Goal: Transaction & Acquisition: Purchase product/service

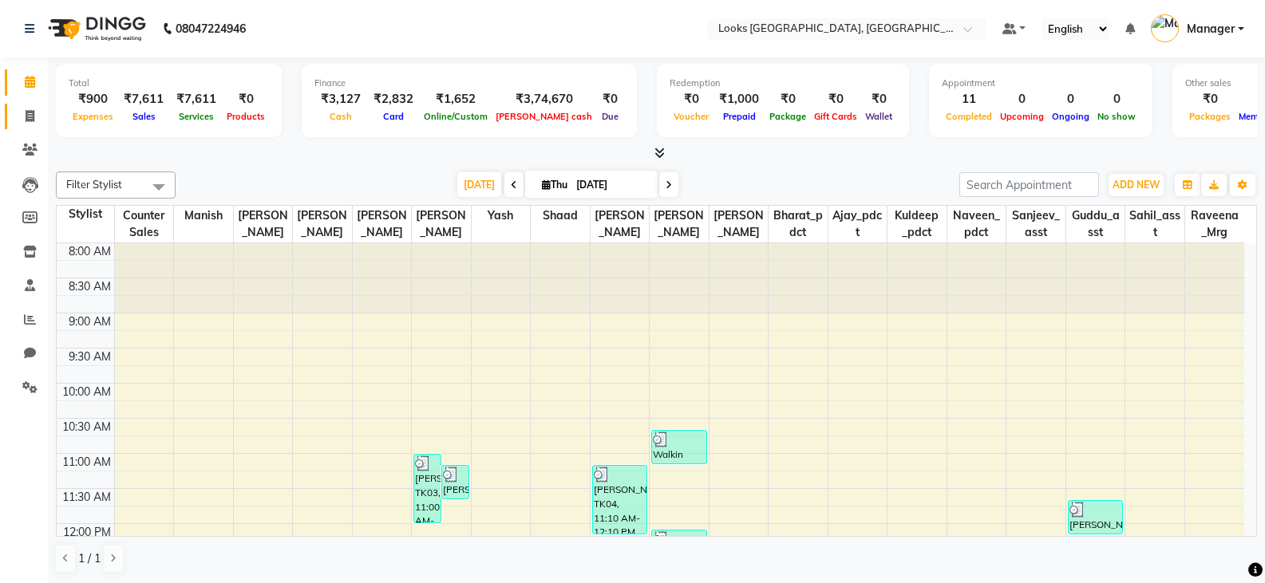
drag, startPoint x: 0, startPoint y: 0, endPoint x: 34, endPoint y: 105, distance: 110.5
click at [34, 105] on link "Invoice" at bounding box center [24, 117] width 38 height 26
select select "service"
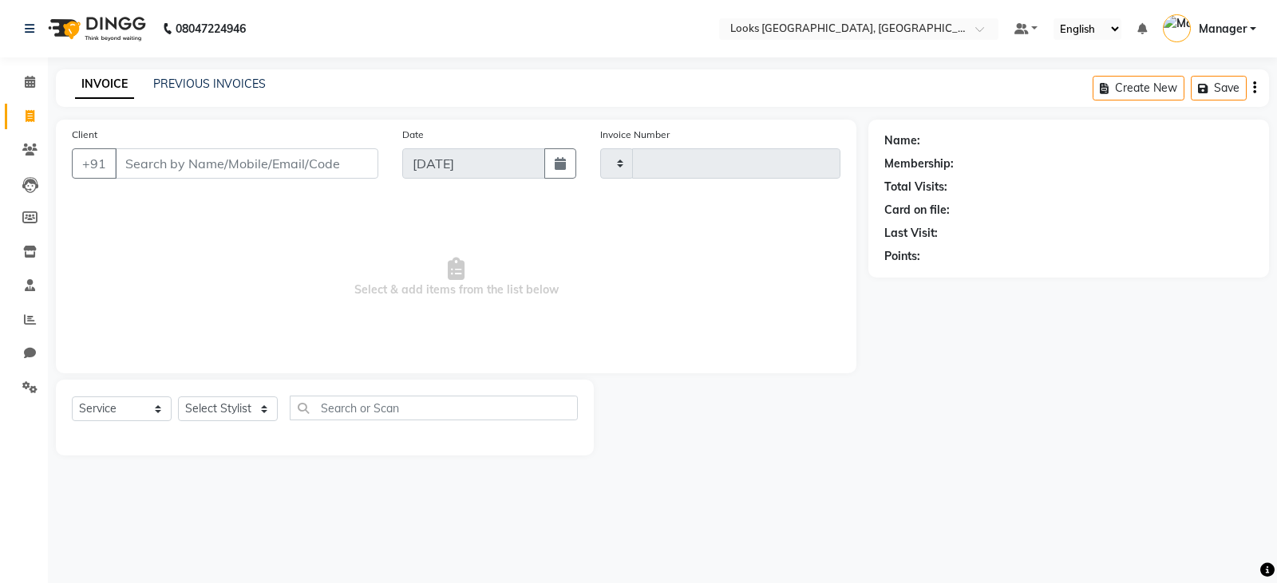
type input "4586"
select select "8942"
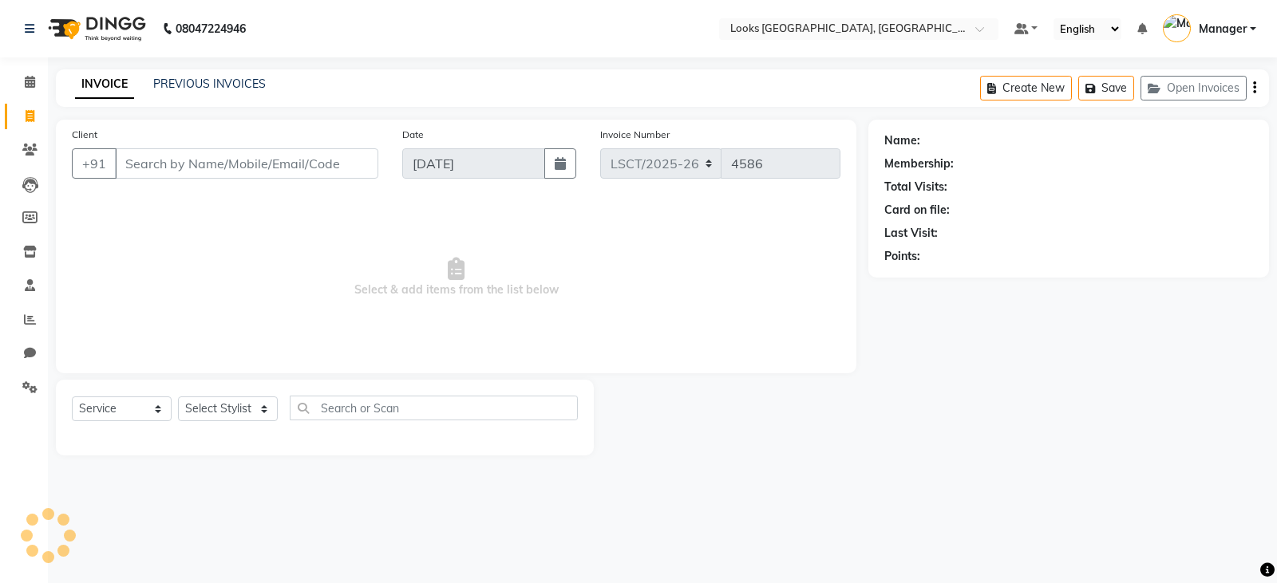
click at [182, 166] on input "Client" at bounding box center [246, 163] width 263 height 30
click at [229, 411] on select "Select Stylist [PERSON_NAME] Bharat_pdct Counter Sales [PERSON_NAME] guddu_asst…" at bounding box center [228, 409] width 100 height 25
select select "90408"
click at [178, 397] on select "Select Stylist [PERSON_NAME] Bharat_pdct Counter Sales [PERSON_NAME] guddu_asst…" at bounding box center [228, 409] width 100 height 25
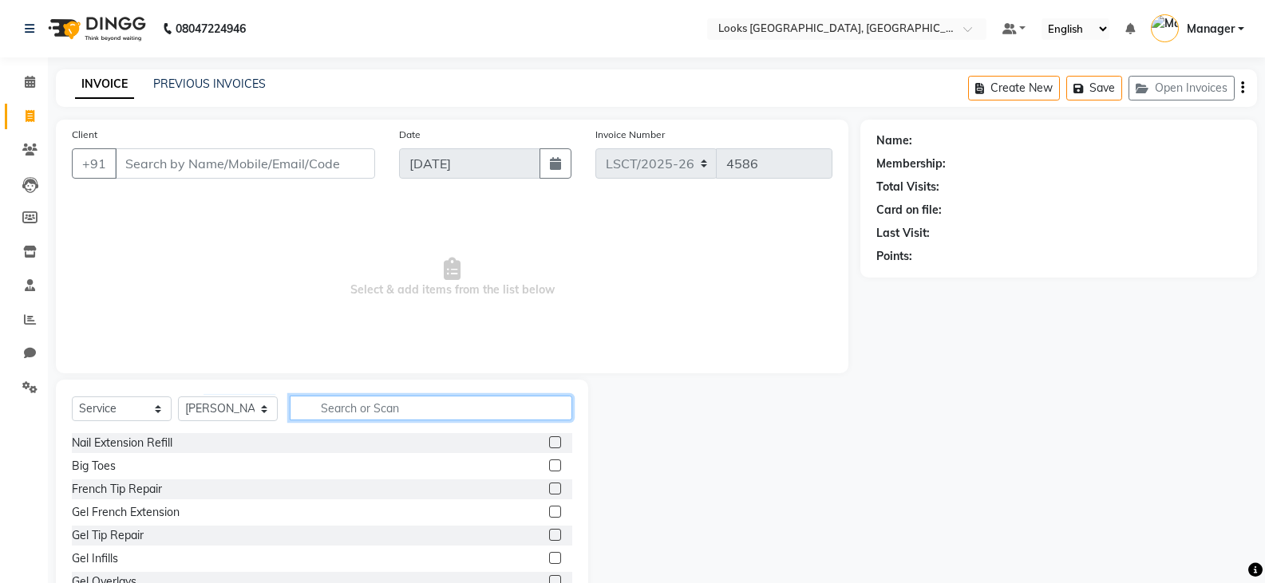
click at [382, 411] on input "text" at bounding box center [431, 408] width 282 height 25
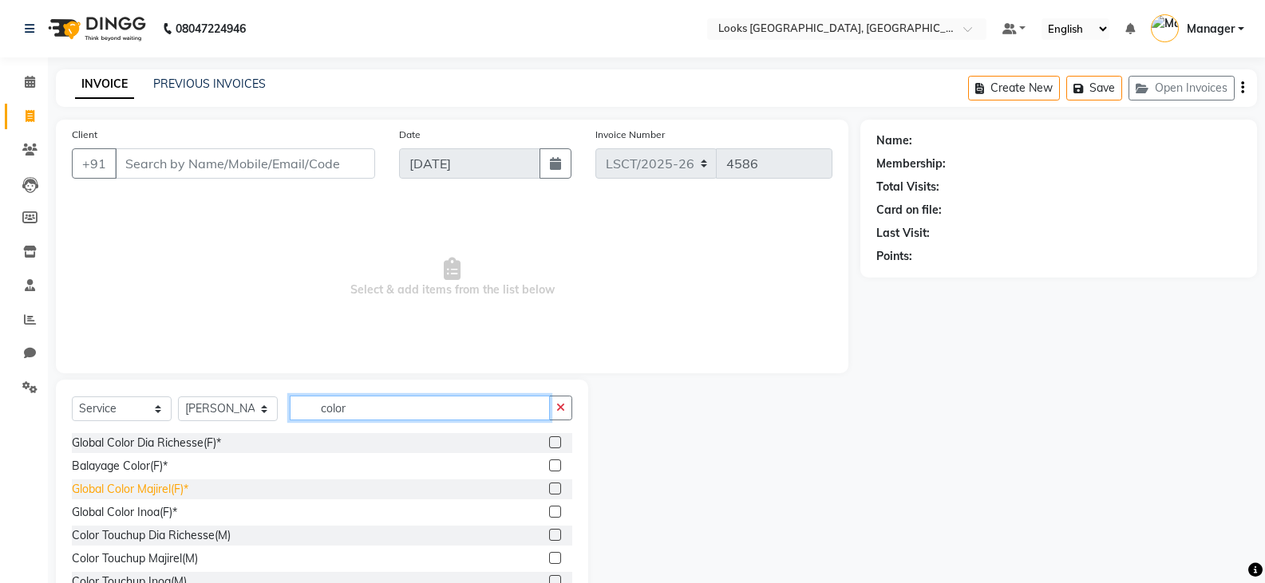
type input "color"
click at [172, 487] on div "Global Color Majirel(F)*" at bounding box center [130, 489] width 116 height 17
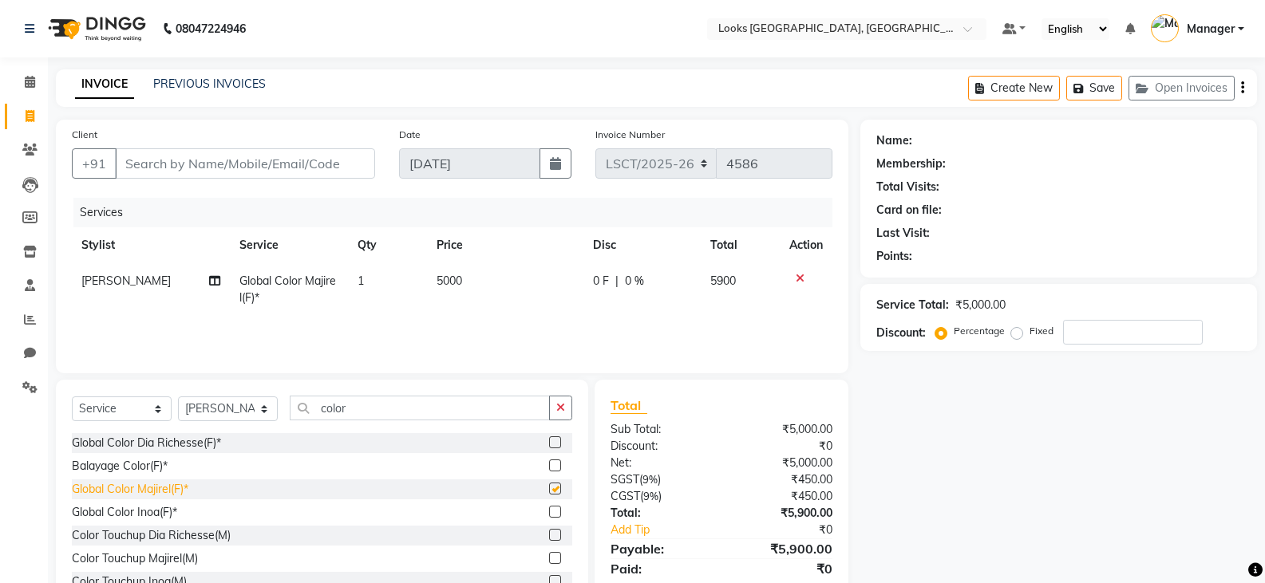
checkbox input "false"
click at [455, 282] on span "5000" at bounding box center [449, 281] width 26 height 14
select select "90408"
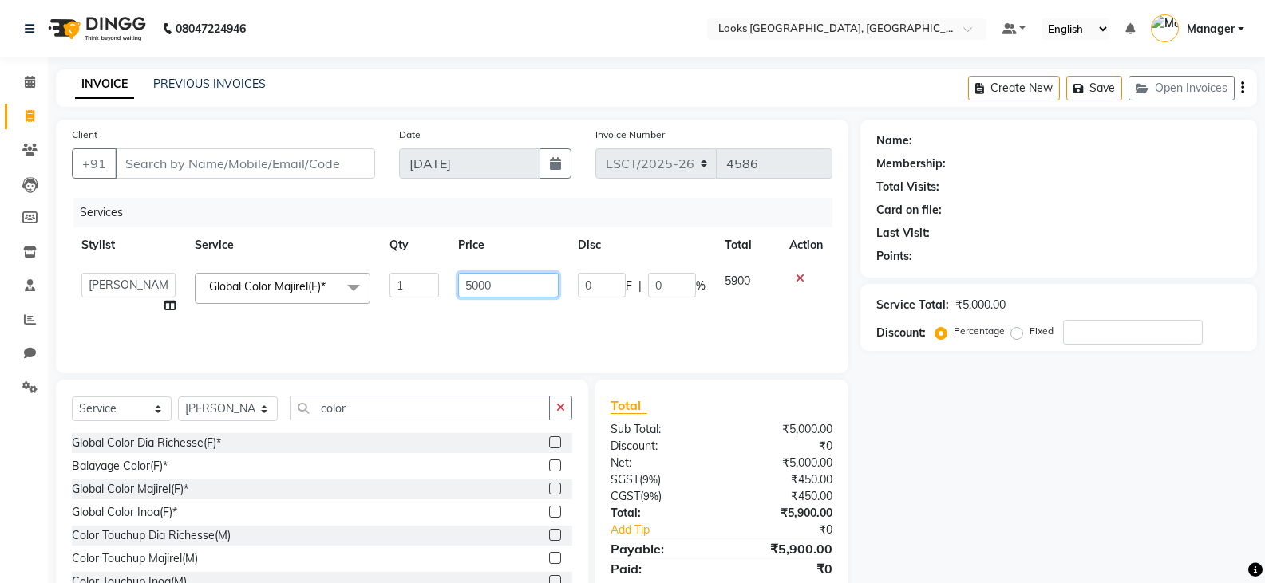
drag, startPoint x: 523, startPoint y: 285, endPoint x: 400, endPoint y: 285, distance: 122.9
click at [400, 285] on tr "Adil Ajay_pdct Bharat_pdct Counter Sales Ezaz guddu_asst Jisha Kuldeep _pdct Ma…" at bounding box center [452, 293] width 760 height 61
type input "4500"
click at [354, 414] on input "color" at bounding box center [420, 408] width 260 height 25
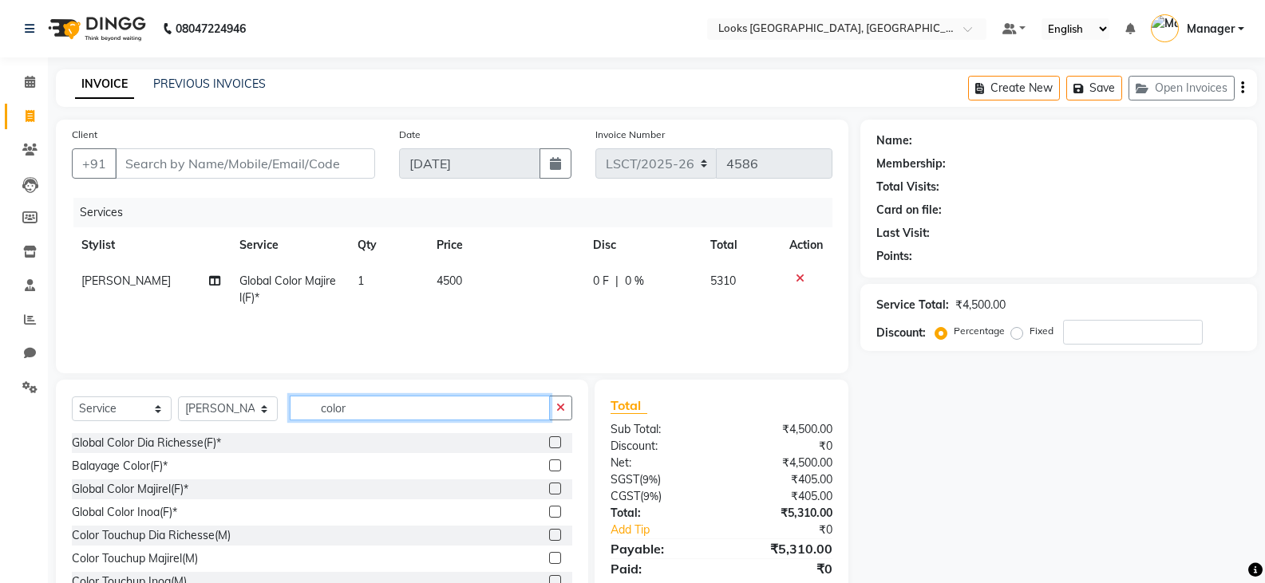
click at [354, 414] on input "color" at bounding box center [420, 408] width 260 height 25
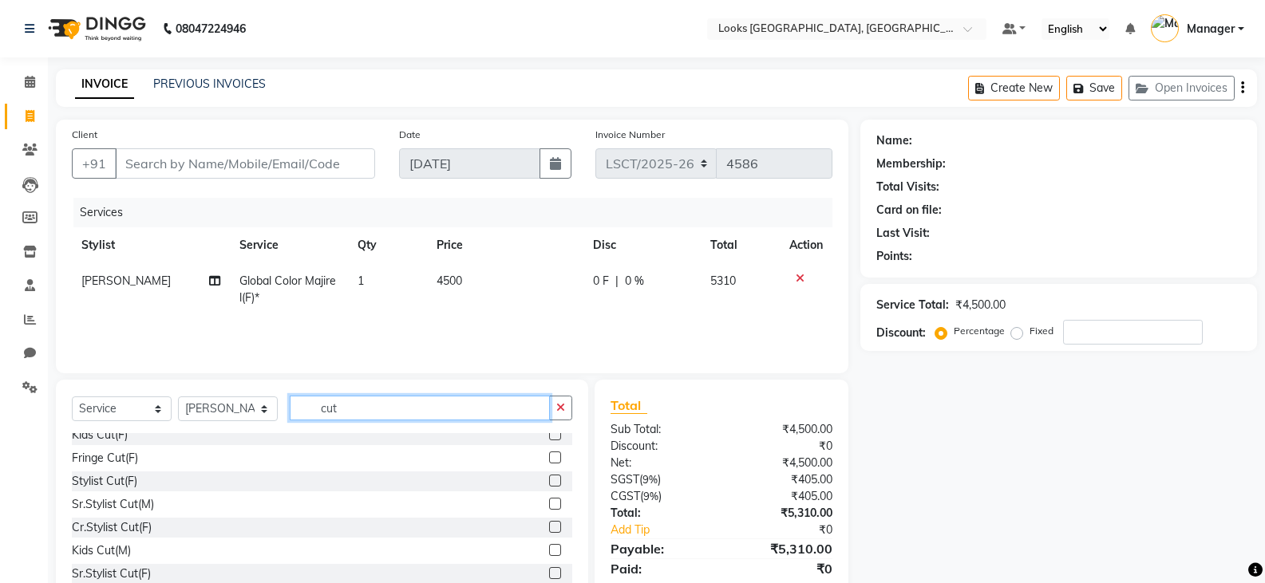
scroll to position [160, 0]
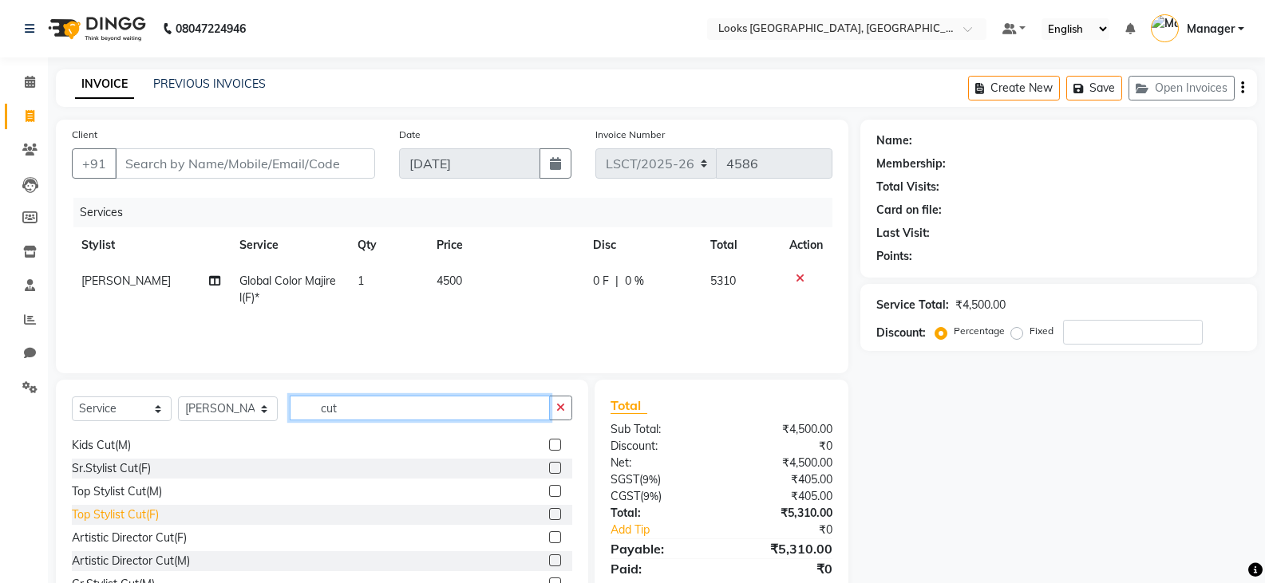
type input "cut"
click at [104, 515] on div "Top Stylist Cut(F)" at bounding box center [115, 515] width 87 height 17
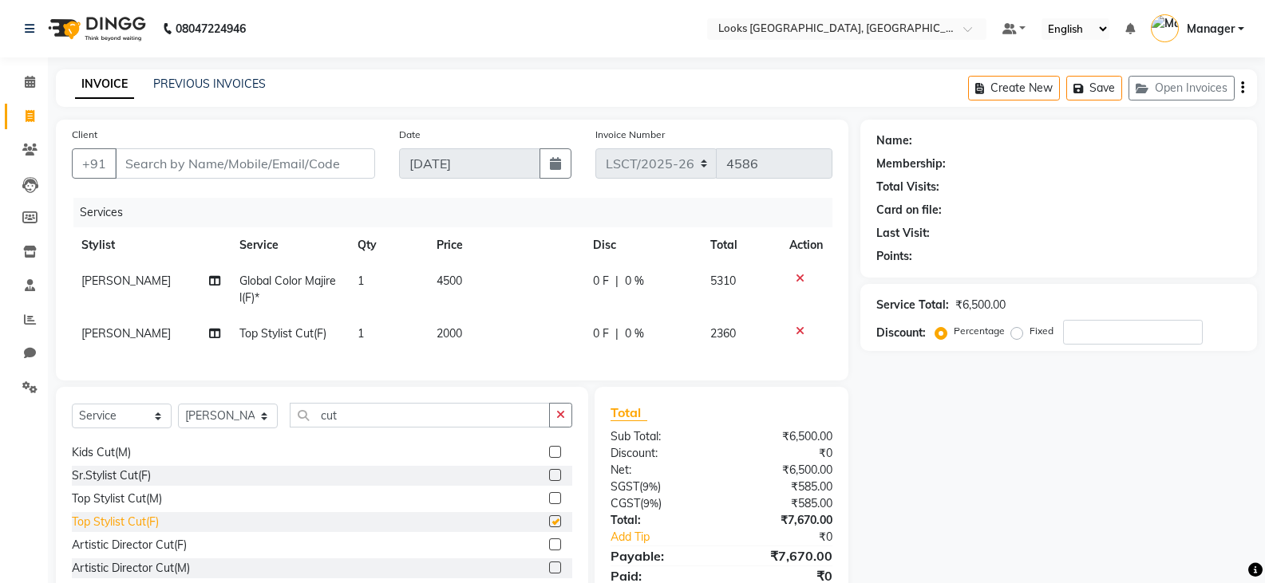
checkbox input "false"
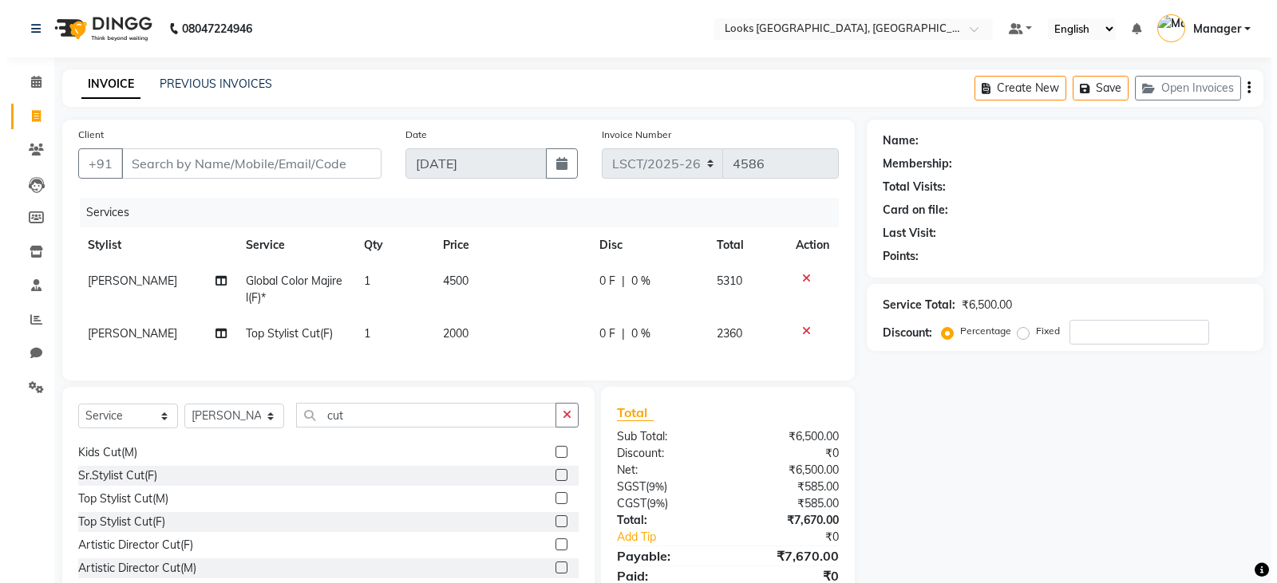
scroll to position [75, 0]
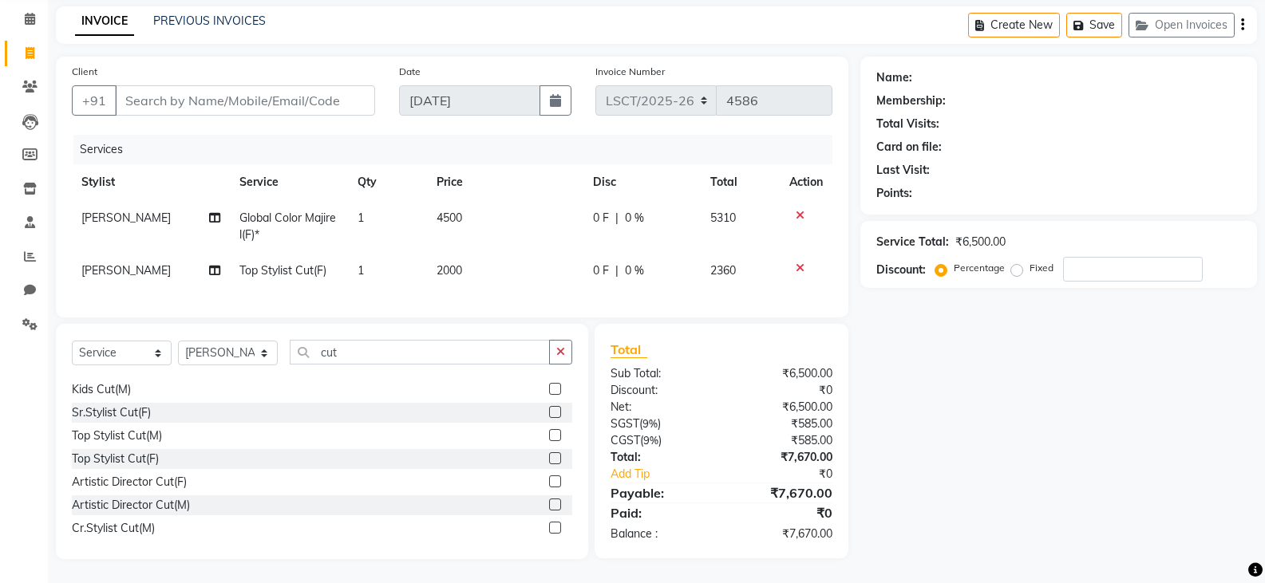
click at [156, 104] on div "Client +91" at bounding box center [223, 95] width 327 height 65
click at [187, 87] on input "Client" at bounding box center [245, 100] width 260 height 30
type input "9"
type input "0"
type input "9811010831"
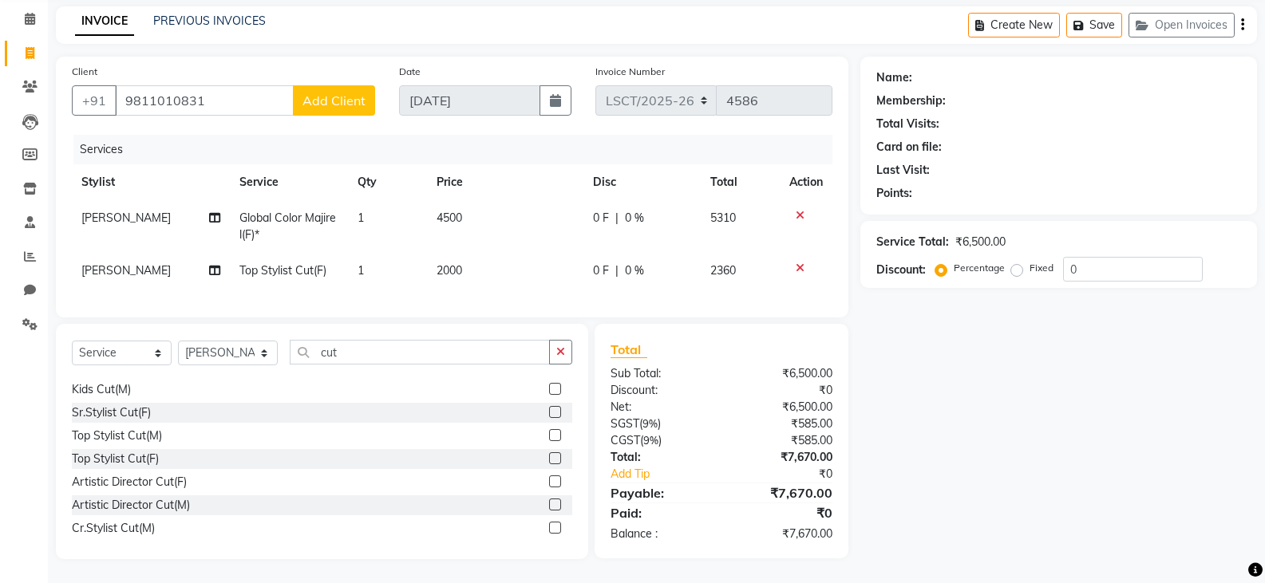
click at [322, 95] on span "Add Client" at bounding box center [333, 101] width 63 height 16
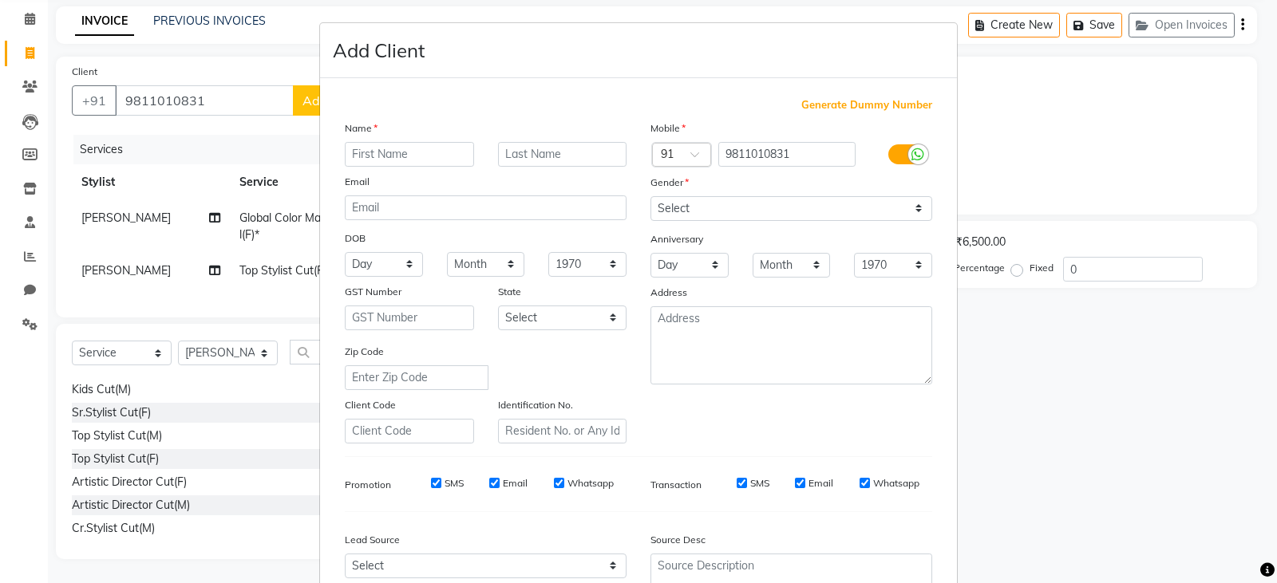
click at [379, 156] on input "text" at bounding box center [409, 154] width 129 height 25
type input "alka"
click at [566, 164] on input "text" at bounding box center [562, 154] width 129 height 25
type input "[DEMOGRAPHIC_DATA]"
click at [374, 153] on input "alka" at bounding box center [409, 154] width 129 height 25
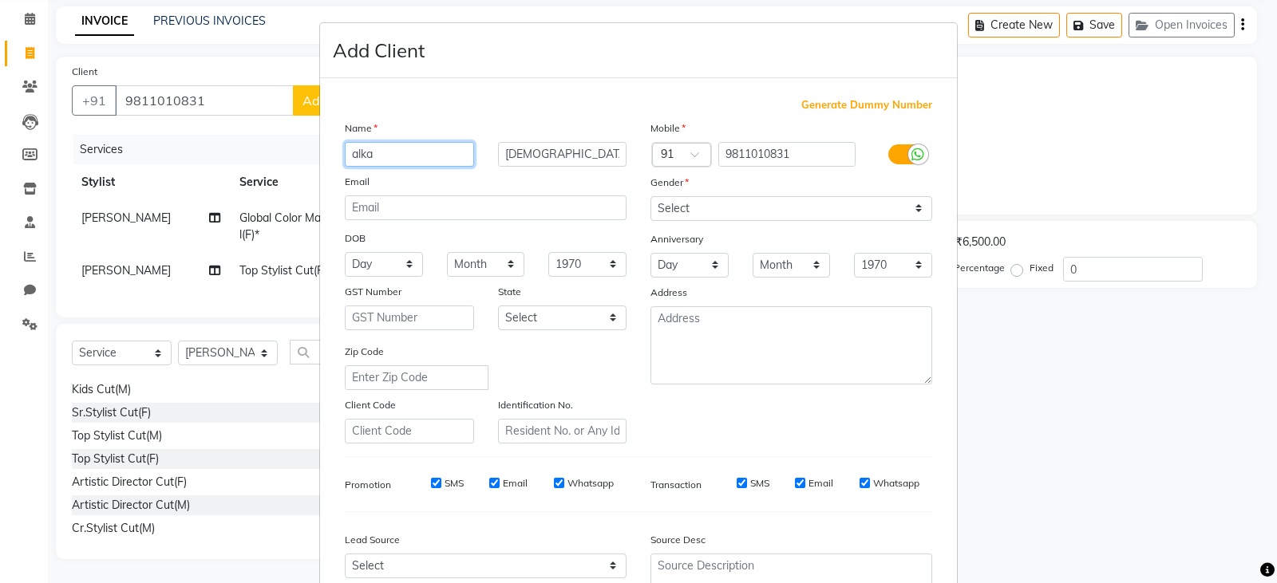
click at [374, 153] on input "alka" at bounding box center [409, 154] width 129 height 25
type input "ALKA"
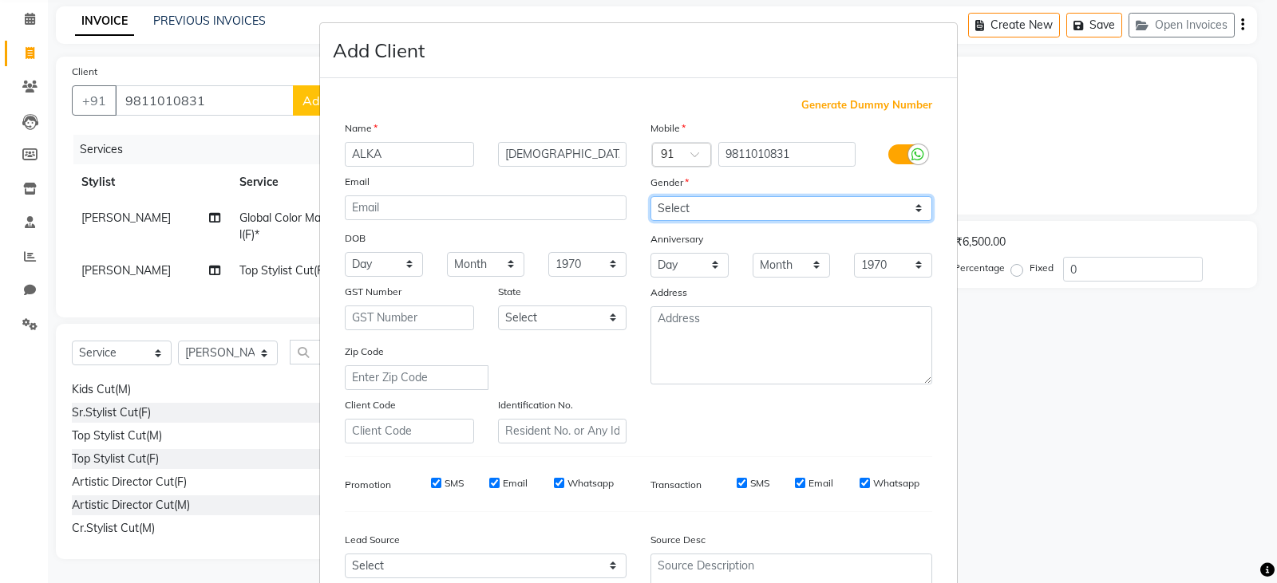
drag, startPoint x: 775, startPoint y: 207, endPoint x: 765, endPoint y: 212, distance: 11.1
click at [775, 207] on select "Select [DEMOGRAPHIC_DATA] [DEMOGRAPHIC_DATA] Other Prefer Not To Say" at bounding box center [791, 208] width 282 height 25
click at [650, 196] on select "Select [DEMOGRAPHIC_DATA] [DEMOGRAPHIC_DATA] Other Prefer Not To Say" at bounding box center [791, 208] width 282 height 25
click at [719, 203] on select "Select [DEMOGRAPHIC_DATA] [DEMOGRAPHIC_DATA] Other Prefer Not To Say" at bounding box center [791, 208] width 282 height 25
select select "female"
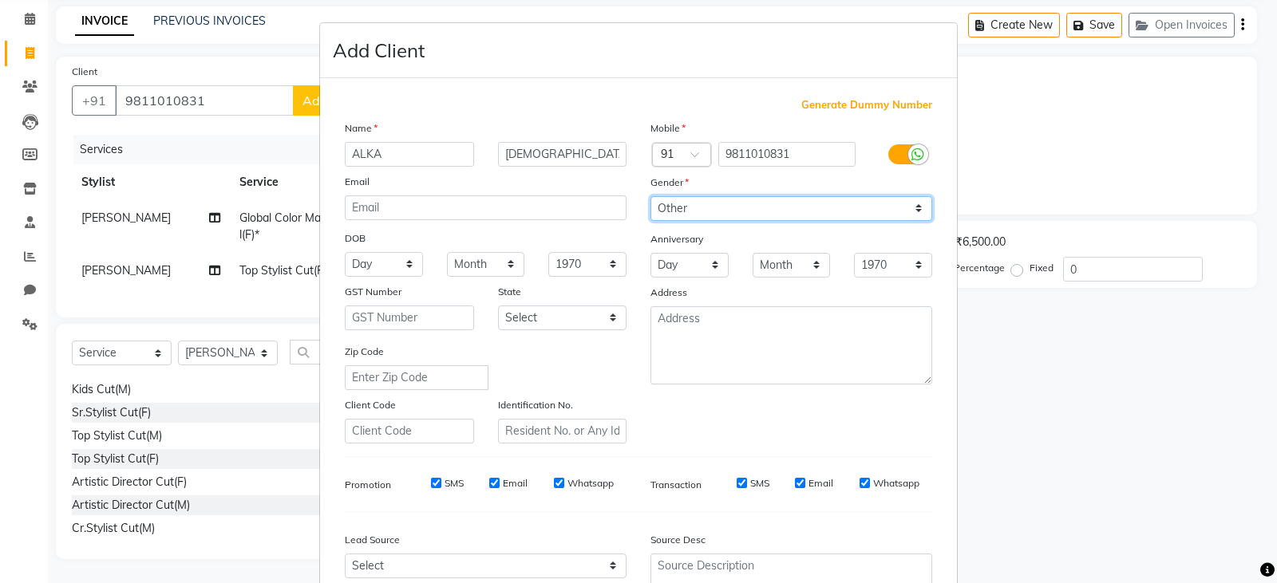
click at [650, 196] on select "Select [DEMOGRAPHIC_DATA] [DEMOGRAPHIC_DATA] Other Prefer Not To Say" at bounding box center [791, 208] width 282 height 25
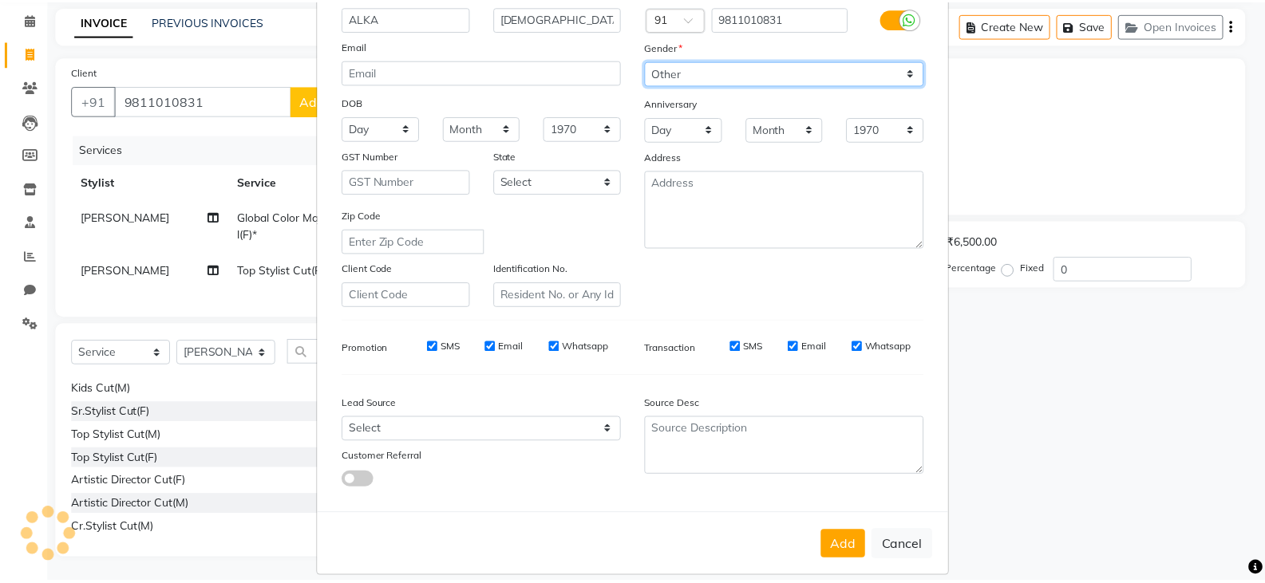
scroll to position [153, 0]
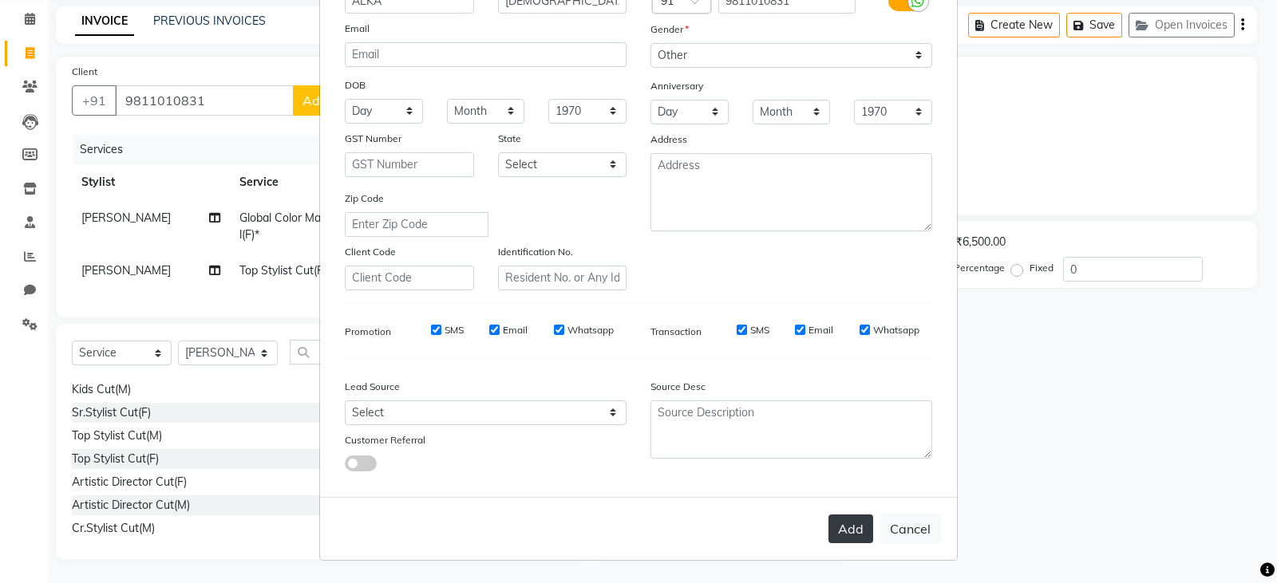
click at [833, 515] on button "Add" at bounding box center [850, 529] width 45 height 29
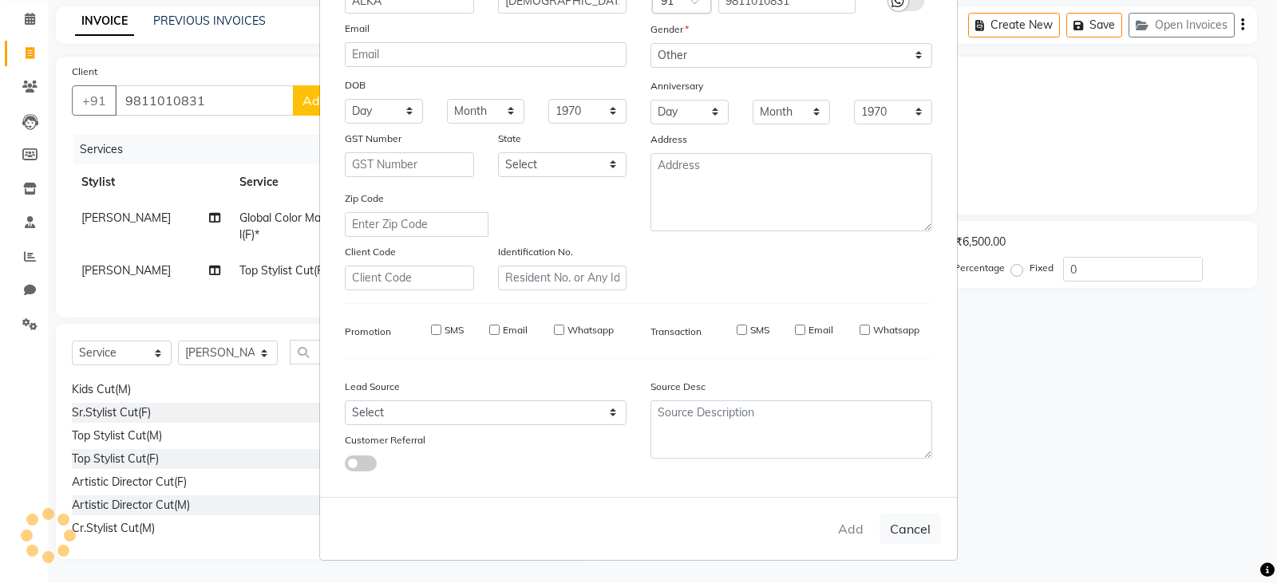
select select
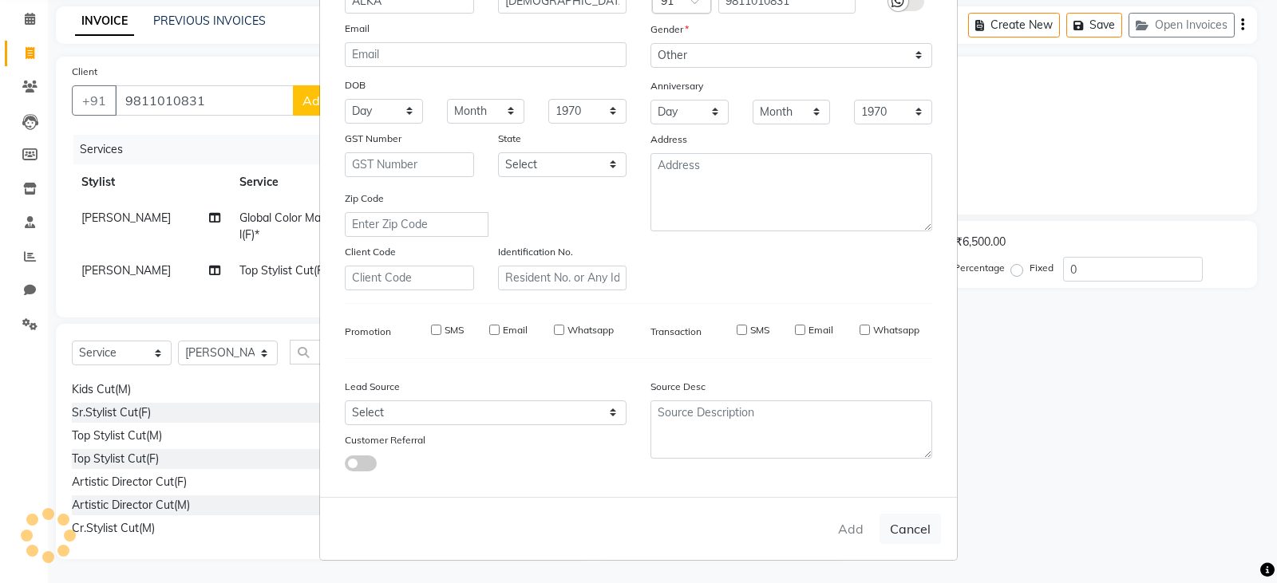
select select
checkbox input "false"
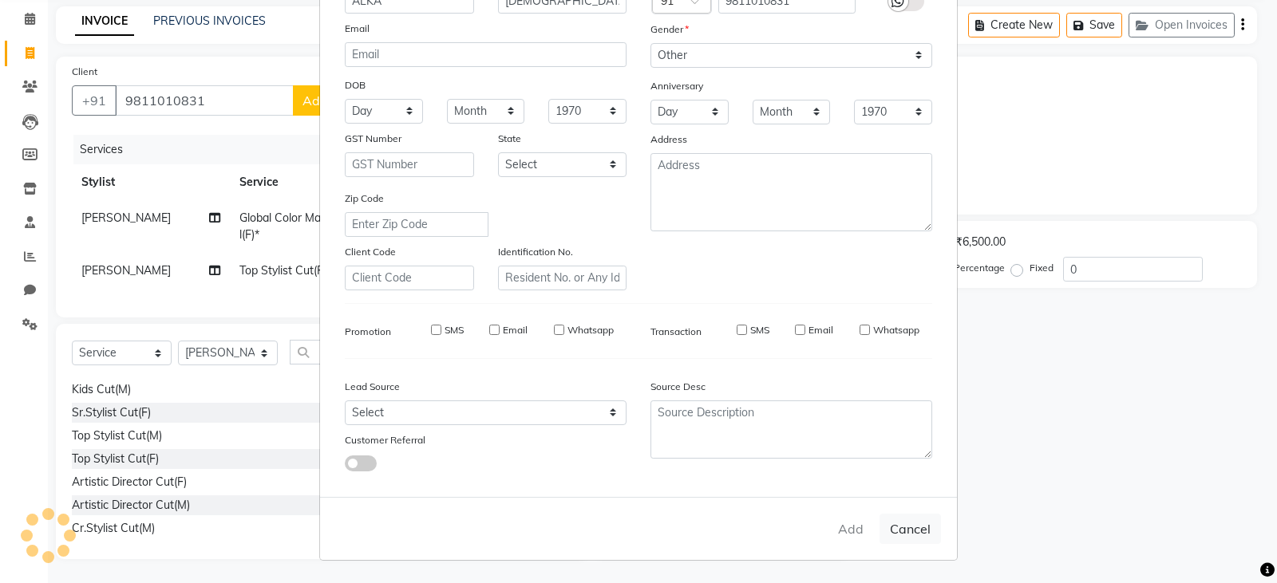
checkbox input "false"
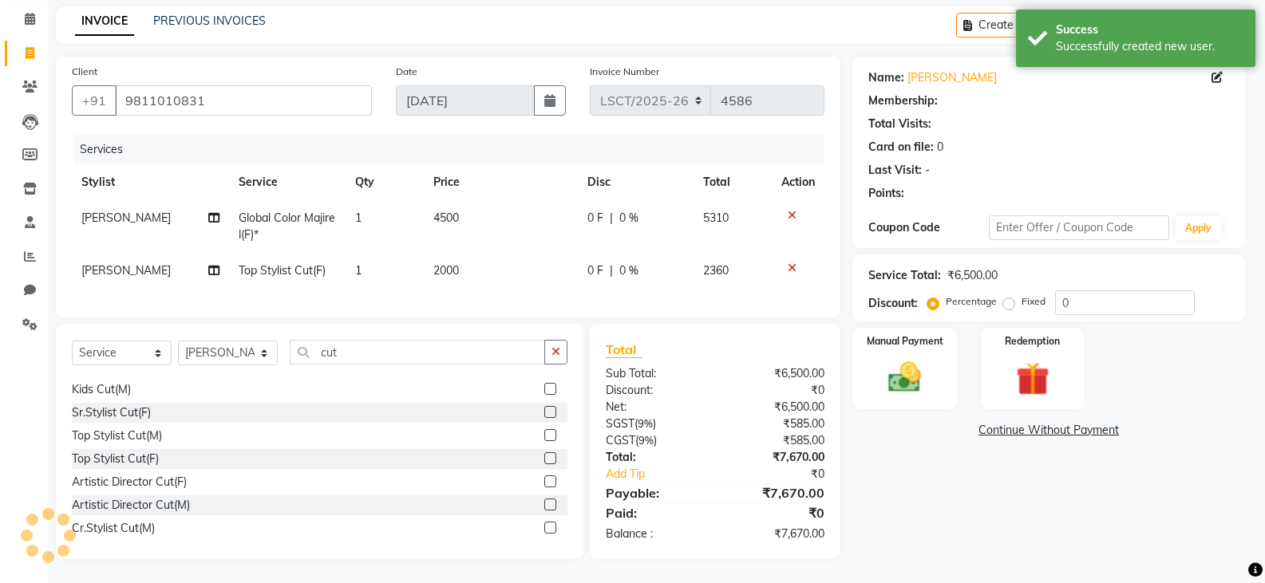
select select "1: Object"
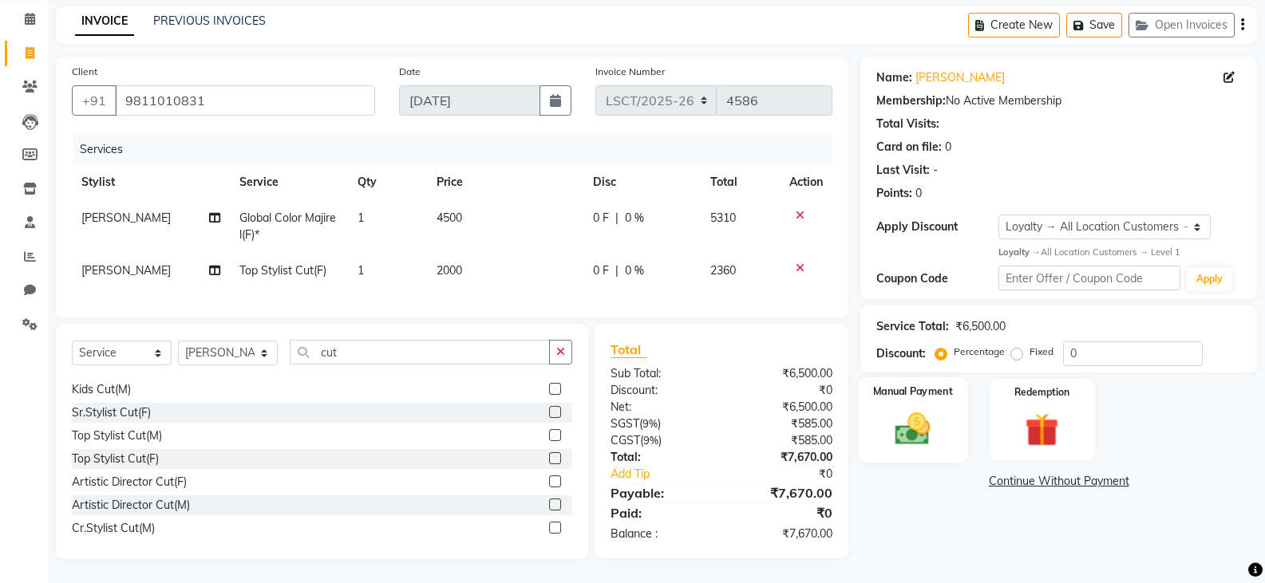
click at [911, 411] on img at bounding box center [912, 428] width 57 height 41
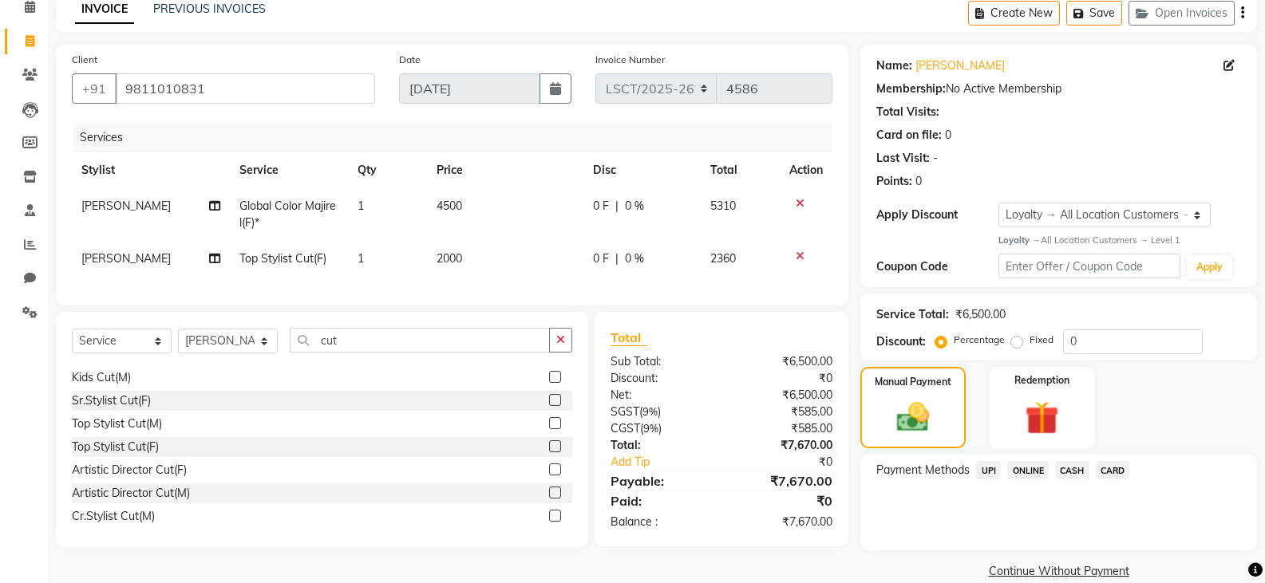
click at [1104, 471] on span "CARD" at bounding box center [1112, 470] width 34 height 18
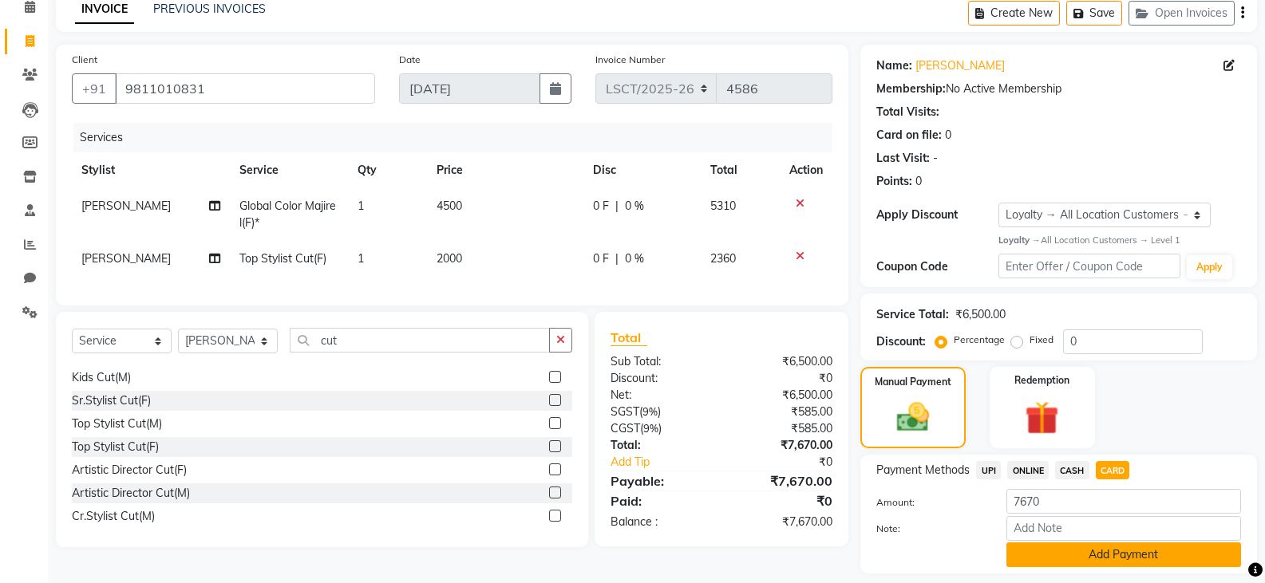
click at [1108, 556] on button "Add Payment" at bounding box center [1123, 555] width 235 height 25
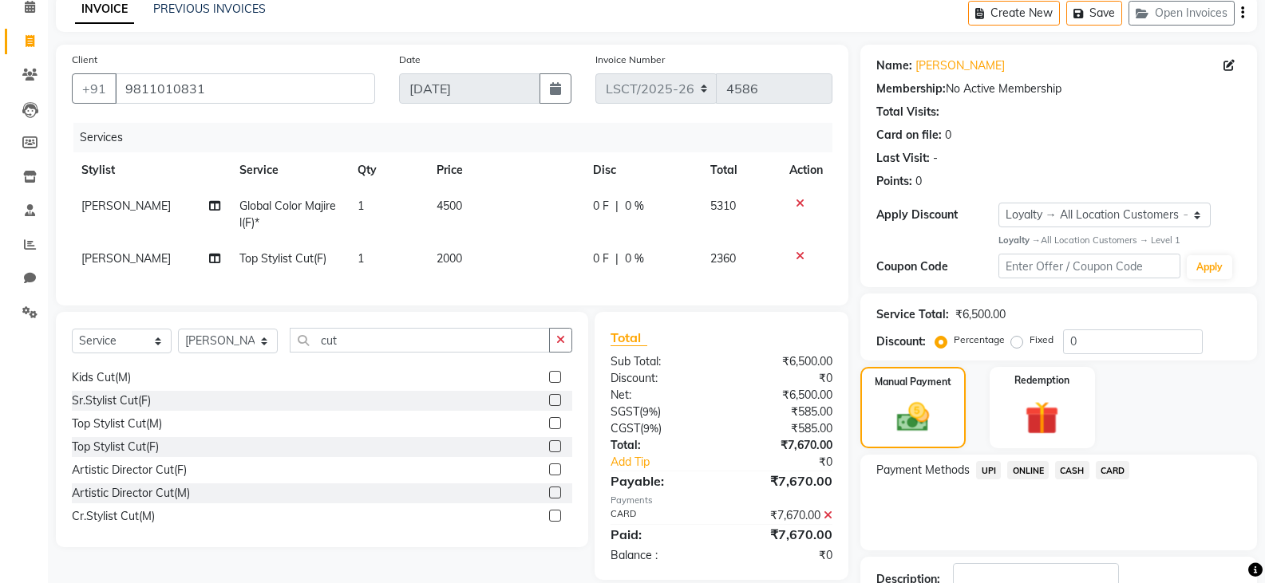
scroll to position [189, 0]
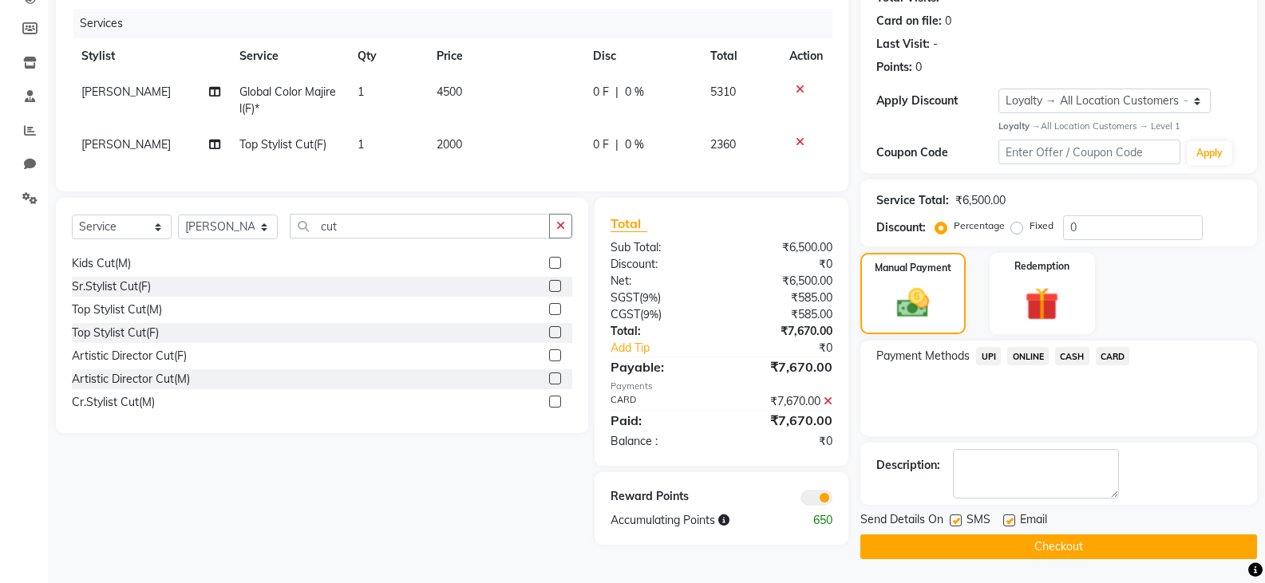
click at [1028, 544] on button "Checkout" at bounding box center [1058, 547] width 397 height 25
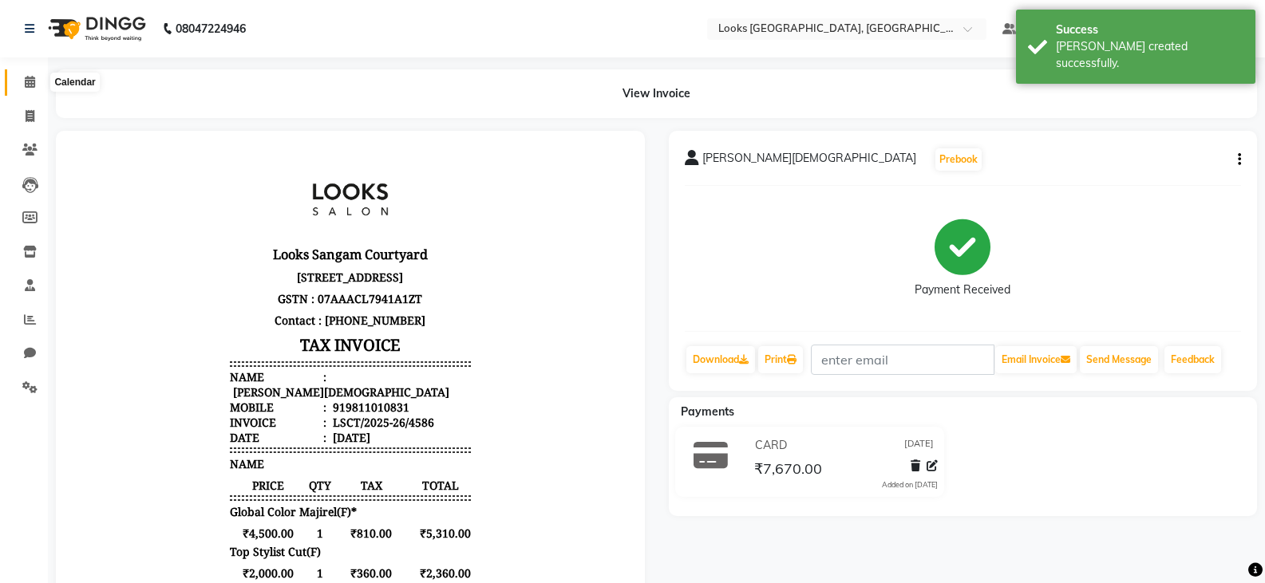
click at [41, 76] on span at bounding box center [30, 82] width 28 height 18
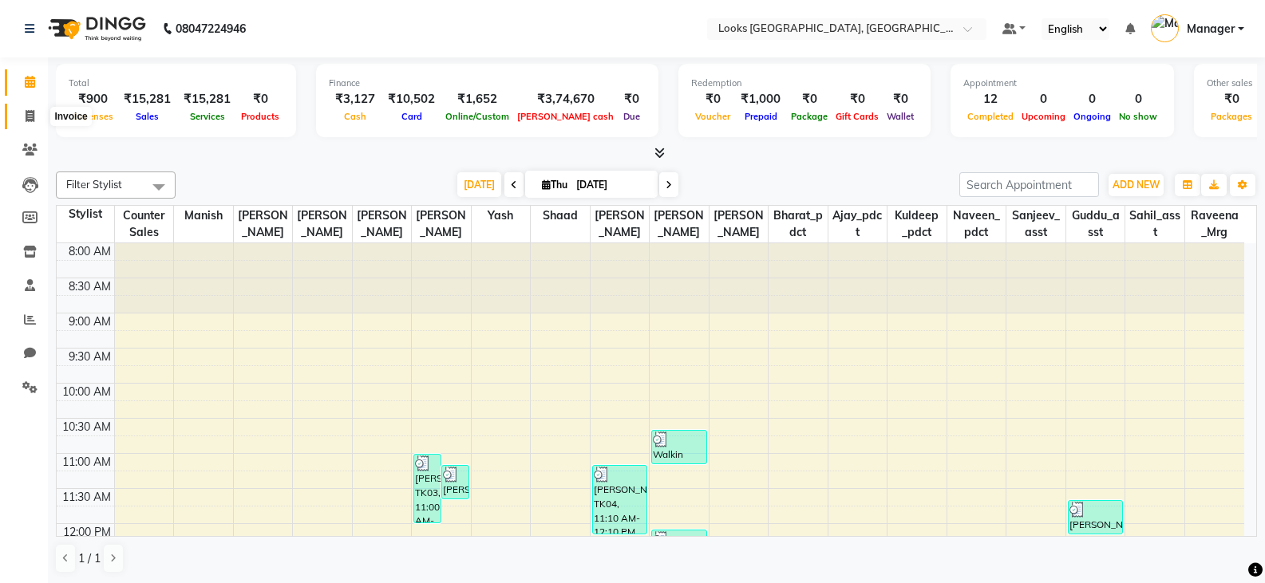
click at [31, 114] on icon at bounding box center [30, 116] width 9 height 12
select select "service"
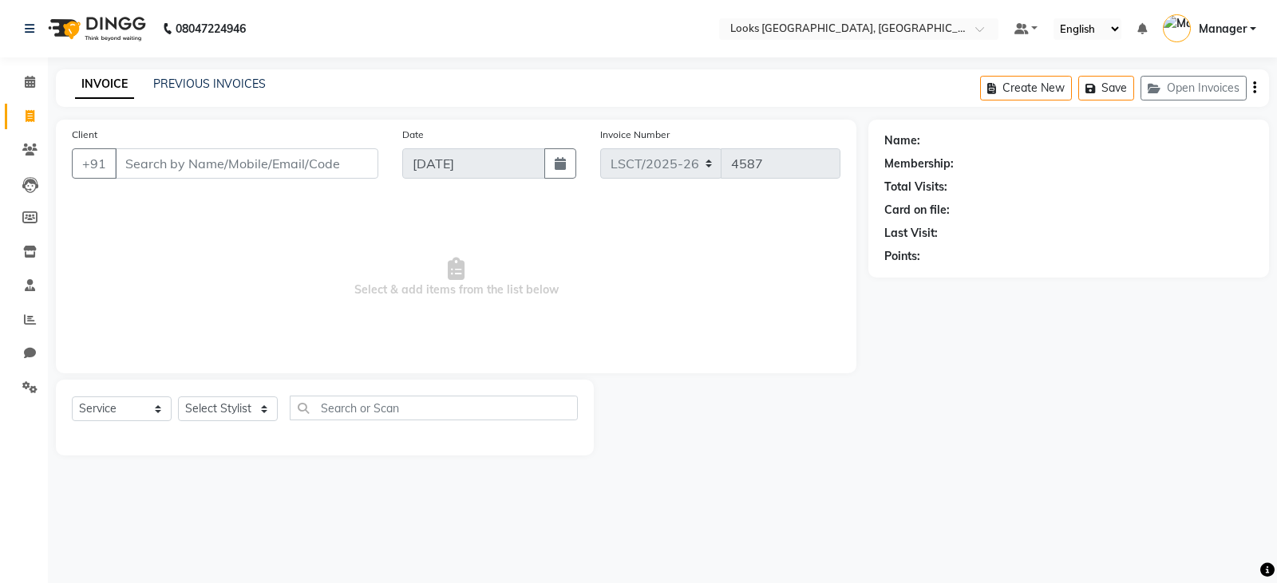
click at [184, 167] on input "Client" at bounding box center [246, 163] width 263 height 30
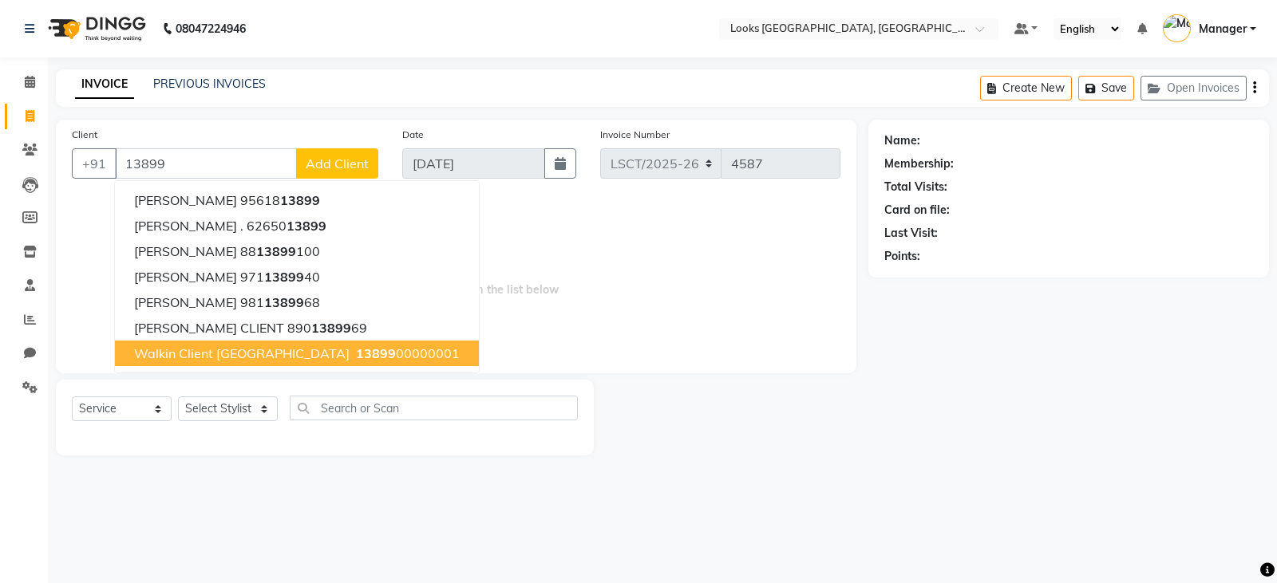
click at [297, 351] on span "Walkin Client [GEOGRAPHIC_DATA]" at bounding box center [241, 353] width 215 height 16
type input "1389900000001"
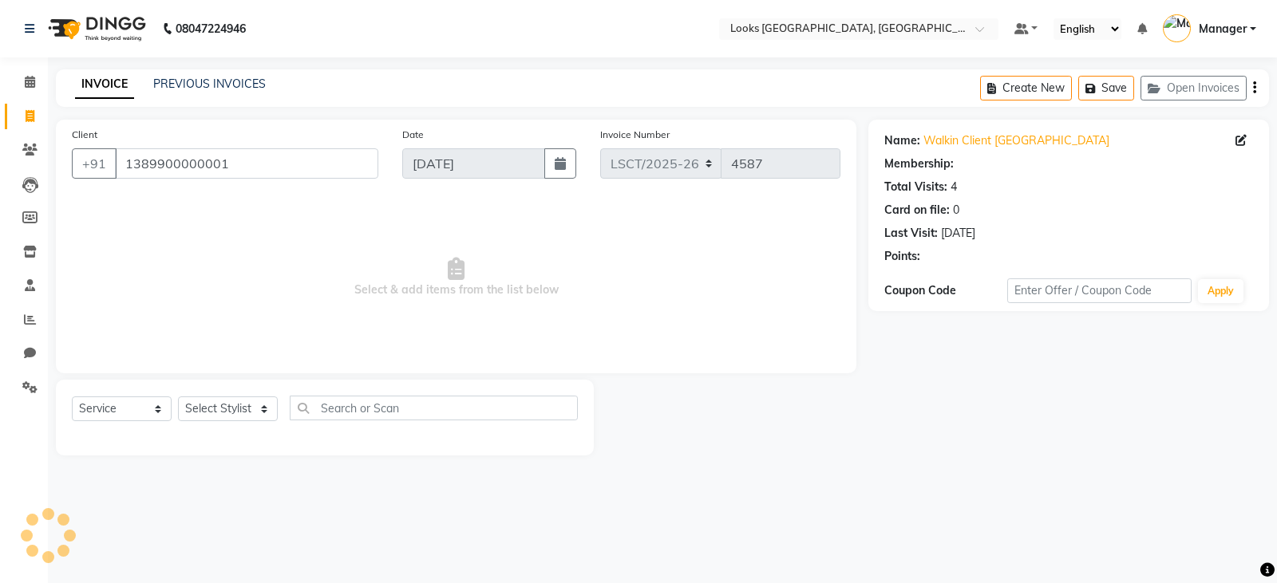
select select "1: Object"
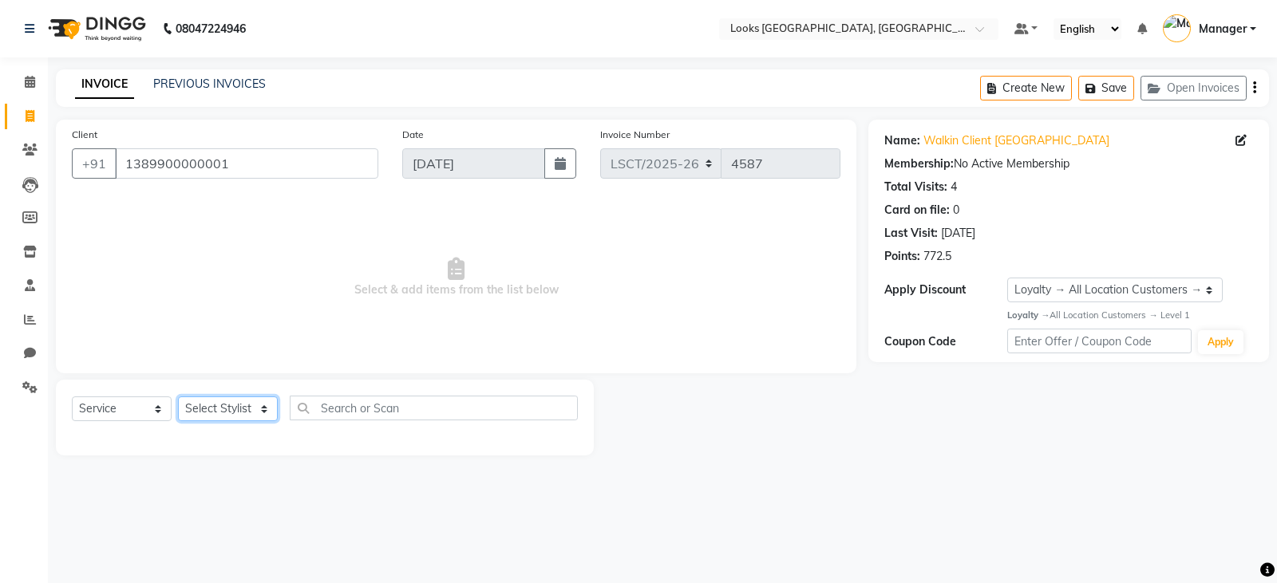
click at [223, 408] on select "Select Stylist [PERSON_NAME] Bharat_pdct Counter Sales [PERSON_NAME] guddu_asst…" at bounding box center [228, 409] width 100 height 25
select select "90414"
click at [178, 397] on select "Select Stylist [PERSON_NAME] Bharat_pdct Counter Sales [PERSON_NAME] guddu_asst…" at bounding box center [228, 409] width 100 height 25
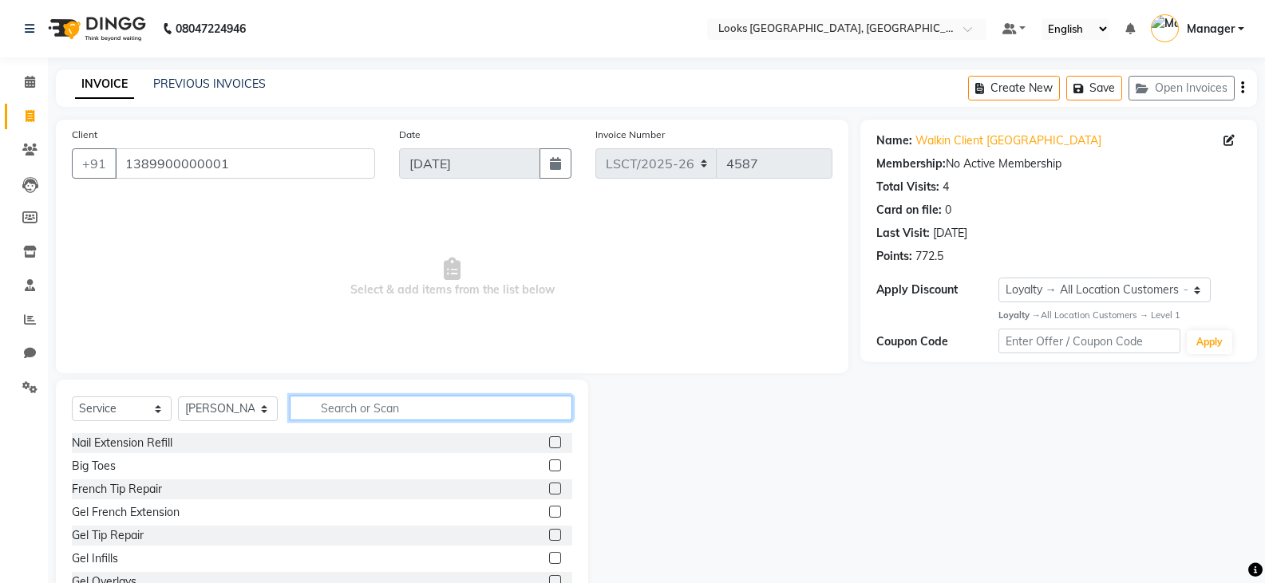
click at [405, 399] on input "text" at bounding box center [431, 408] width 282 height 25
type input "cut"
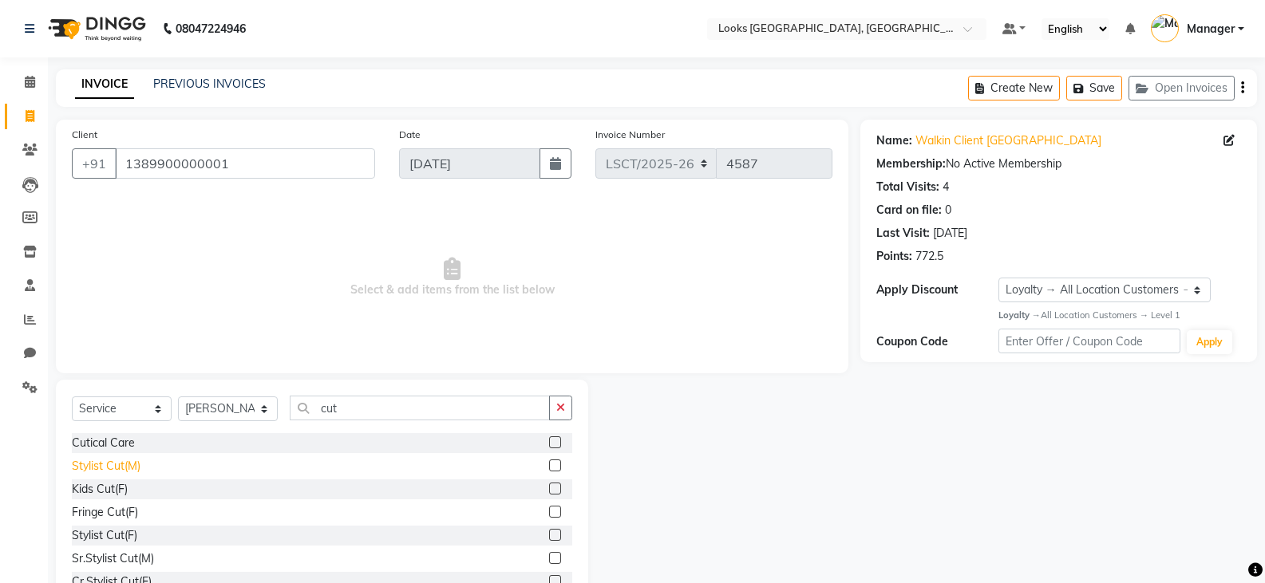
click at [117, 464] on div "Stylist Cut(M)" at bounding box center [106, 466] width 69 height 17
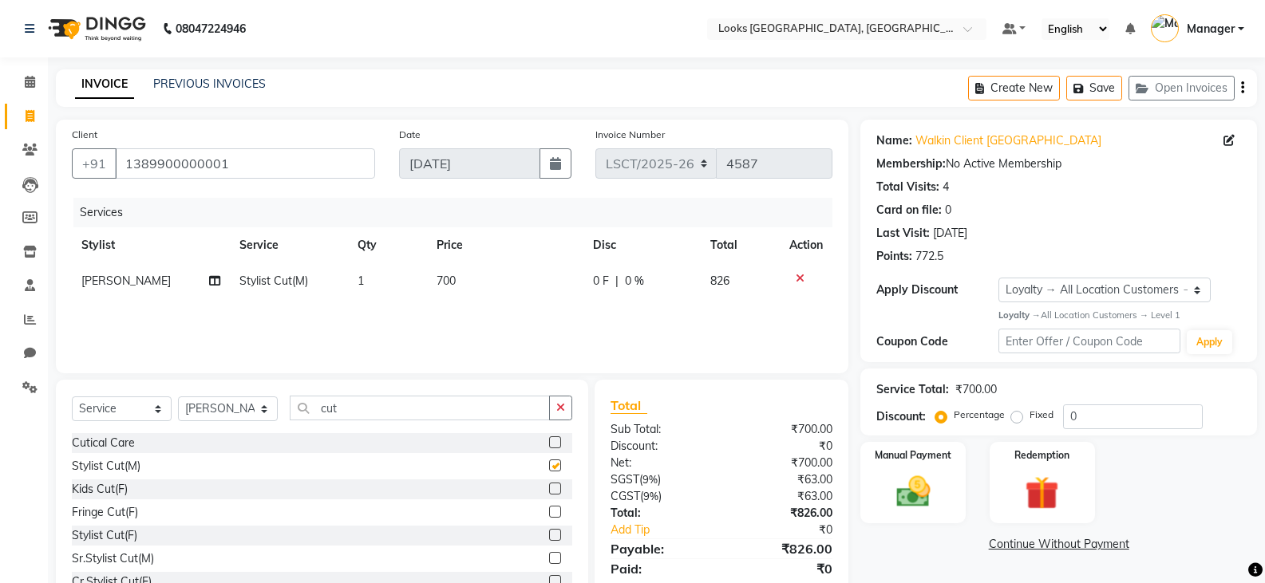
checkbox input "false"
click at [443, 274] on span "700" at bounding box center [445, 281] width 19 height 14
select select "90414"
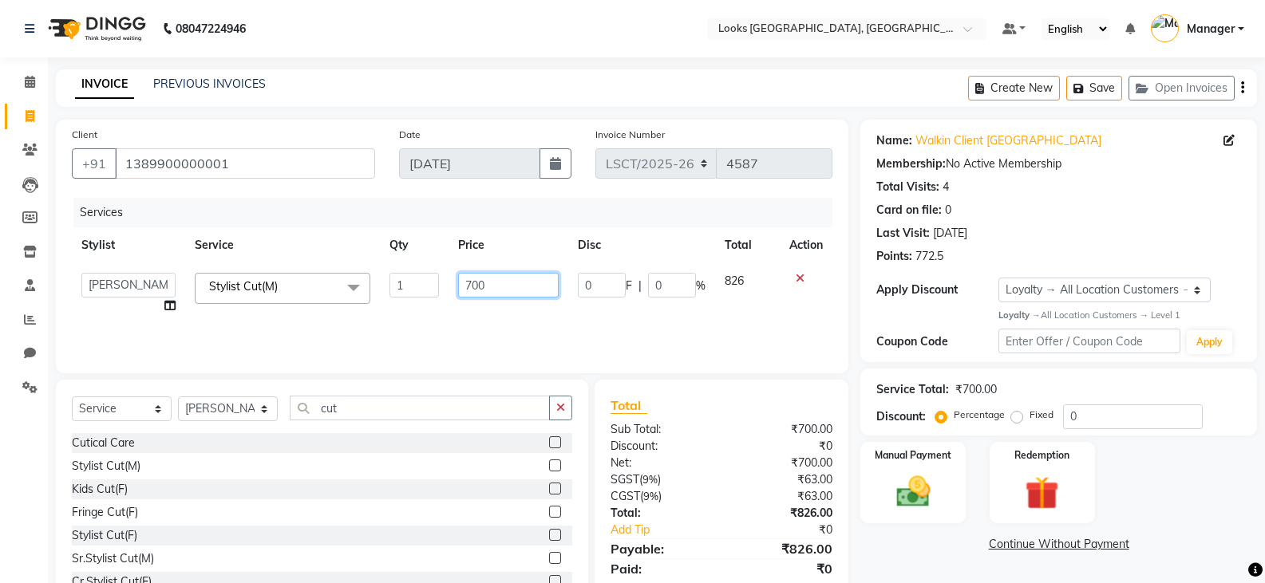
drag, startPoint x: 502, startPoint y: 283, endPoint x: 433, endPoint y: 291, distance: 69.1
click at [433, 291] on tr "[PERSON_NAME] Ajay_pdct Bharat_pdct Counter Sales [PERSON_NAME] guddu_asst [PER…" at bounding box center [452, 293] width 760 height 61
type input "750"
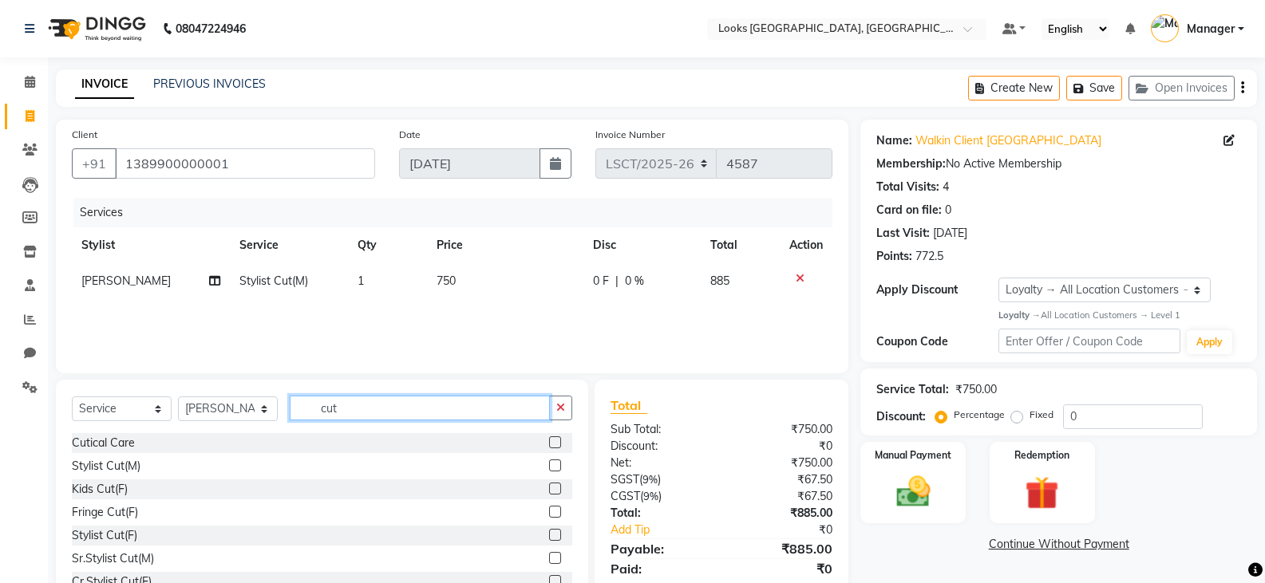
drag, startPoint x: 369, startPoint y: 411, endPoint x: 274, endPoint y: 420, distance: 96.1
click at [274, 420] on div "Select Service Product Membership Package Voucher Prepaid Gift Card Select Styl…" at bounding box center [322, 414] width 500 height 37
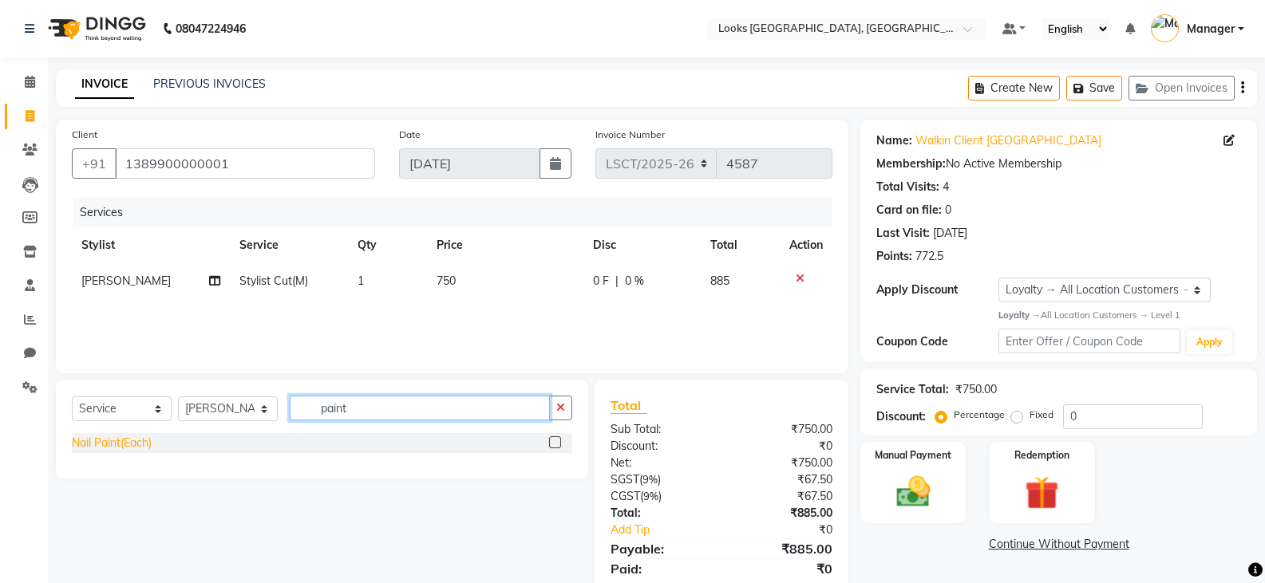
type input "paint"
drag, startPoint x: 77, startPoint y: 440, endPoint x: 440, endPoint y: 298, distance: 390.1
click at [77, 441] on div "Nail Paint(Each)" at bounding box center [112, 443] width 80 height 17
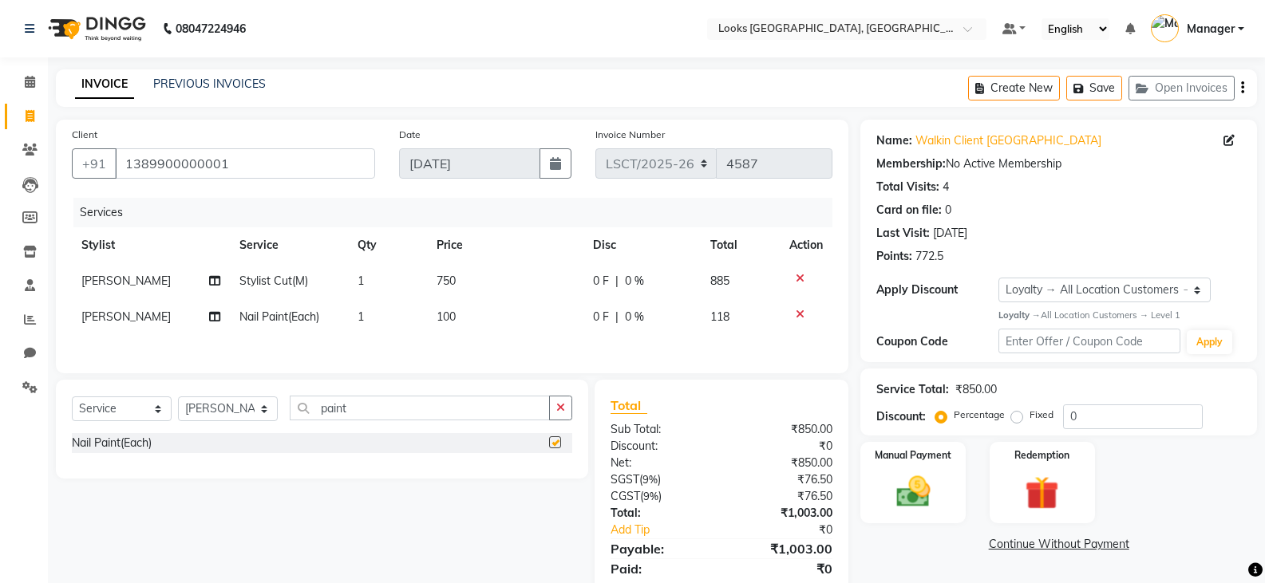
checkbox input "false"
drag, startPoint x: 440, startPoint y: 320, endPoint x: 452, endPoint y: 320, distance: 12.0
click at [443, 320] on span "100" at bounding box center [445, 317] width 19 height 14
select select "90414"
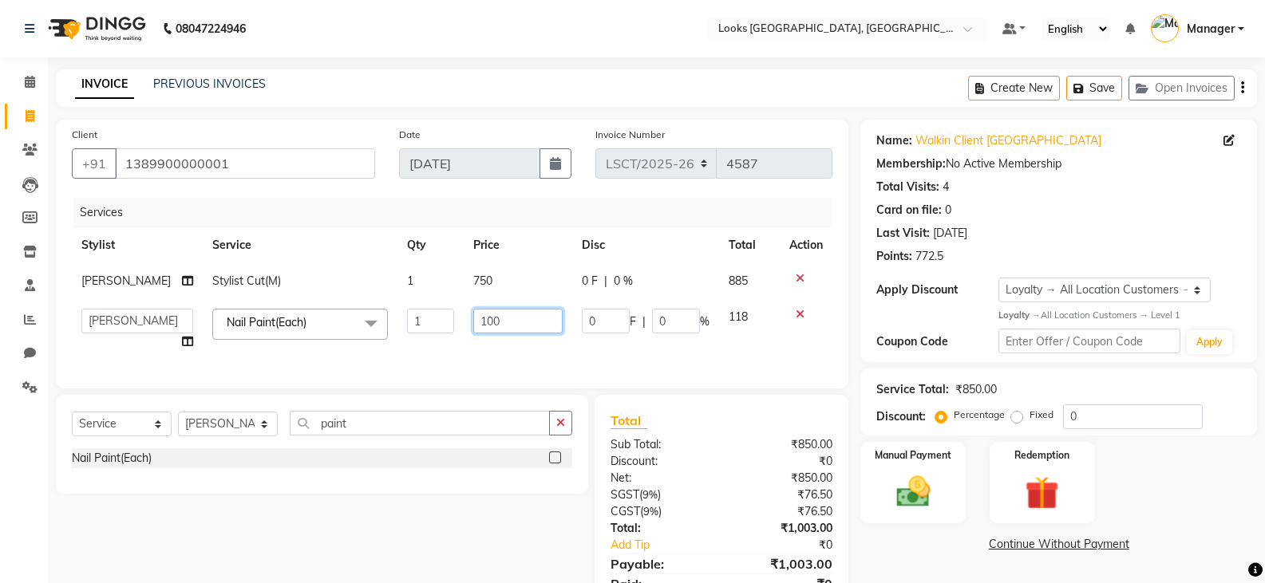
drag, startPoint x: 429, startPoint y: 324, endPoint x: 414, endPoint y: 326, distance: 15.2
click at [414, 326] on tr "Adil Ajay_pdct Bharat_pdct Counter Sales Ezaz guddu_asst Jisha Kuldeep _pdct Ma…" at bounding box center [452, 329] width 760 height 61
type input "200"
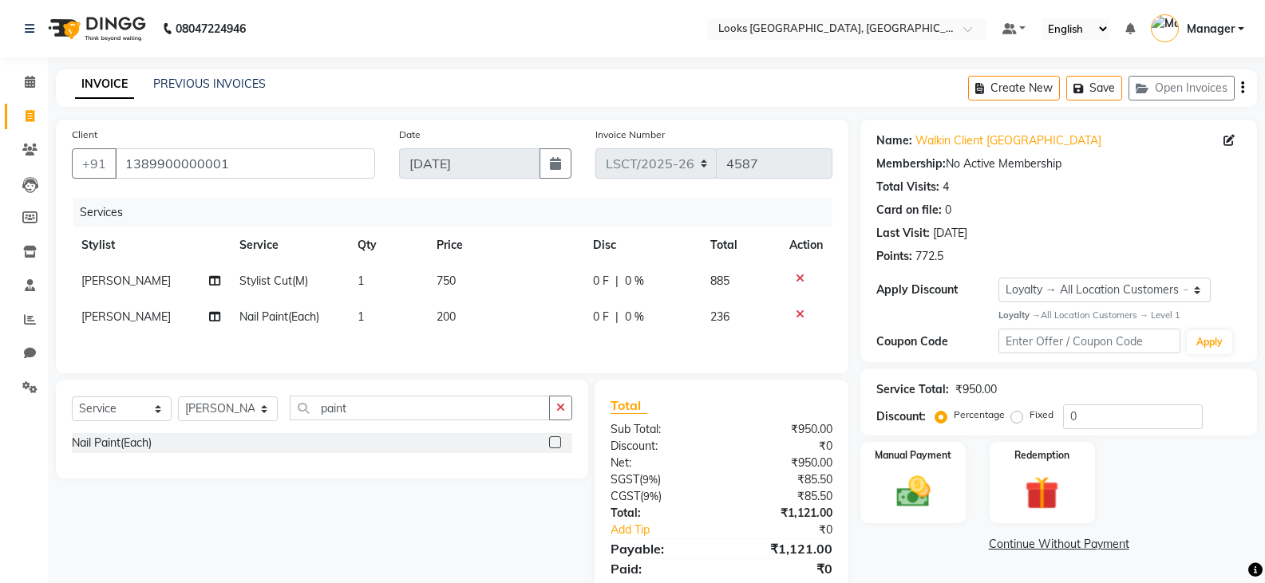
click at [133, 316] on td "[PERSON_NAME]" at bounding box center [151, 317] width 158 height 36
select select "90414"
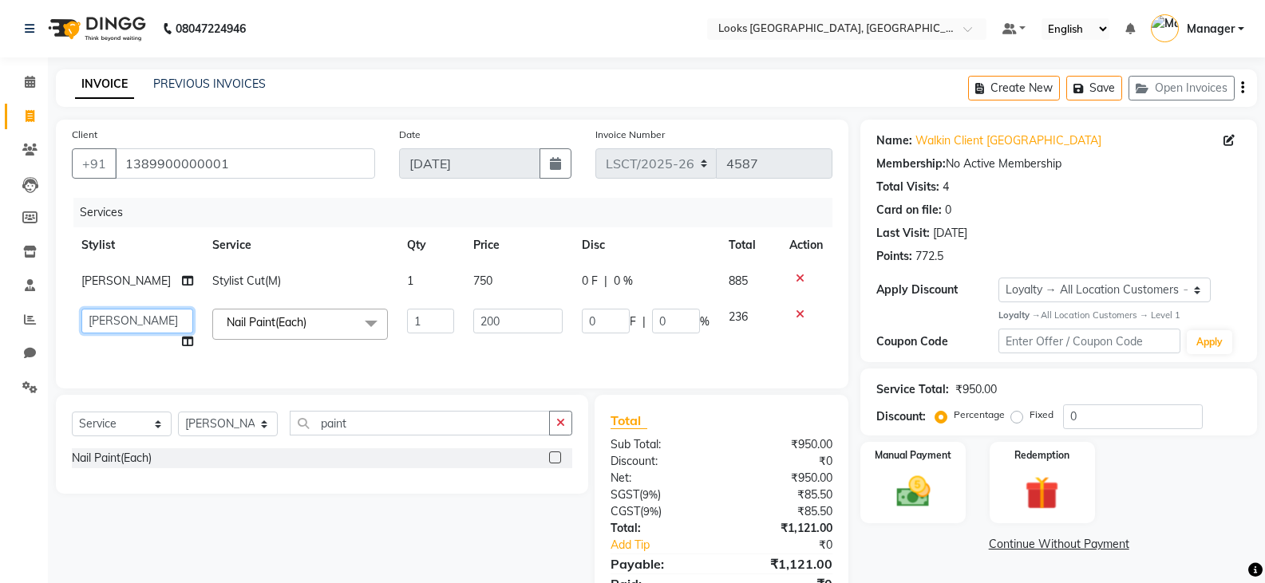
click at [118, 320] on select "[PERSON_NAME] Bharat_pdct Counter Sales [PERSON_NAME] guddu_asst [PERSON_NAME] …" at bounding box center [137, 321] width 112 height 25
select select "90419"
click at [900, 499] on img at bounding box center [912, 492] width 57 height 41
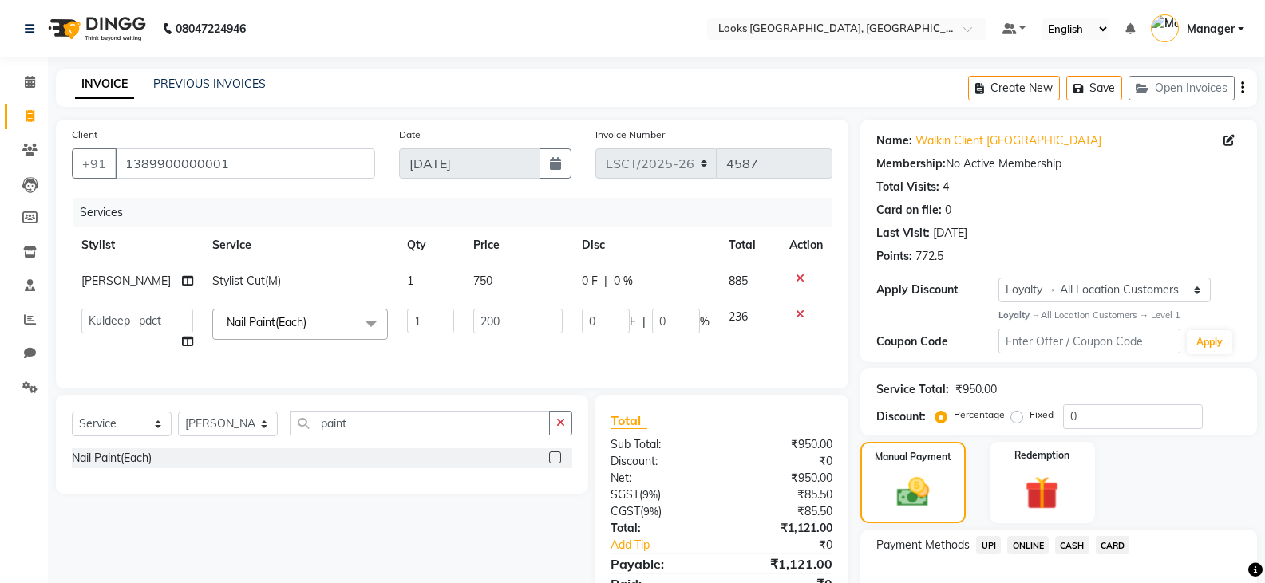
scroll to position [99, 0]
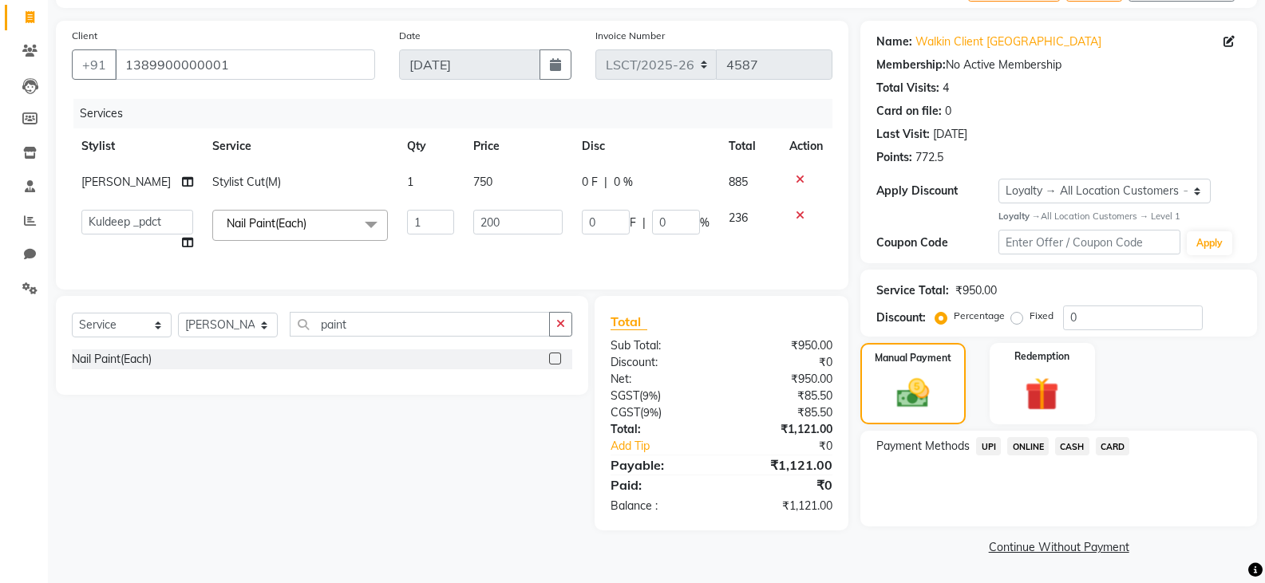
click at [1065, 440] on span "CASH" at bounding box center [1072, 446] width 34 height 18
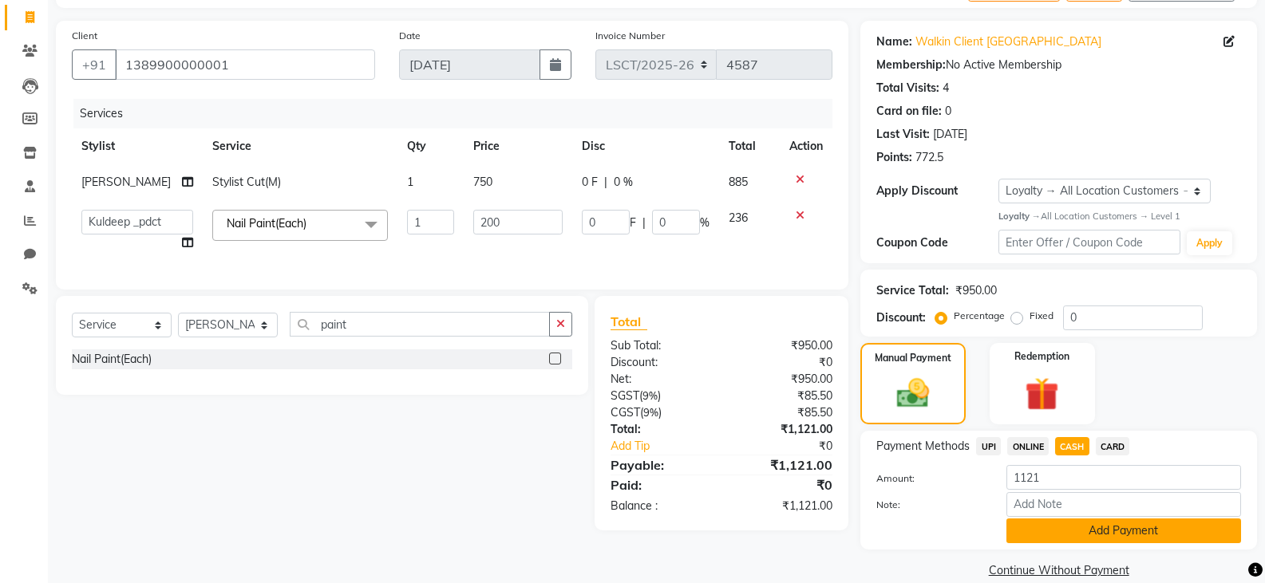
click at [1100, 535] on button "Add Payment" at bounding box center [1123, 531] width 235 height 25
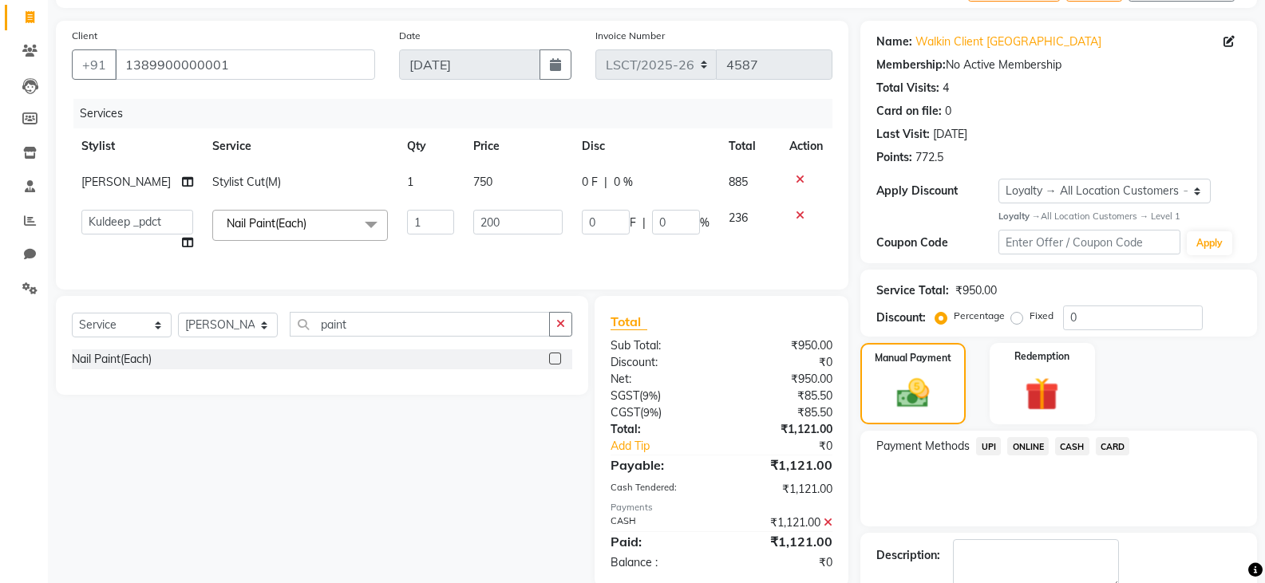
scroll to position [218, 0]
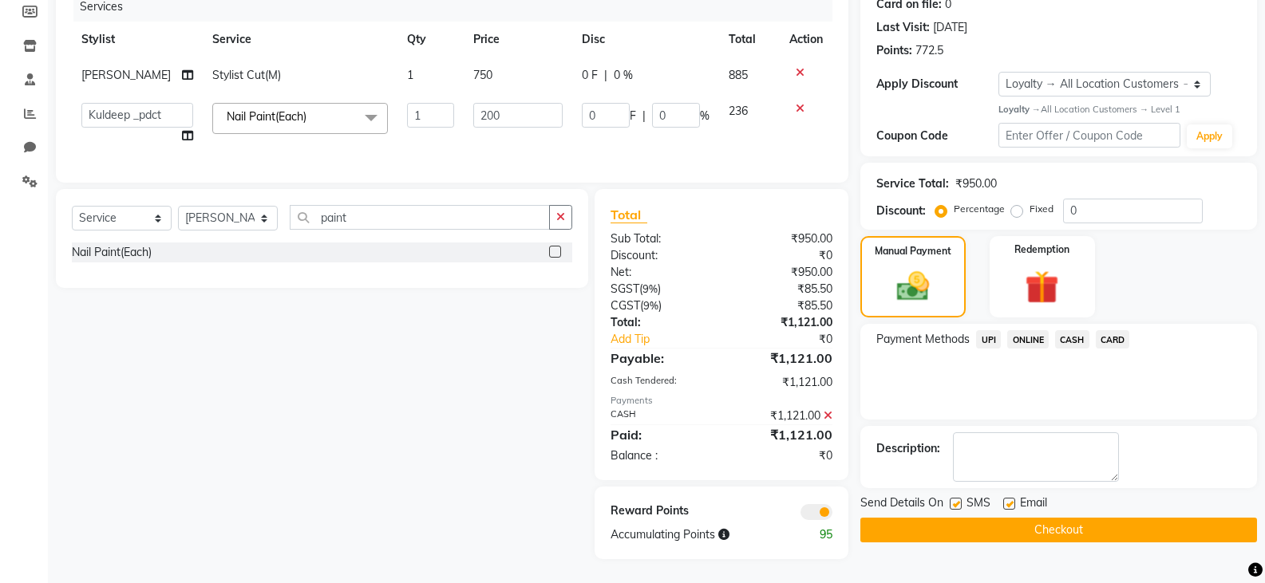
click at [939, 518] on button "Checkout" at bounding box center [1058, 530] width 397 height 25
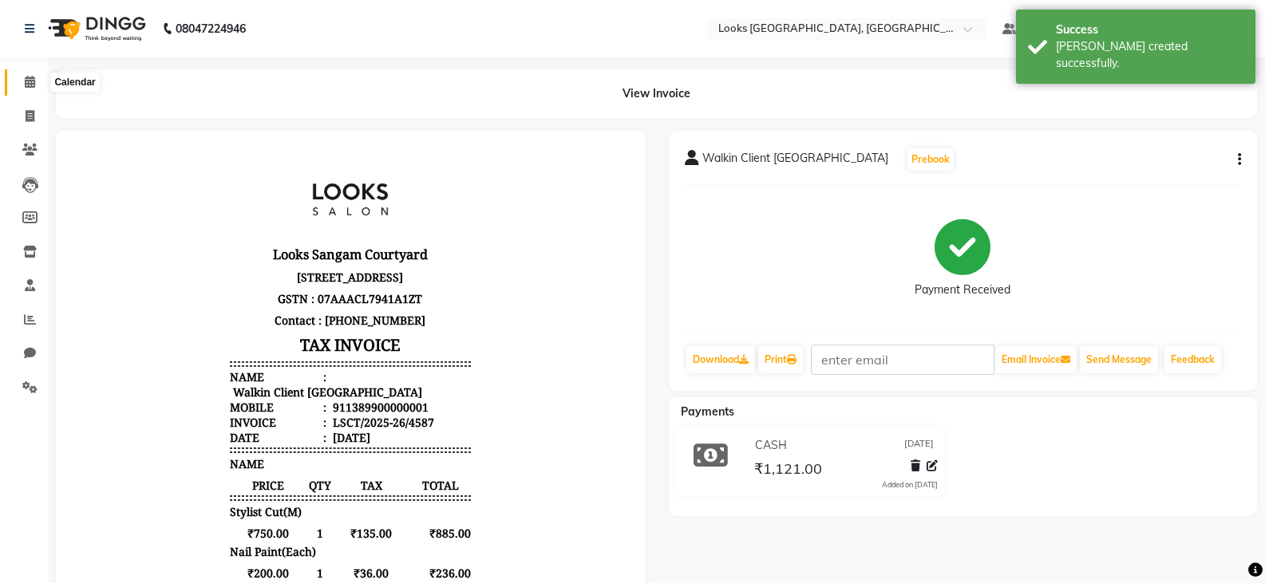
click at [22, 82] on span at bounding box center [30, 82] width 28 height 18
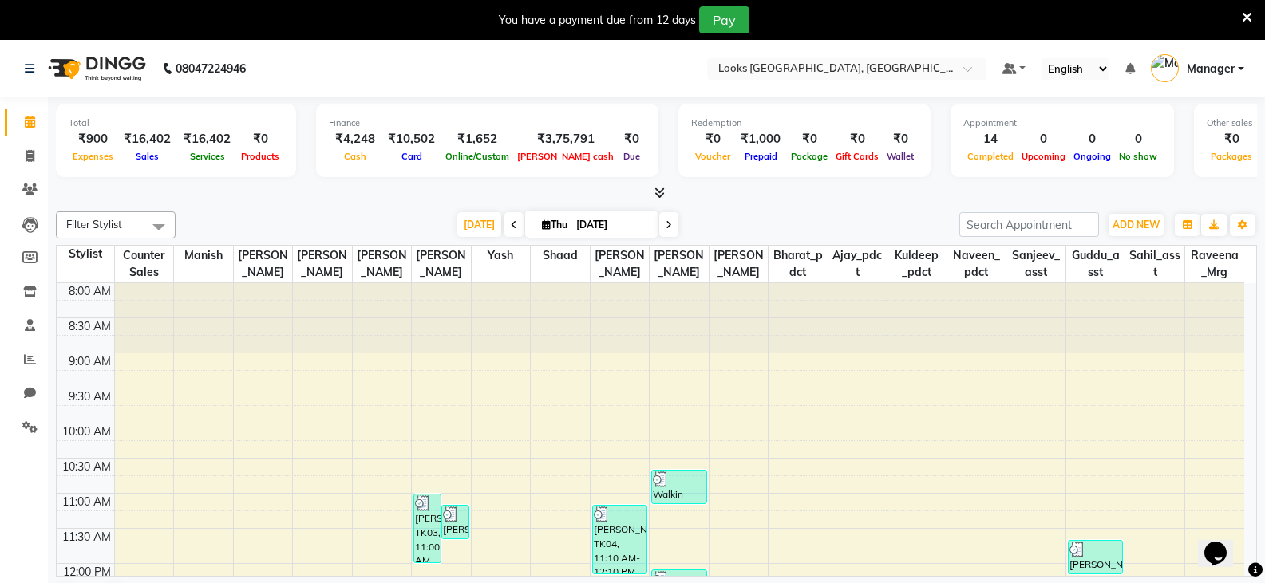
click at [1245, 15] on icon at bounding box center [1246, 17] width 10 height 14
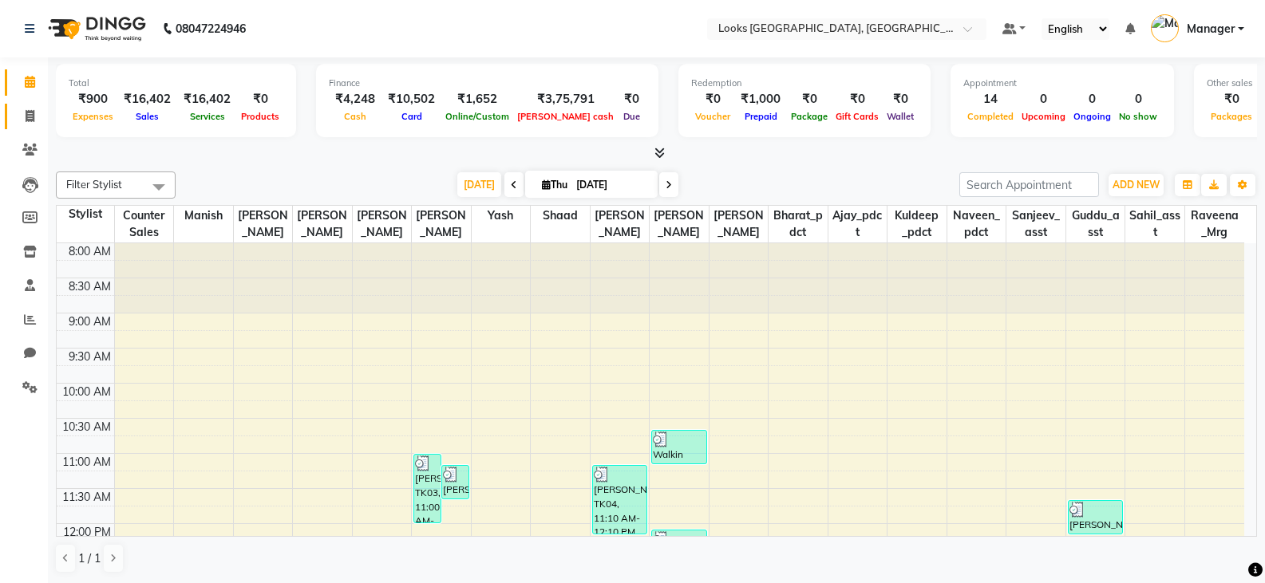
click at [26, 107] on link "Invoice" at bounding box center [24, 117] width 38 height 26
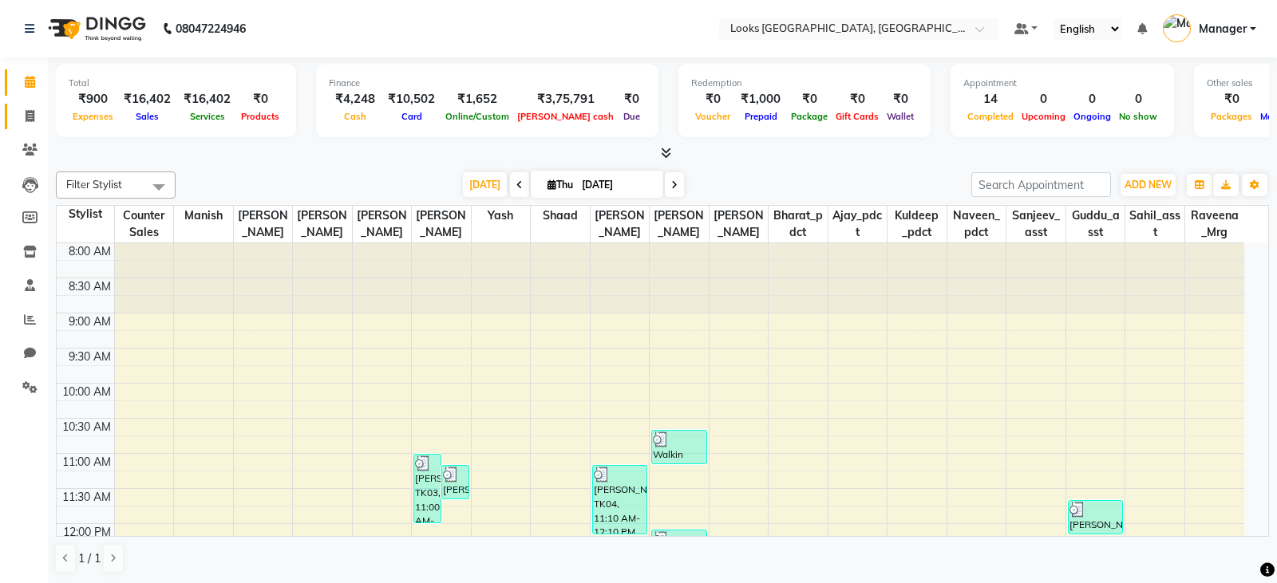
select select "service"
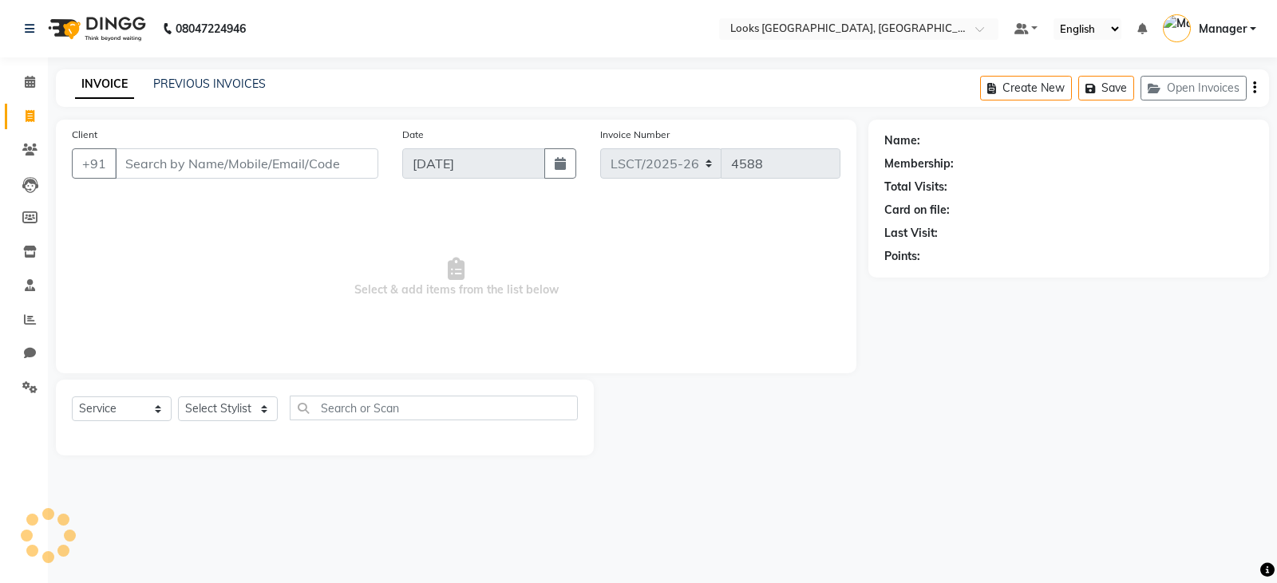
click at [237, 91] on div "PREVIOUS INVOICES" at bounding box center [209, 84] width 112 height 17
click at [184, 78] on link "PREVIOUS INVOICES" at bounding box center [209, 84] width 112 height 14
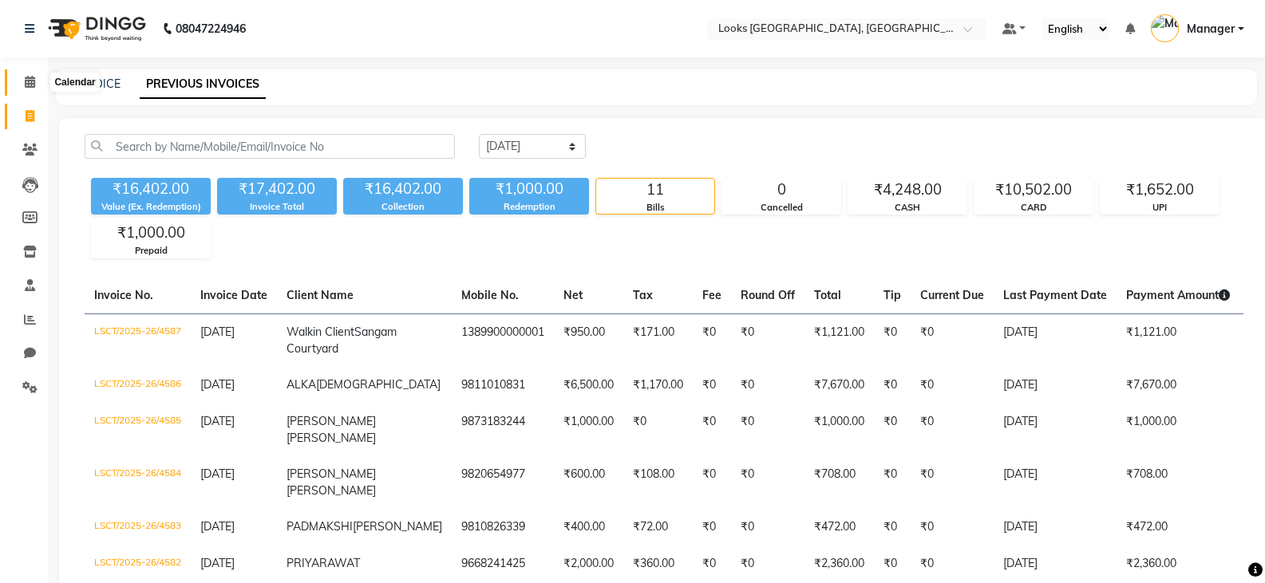
click at [26, 85] on icon at bounding box center [30, 82] width 10 height 12
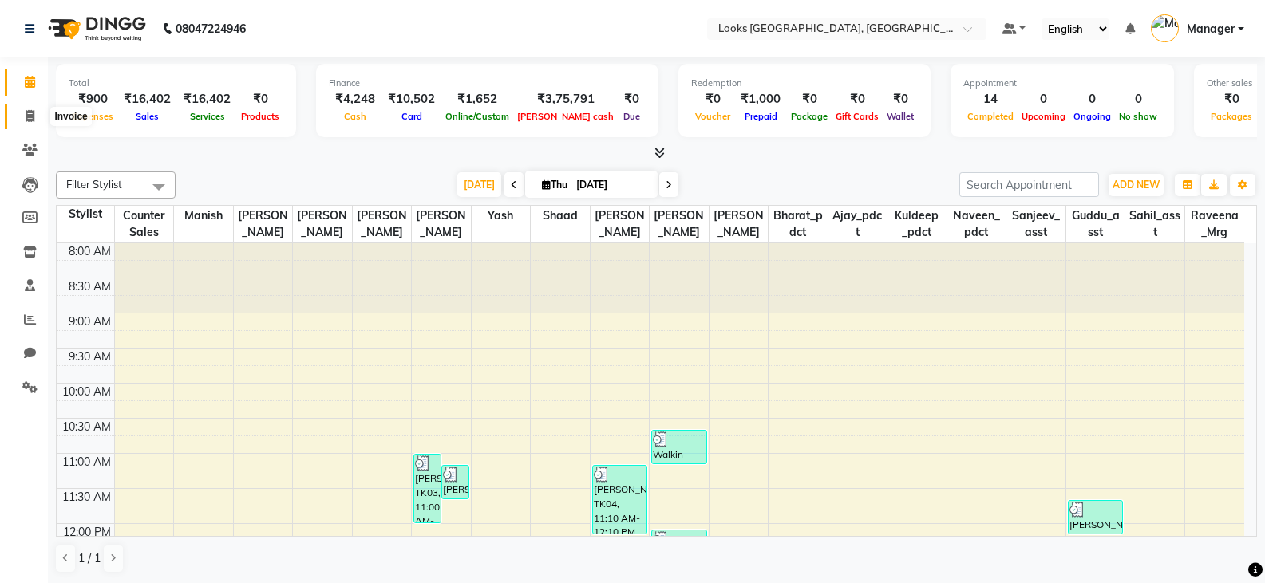
click at [31, 117] on icon at bounding box center [30, 116] width 9 height 12
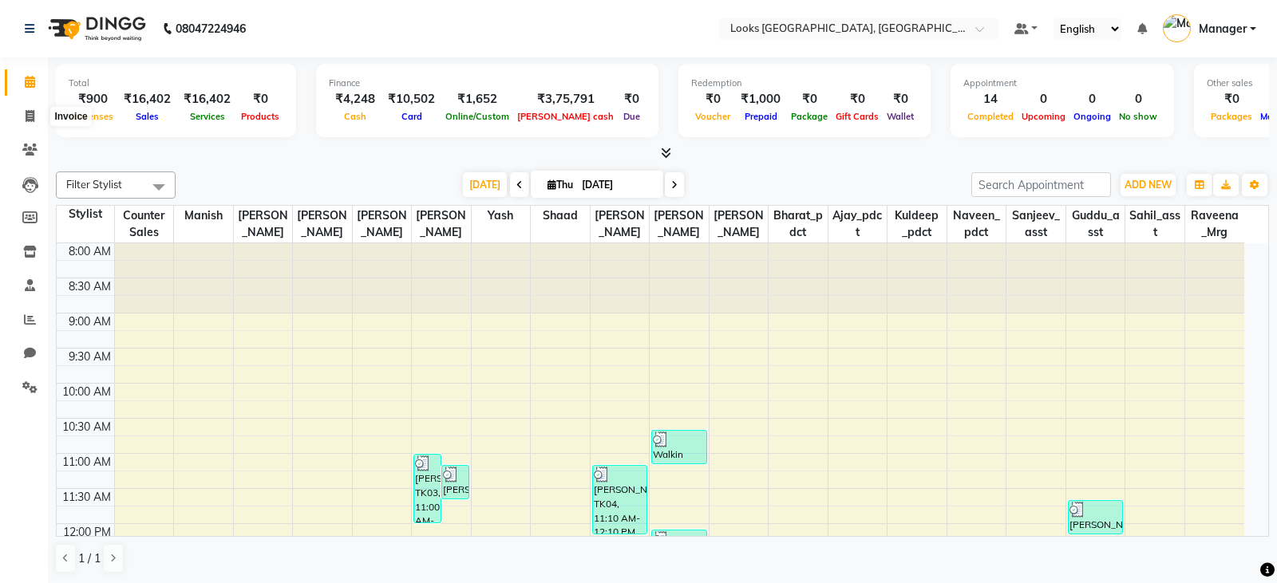
select select "service"
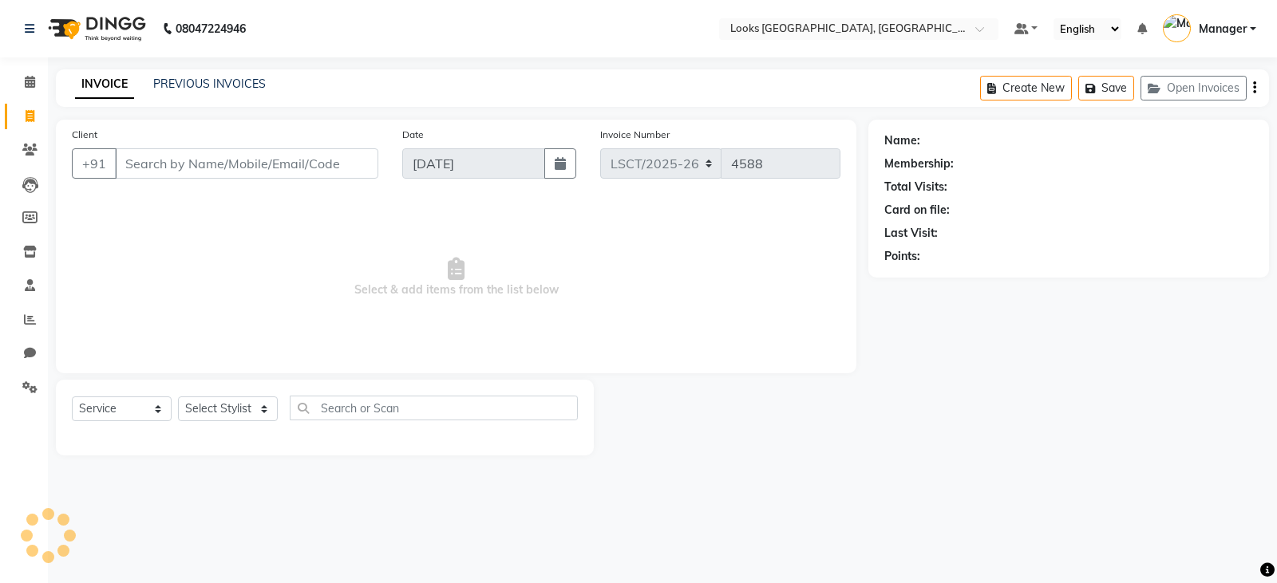
click at [279, 162] on input "Client" at bounding box center [246, 163] width 263 height 30
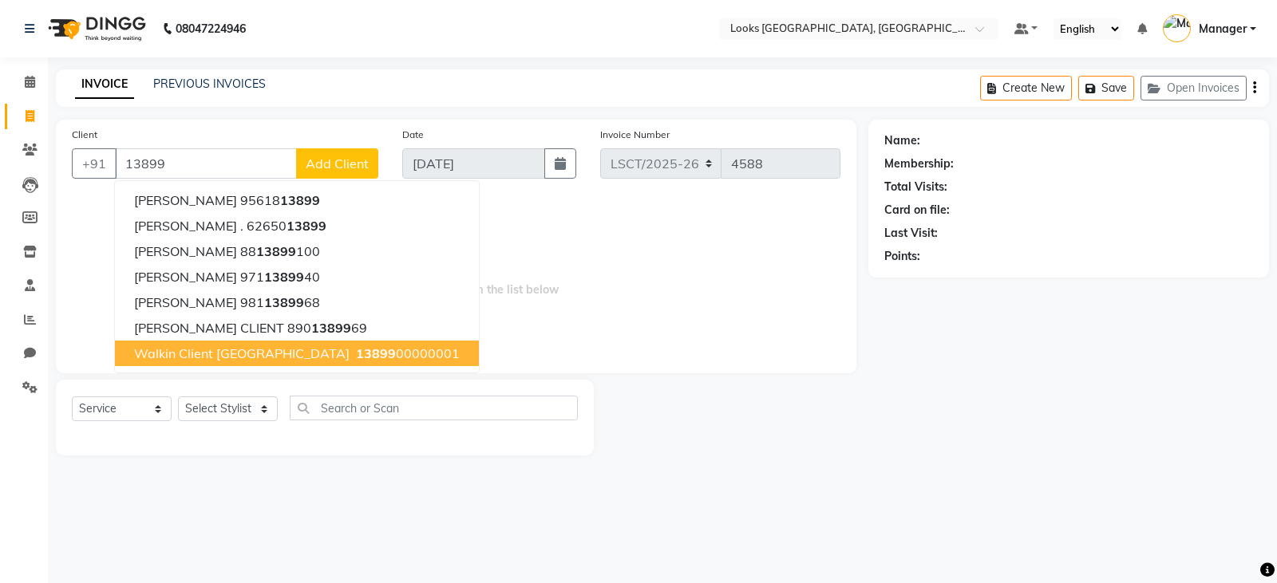
click at [356, 358] on span "13899" at bounding box center [376, 353] width 40 height 16
type input "1389900000001"
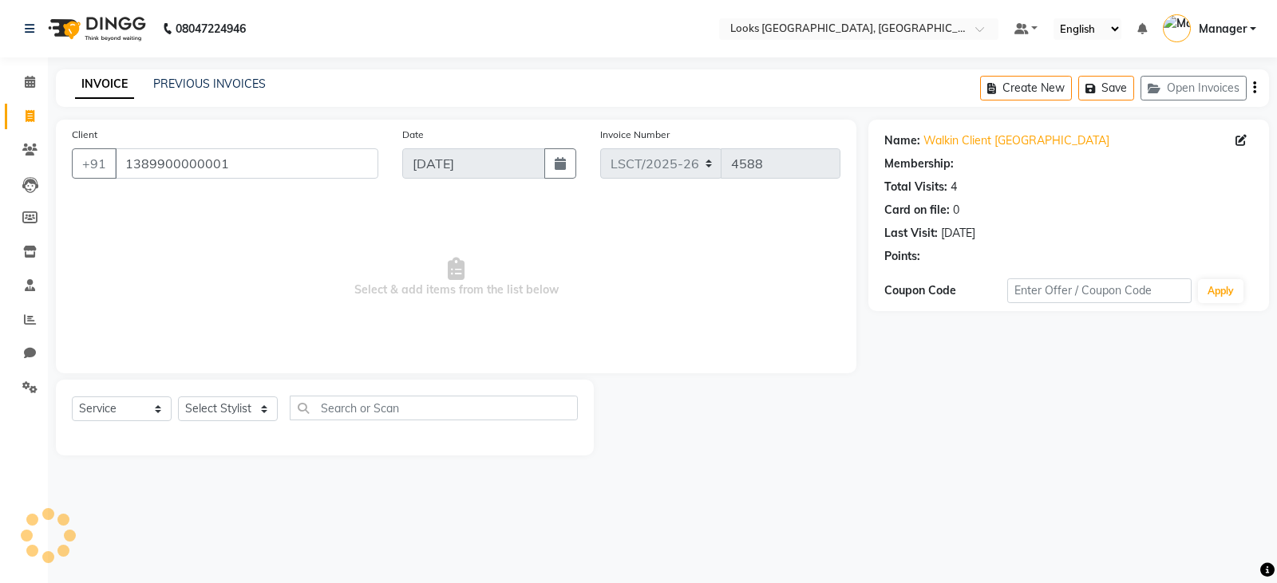
select select "1: Object"
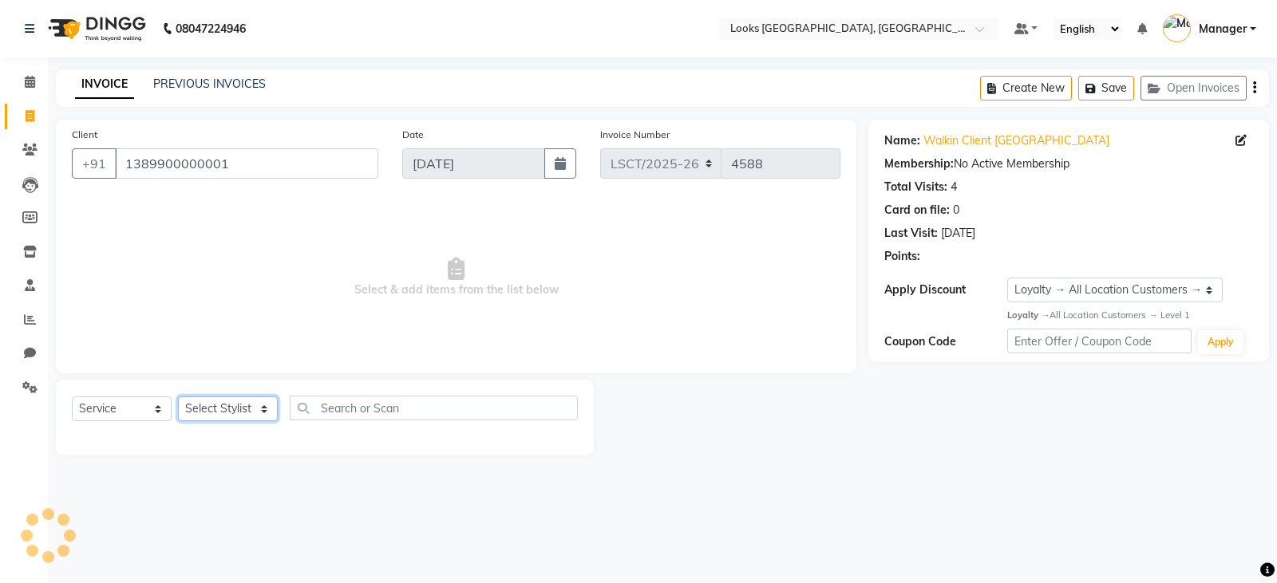
click at [214, 410] on select "Select Stylist [PERSON_NAME] Bharat_pdct Counter Sales [PERSON_NAME] guddu_asst…" at bounding box center [228, 409] width 100 height 25
select select "90412"
click at [178, 397] on select "Select Stylist [PERSON_NAME] Bharat_pdct Counter Sales [PERSON_NAME] guddu_asst…" at bounding box center [228, 409] width 100 height 25
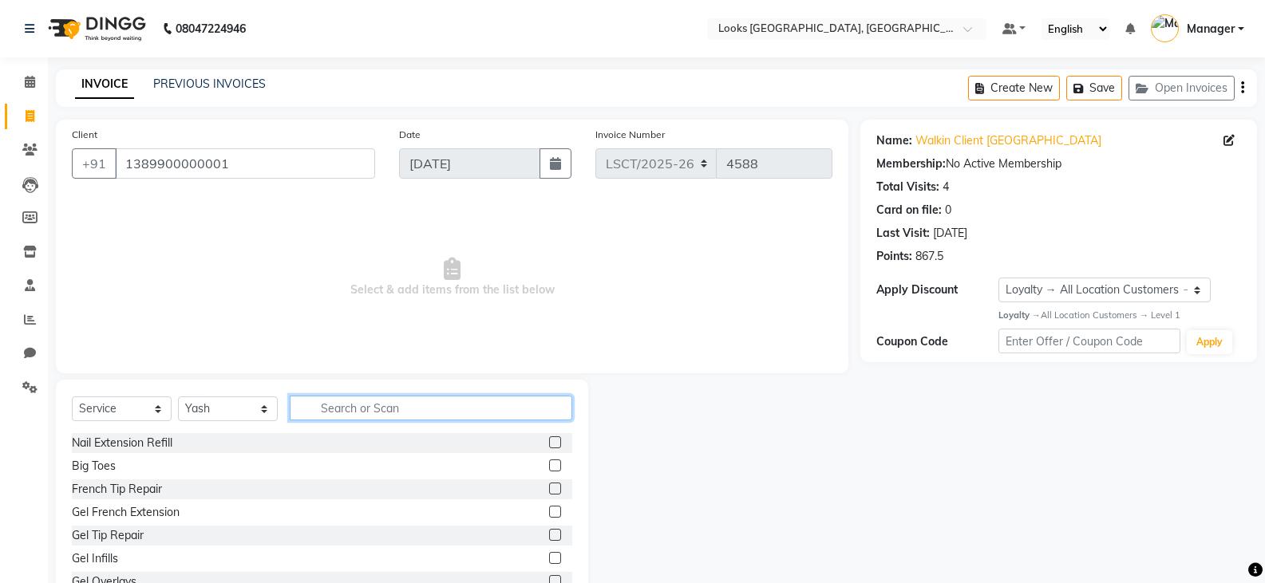
click at [338, 407] on input "text" at bounding box center [431, 408] width 282 height 25
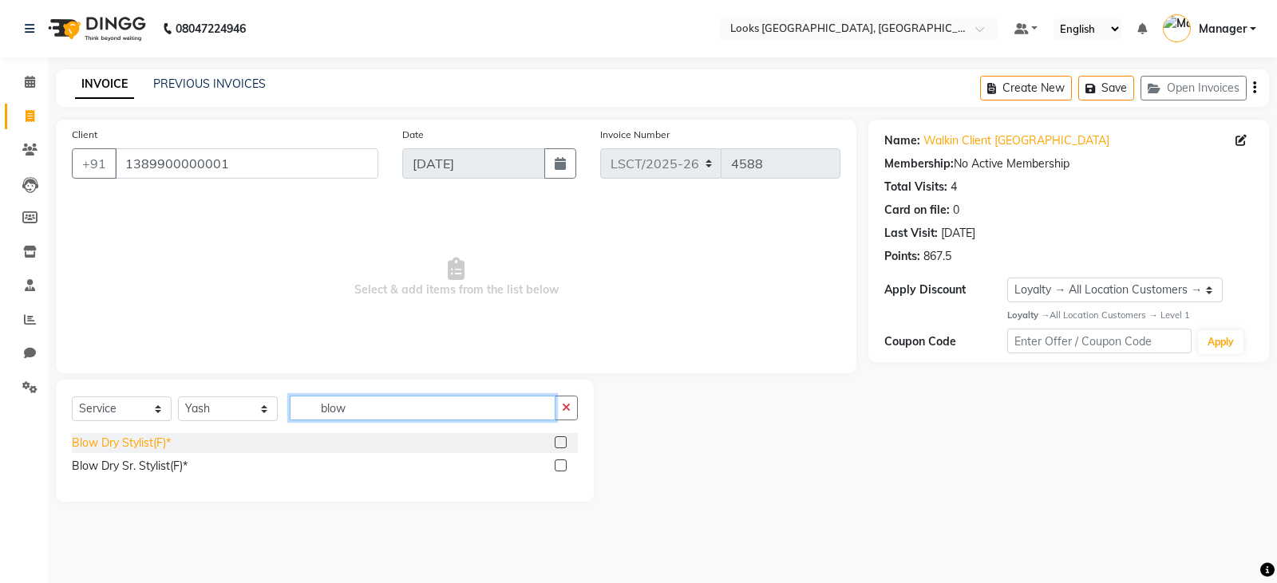
type input "blow"
click at [136, 444] on div "Blow Dry Stylist(F)*" at bounding box center [121, 443] width 99 height 17
checkbox input "false"
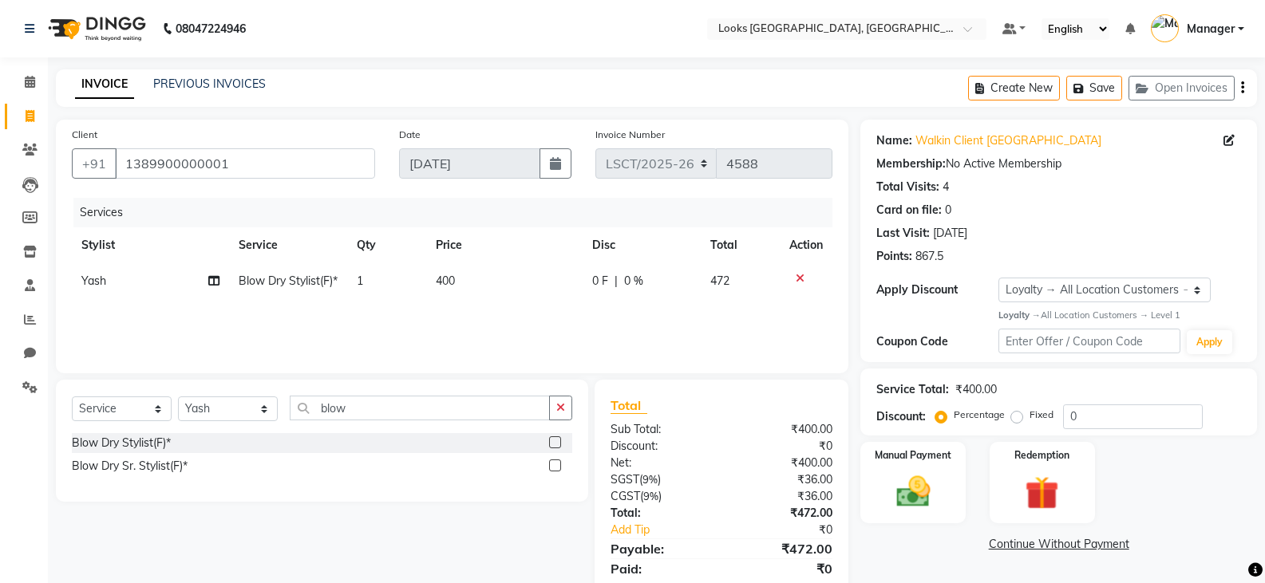
click at [485, 283] on td "400" at bounding box center [504, 281] width 157 height 36
select select "90412"
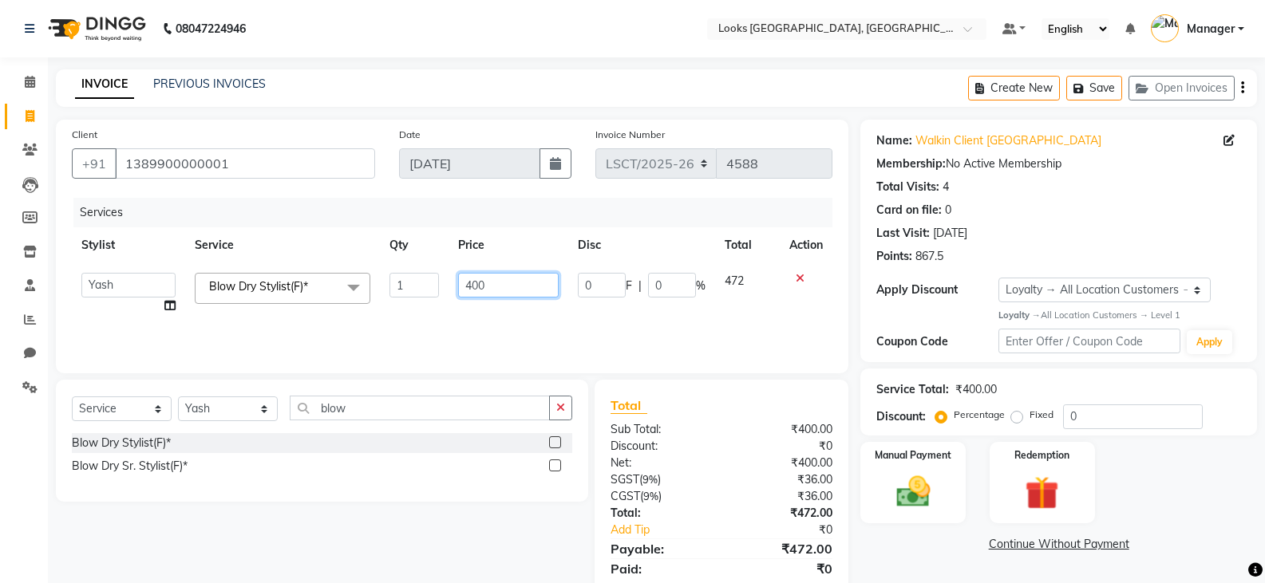
drag, startPoint x: 505, startPoint y: 285, endPoint x: 337, endPoint y: 309, distance: 170.0
click at [337, 309] on tr "[PERSON_NAME] Ajay_pdct Bharat_pdct Counter Sales [PERSON_NAME] guddu_asst [PER…" at bounding box center [452, 293] width 760 height 61
type input "700"
click at [356, 414] on input "blow" at bounding box center [420, 408] width 260 height 25
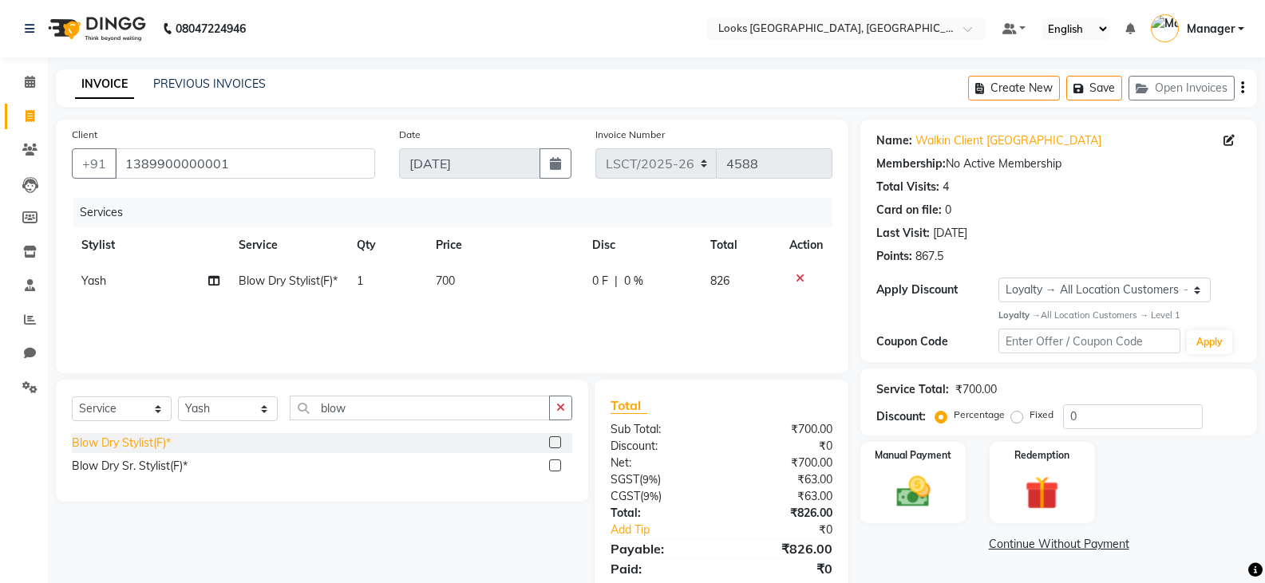
click at [156, 448] on div "Blow Dry Stylist(F)*" at bounding box center [121, 443] width 99 height 17
checkbox input "false"
click at [436, 324] on span "400" at bounding box center [445, 317] width 19 height 14
select select "90412"
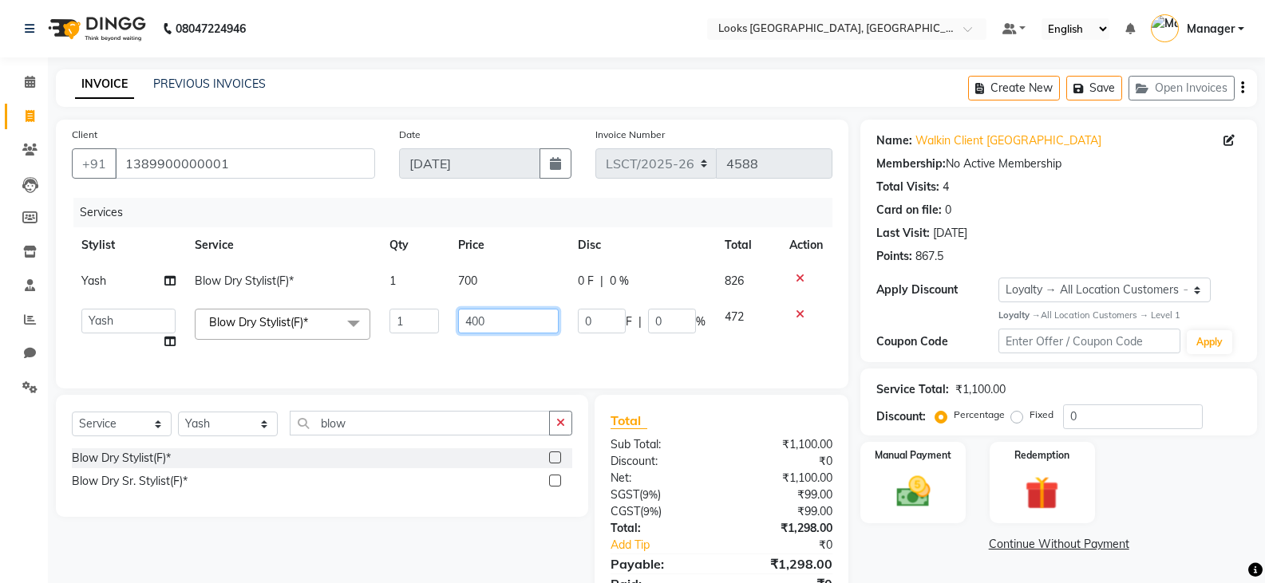
drag, startPoint x: 499, startPoint y: 313, endPoint x: 424, endPoint y: 325, distance: 75.9
click at [424, 325] on tr "[PERSON_NAME] Ajay_pdct Bharat_pdct Counter Sales [PERSON_NAME] guddu_asst [PER…" at bounding box center [452, 329] width 760 height 61
click at [504, 324] on input "400" at bounding box center [508, 321] width 100 height 25
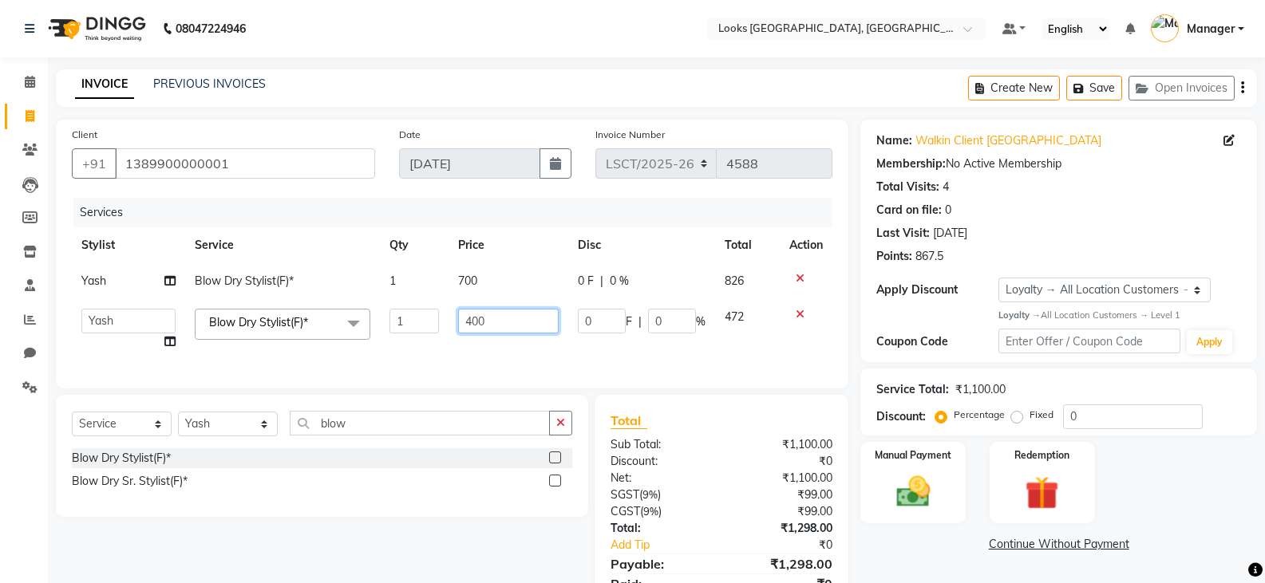
click at [504, 324] on input "400" at bounding box center [508, 321] width 100 height 25
type input "700"
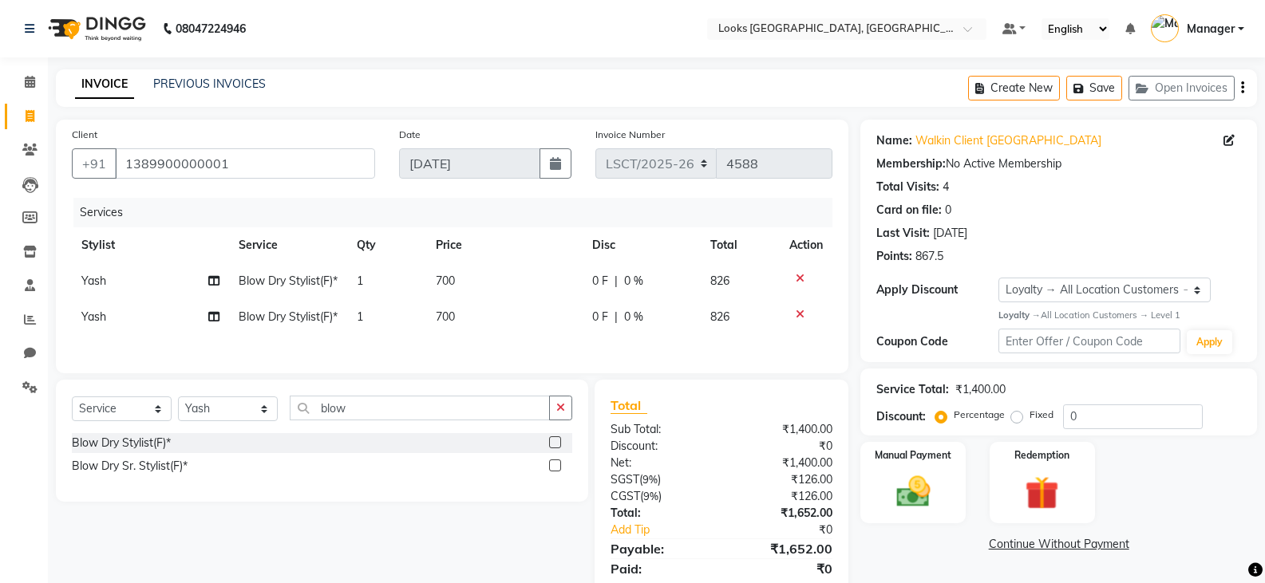
click at [119, 333] on td "Yash" at bounding box center [150, 317] width 157 height 36
select select "90412"
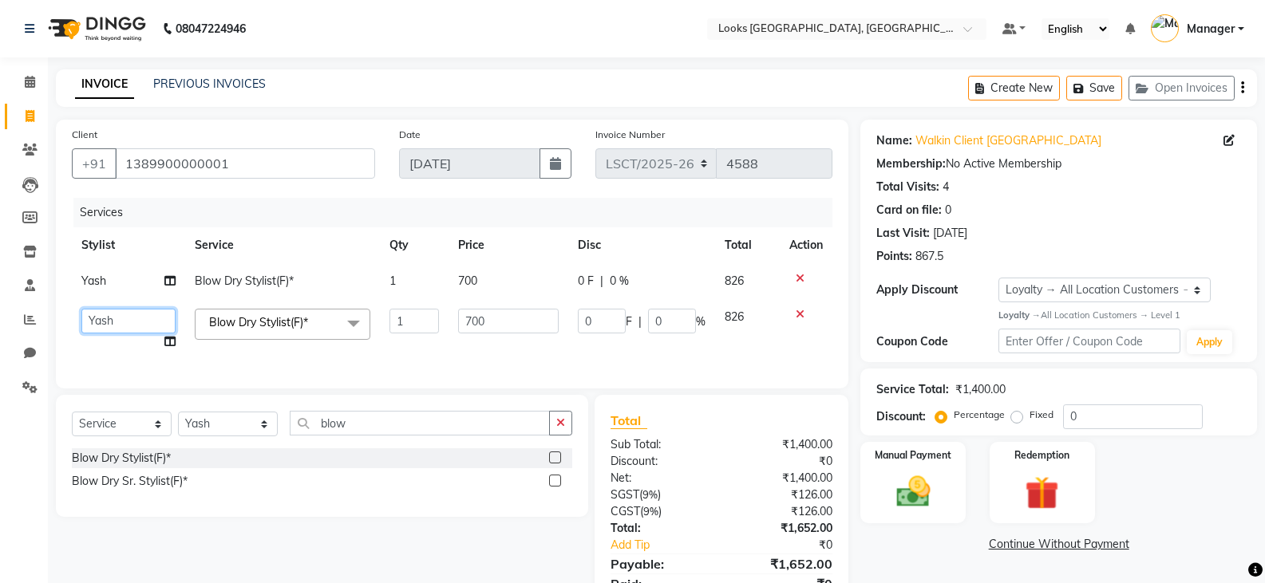
click at [92, 320] on select "[PERSON_NAME] Bharat_pdct Counter Sales [PERSON_NAME] guddu_asst [PERSON_NAME] …" at bounding box center [128, 321] width 94 height 25
select select "90407"
click at [353, 436] on input "blow" at bounding box center [420, 423] width 260 height 25
click at [229, 431] on select "Select Stylist [PERSON_NAME] Bharat_pdct Counter Sales [PERSON_NAME] guddu_asst…" at bounding box center [228, 424] width 100 height 25
click at [178, 424] on select "Select Stylist [PERSON_NAME] Bharat_pdct Counter Sales [PERSON_NAME] guddu_asst…" at bounding box center [228, 424] width 100 height 25
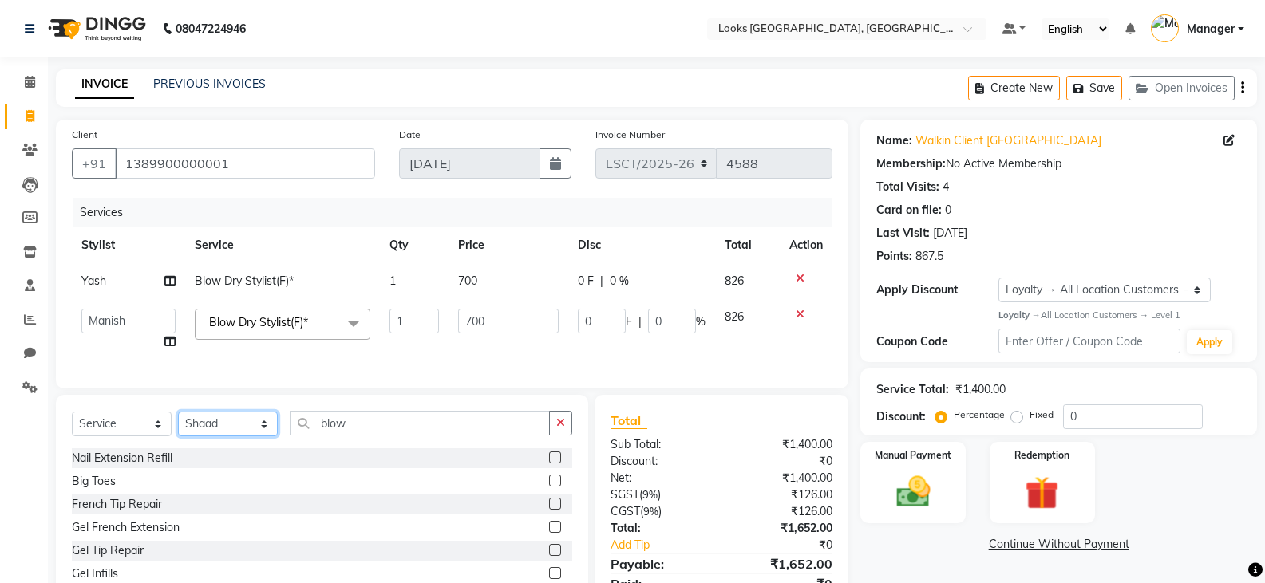
click at [228, 436] on select "Select Stylist [PERSON_NAME] Bharat_pdct Counter Sales [PERSON_NAME] guddu_asst…" at bounding box center [228, 424] width 100 height 25
select select "90422"
click at [178, 424] on select "Select Stylist [PERSON_NAME] Bharat_pdct Counter Sales [PERSON_NAME] guddu_asst…" at bounding box center [228, 424] width 100 height 25
click at [353, 436] on input "blow" at bounding box center [420, 423] width 260 height 25
drag, startPoint x: 353, startPoint y: 437, endPoint x: 330, endPoint y: 436, distance: 22.4
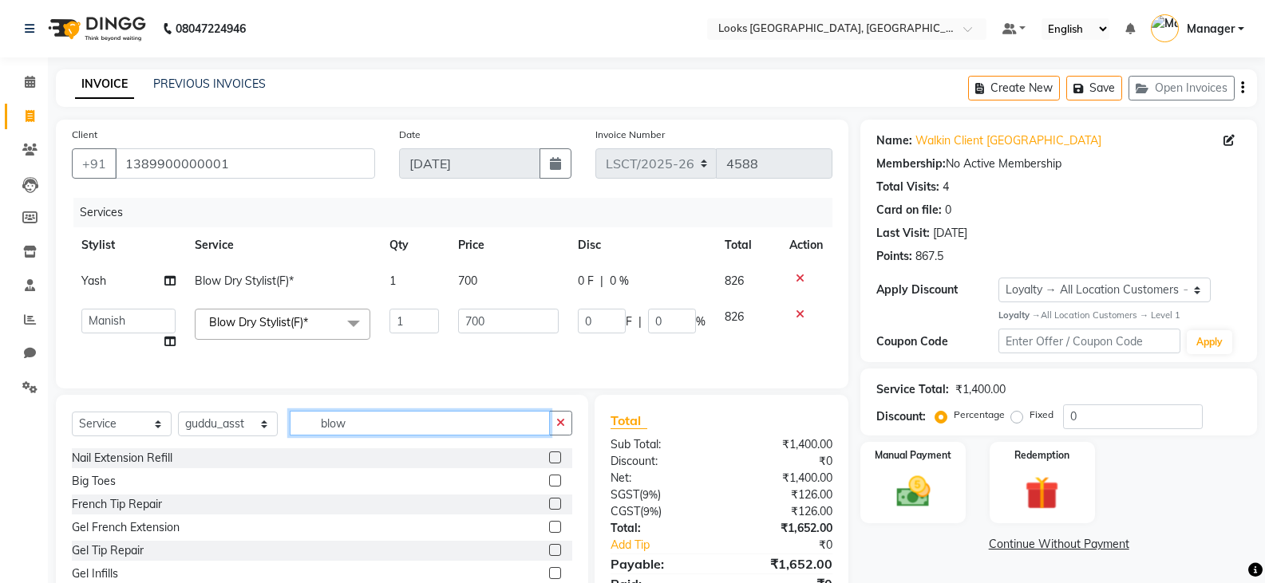
click at [330, 436] on input "blow" at bounding box center [420, 423] width 260 height 25
type input "wash"
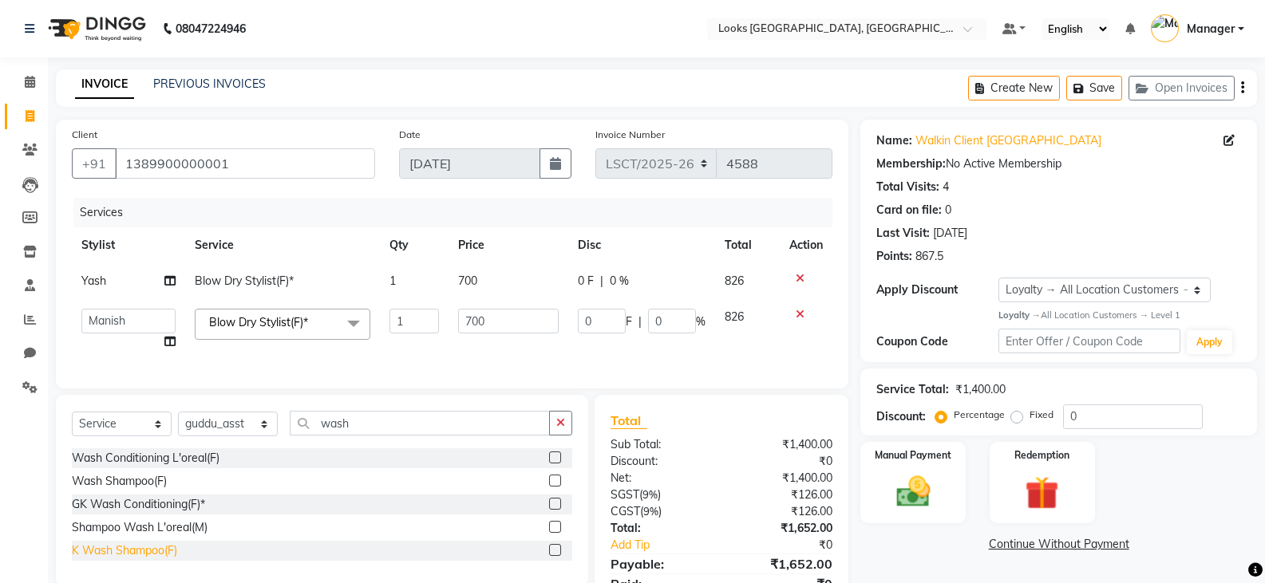
click at [155, 559] on div "K Wash Shampoo(F)" at bounding box center [124, 551] width 105 height 17
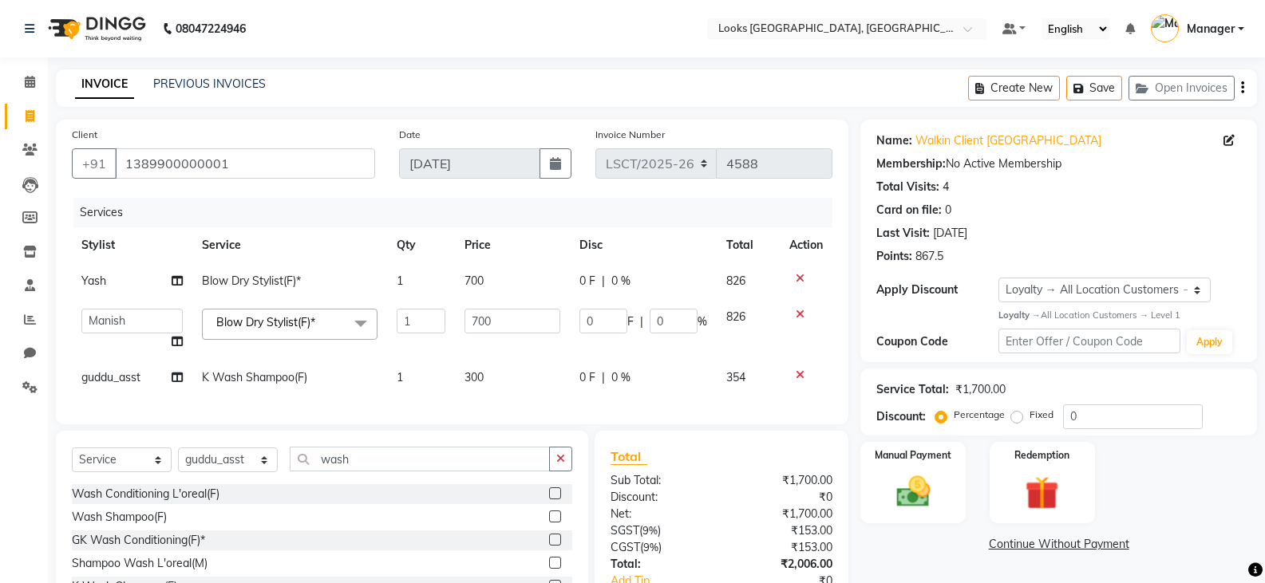
checkbox input "false"
click at [481, 381] on span "300" at bounding box center [473, 377] width 19 height 14
select select "90422"
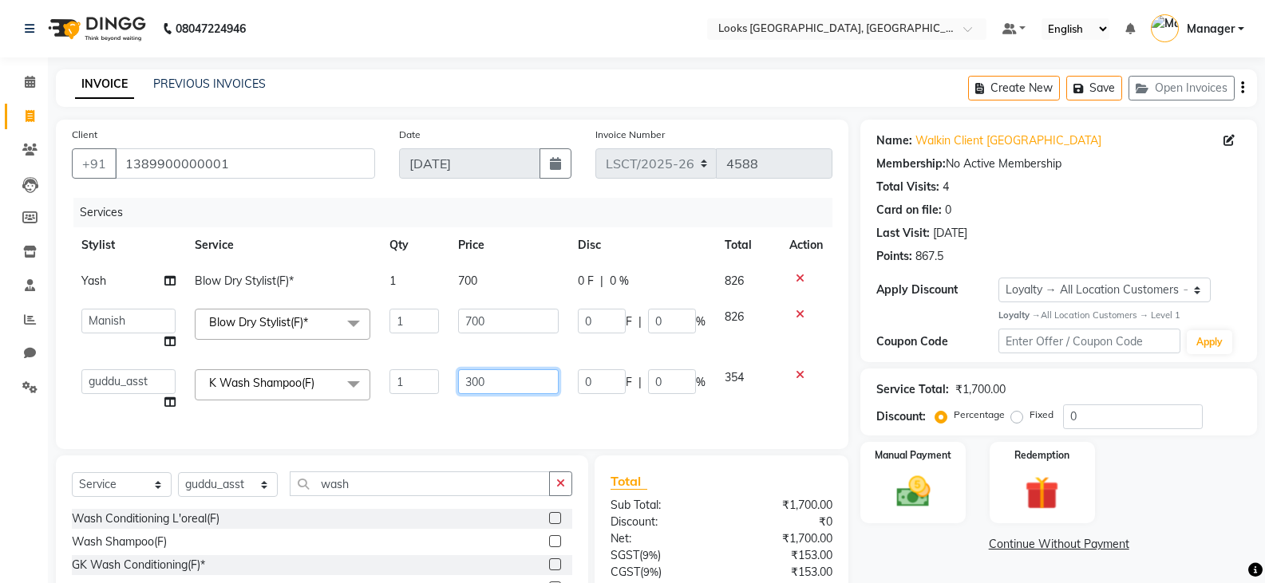
drag, startPoint x: 508, startPoint y: 381, endPoint x: 412, endPoint y: 393, distance: 96.4
click at [412, 393] on tr "[PERSON_NAME] Ajay_pdct Bharat_pdct Counter Sales [PERSON_NAME] guddu_asst [PER…" at bounding box center [452, 390] width 760 height 61
type input "600"
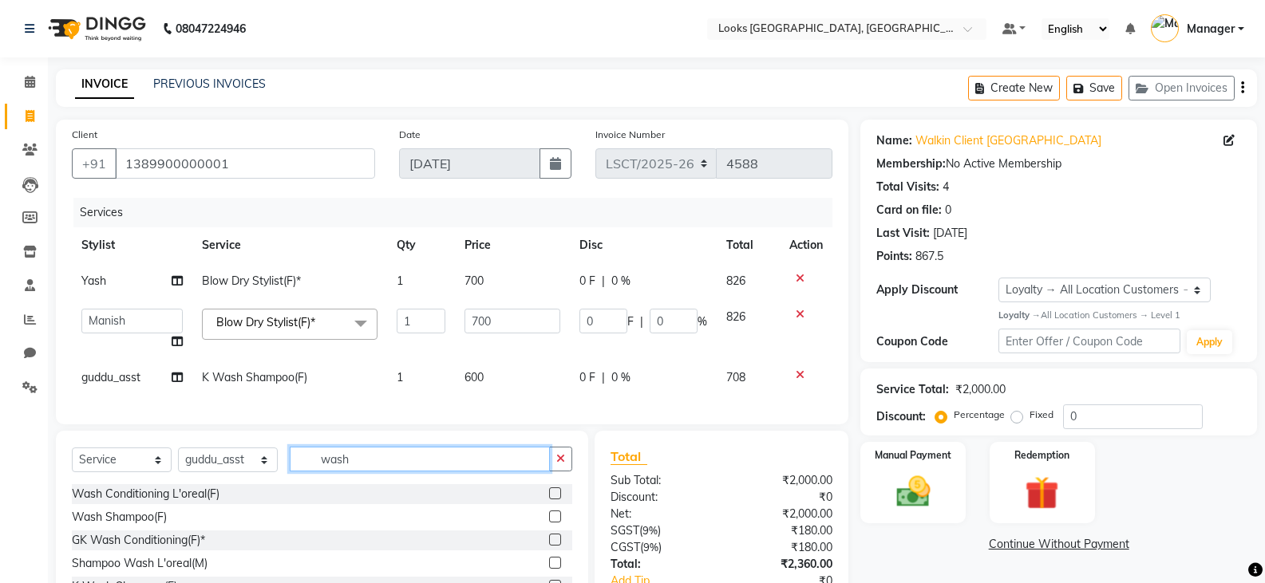
drag, startPoint x: 379, startPoint y: 504, endPoint x: 369, endPoint y: 499, distance: 11.8
click at [375, 503] on div "Select Service Product Membership Package Voucher Prepaid Gift Card Select Styl…" at bounding box center [322, 526] width 532 height 191
click at [358, 472] on input "wash" at bounding box center [420, 459] width 260 height 25
type input "eyeb"
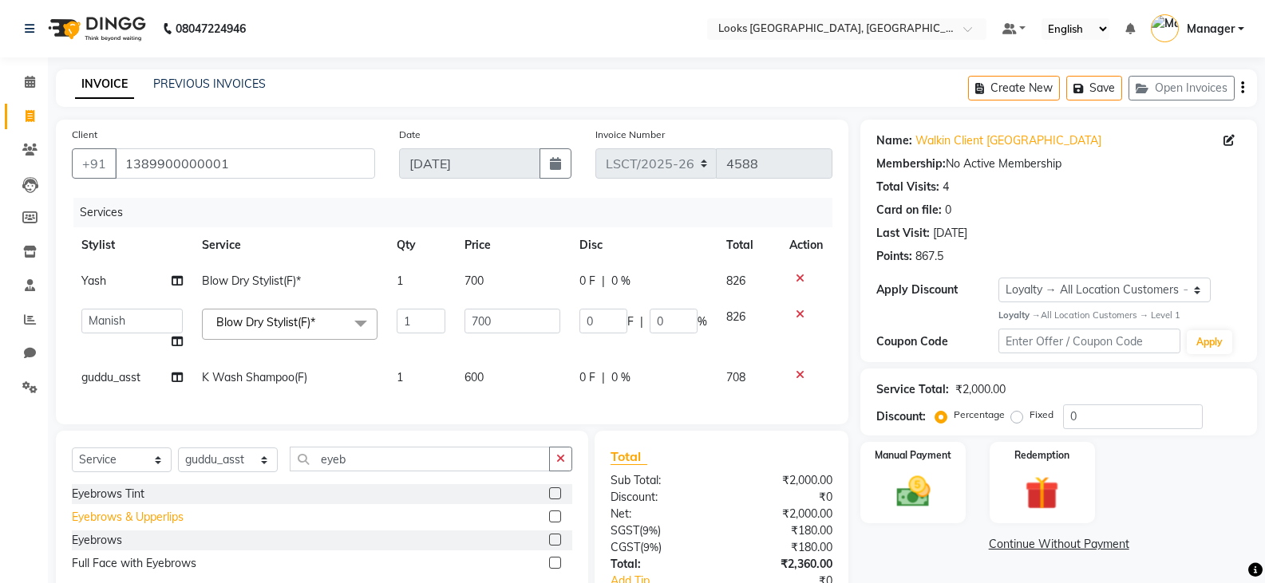
click at [156, 526] on div "Eyebrows & Upperlips" at bounding box center [128, 517] width 112 height 17
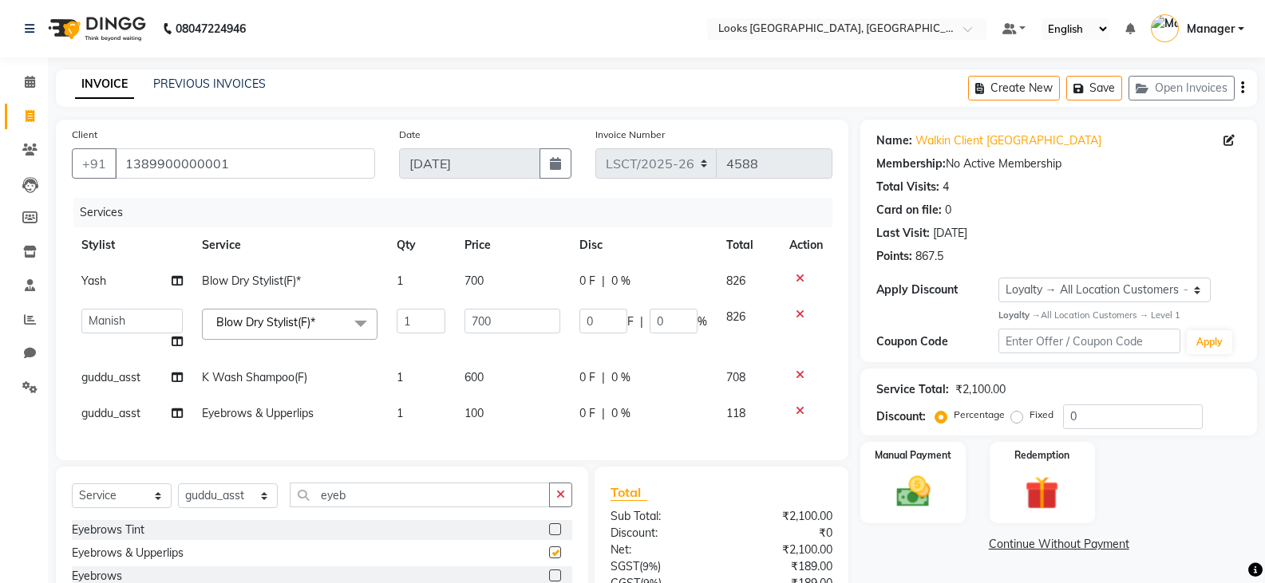
checkbox input "false"
click at [468, 414] on span "100" at bounding box center [473, 413] width 19 height 14
select select "90422"
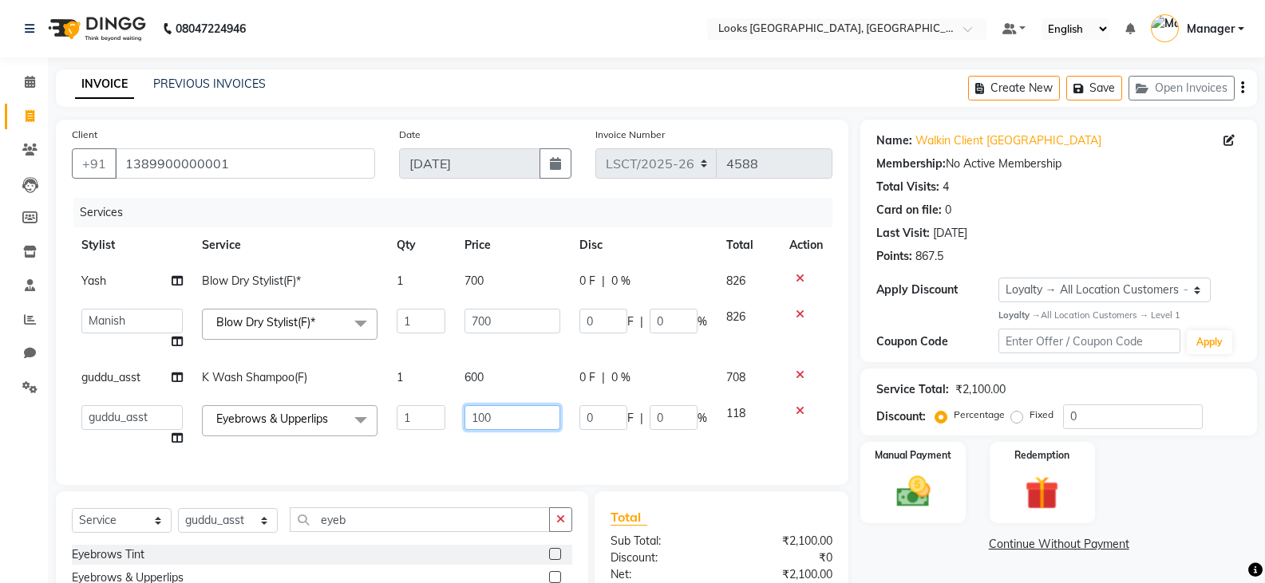
drag, startPoint x: 530, startPoint y: 408, endPoint x: 404, endPoint y: 428, distance: 127.5
click at [404, 428] on tr "[PERSON_NAME] Ajay_pdct Bharat_pdct Counter Sales [PERSON_NAME] guddu_asst [PER…" at bounding box center [452, 426] width 760 height 61
type input "200"
click at [353, 535] on div "Select Service Product Membership Package Voucher Prepaid Gift Card Select Styl…" at bounding box center [322, 575] width 532 height 168
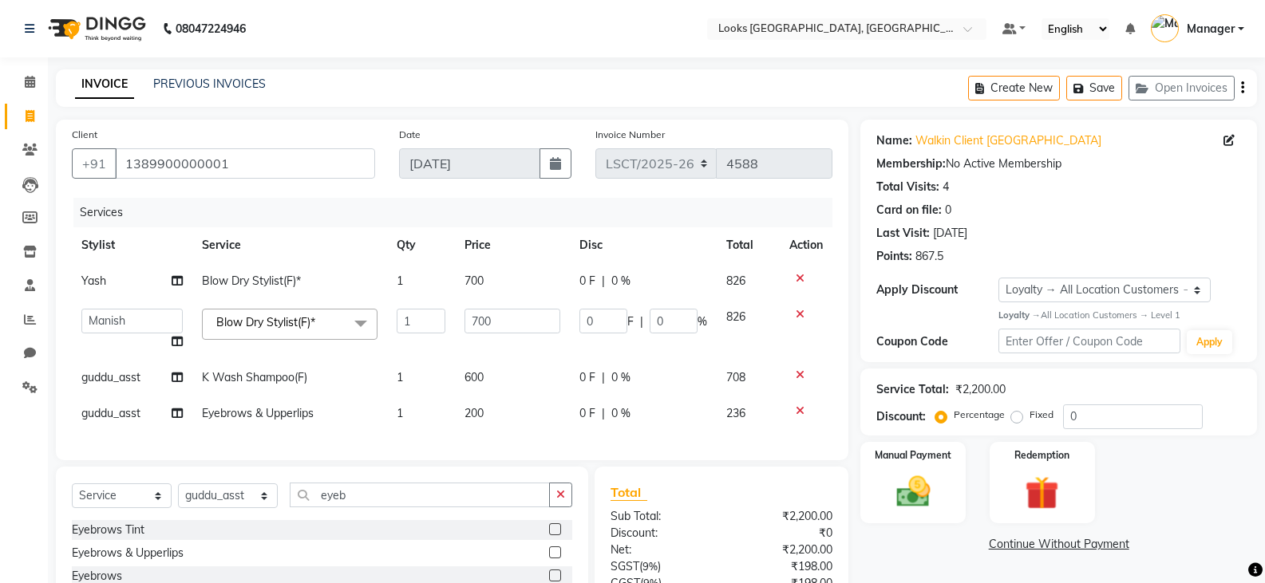
click at [353, 535] on div "Eyebrows Tint" at bounding box center [322, 530] width 500 height 20
click at [345, 506] on input "eyeb" at bounding box center [420, 495] width 260 height 25
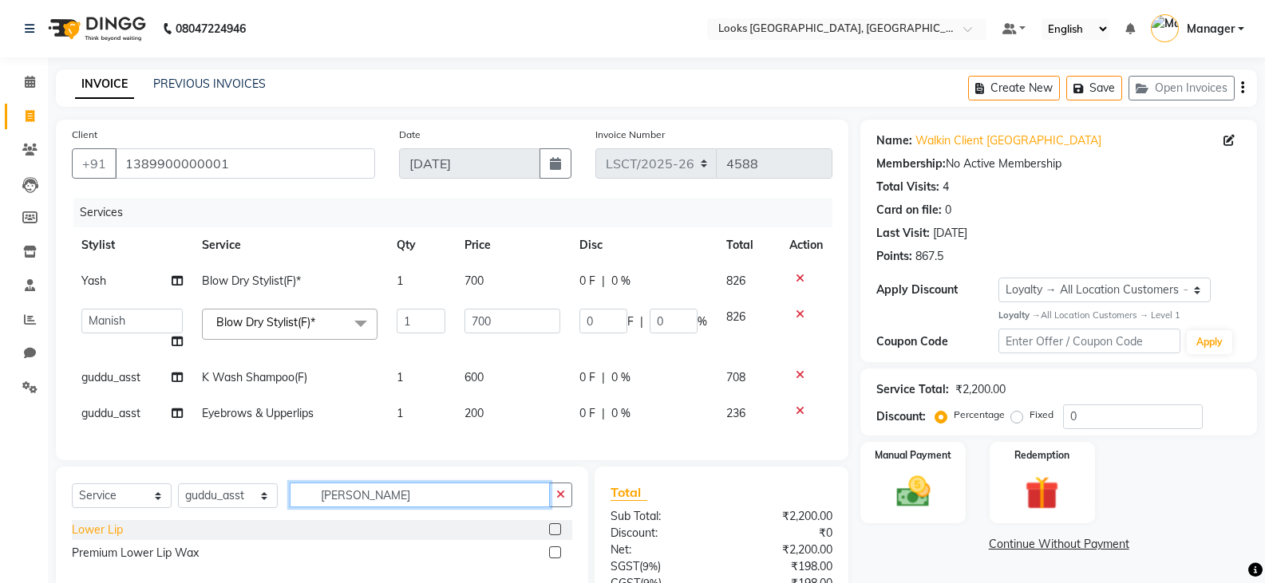
type input "[PERSON_NAME]"
click at [105, 539] on div "Lower Lip" at bounding box center [97, 530] width 51 height 17
checkbox input "false"
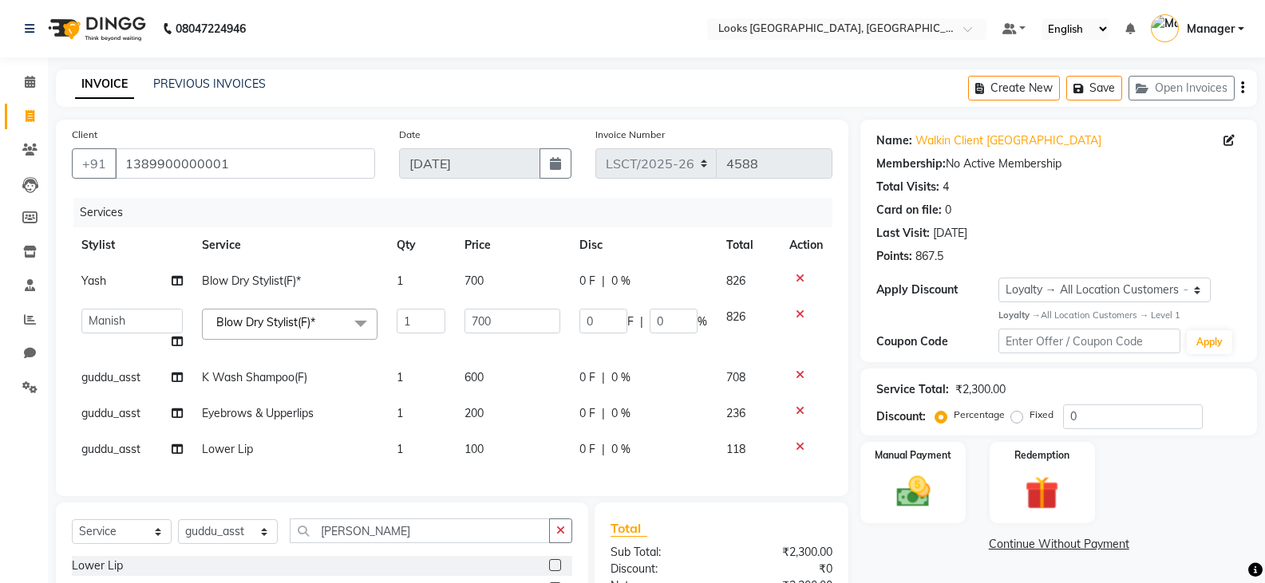
click at [112, 452] on span "guddu_asst" at bounding box center [110, 449] width 59 height 14
select select "90422"
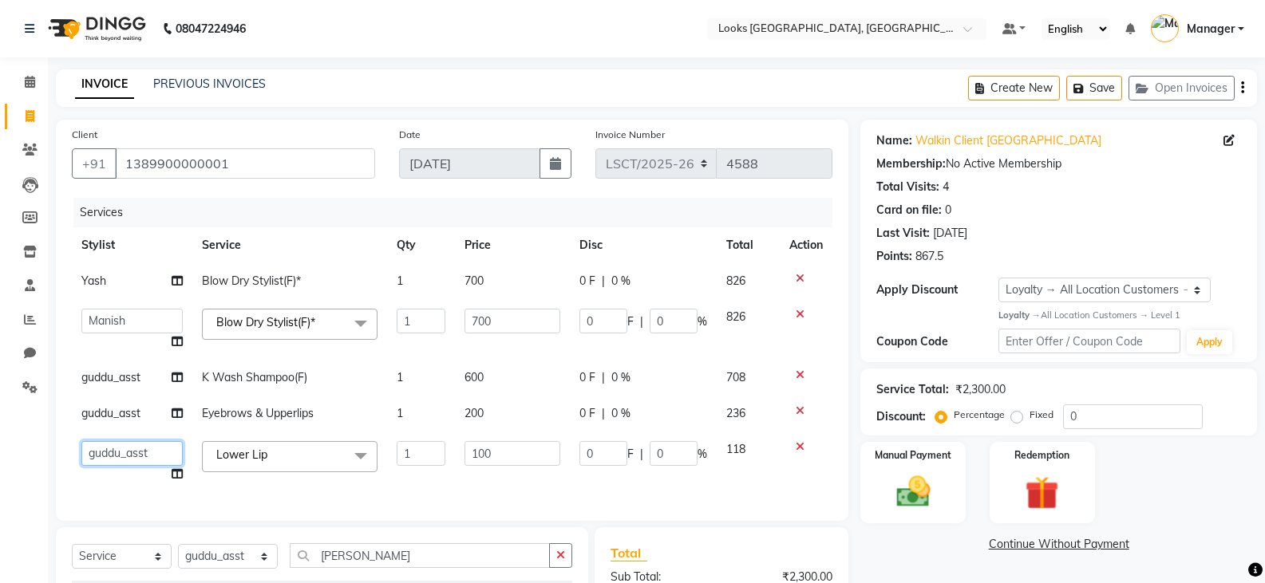
click at [112, 451] on select "[PERSON_NAME] Bharat_pdct Counter Sales [PERSON_NAME] guddu_asst [PERSON_NAME] …" at bounding box center [131, 453] width 101 height 25
select select "90415"
click at [120, 414] on span "guddu_asst" at bounding box center [110, 413] width 59 height 14
select select "90422"
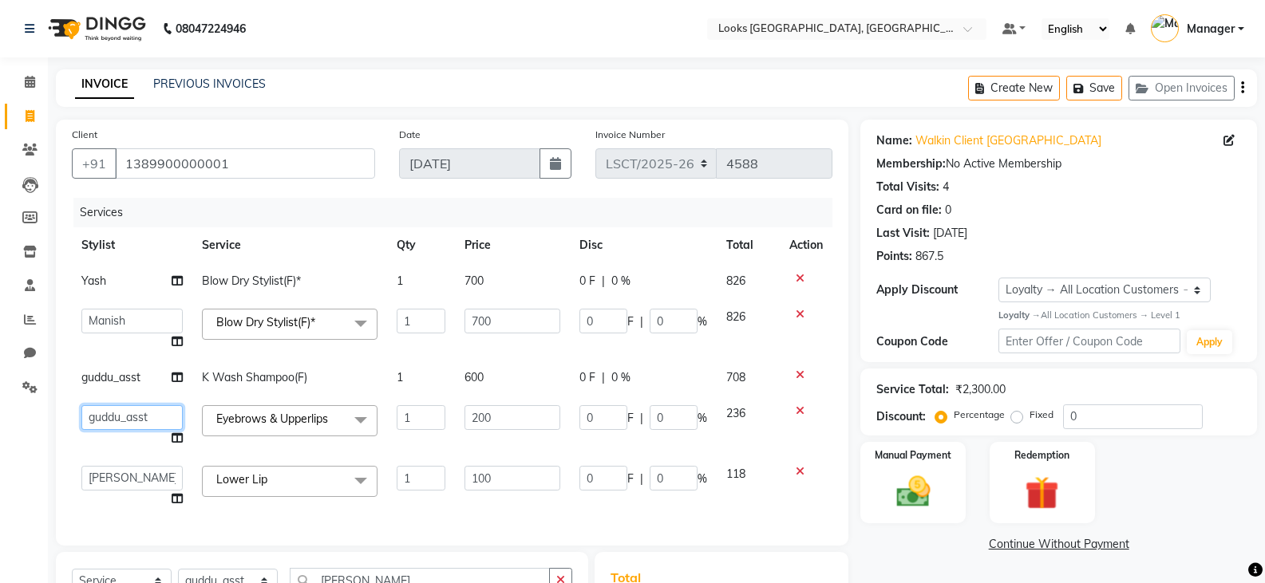
click at [120, 414] on select "[PERSON_NAME] Bharat_pdct Counter Sales [PERSON_NAME] guddu_asst [PERSON_NAME] …" at bounding box center [131, 417] width 101 height 25
select select "90415"
click at [799, 311] on icon at bounding box center [799, 314] width 9 height 11
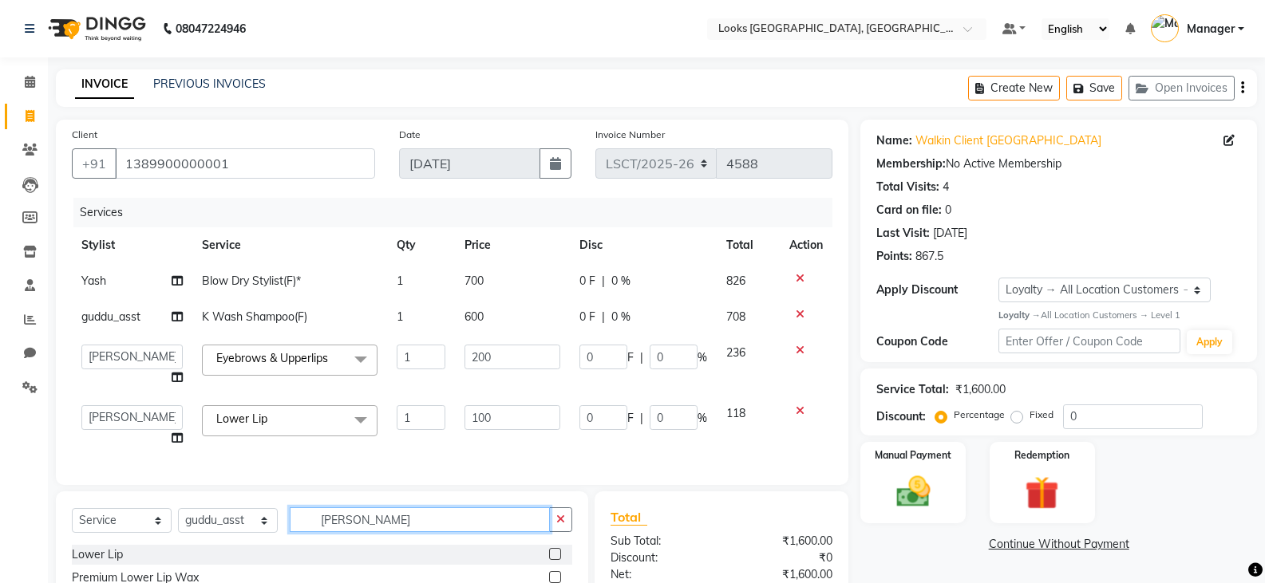
click at [355, 531] on input "[PERSON_NAME]" at bounding box center [420, 519] width 260 height 25
type input "ironi"
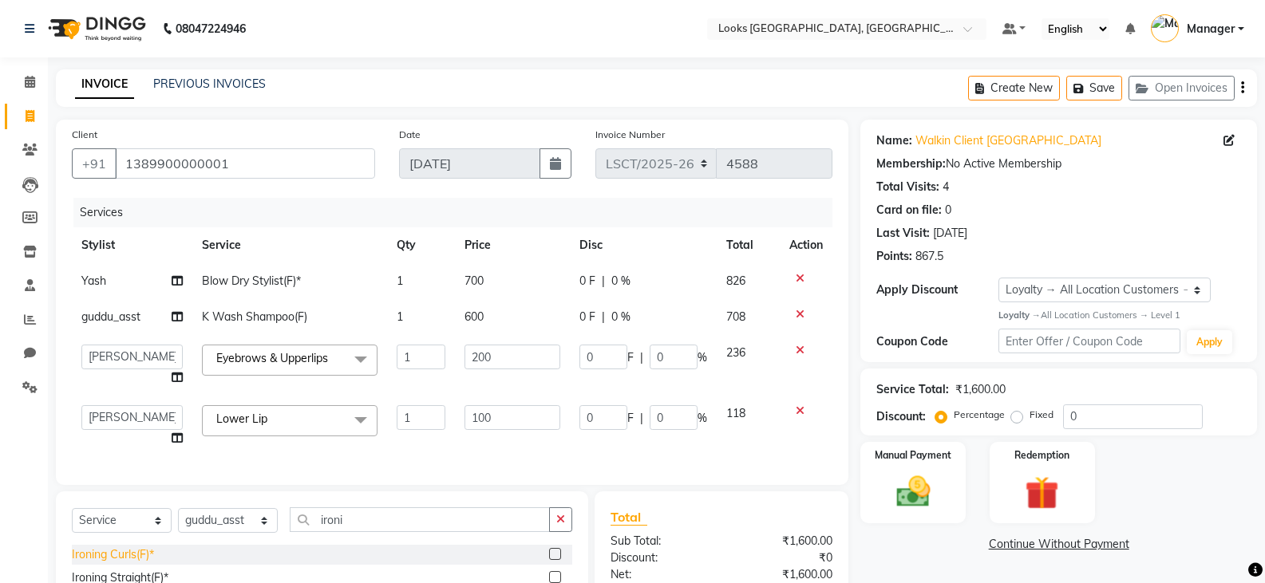
click at [75, 563] on div "Ironing Curls(F)*" at bounding box center [113, 555] width 82 height 17
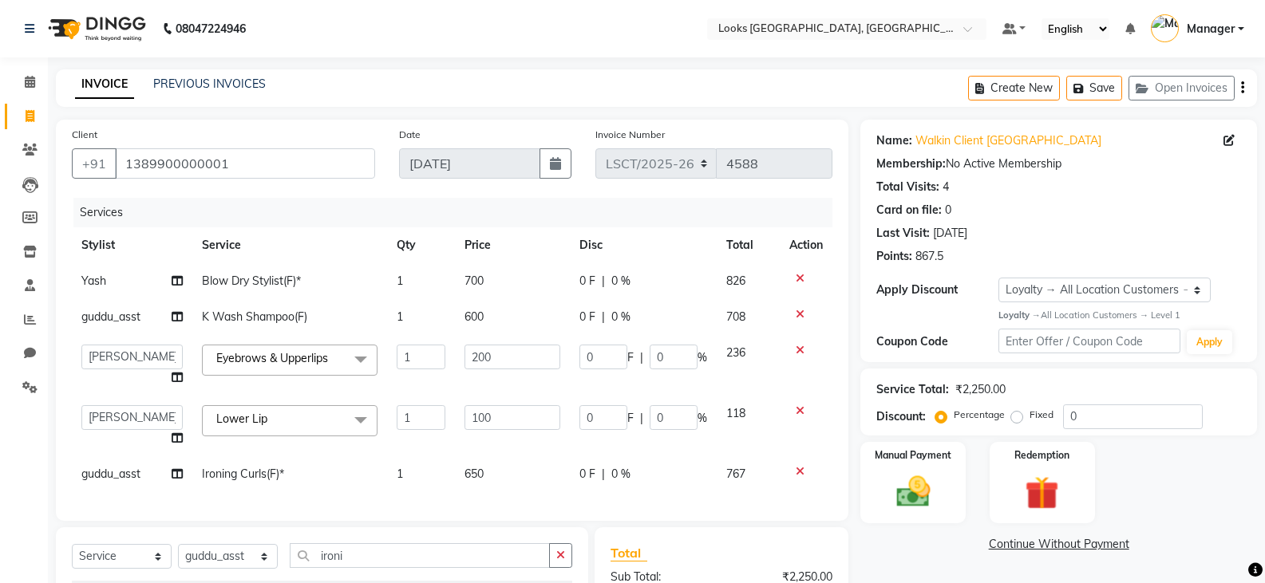
checkbox input "false"
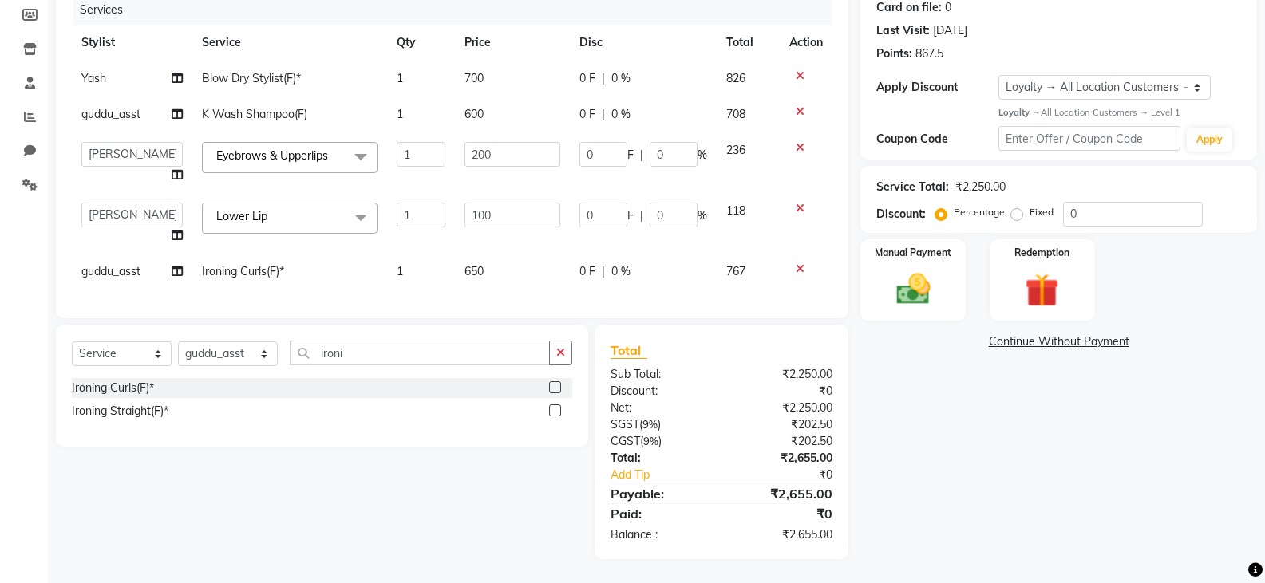
click at [797, 263] on icon at bounding box center [799, 268] width 9 height 11
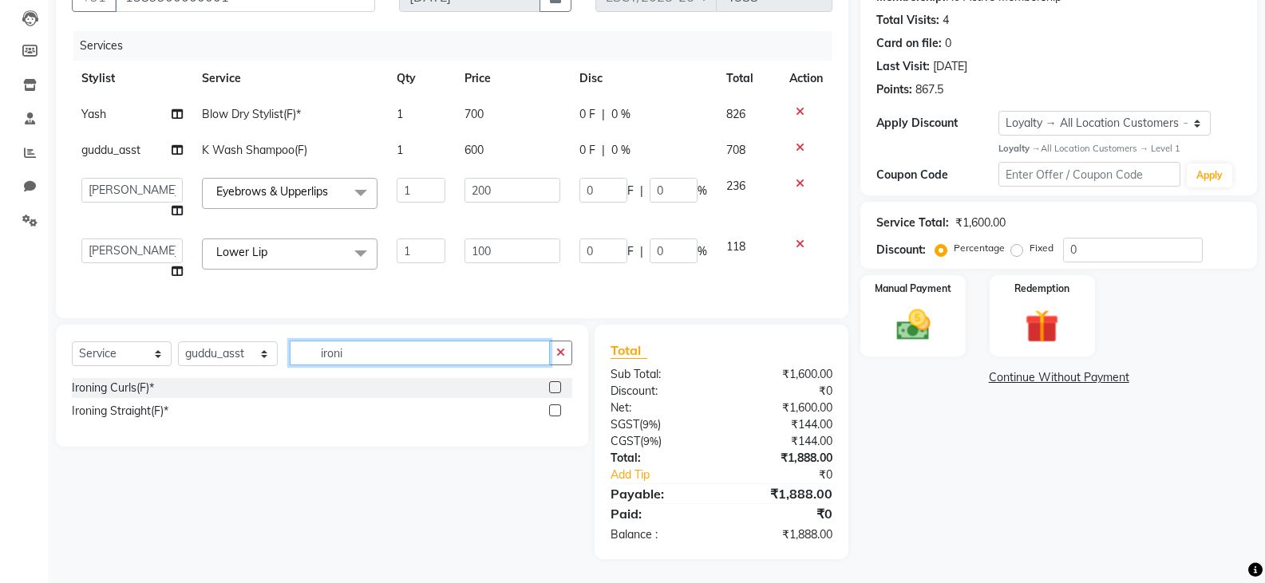
click at [377, 357] on input "ironi" at bounding box center [420, 353] width 260 height 25
click at [139, 408] on div "Ironing Straight(F)*" at bounding box center [120, 411] width 97 height 17
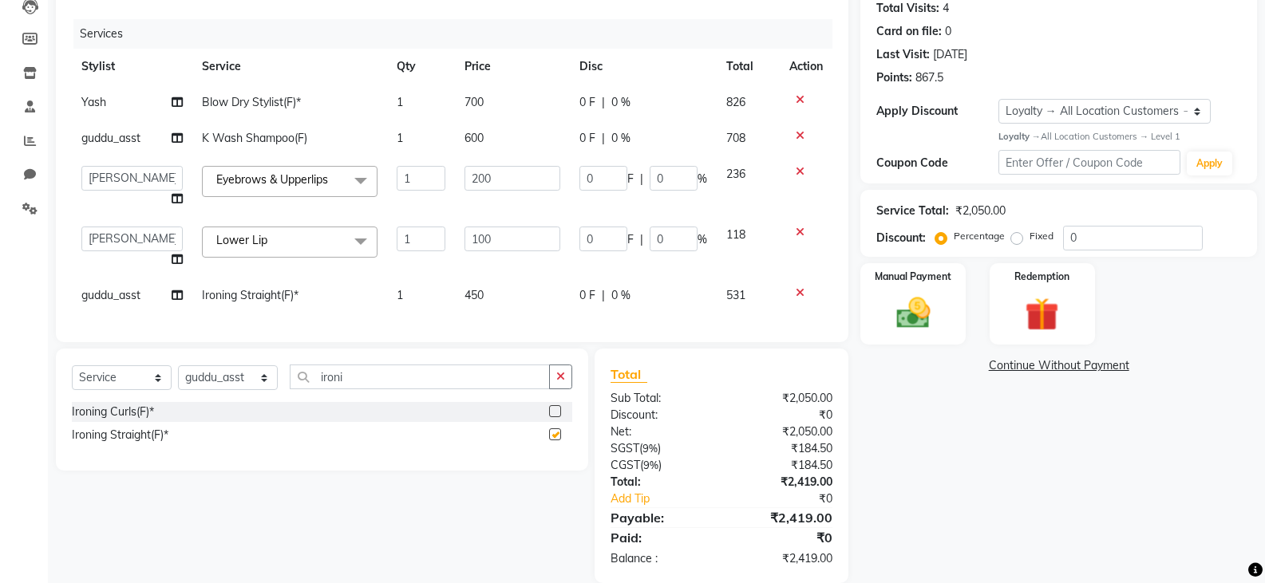
checkbox input "false"
click at [104, 297] on span "guddu_asst" at bounding box center [110, 295] width 59 height 14
select select "90422"
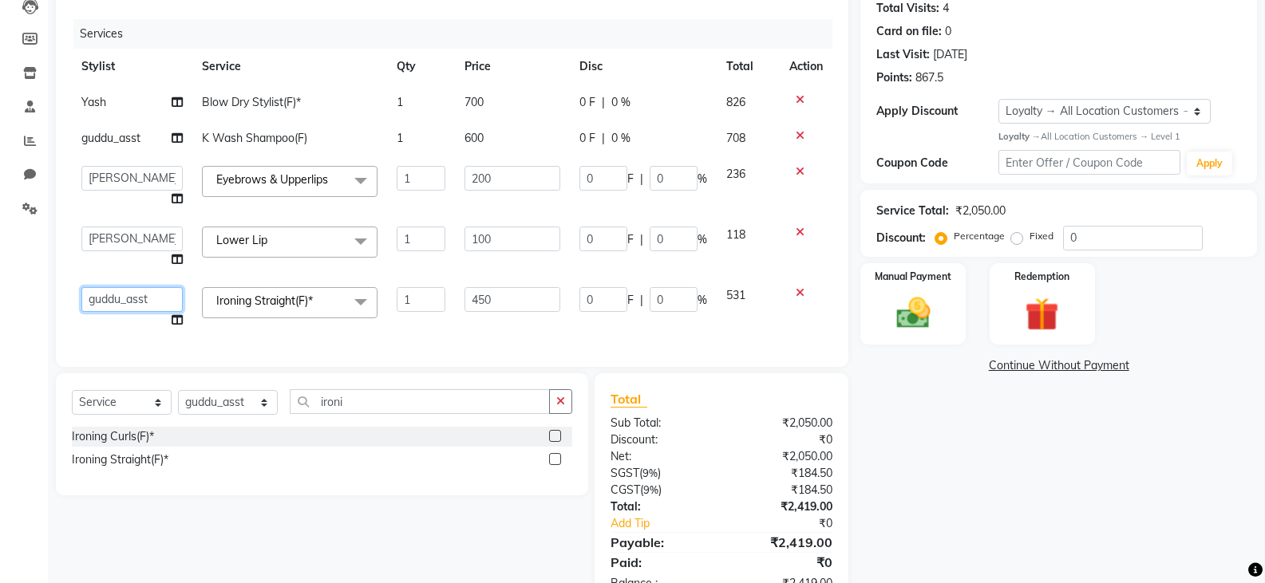
click at [104, 297] on select "[PERSON_NAME] Bharat_pdct Counter Sales [PERSON_NAME] guddu_asst [PERSON_NAME] …" at bounding box center [131, 299] width 101 height 25
select select "90407"
click at [526, 304] on input "450" at bounding box center [512, 299] width 96 height 25
click at [505, 301] on input "450" at bounding box center [512, 299] width 96 height 25
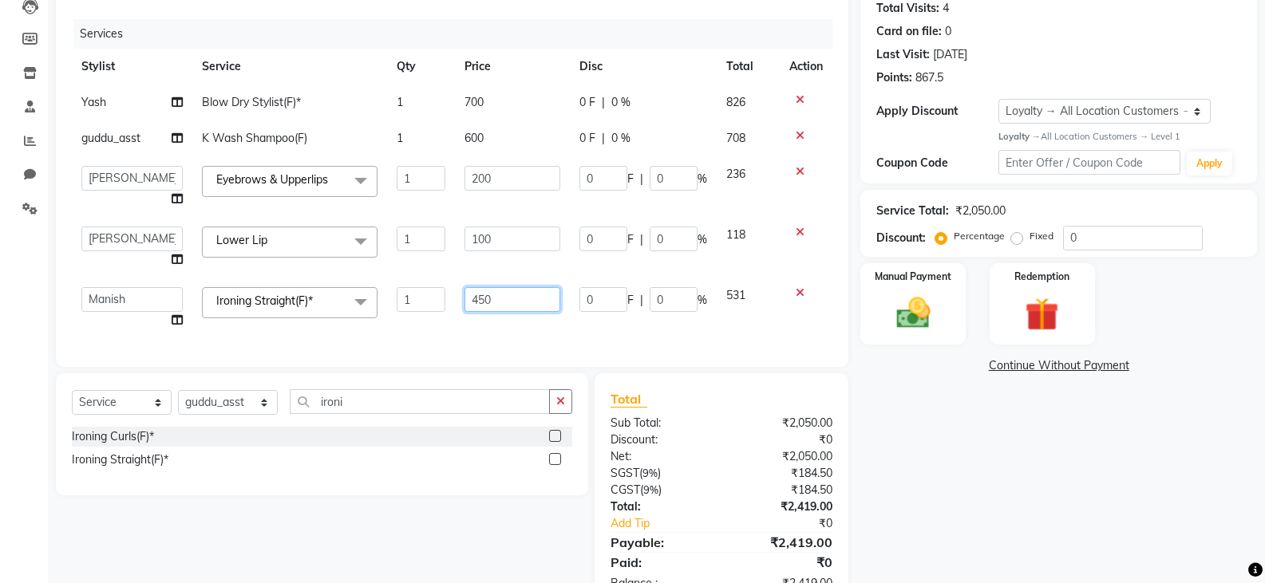
click at [505, 301] on input "450" at bounding box center [512, 299] width 96 height 25
type input "1000"
click at [957, 444] on div "Name: Walkin Client Sangam Courtyard Membership: No Active Membership Total Vis…" at bounding box center [1064, 274] width 408 height 667
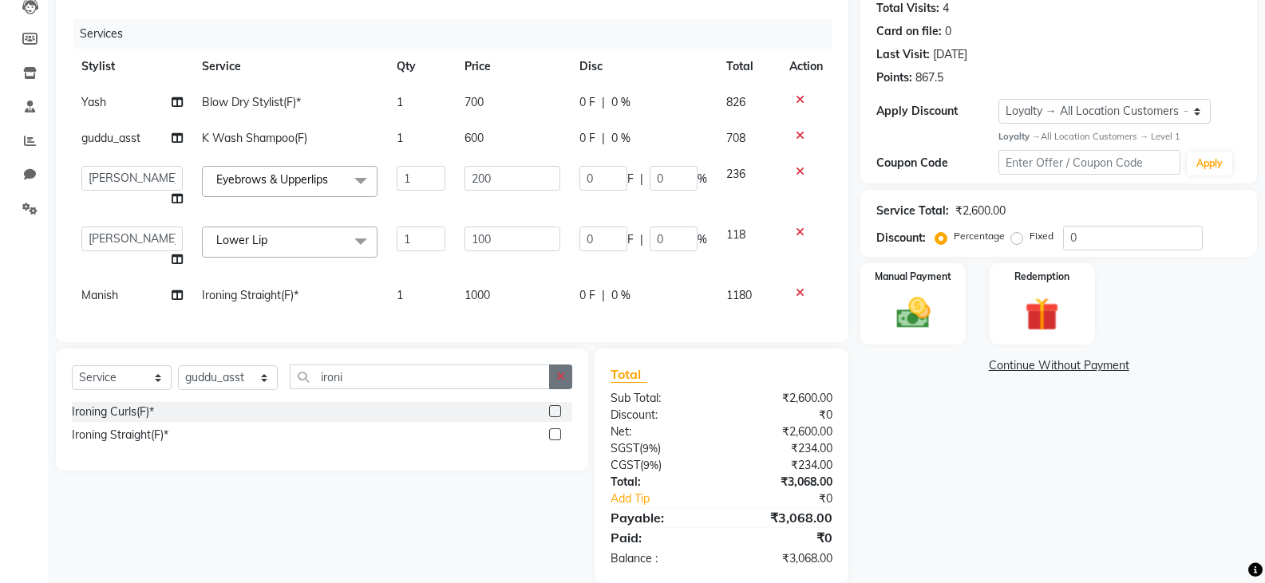
click at [561, 382] on icon "button" at bounding box center [560, 376] width 9 height 11
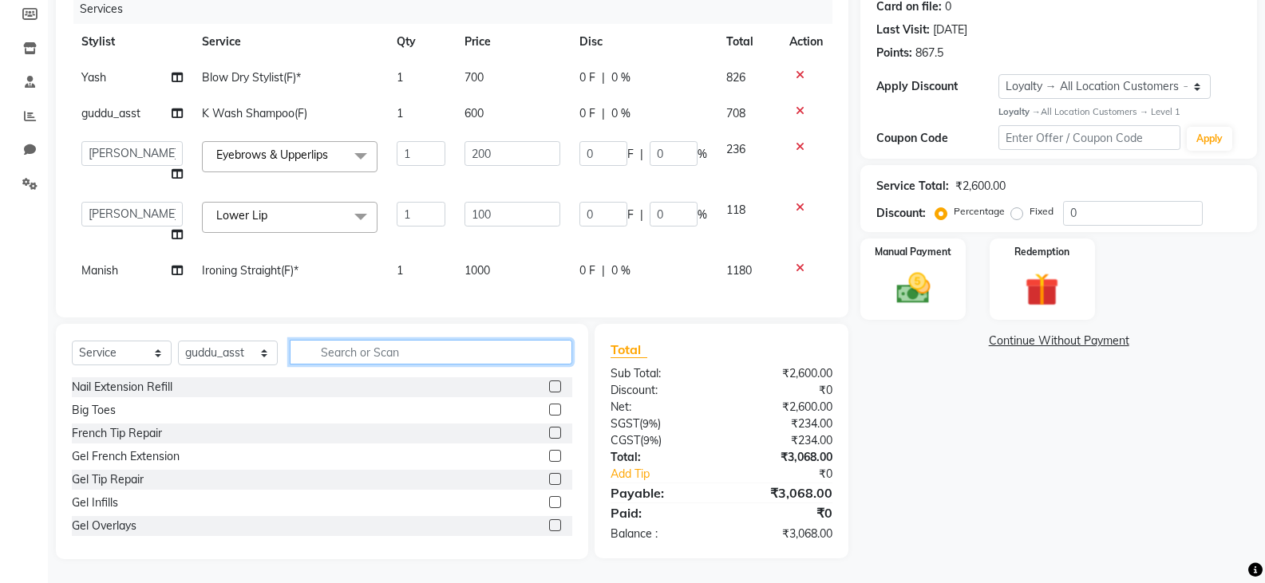
scroll to position [215, 0]
click at [929, 272] on img at bounding box center [912, 288] width 57 height 41
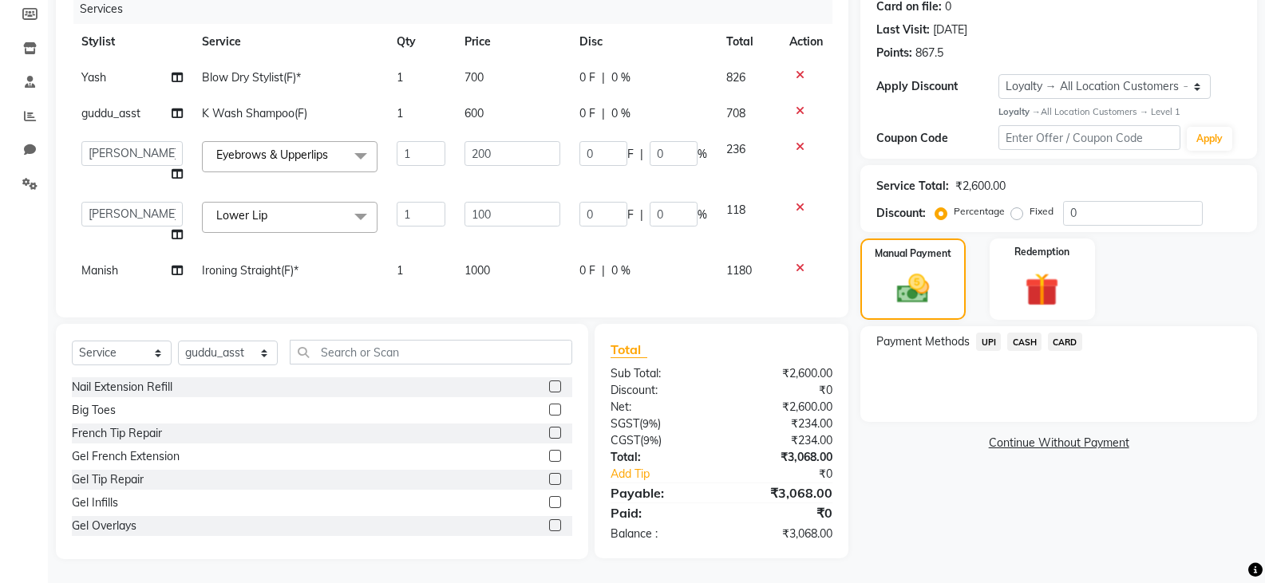
click at [1020, 333] on span "CASH" at bounding box center [1024, 342] width 34 height 18
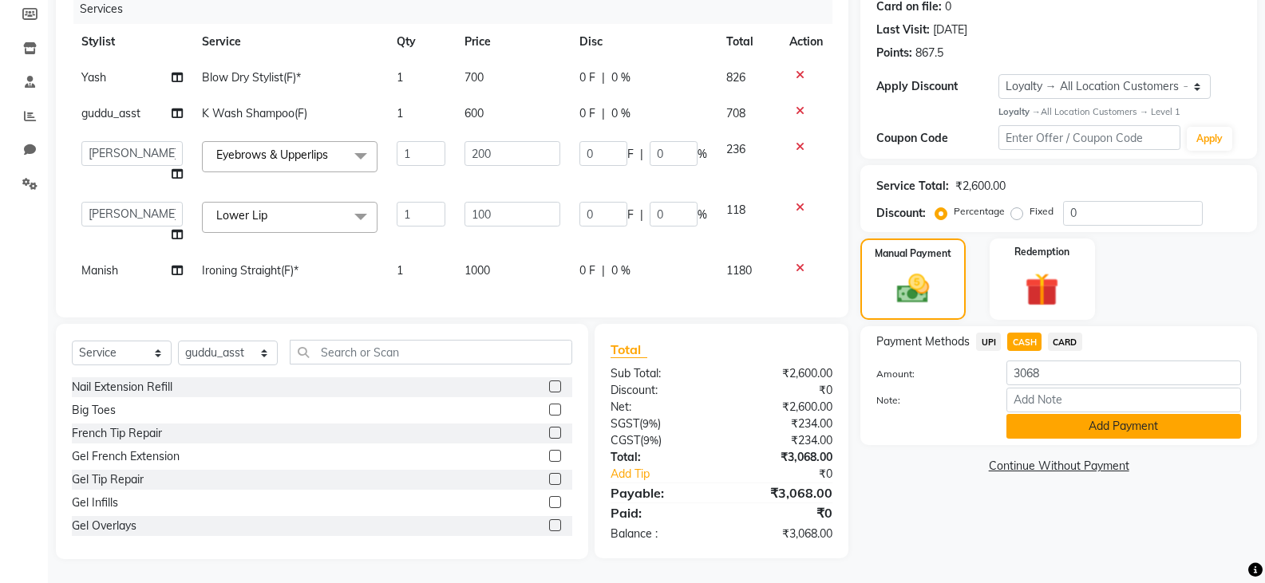
click at [1085, 416] on button "Add Payment" at bounding box center [1123, 426] width 235 height 25
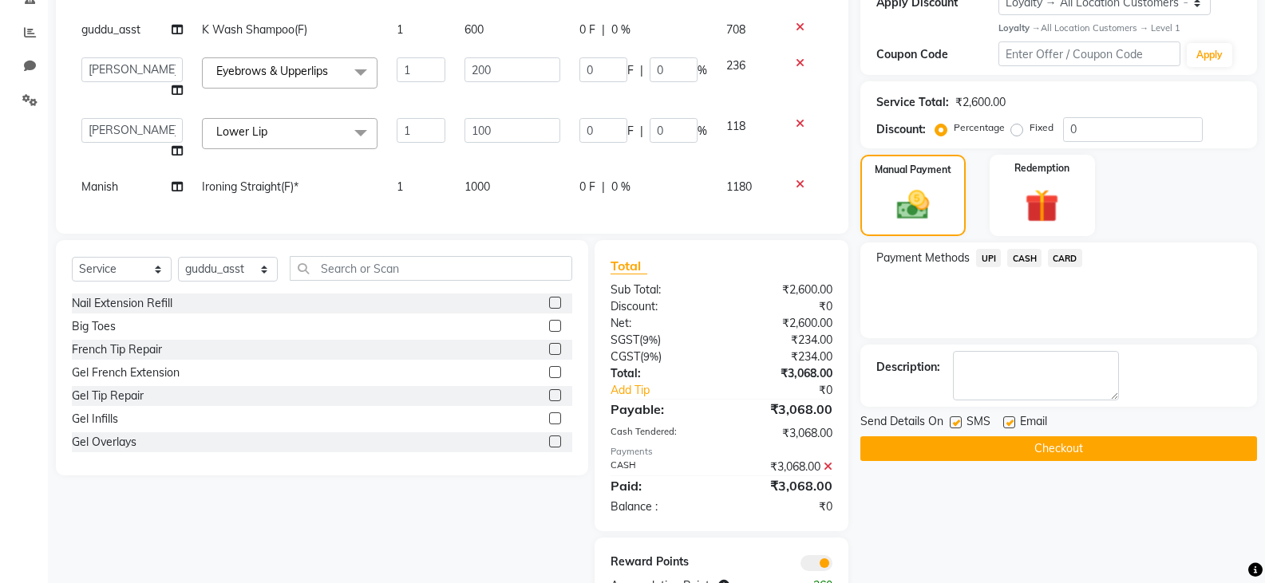
scroll to position [350, 0]
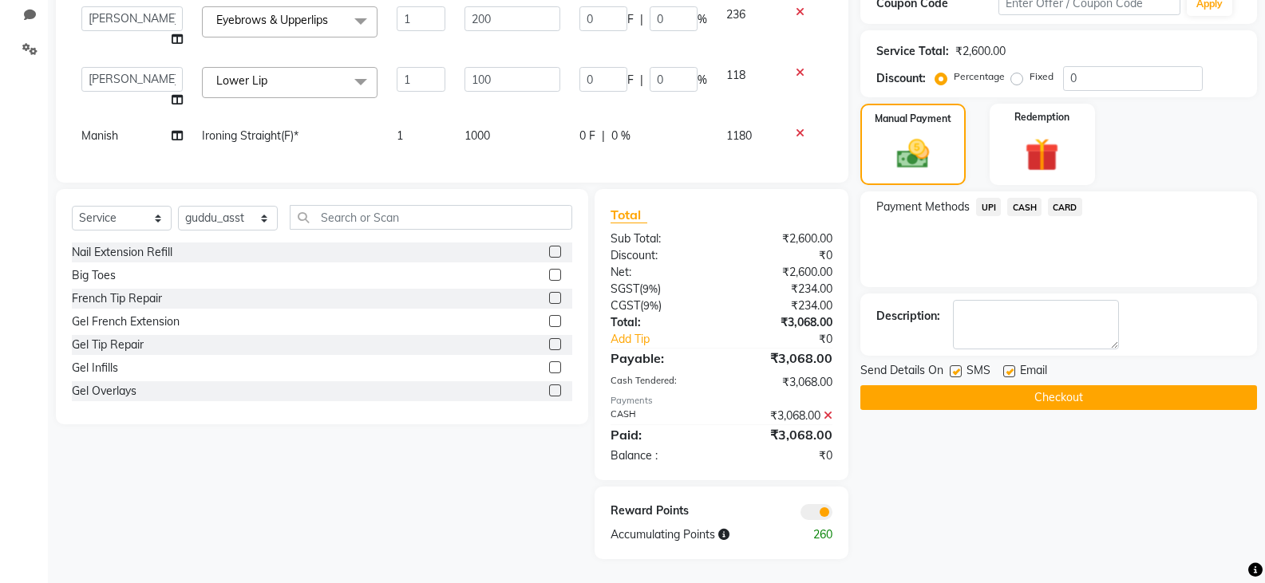
click at [910, 385] on button "Checkout" at bounding box center [1058, 397] width 397 height 25
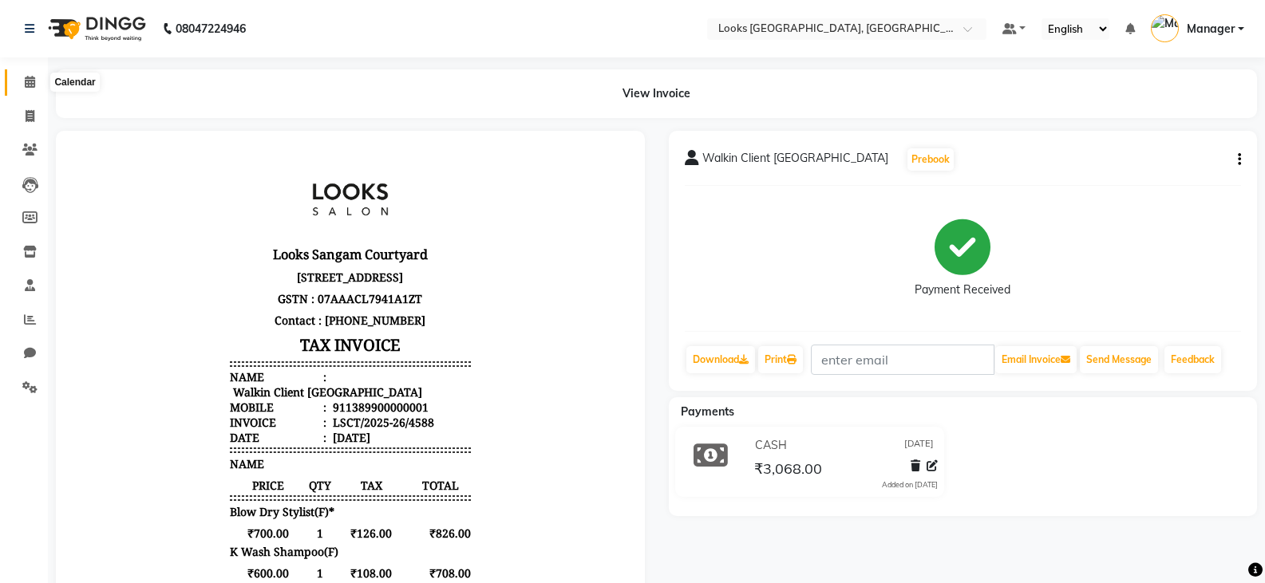
click at [34, 83] on icon at bounding box center [30, 82] width 10 height 12
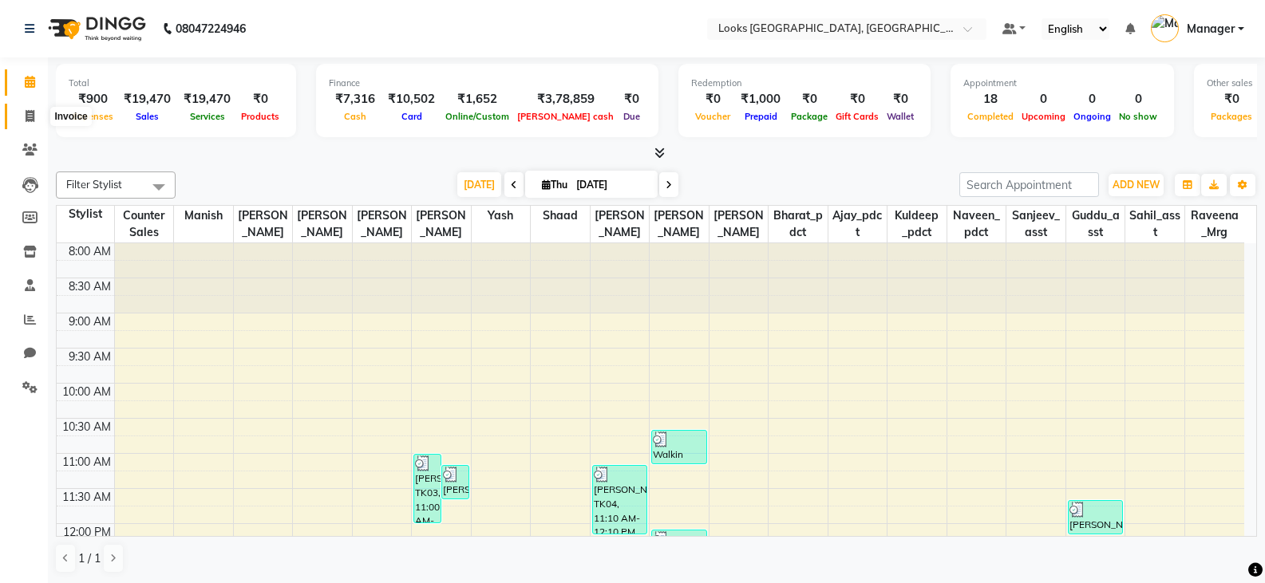
click at [31, 114] on icon at bounding box center [30, 116] width 9 height 12
select select "service"
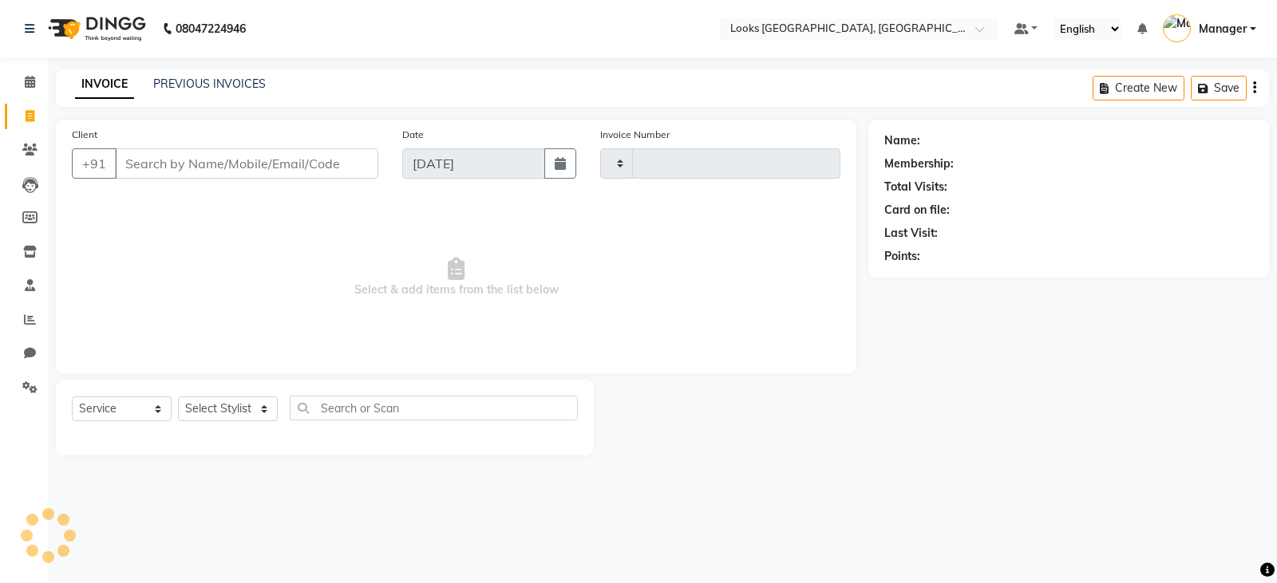
type input "4589"
select select "8942"
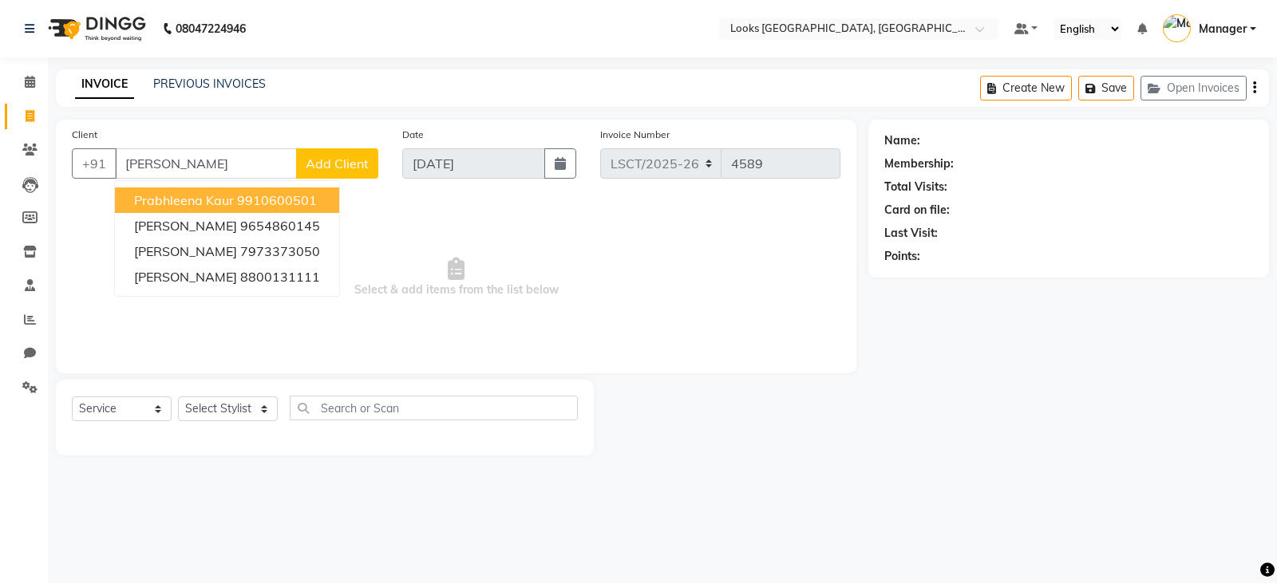
click at [199, 166] on input "[PERSON_NAME]" at bounding box center [206, 163] width 182 height 30
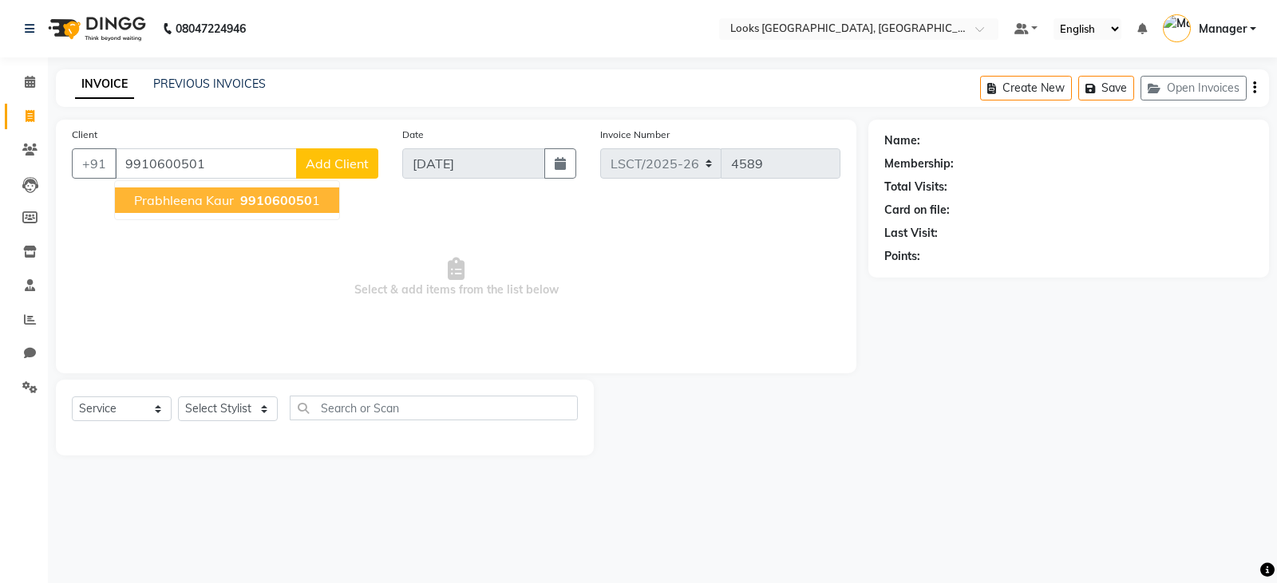
type input "9910600501"
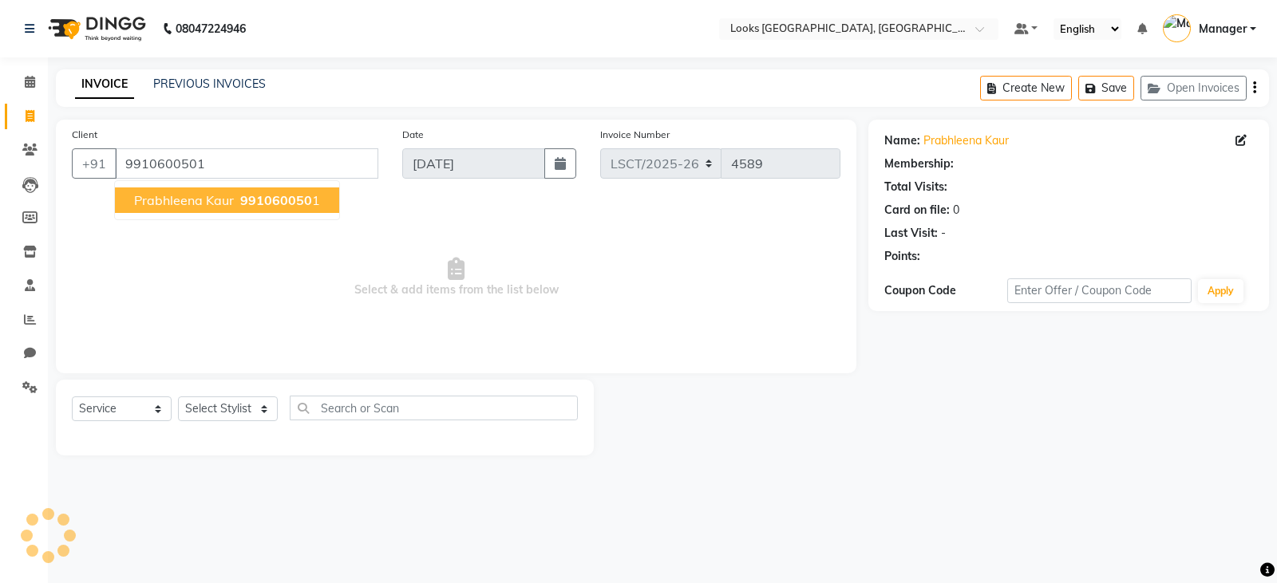
select select "1: Object"
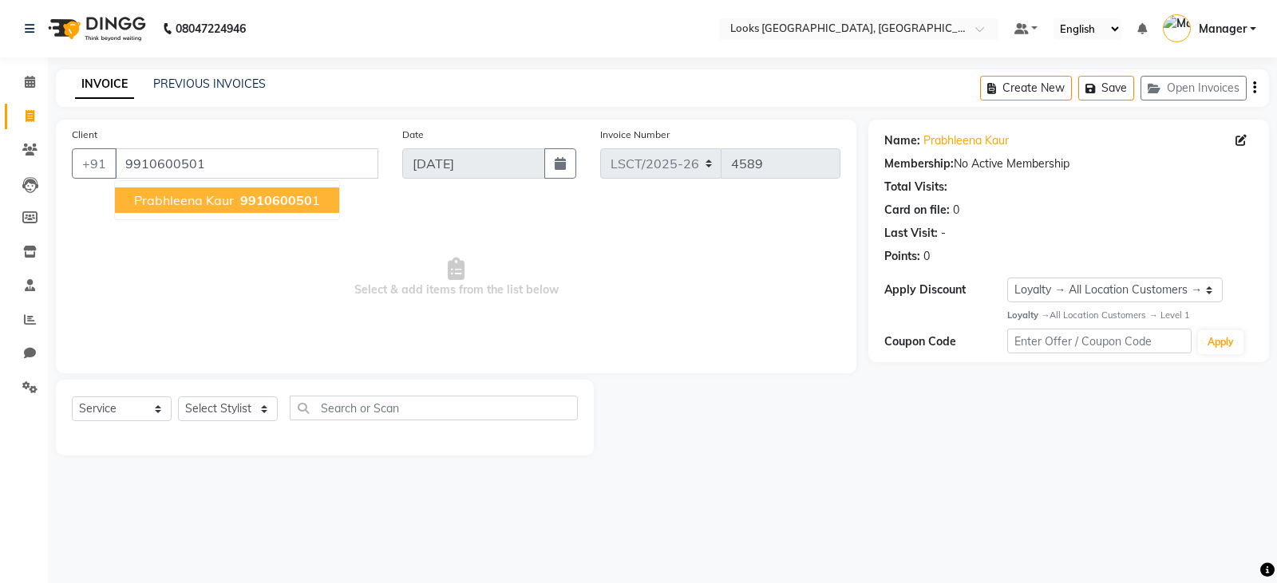
click at [240, 200] on span "991060050" at bounding box center [276, 200] width 72 height 16
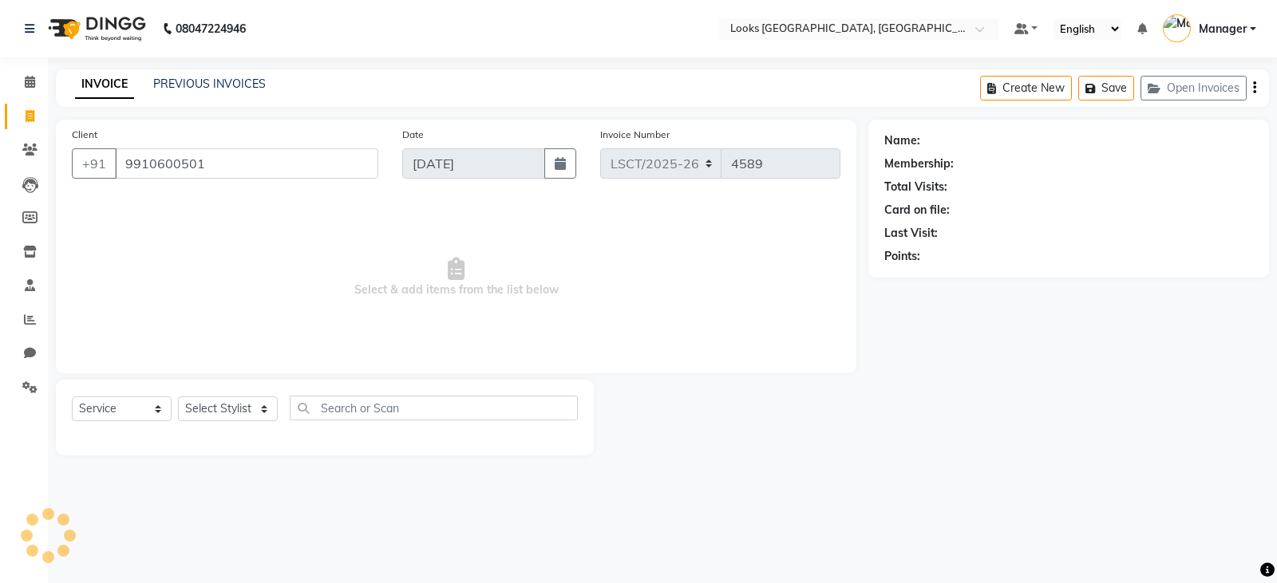
select select "1: Object"
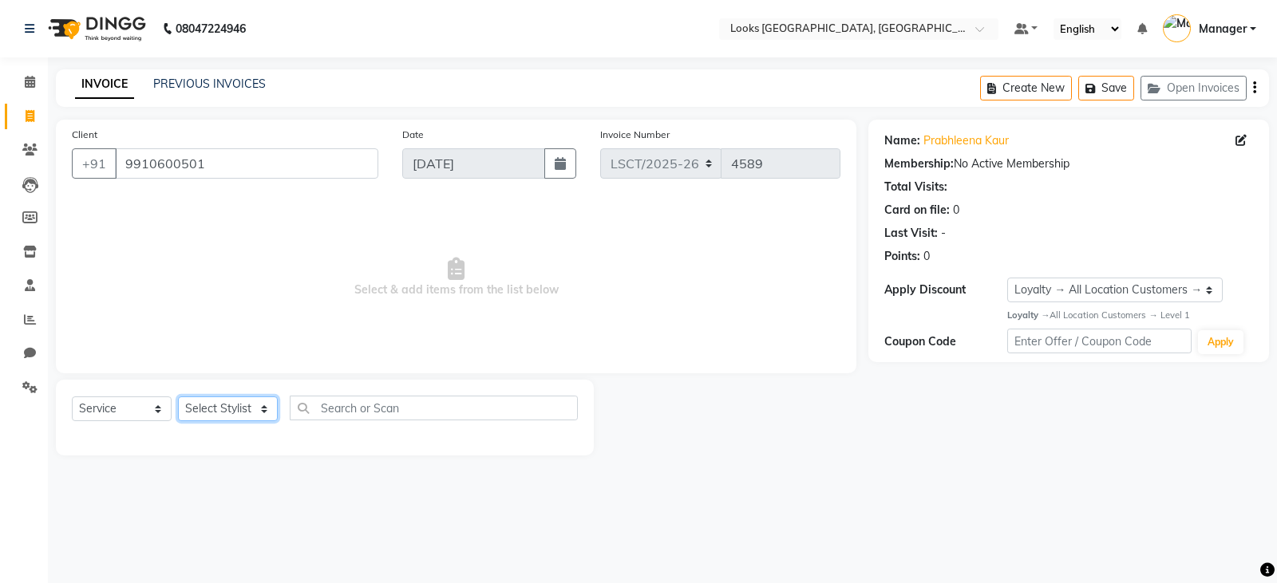
click at [218, 406] on select "Select Stylist [PERSON_NAME] Bharat_pdct Counter Sales [PERSON_NAME] guddu_asst…" at bounding box center [228, 409] width 100 height 25
select select "90407"
click at [178, 397] on select "Select Stylist [PERSON_NAME] Bharat_pdct Counter Sales [PERSON_NAME] guddu_asst…" at bounding box center [228, 409] width 100 height 25
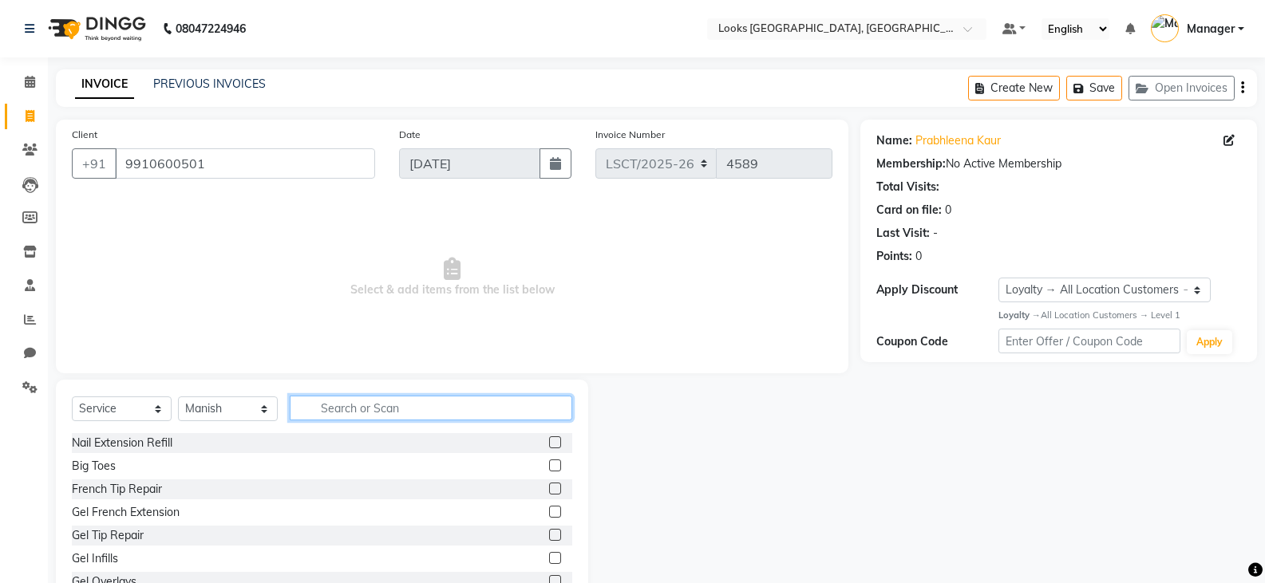
click at [349, 411] on input "text" at bounding box center [431, 408] width 282 height 25
type input "color"
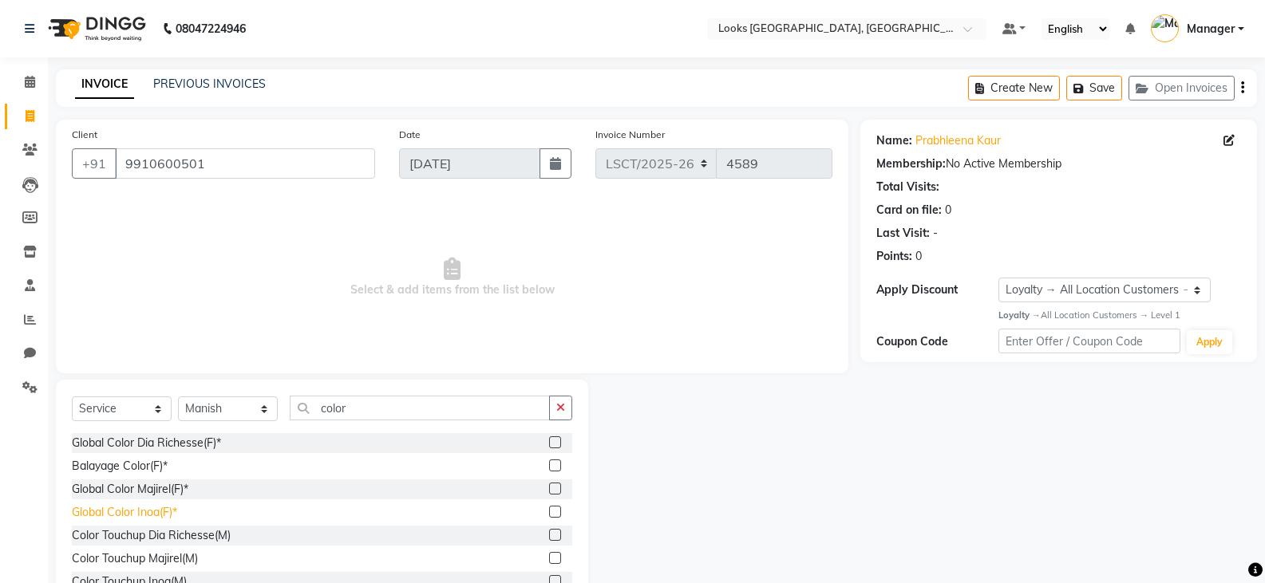
click at [160, 513] on div "Global Color Inoa(F)*" at bounding box center [124, 512] width 105 height 17
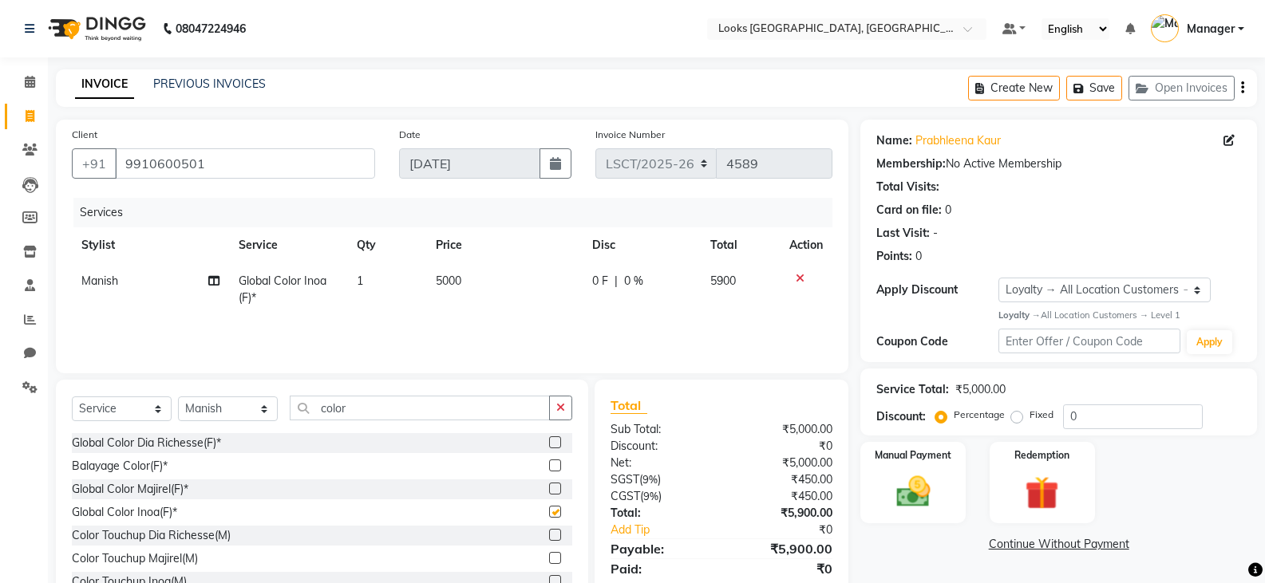
checkbox input "false"
click at [467, 287] on td "5000" at bounding box center [504, 289] width 157 height 53
select select "90407"
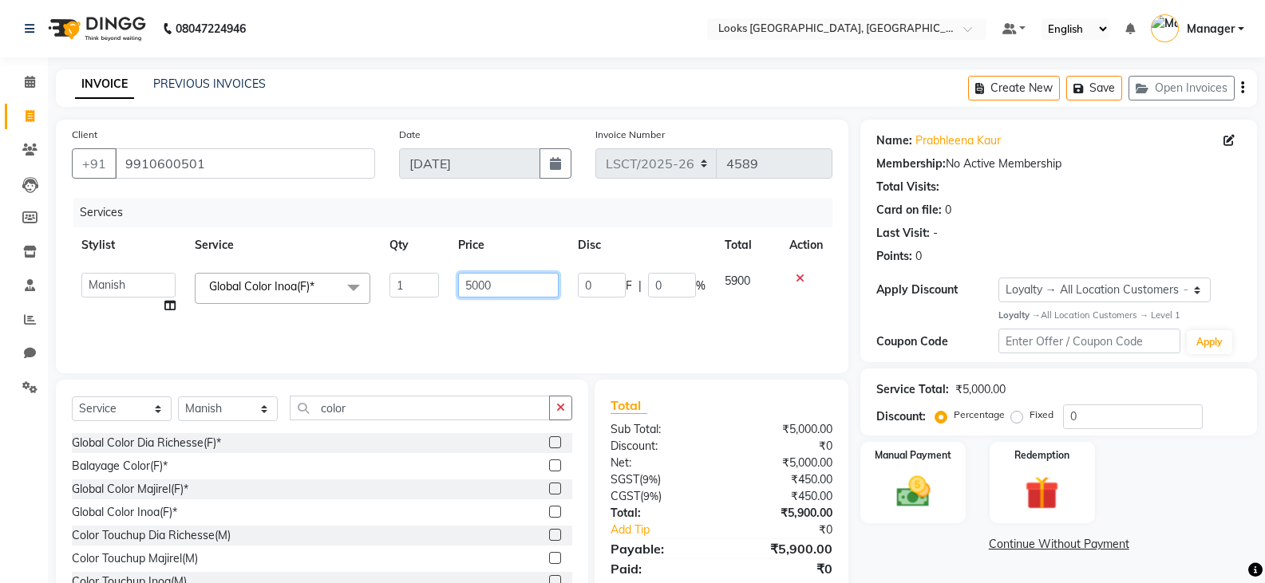
drag, startPoint x: 508, startPoint y: 291, endPoint x: 318, endPoint y: 328, distance: 194.2
click at [321, 328] on div "Services Stylist Service Qty Price Disc Total Action [PERSON_NAME] Ajay_pdct Bh…" at bounding box center [452, 278] width 760 height 160
type input "8500"
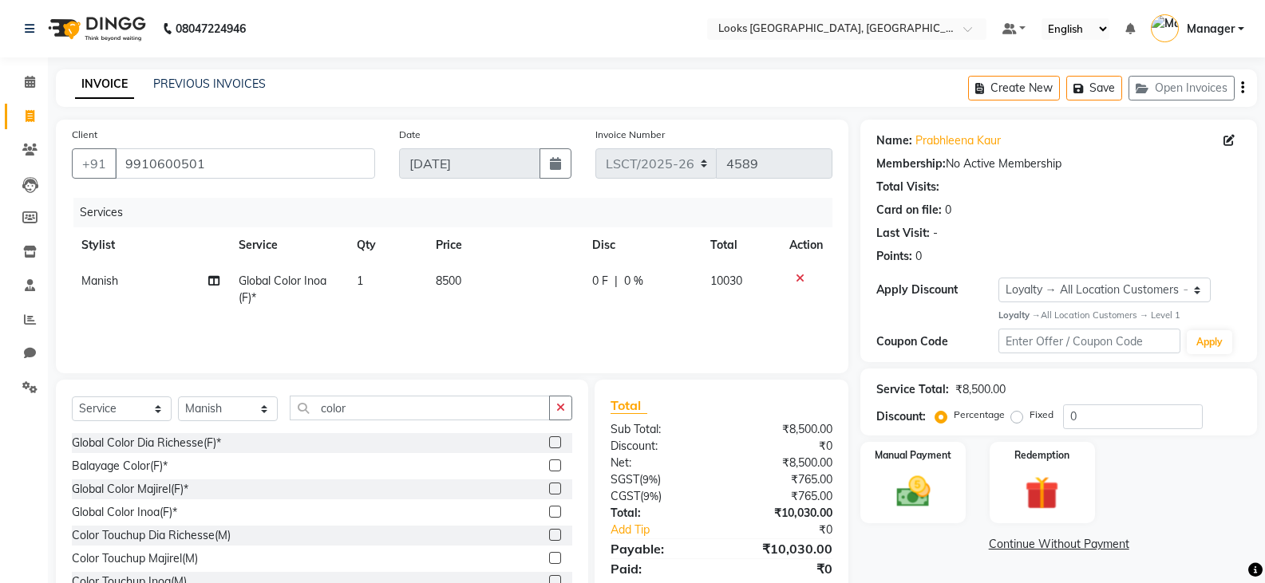
click at [1194, 483] on div "Manual Payment Redemption" at bounding box center [1058, 483] width 420 height 82
click at [891, 507] on img at bounding box center [912, 492] width 57 height 41
click at [981, 546] on span "UPI" at bounding box center [988, 545] width 25 height 18
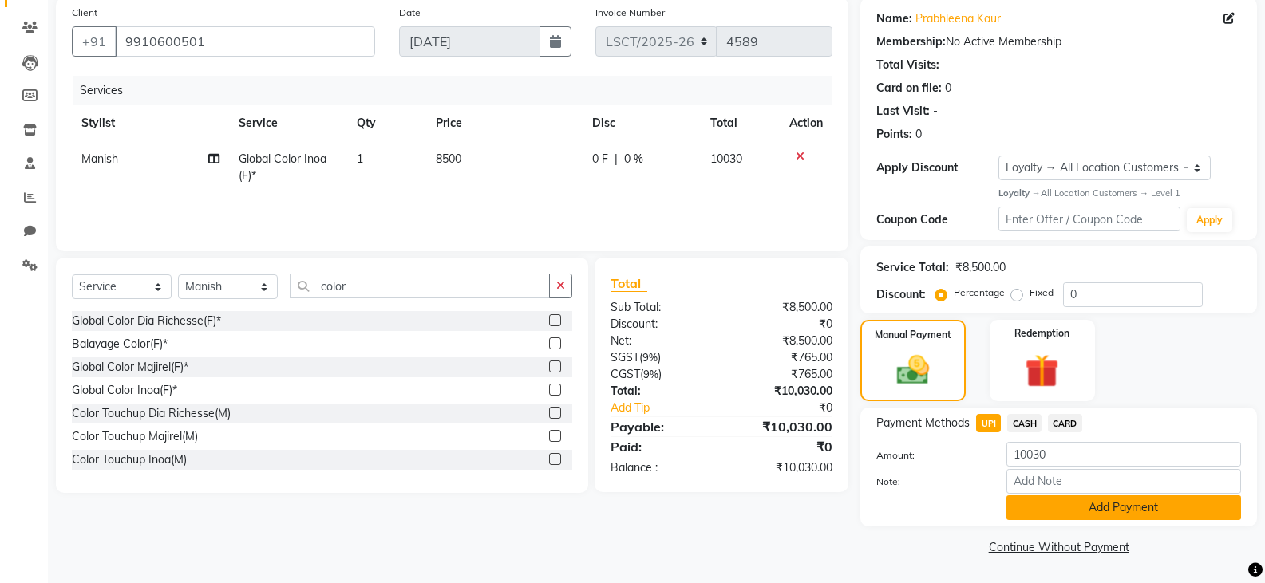
click at [1037, 497] on button "Add Payment" at bounding box center [1123, 507] width 235 height 25
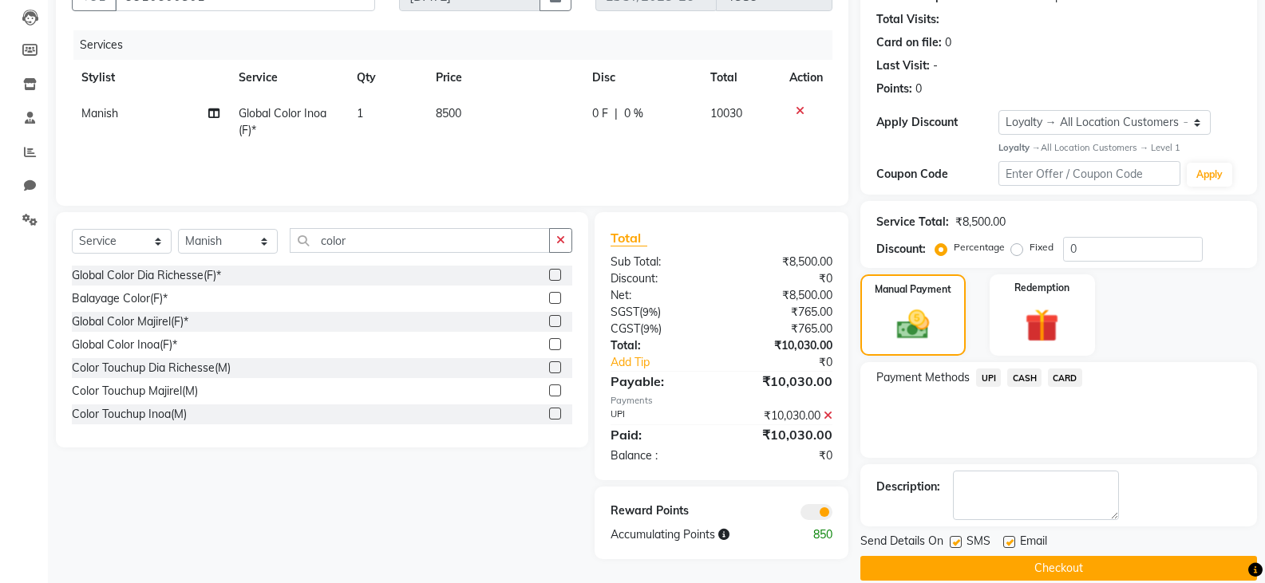
scroll to position [189, 0]
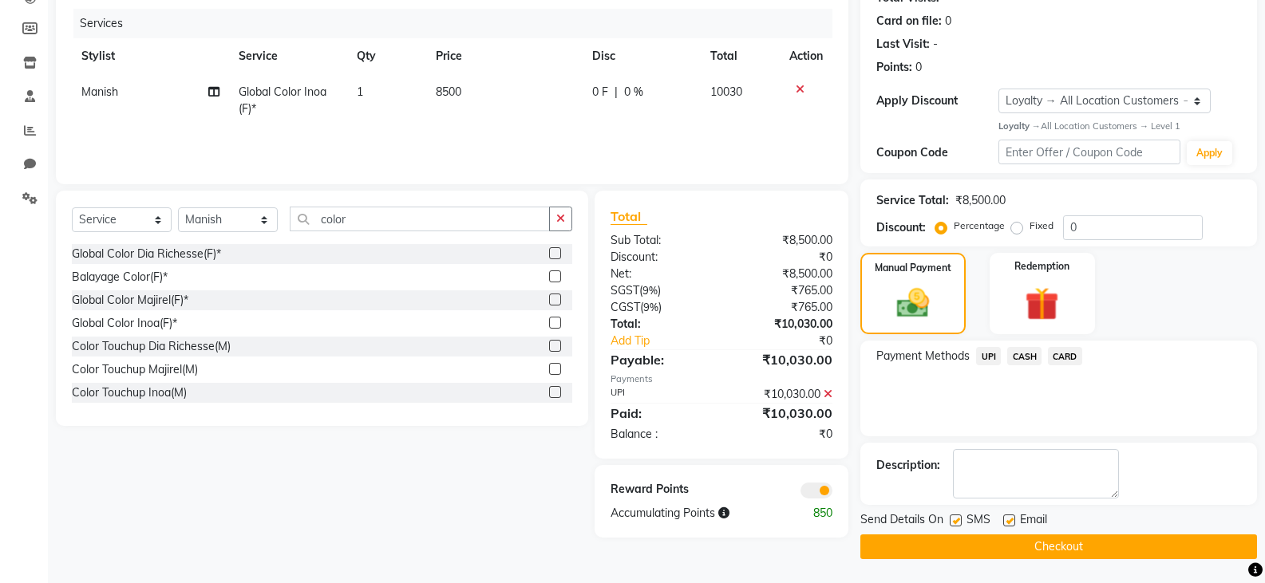
click at [961, 547] on button "Checkout" at bounding box center [1058, 547] width 397 height 25
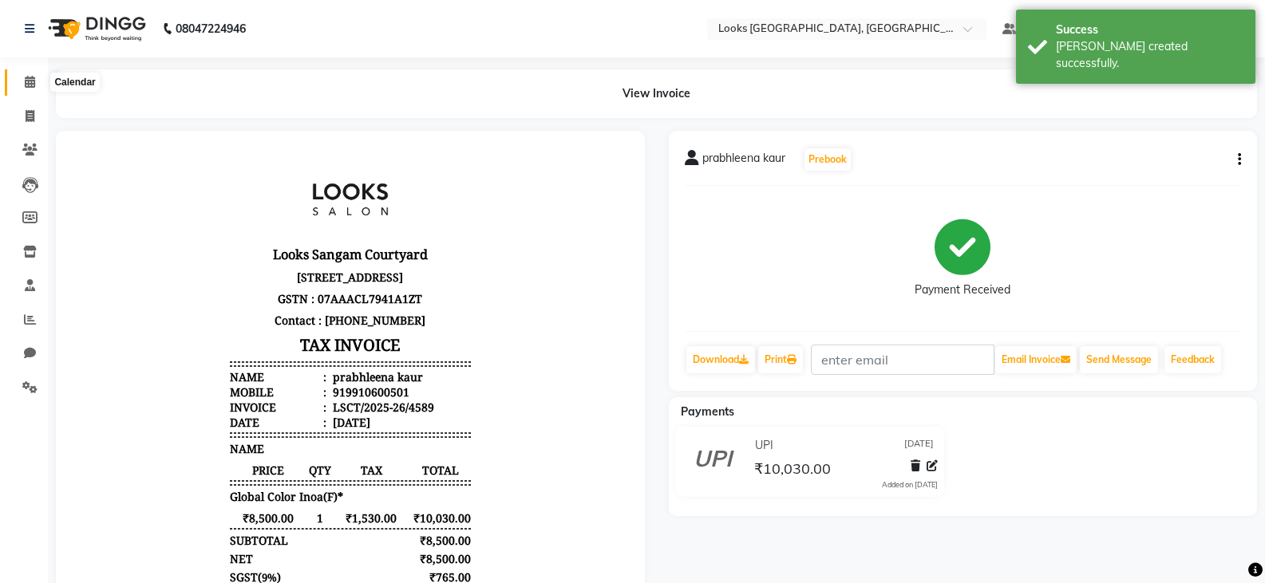
click at [31, 76] on icon at bounding box center [30, 82] width 10 height 12
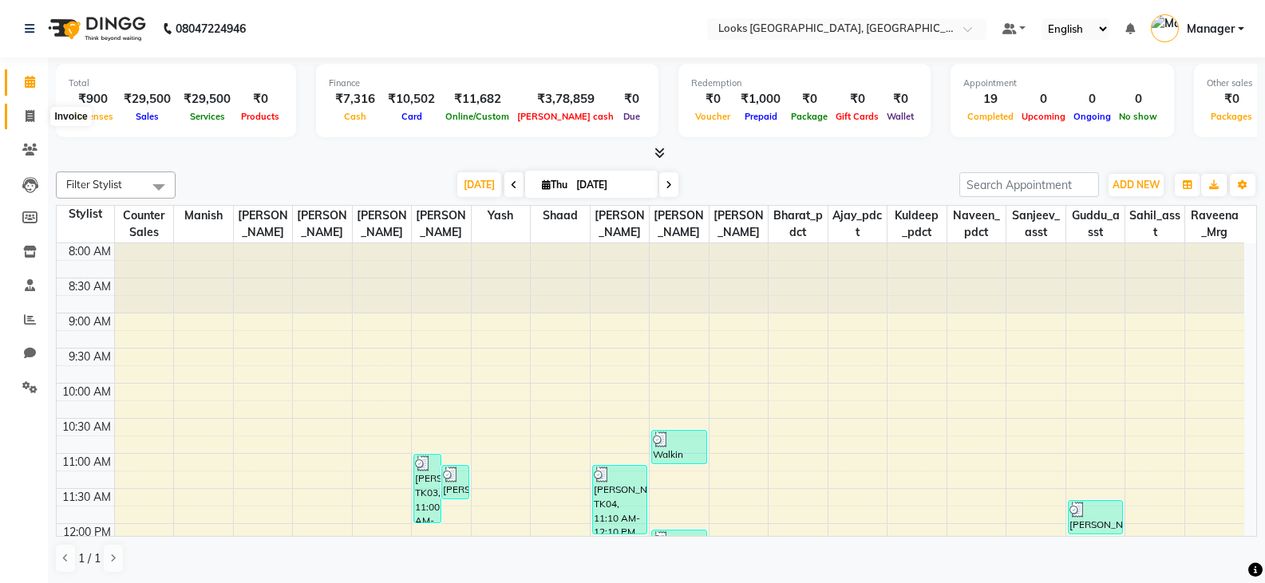
click at [26, 113] on icon at bounding box center [30, 116] width 9 height 12
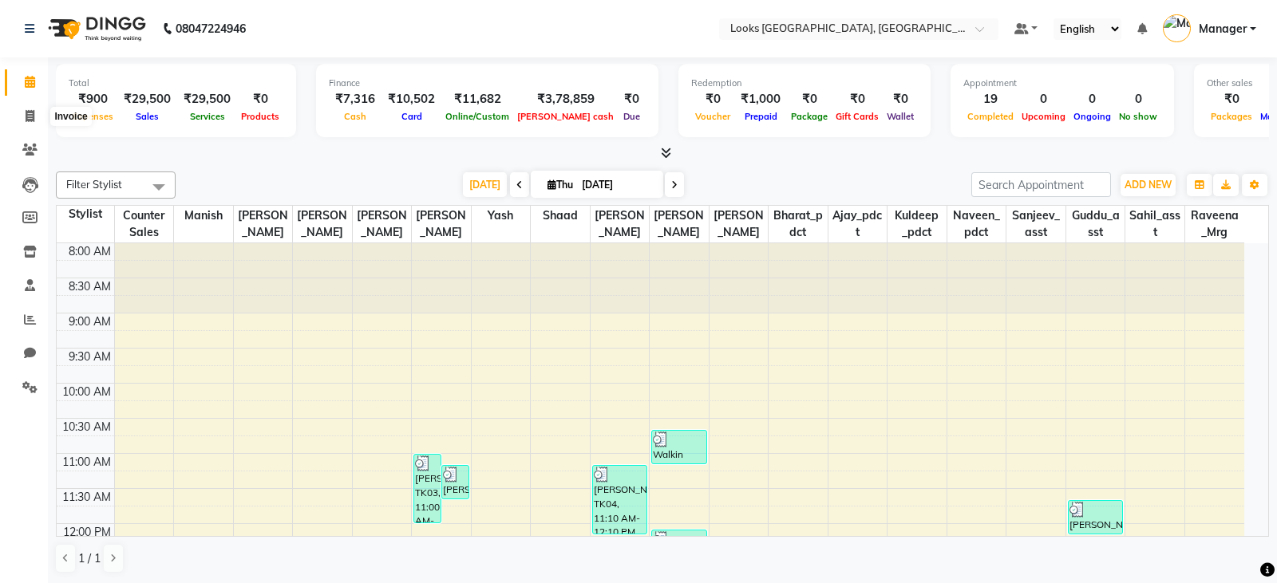
select select "service"
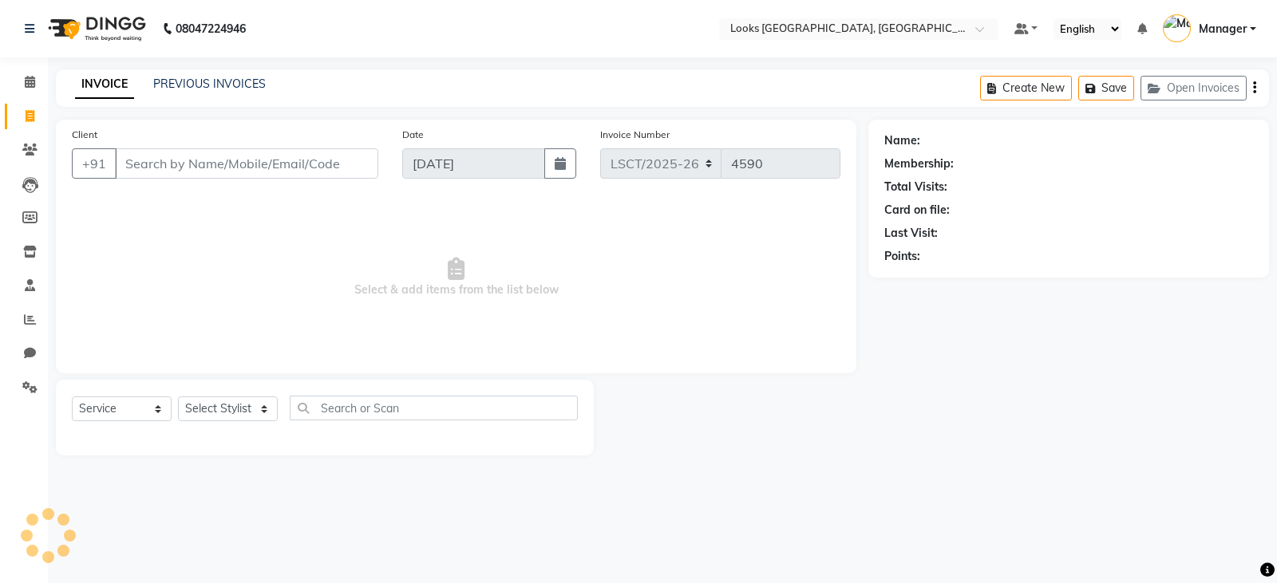
drag, startPoint x: 156, startPoint y: 159, endPoint x: 156, endPoint y: 168, distance: 8.8
click at [156, 161] on input "Client" at bounding box center [246, 163] width 263 height 30
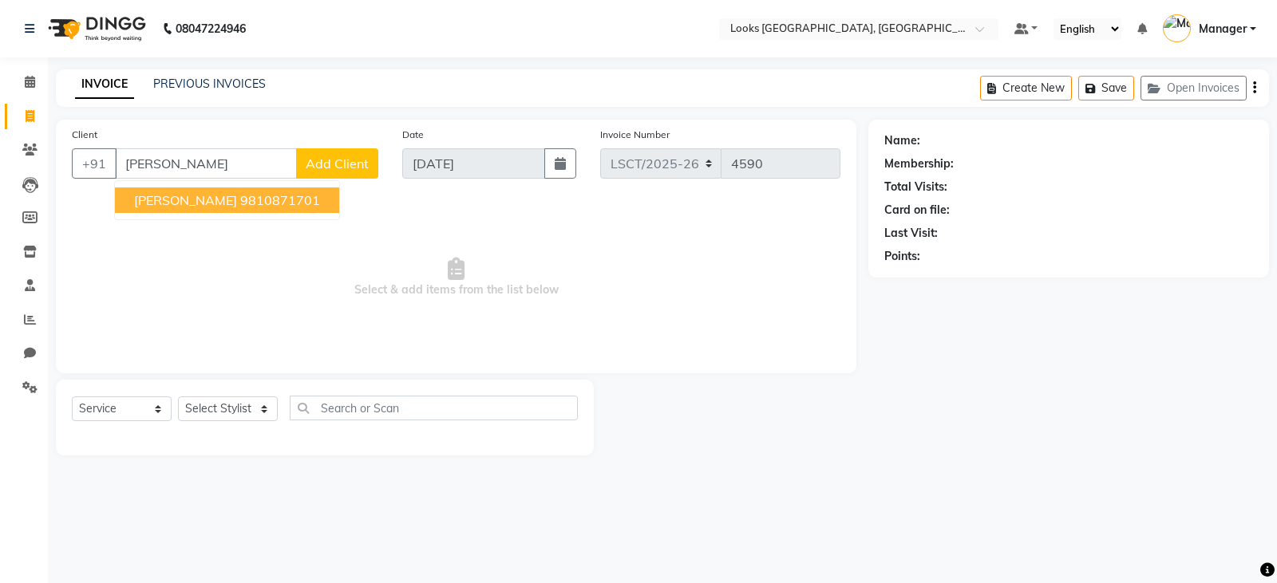
click at [184, 195] on span "[PERSON_NAME]" at bounding box center [185, 200] width 103 height 16
type input "9810871701"
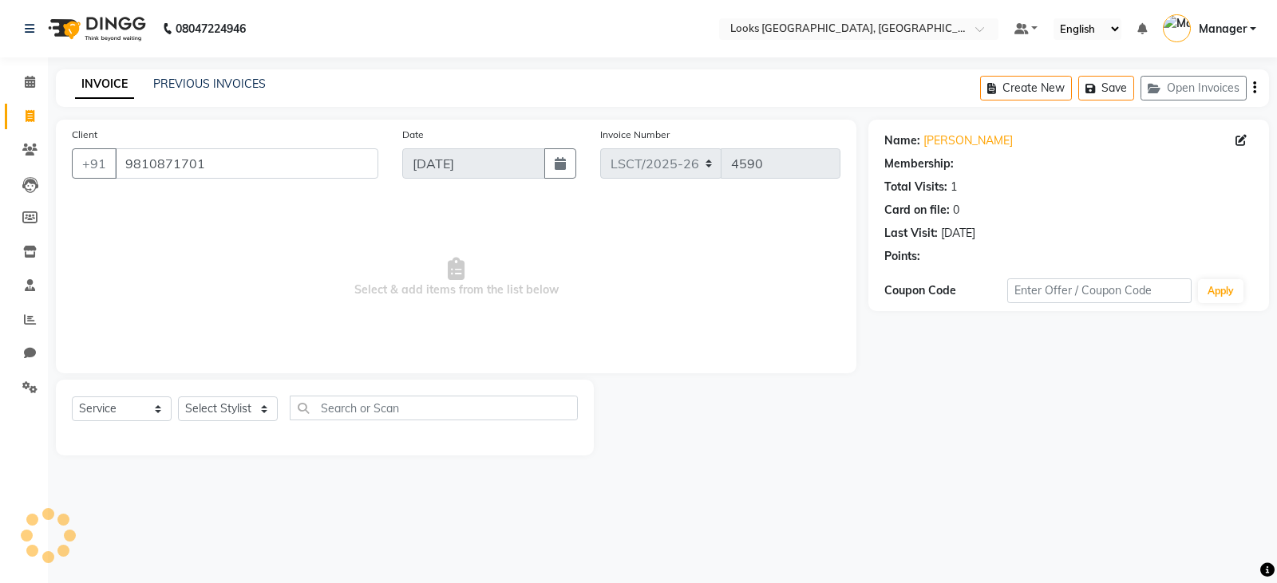
select select "1: Object"
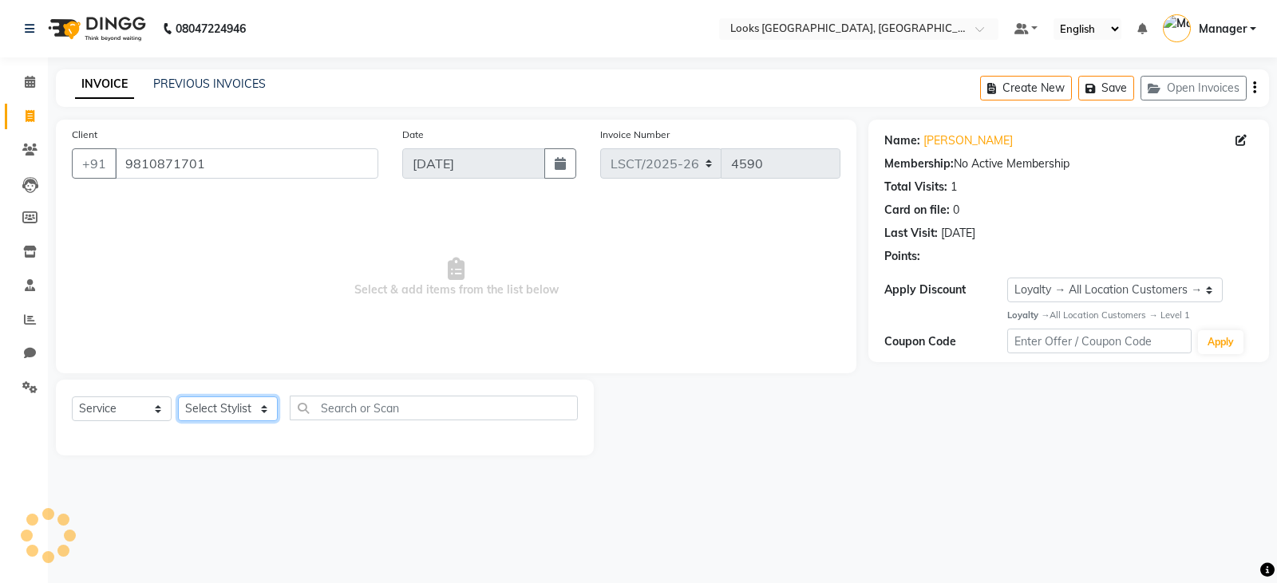
click at [187, 407] on select "Select Stylist [PERSON_NAME] Bharat_pdct Counter Sales [PERSON_NAME] guddu_asst…" at bounding box center [228, 409] width 100 height 25
select select "90419"
click at [178, 397] on select "Select Stylist [PERSON_NAME] Bharat_pdct Counter Sales [PERSON_NAME] guddu_asst…" at bounding box center [228, 409] width 100 height 25
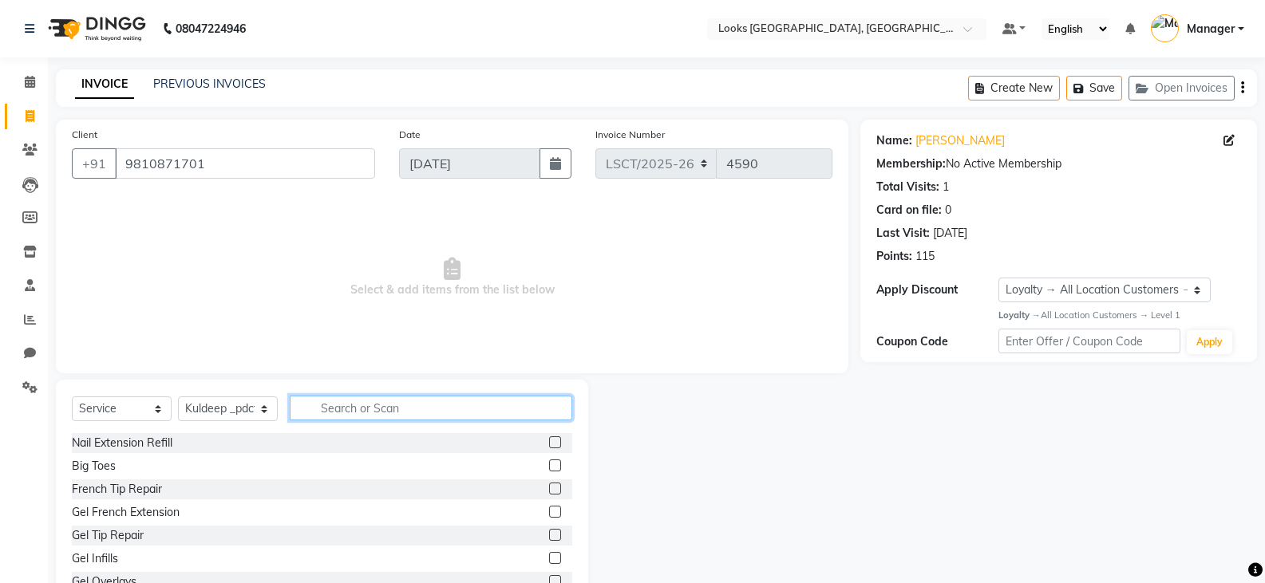
click at [364, 397] on input "text" at bounding box center [431, 408] width 282 height 25
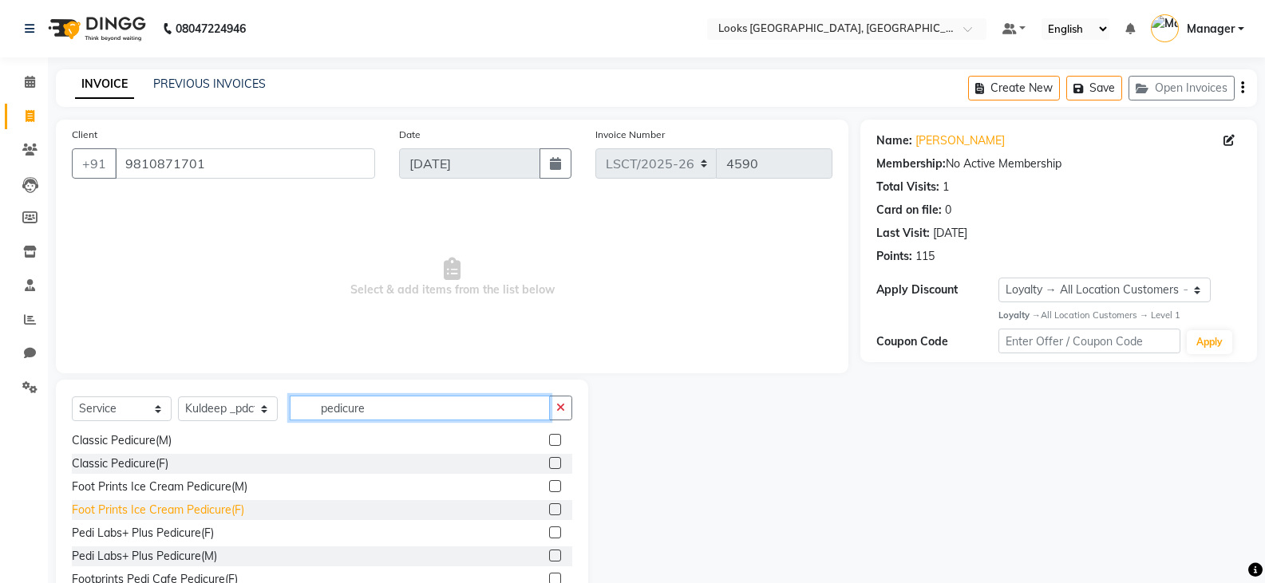
type input "pedicure"
click at [213, 509] on div "Foot Prints Ice Cream Pedicure(F)" at bounding box center [158, 510] width 172 height 17
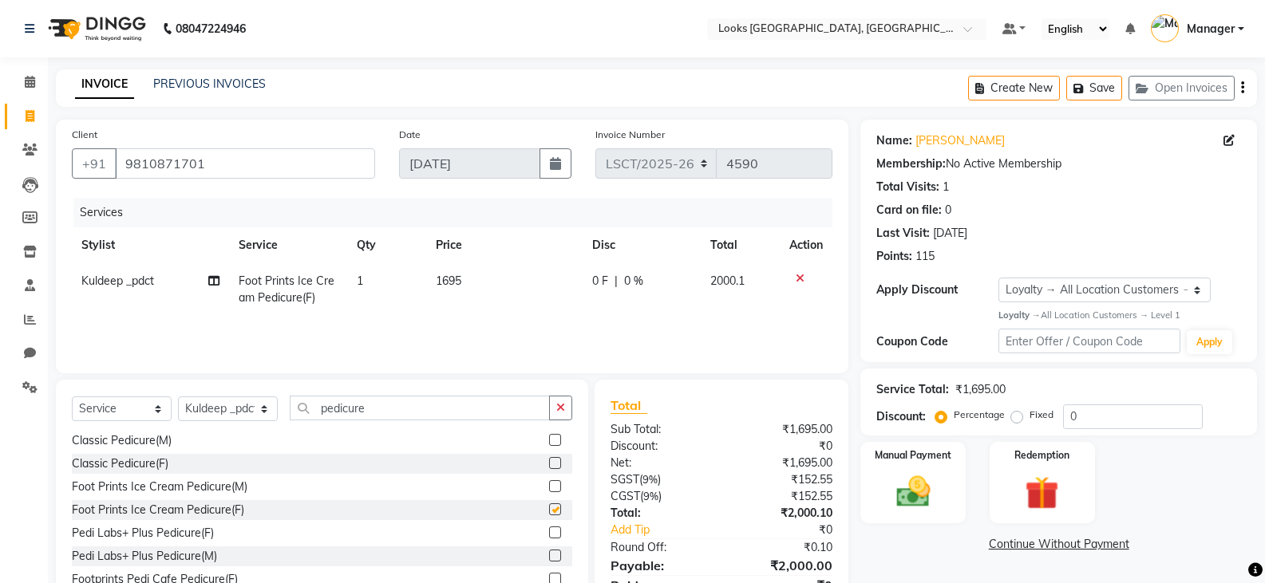
checkbox input "false"
drag, startPoint x: 372, startPoint y: 412, endPoint x: 305, endPoint y: 410, distance: 67.1
click at [305, 410] on input "pedicure" at bounding box center [420, 408] width 260 height 25
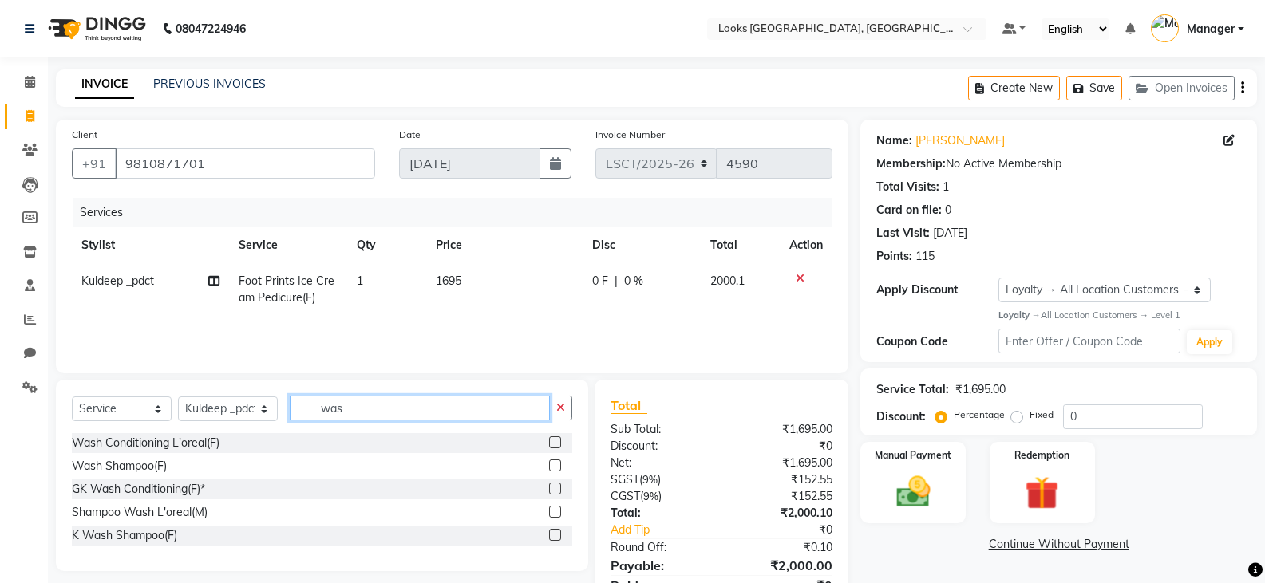
scroll to position [0, 0]
type input "wash"
click at [150, 530] on div "K Wash Shampoo(F)" at bounding box center [124, 535] width 105 height 17
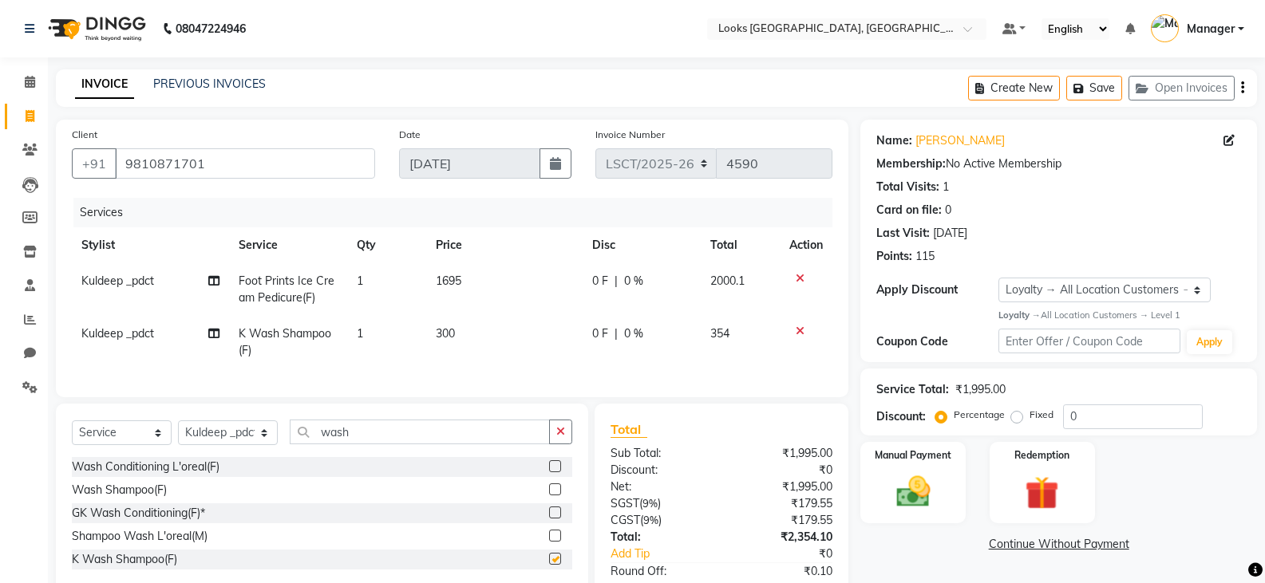
checkbox input "false"
click at [452, 335] on span "300" at bounding box center [445, 333] width 19 height 14
select select "90419"
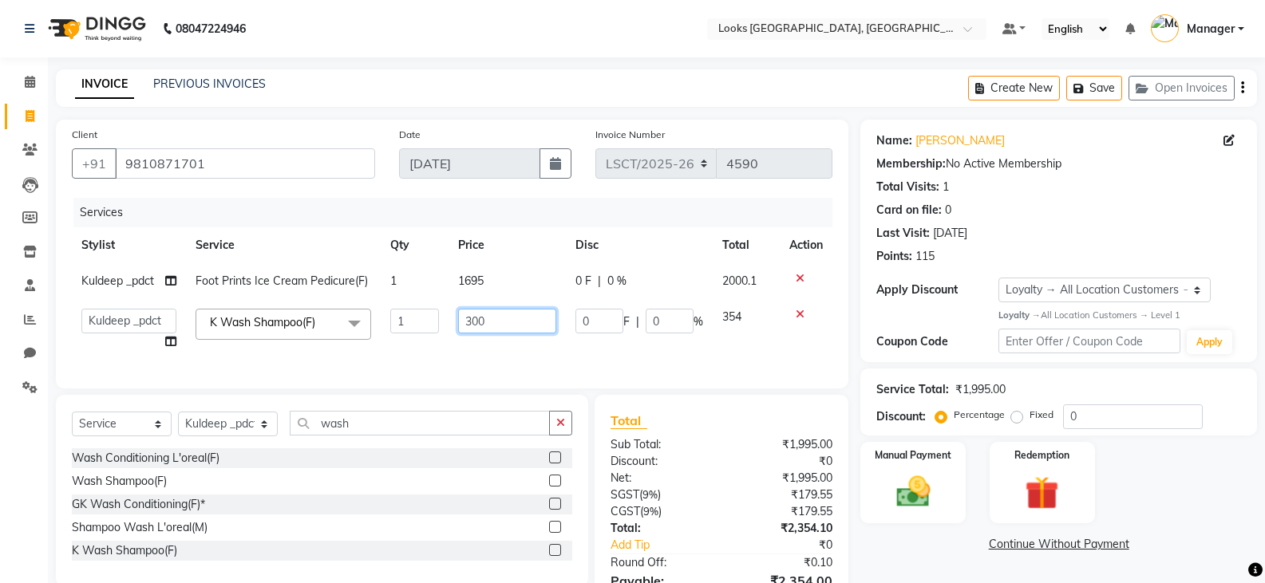
drag, startPoint x: 511, startPoint y: 322, endPoint x: 378, endPoint y: 342, distance: 134.8
click at [378, 342] on tr "[PERSON_NAME] Ajay_pdct Bharat_pdct Counter Sales [PERSON_NAME] guddu_asst [PER…" at bounding box center [452, 329] width 760 height 61
type input "600"
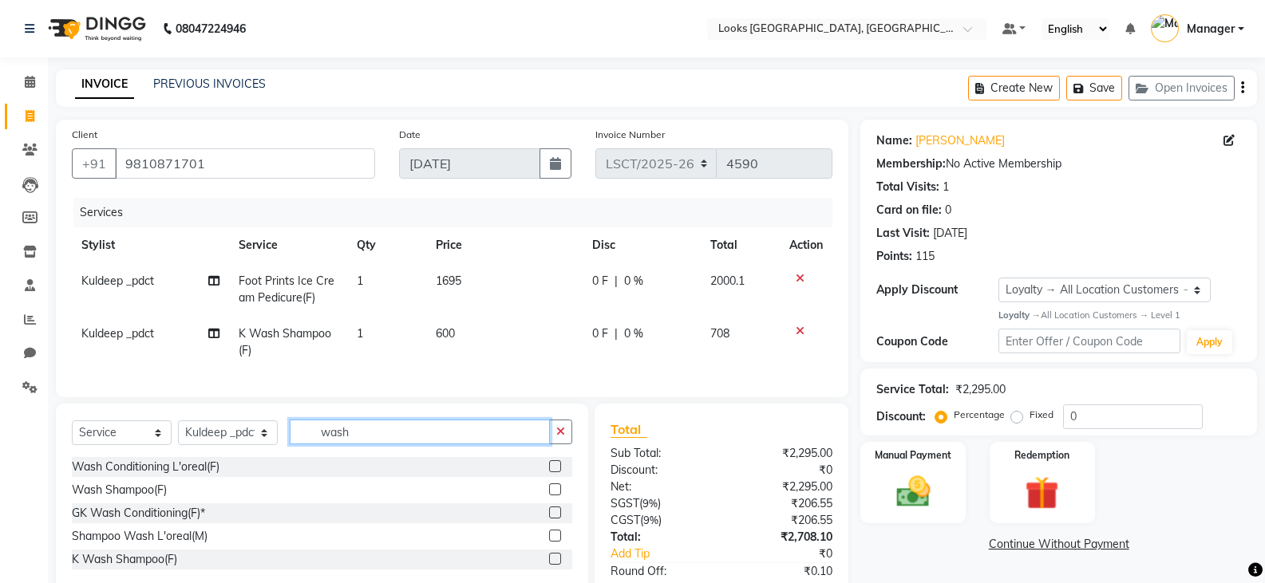
drag, startPoint x: 377, startPoint y: 444, endPoint x: 237, endPoint y: 464, distance: 141.7
click at [237, 457] on div "Select Service Product Membership Package Voucher Prepaid Gift Card Select Styl…" at bounding box center [322, 438] width 500 height 37
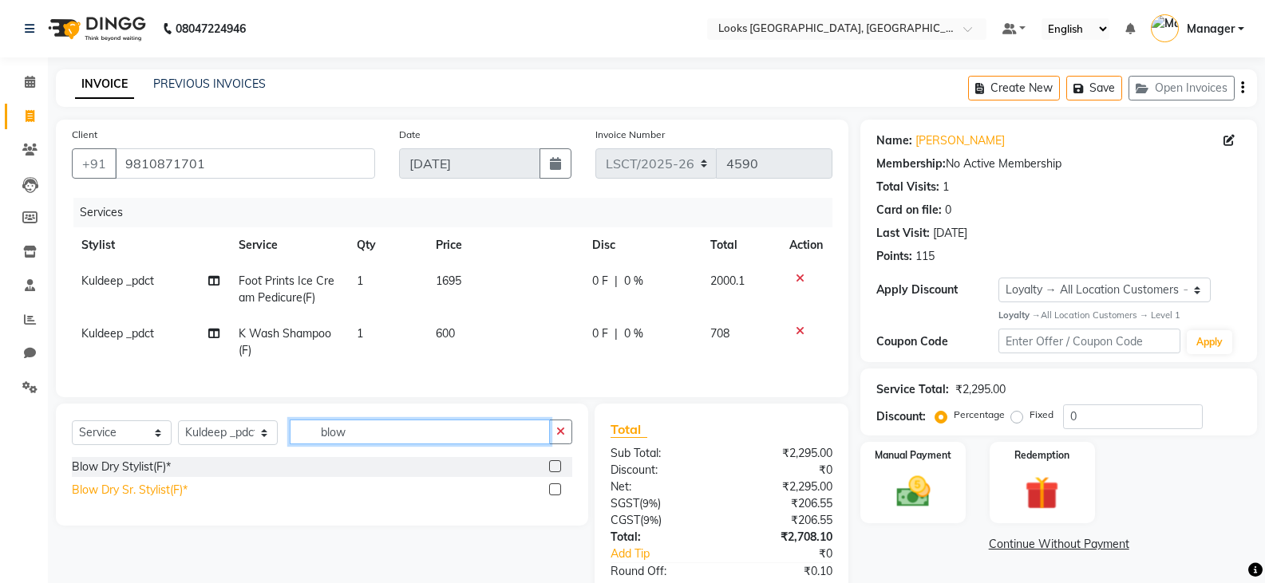
type input "blow"
drag, startPoint x: 125, startPoint y: 498, endPoint x: 364, endPoint y: 430, distance: 248.0
click at [125, 499] on div "Blow Dry Sr. Stylist(F)*" at bounding box center [130, 490] width 116 height 17
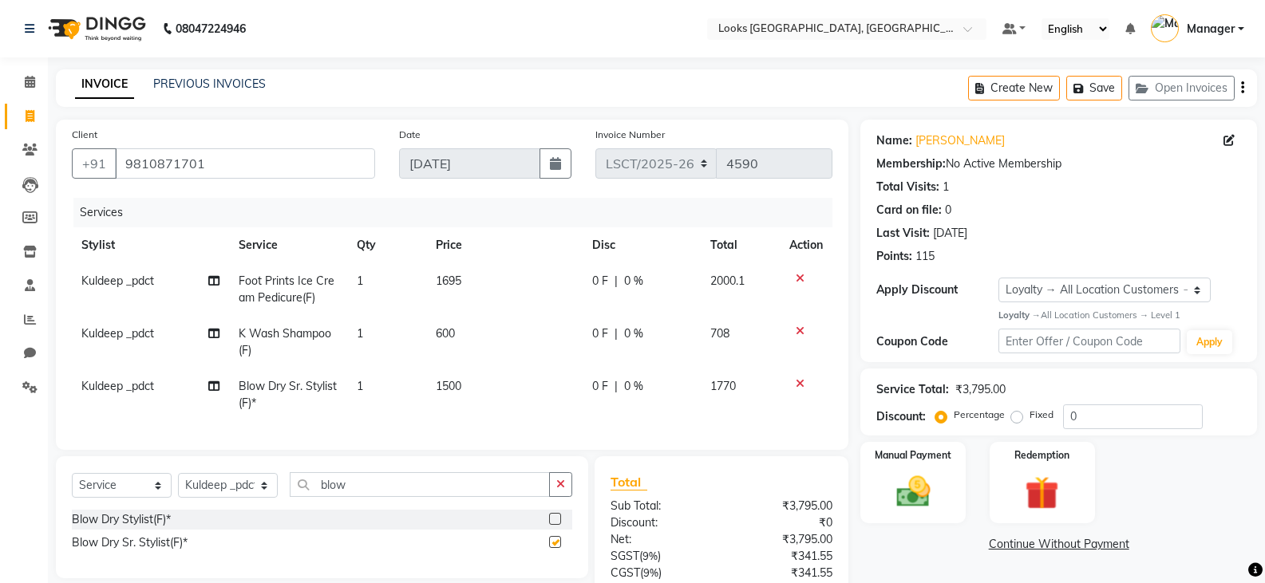
checkbox input "false"
click at [436, 381] on span "1500" at bounding box center [449, 386] width 26 height 14
select select "90419"
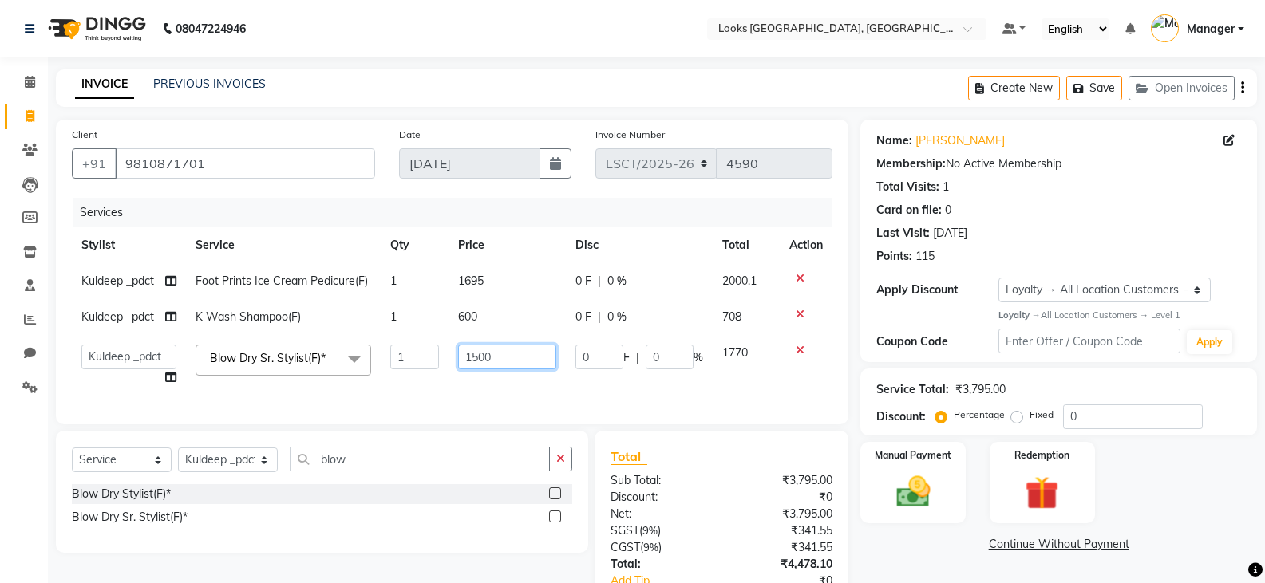
drag, startPoint x: 505, startPoint y: 354, endPoint x: 409, endPoint y: 362, distance: 96.1
click at [409, 362] on tr "[PERSON_NAME] Bharat_pdct Counter Sales [PERSON_NAME] guddu_asst [PERSON_NAME] …" at bounding box center [452, 365] width 760 height 61
type input "70"
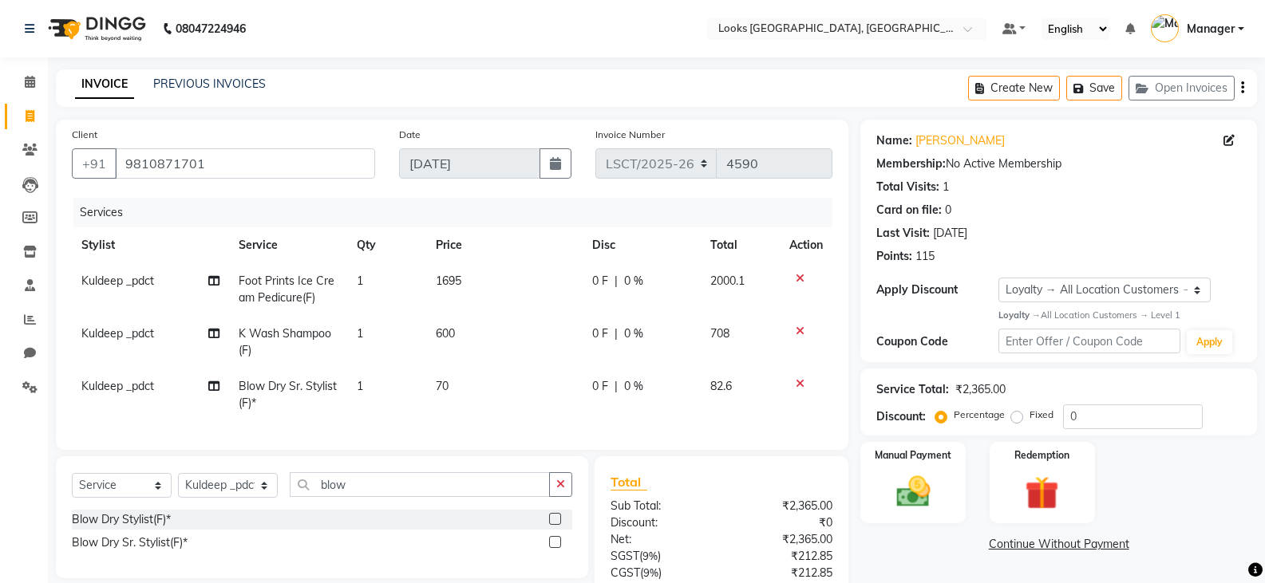
click at [104, 393] on span "Kuldeep _pdct" at bounding box center [117, 386] width 73 height 14
select select "90419"
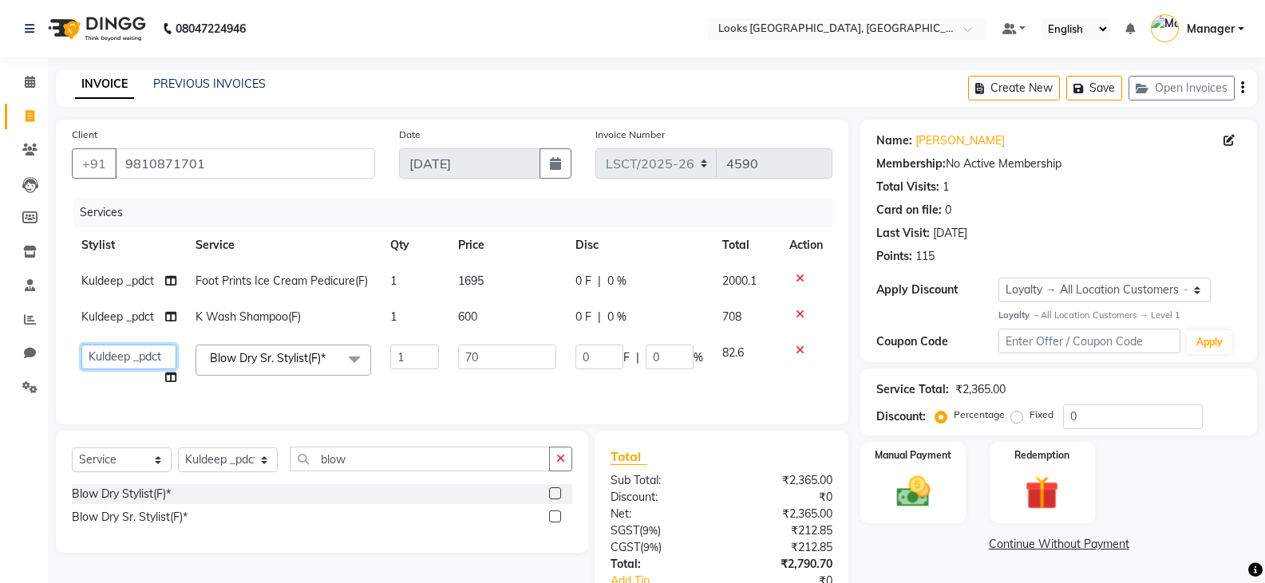
click at [128, 357] on select "[PERSON_NAME] Bharat_pdct Counter Sales [PERSON_NAME] guddu_asst [PERSON_NAME] …" at bounding box center [128, 357] width 95 height 25
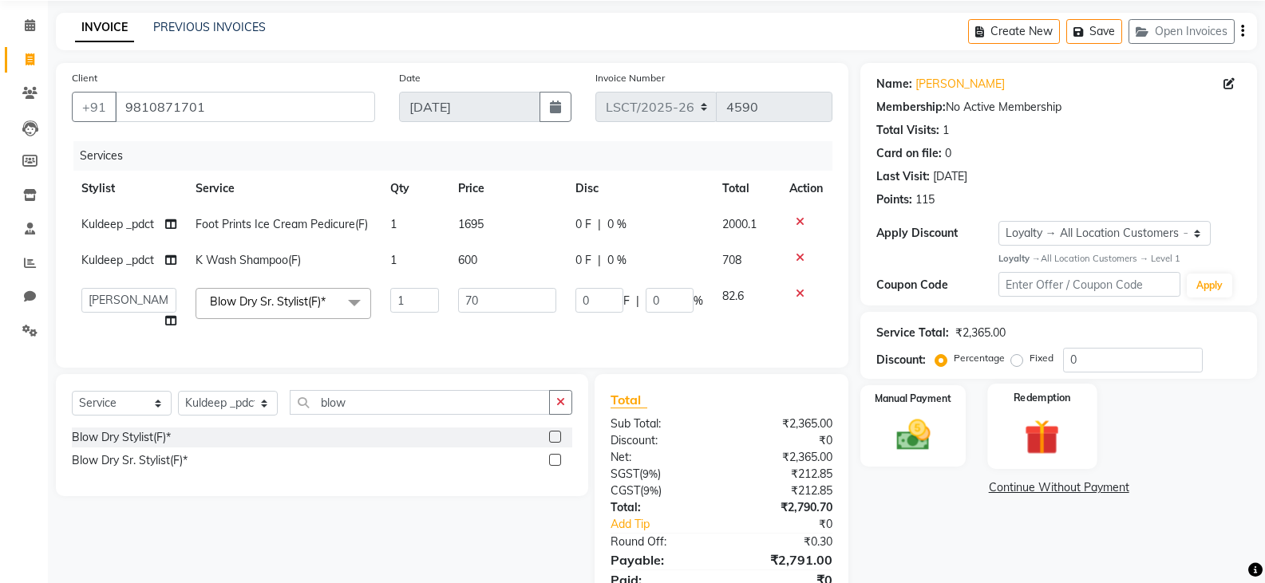
scroll to position [135, 0]
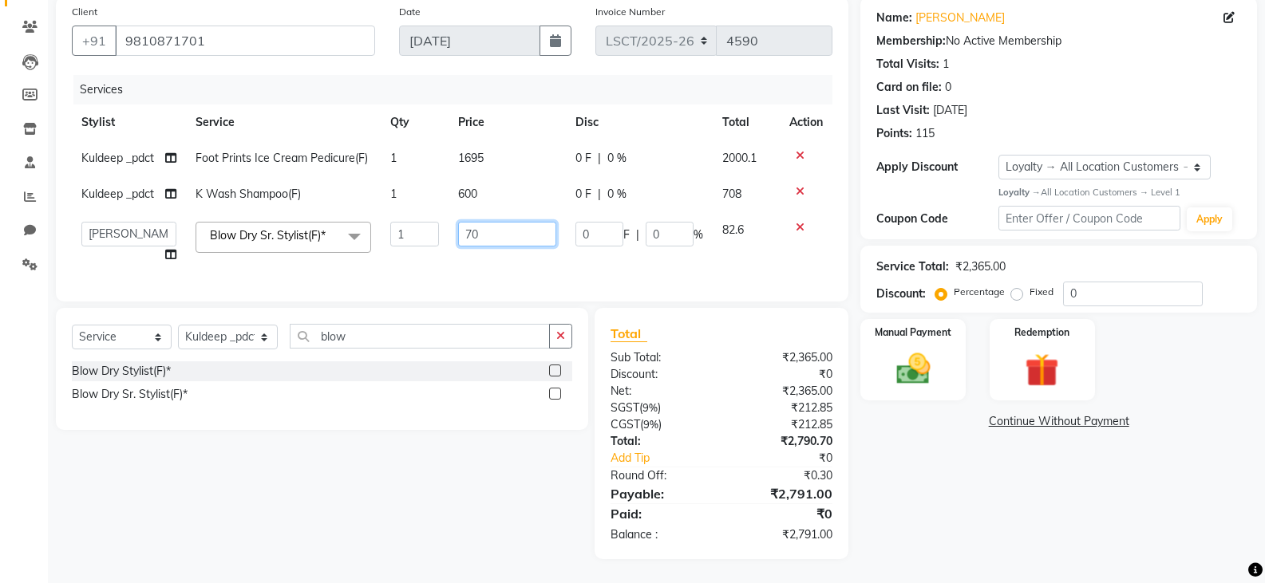
click at [511, 223] on input "70" at bounding box center [506, 234] width 97 height 25
type input "700"
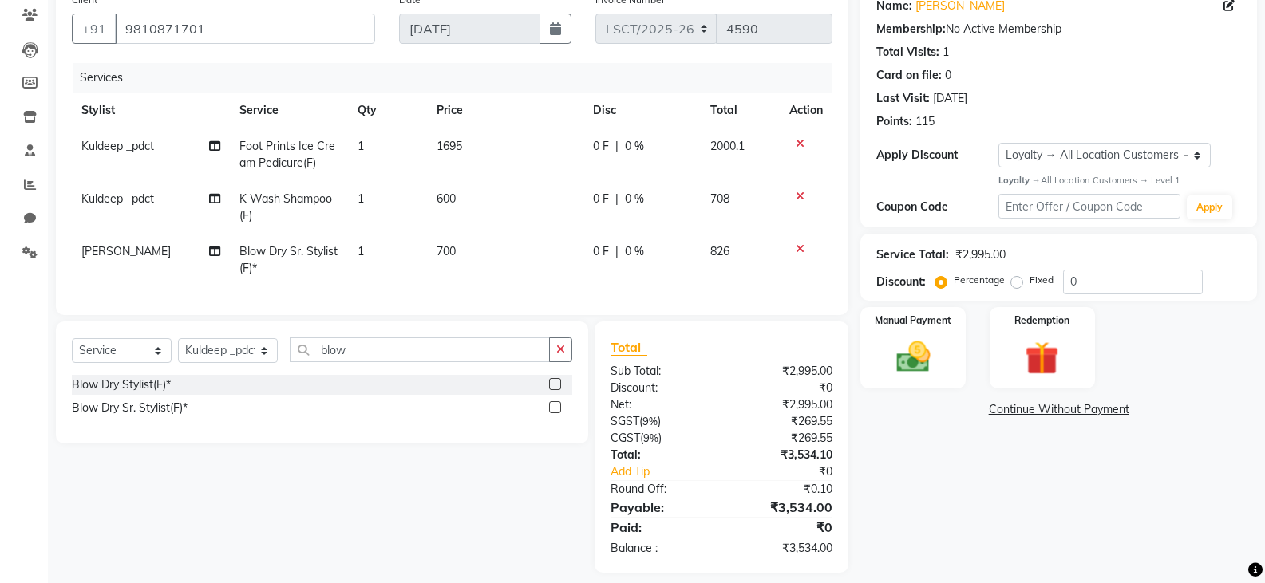
click at [1185, 559] on main "INVOICE PREVIOUS INVOICES Create New Save Open Invoices Client [PHONE_NUMBER] D…" at bounding box center [656, 266] width 1217 height 662
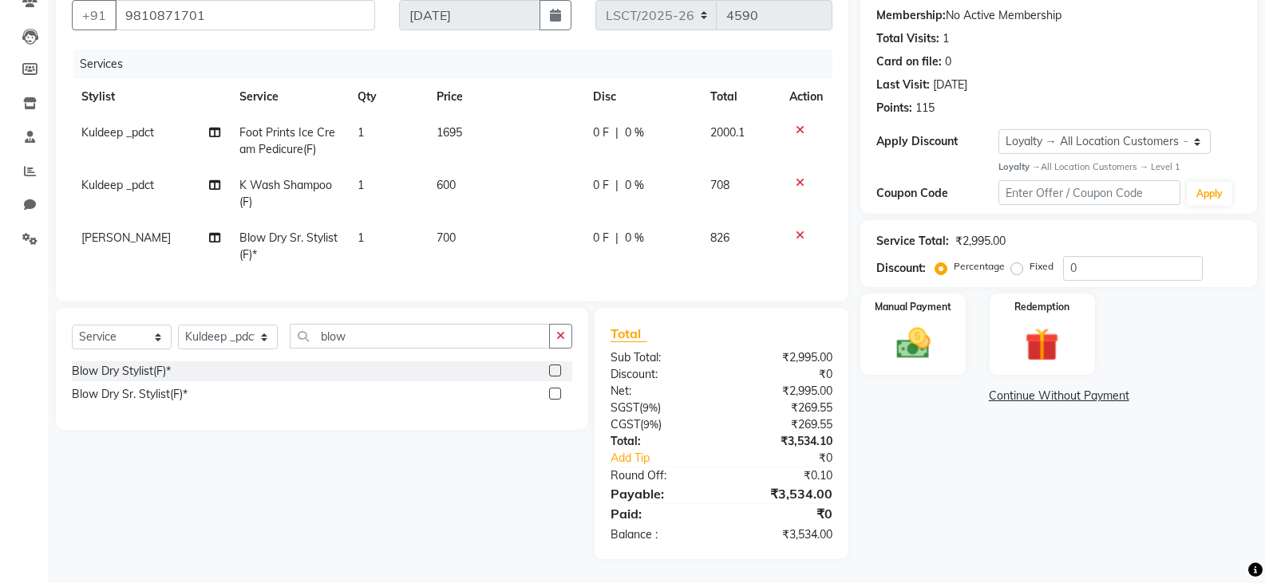
scroll to position [160, 0]
click at [125, 342] on select "Select Service Product Membership Package Voucher Prepaid Gift Card" at bounding box center [122, 337] width 100 height 25
select select "product"
click at [72, 325] on select "Select Service Product Membership Package Voucher Prepaid Gift Card" at bounding box center [122, 337] width 100 height 25
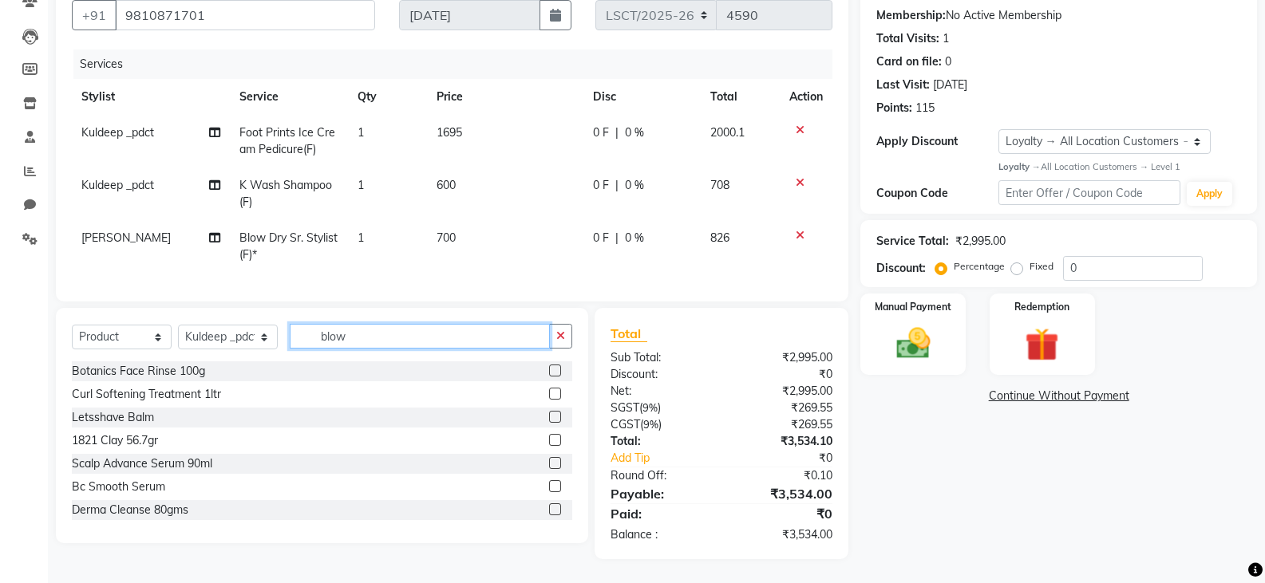
click at [436, 339] on input "blow" at bounding box center [420, 336] width 260 height 25
type input "3474637058975"
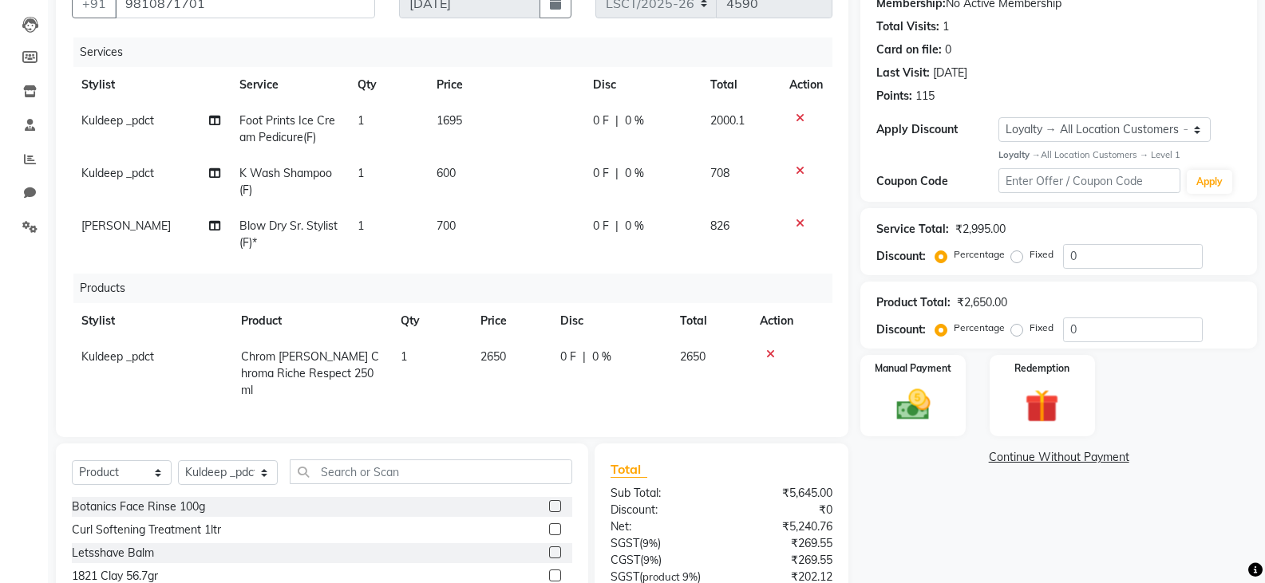
click at [497, 358] on span "2650" at bounding box center [493, 356] width 26 height 14
select select "90419"
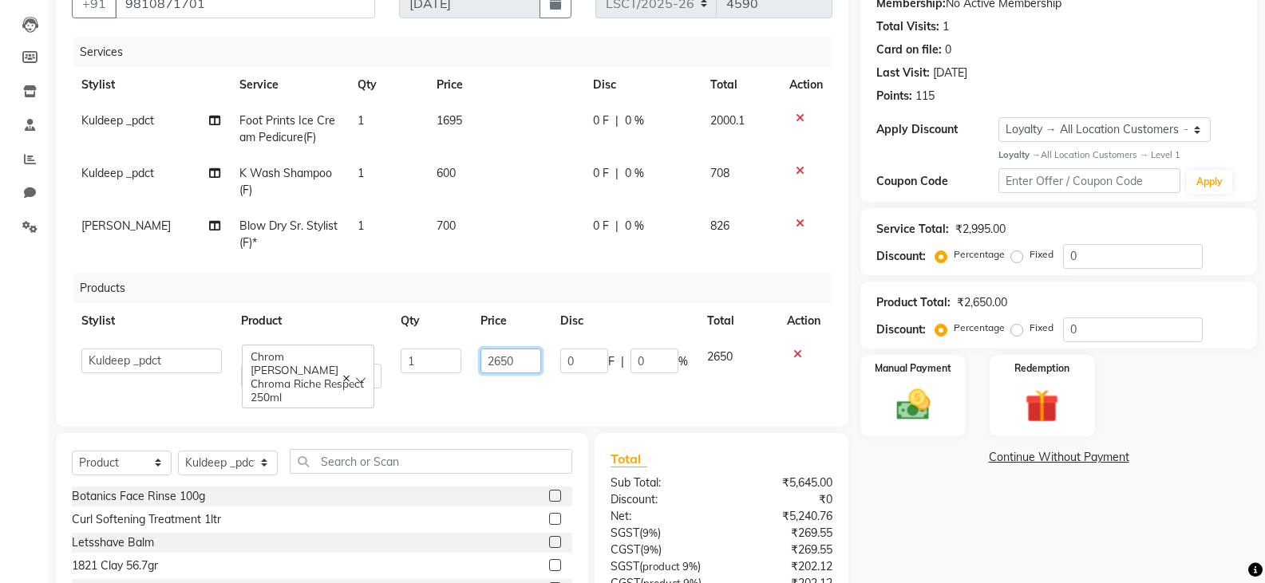
drag, startPoint x: 524, startPoint y: 361, endPoint x: 377, endPoint y: 373, distance: 147.3
click at [444, 375] on tr "[PERSON_NAME] Bharat_pdct Counter Sales [PERSON_NAME] guddu_asst [PERSON_NAME] …" at bounding box center [452, 368] width 760 height 59
type input "2950"
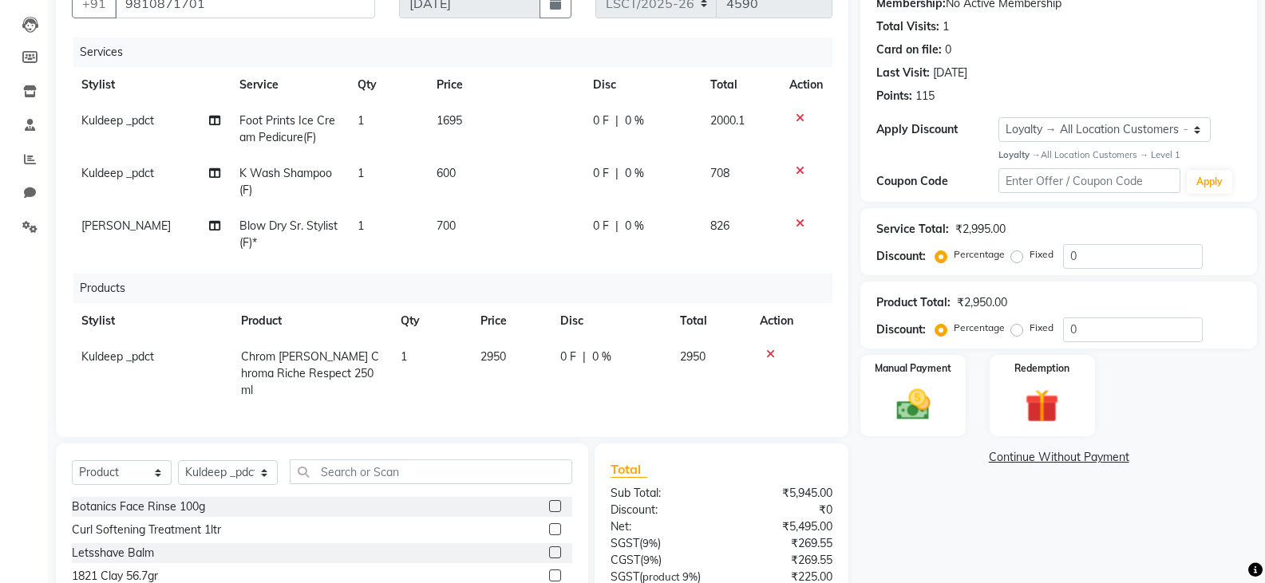
click at [155, 360] on td "Kuldeep _pdct" at bounding box center [152, 373] width 160 height 69
select select "90419"
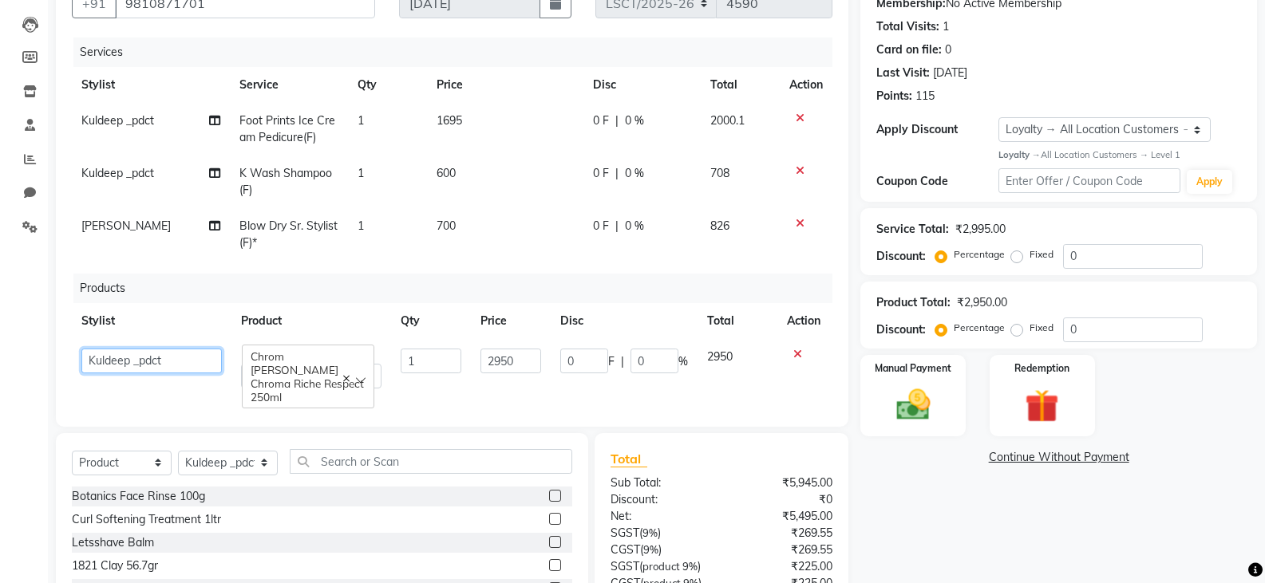
click at [155, 360] on select "[PERSON_NAME] Bharat_pdct Counter Sales [PERSON_NAME] guddu_asst [PERSON_NAME] …" at bounding box center [151, 361] width 140 height 25
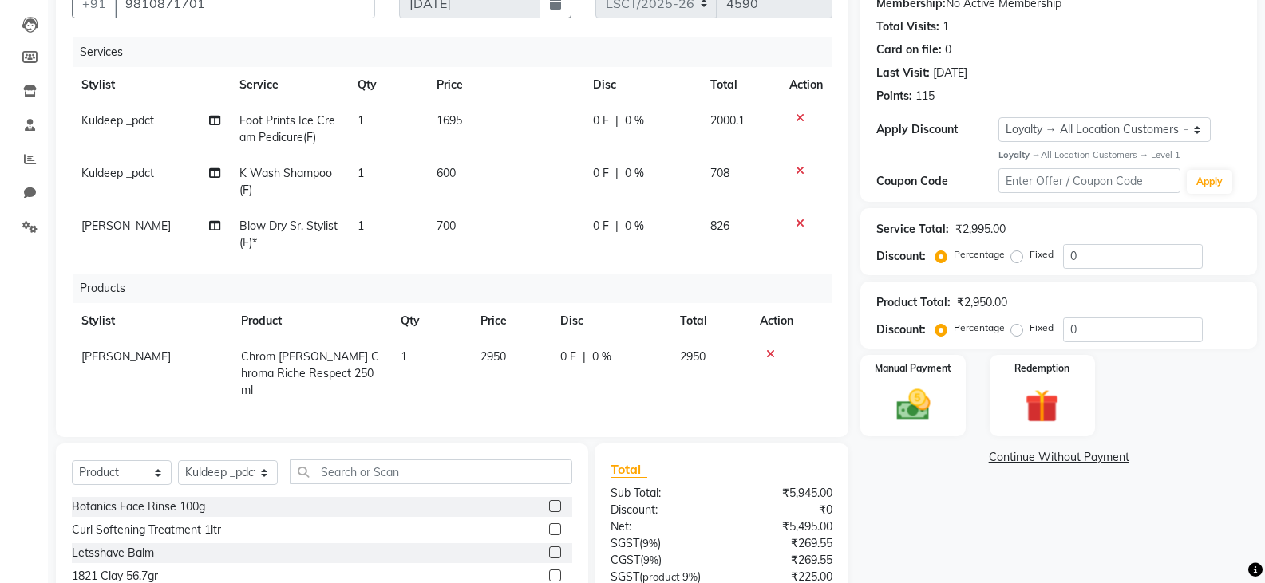
scroll to position [313, 0]
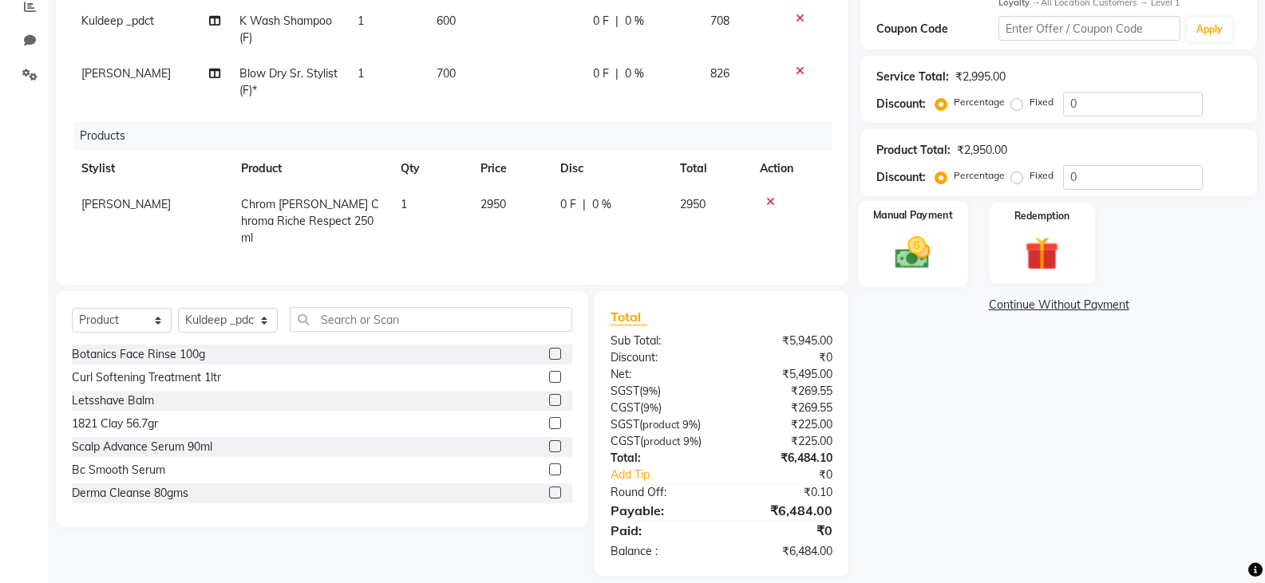
click at [918, 259] on img at bounding box center [912, 252] width 57 height 41
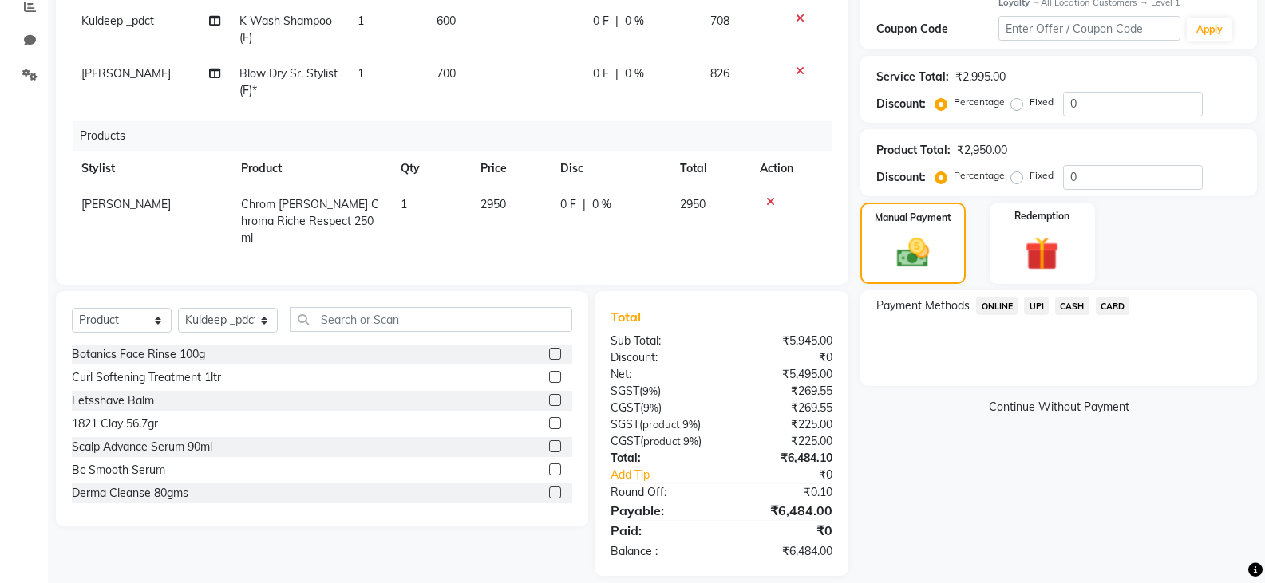
click at [1076, 306] on span "CASH" at bounding box center [1072, 306] width 34 height 18
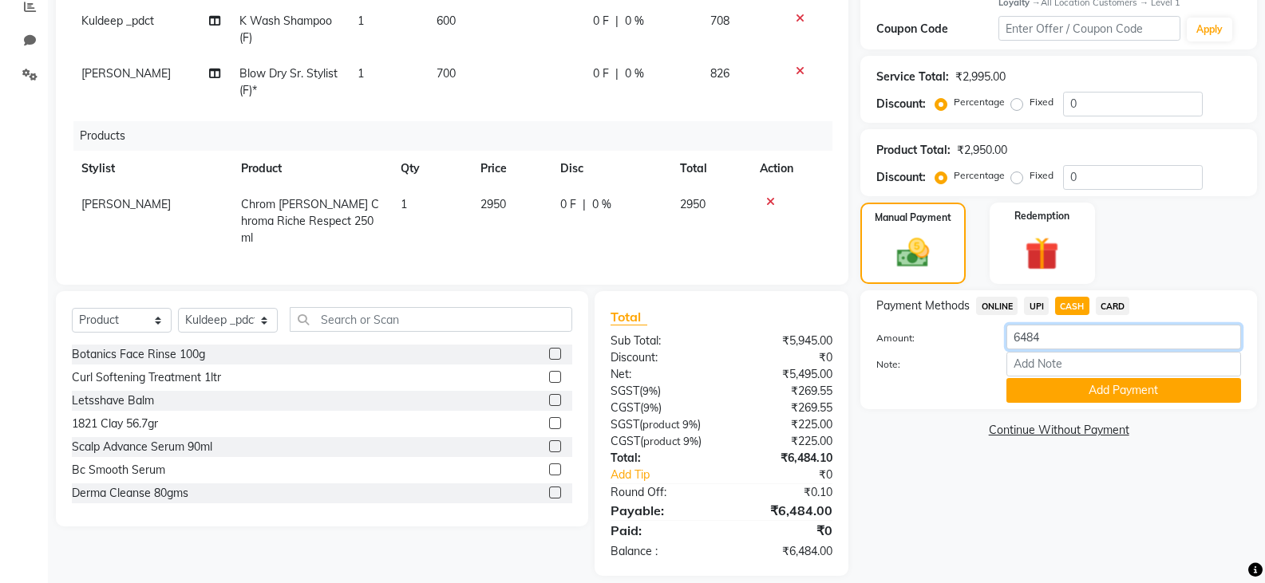
click at [1074, 331] on input "6484" at bounding box center [1123, 337] width 235 height 25
drag, startPoint x: 1074, startPoint y: 331, endPoint x: 992, endPoint y: 337, distance: 82.4
click at [992, 337] on div "Amount: 6484" at bounding box center [1058, 338] width 389 height 27
type input "6500"
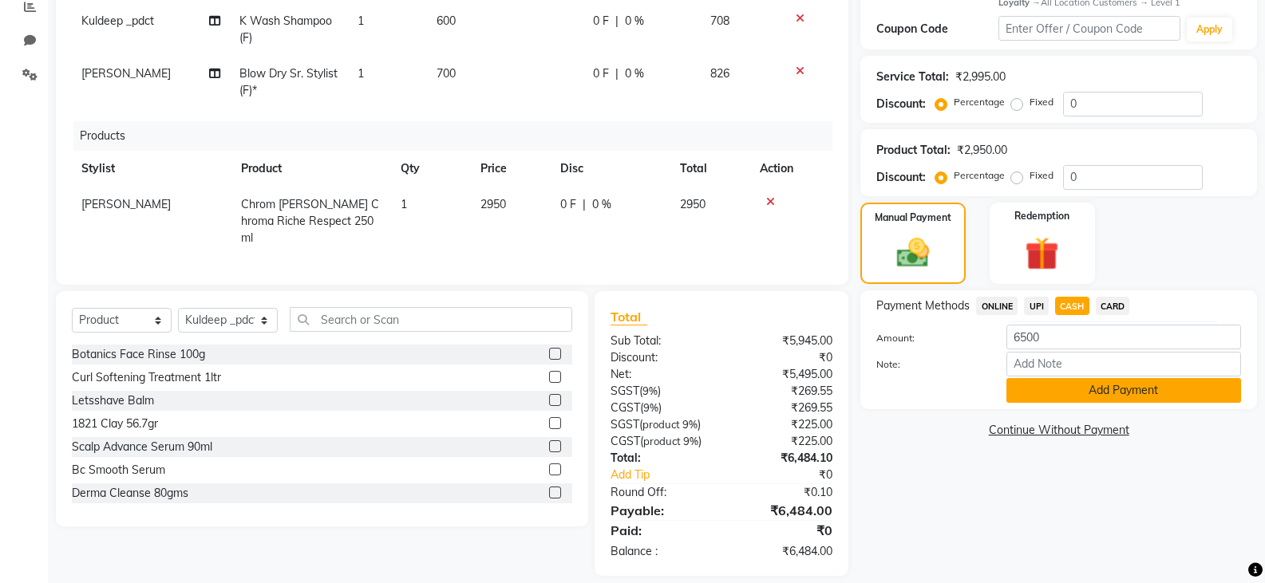
click at [1072, 381] on button "Add Payment" at bounding box center [1123, 390] width 235 height 25
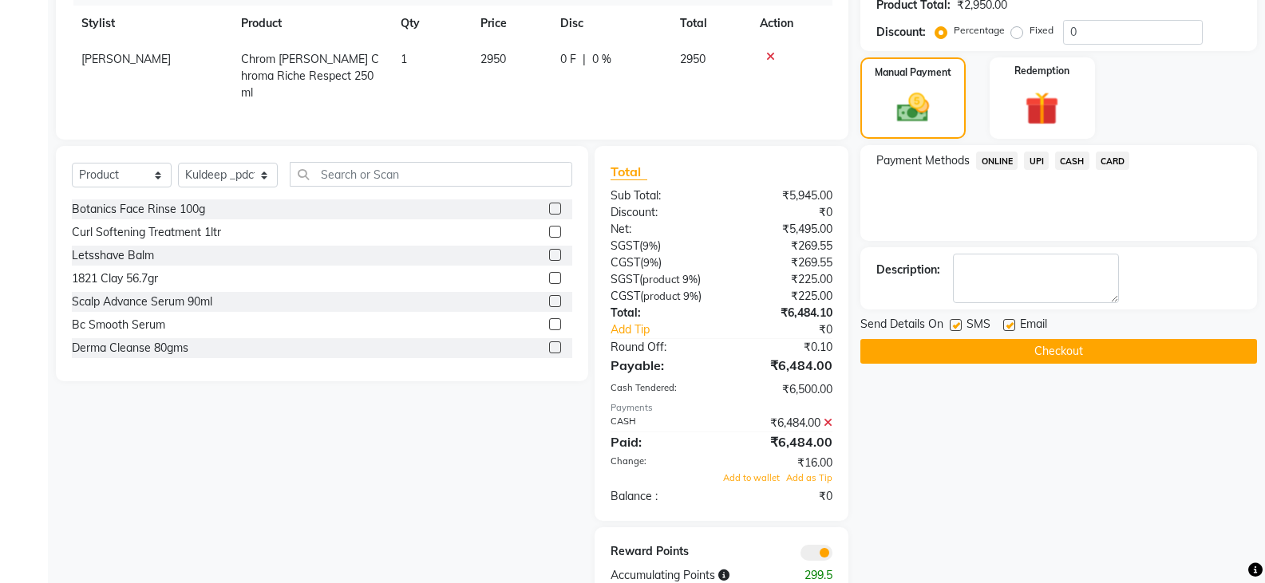
scroll to position [482, 0]
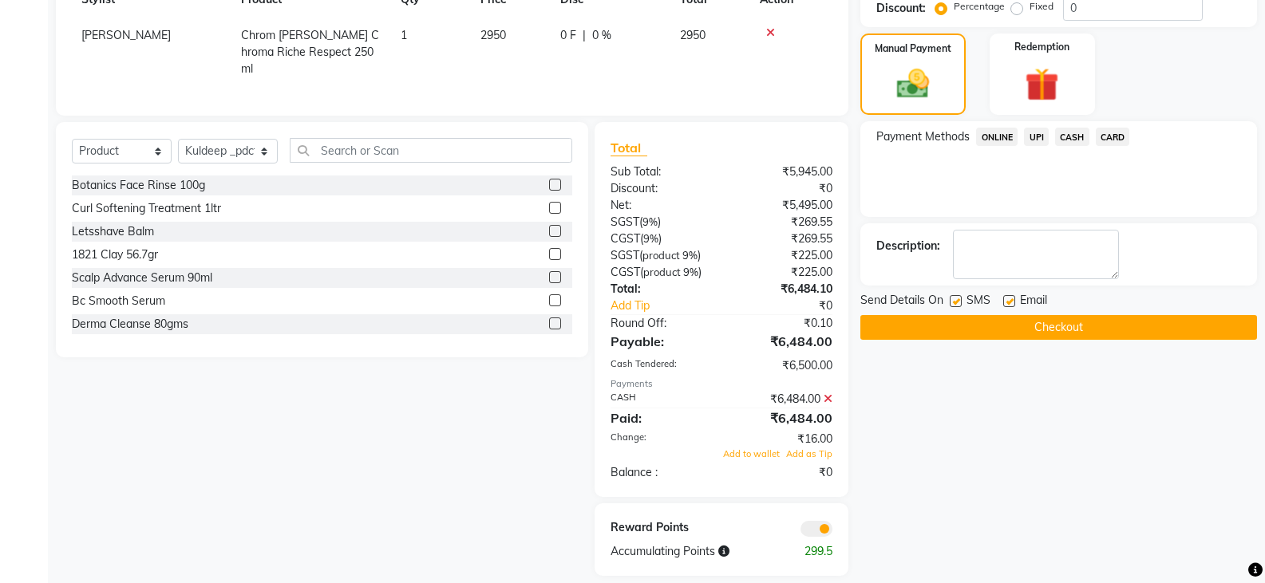
click at [945, 324] on button "Checkout" at bounding box center [1058, 327] width 397 height 25
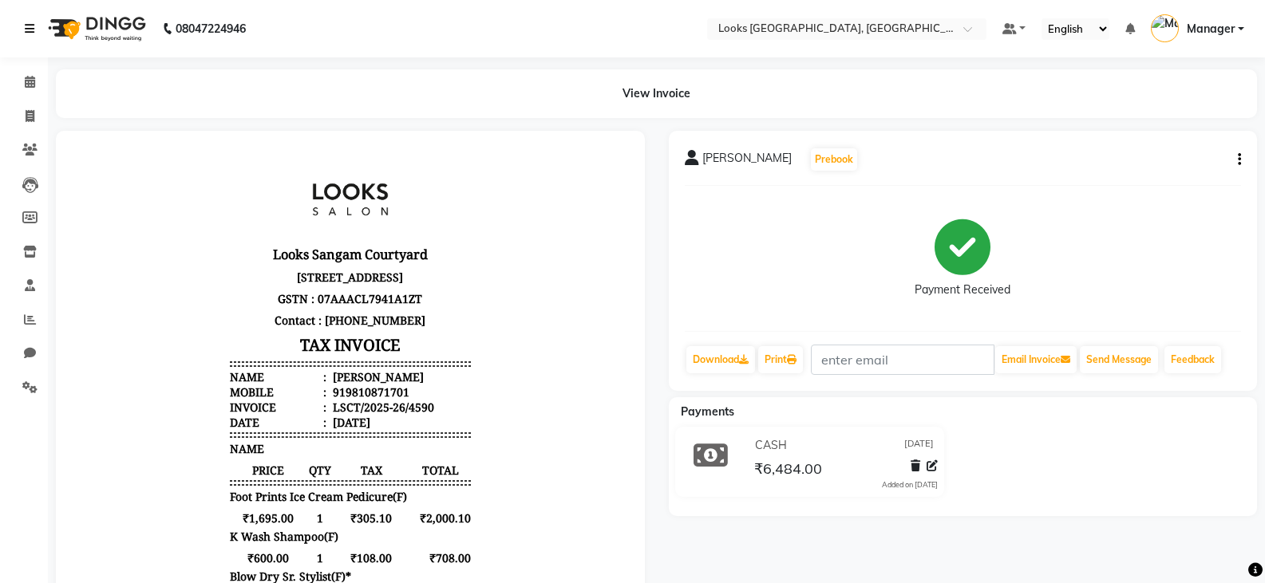
click at [29, 23] on icon at bounding box center [30, 28] width 10 height 11
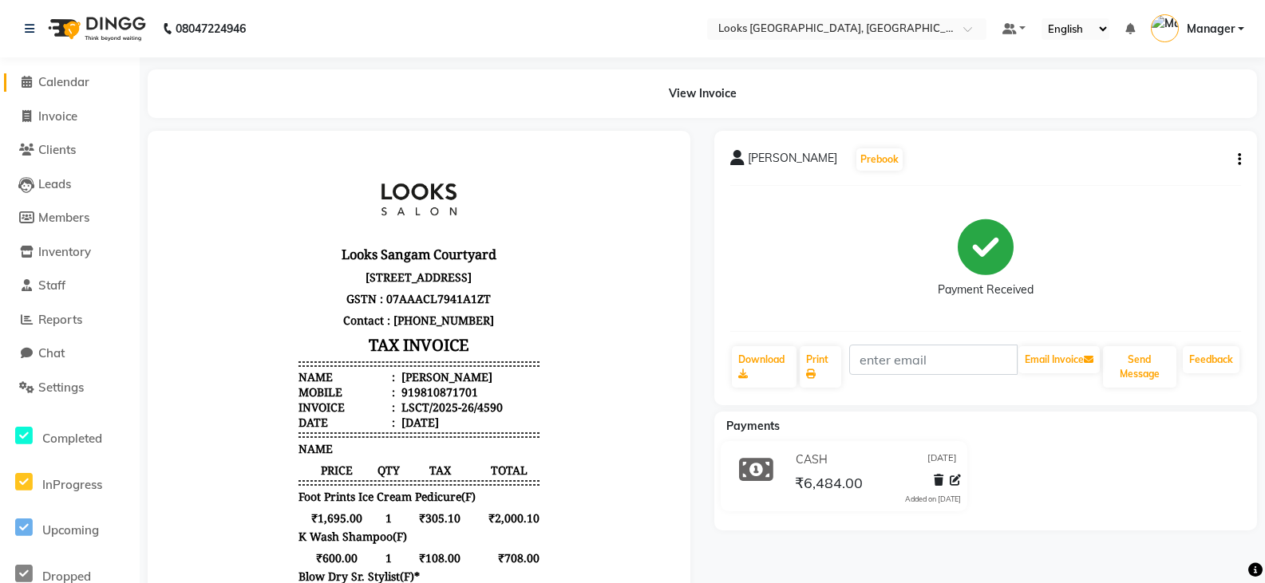
click at [57, 77] on span "Calendar" at bounding box center [63, 81] width 51 height 15
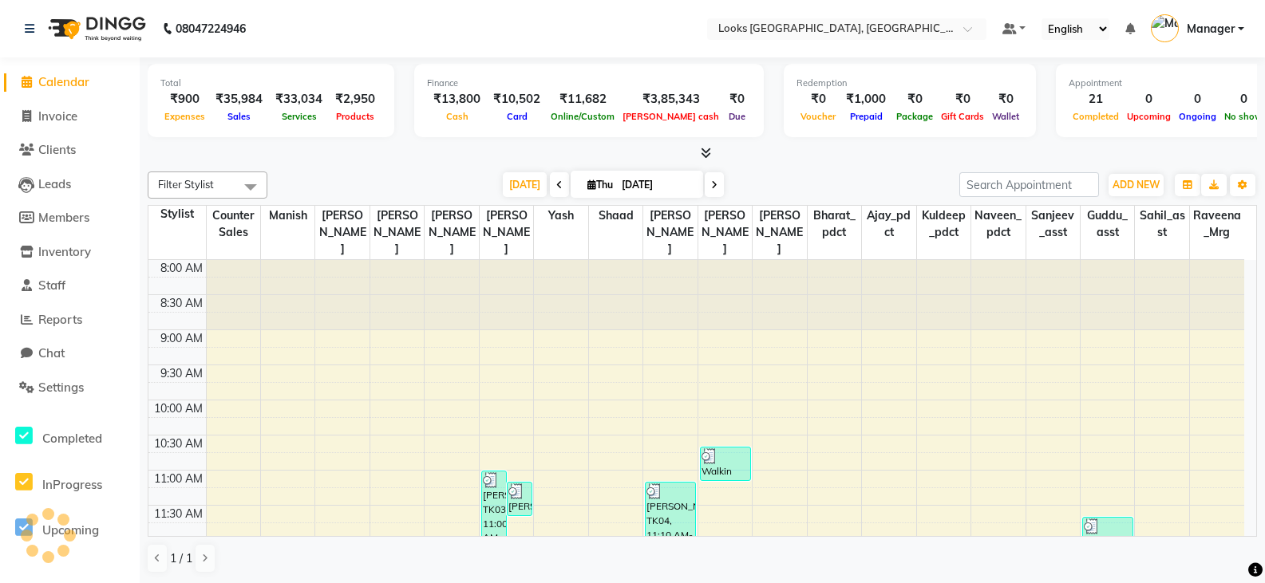
scroll to position [619, 0]
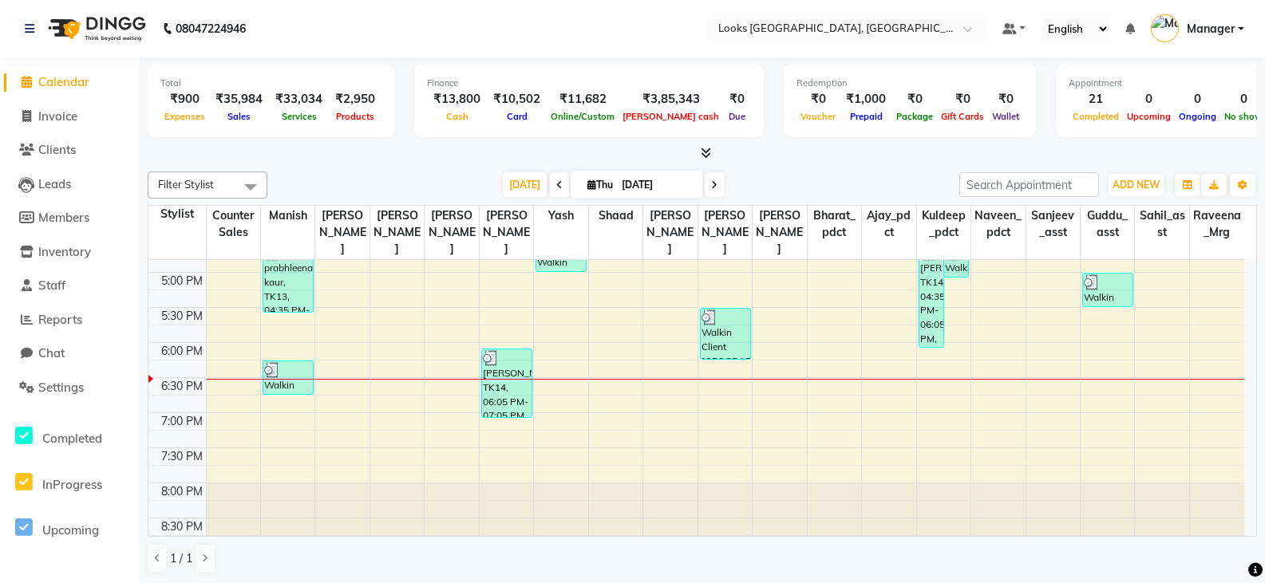
click at [55, 81] on span "Calendar" at bounding box center [63, 81] width 51 height 15
click at [49, 388] on span "Settings" at bounding box center [60, 387] width 45 height 15
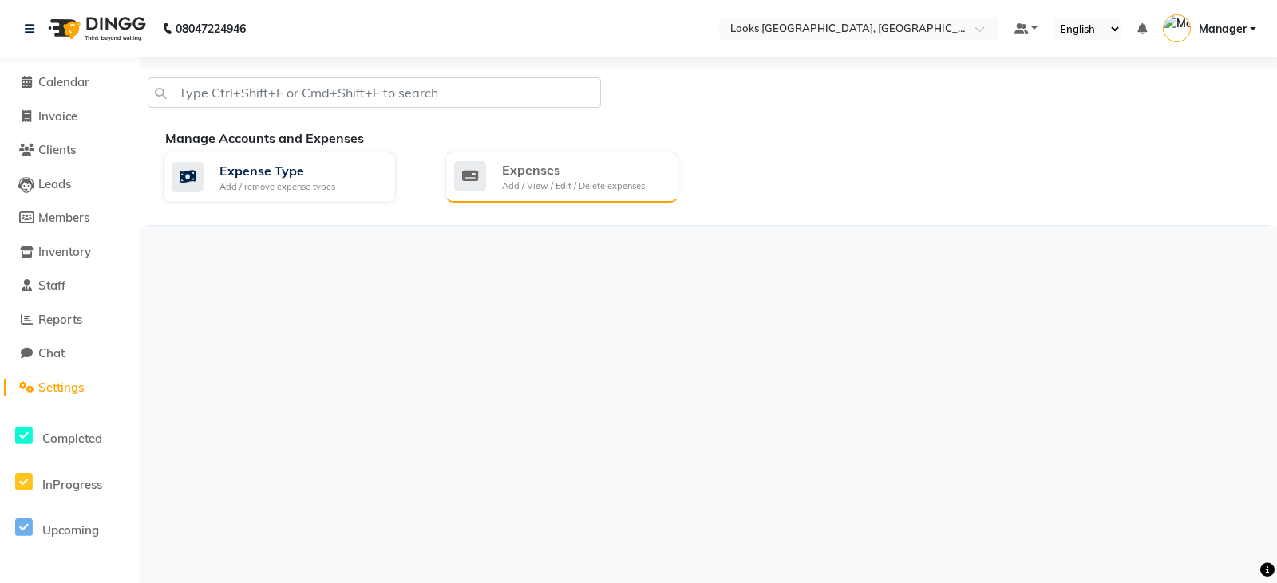
click at [532, 185] on div "Add / View / Edit / Delete expenses" at bounding box center [573, 187] width 143 height 14
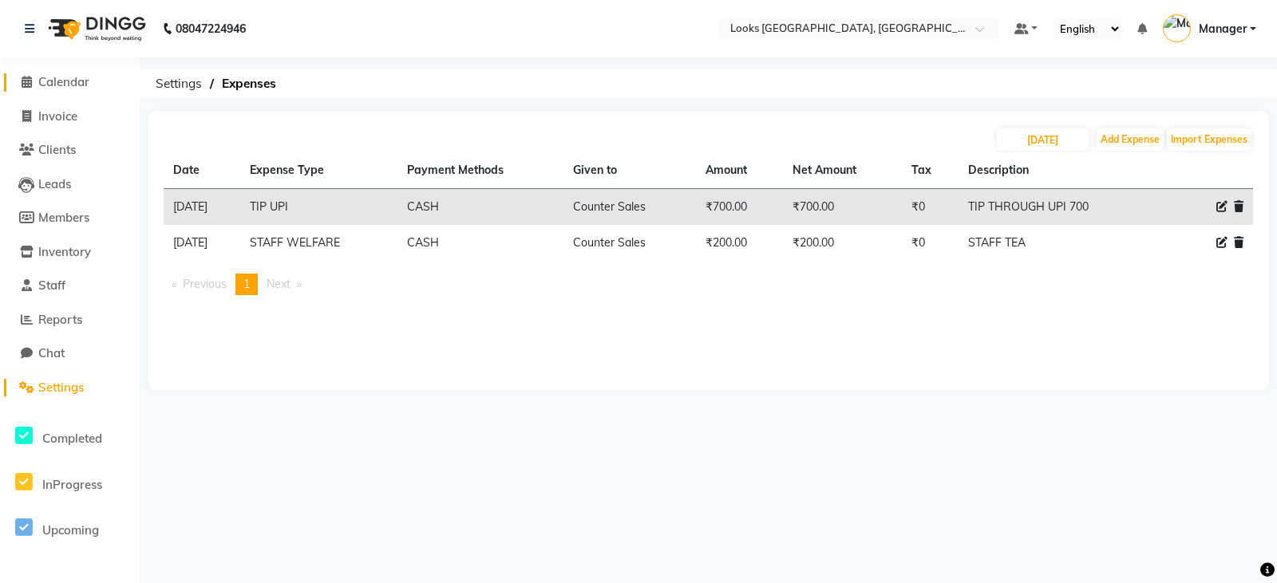
click at [57, 78] on span "Calendar" at bounding box center [63, 81] width 51 height 15
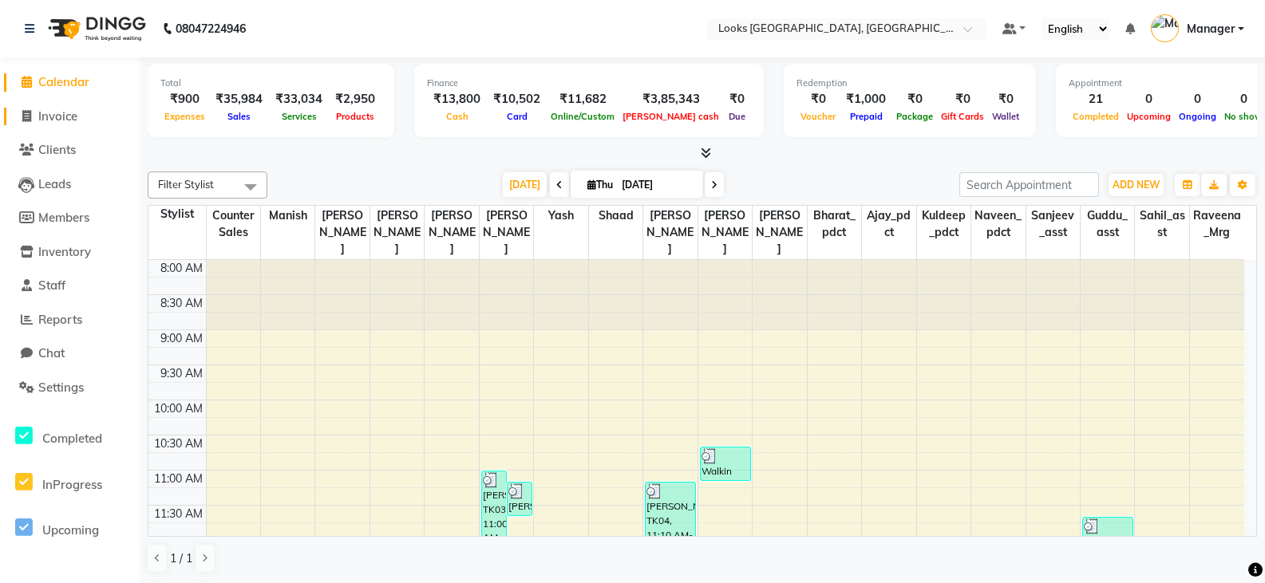
drag, startPoint x: 57, startPoint y: 116, endPoint x: 71, endPoint y: 138, distance: 26.6
click at [57, 118] on span "Invoice" at bounding box center [57, 116] width 39 height 15
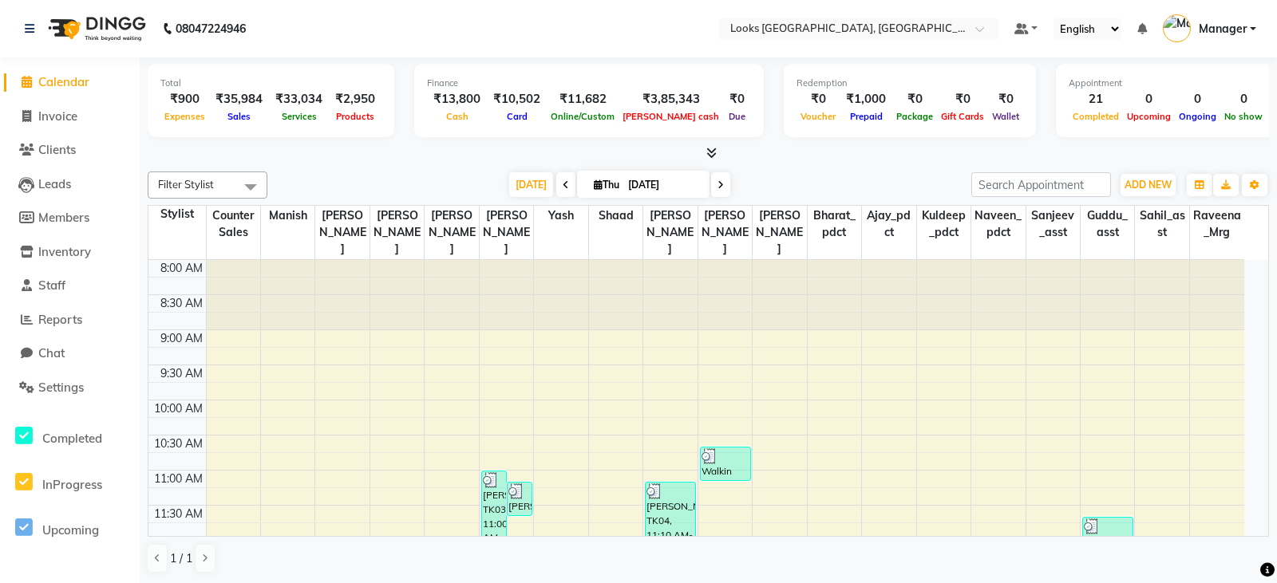
select select "service"
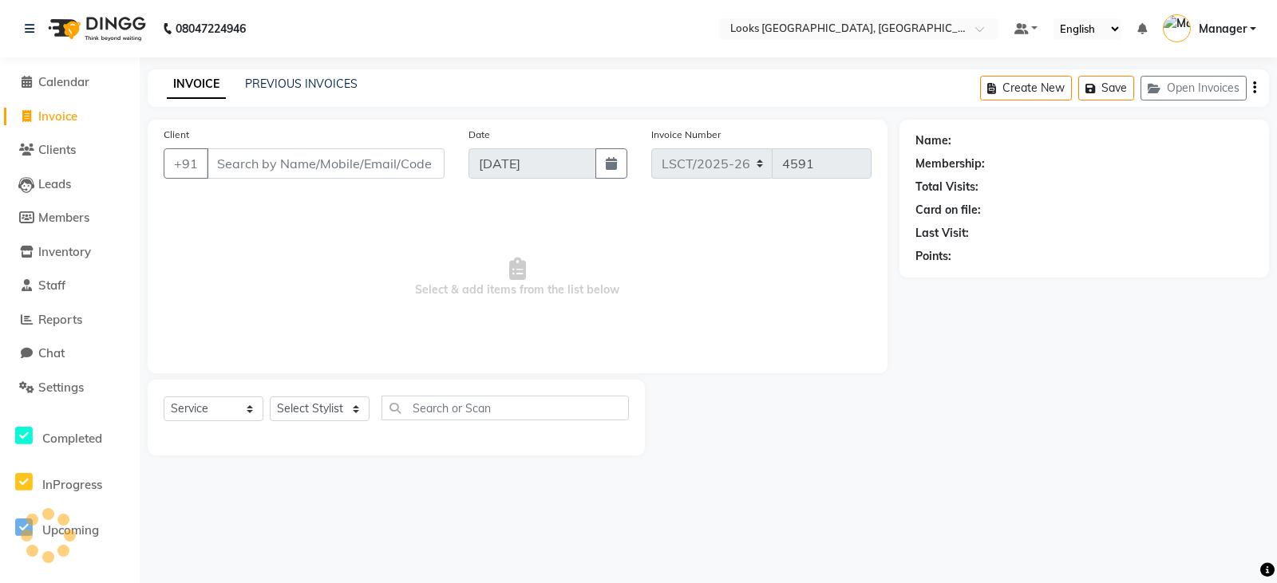
click at [299, 156] on input "Client" at bounding box center [326, 163] width 238 height 30
type input "9810037393"
click at [562, 291] on span "Select & add items from the list below" at bounding box center [518, 278] width 708 height 160
click at [408, 165] on span "Add Client" at bounding box center [403, 164] width 63 height 16
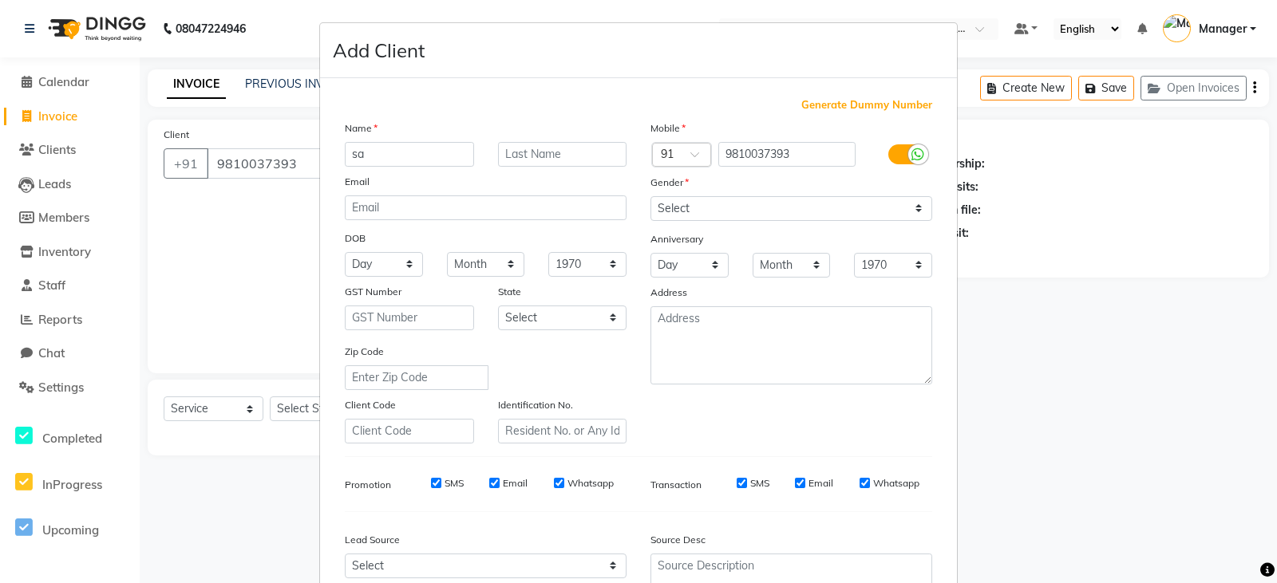
type input "s"
type input "SURAV"
click at [547, 150] on input "[PERSON_NAME]" at bounding box center [562, 154] width 129 height 25
type input "AGGARWAL"
drag, startPoint x: 705, startPoint y: 207, endPoint x: 703, endPoint y: 215, distance: 9.1
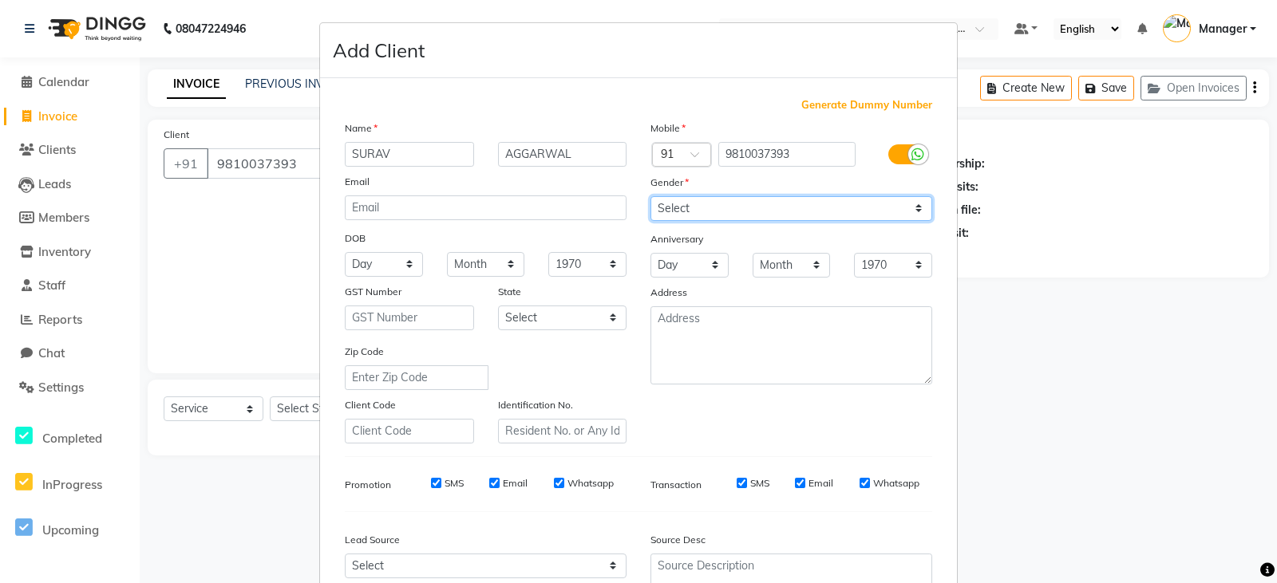
click at [705, 207] on select "Select [DEMOGRAPHIC_DATA] [DEMOGRAPHIC_DATA] Other Prefer Not To Say" at bounding box center [791, 208] width 282 height 25
select select "[DEMOGRAPHIC_DATA]"
click at [650, 196] on select "Select [DEMOGRAPHIC_DATA] [DEMOGRAPHIC_DATA] Other Prefer Not To Say" at bounding box center [791, 208] width 282 height 25
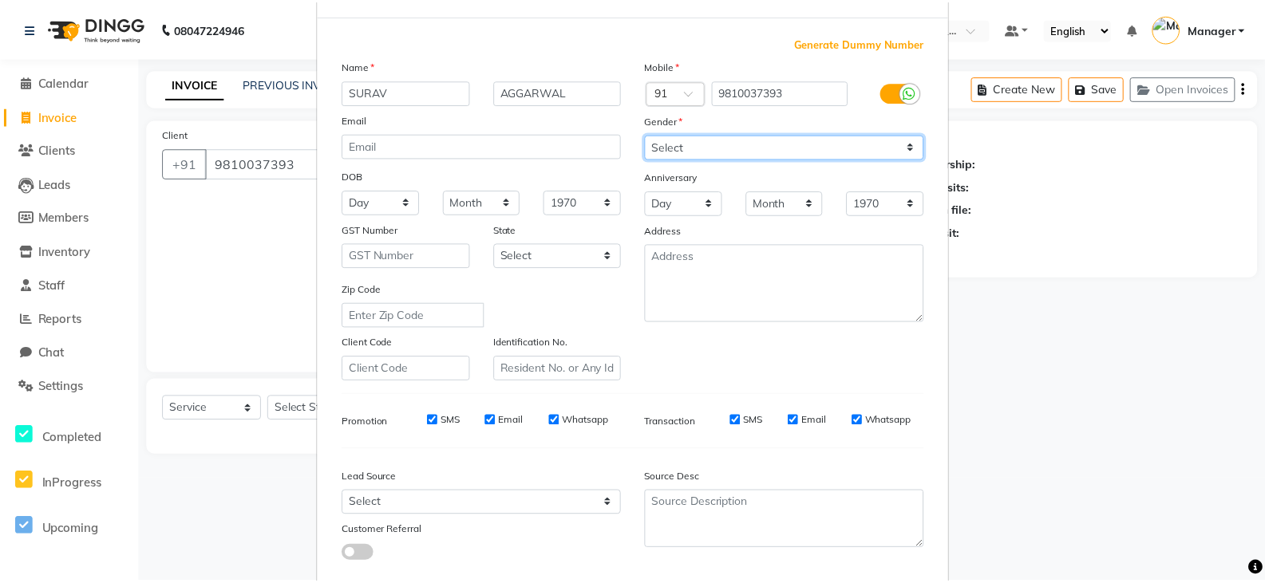
scroll to position [153, 0]
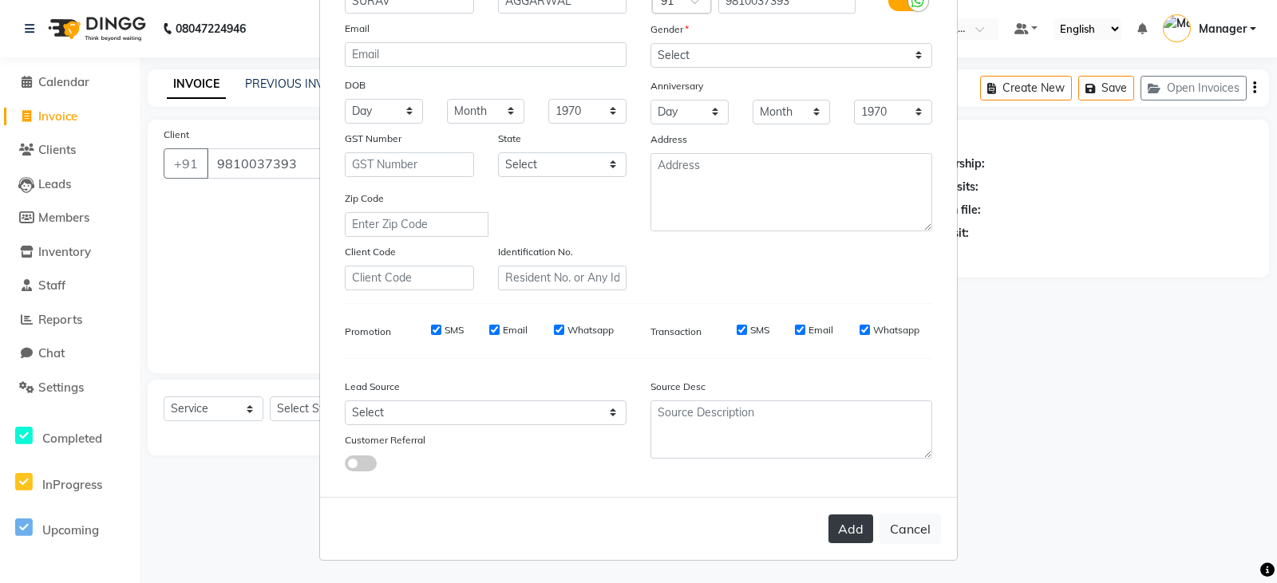
click at [851, 531] on button "Add" at bounding box center [850, 529] width 45 height 29
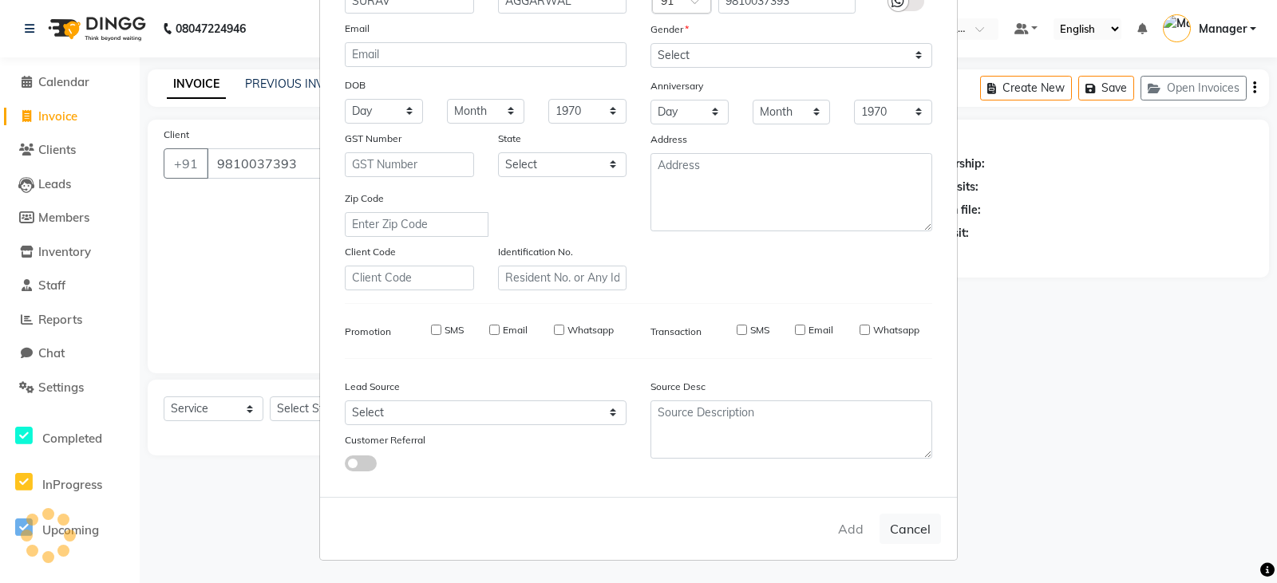
select select
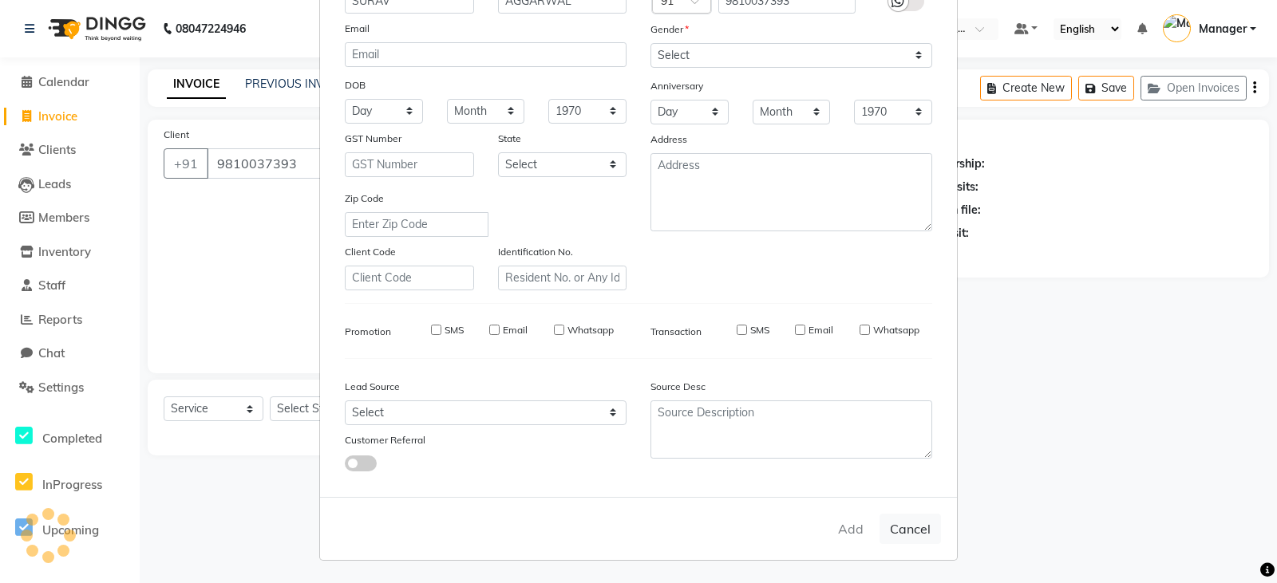
select select
checkbox input "false"
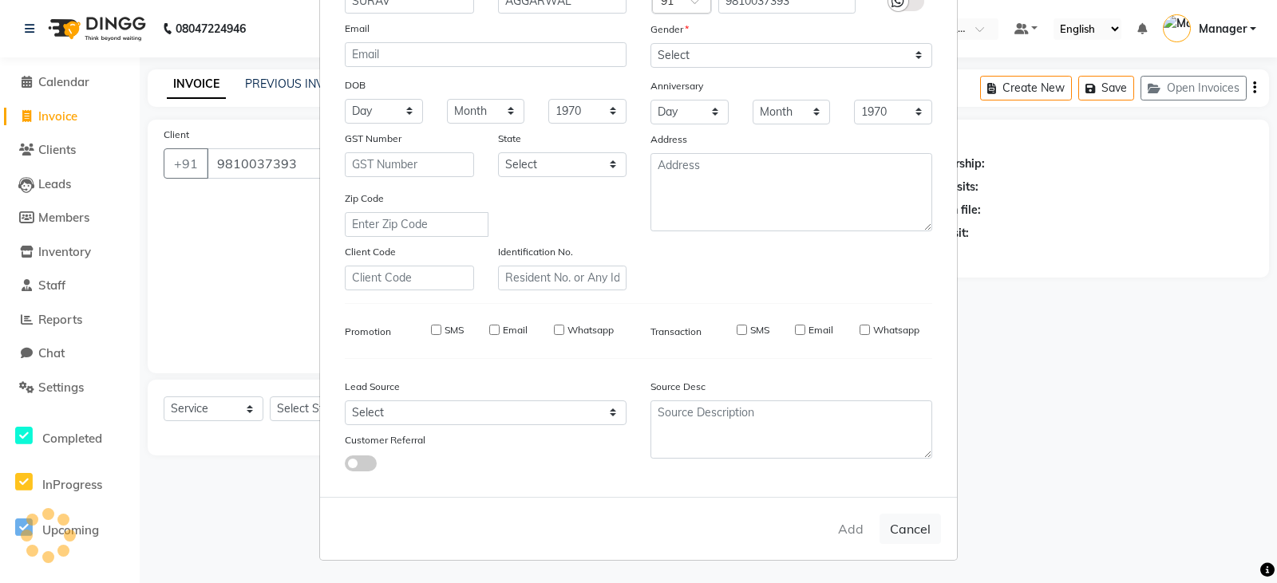
checkbox input "false"
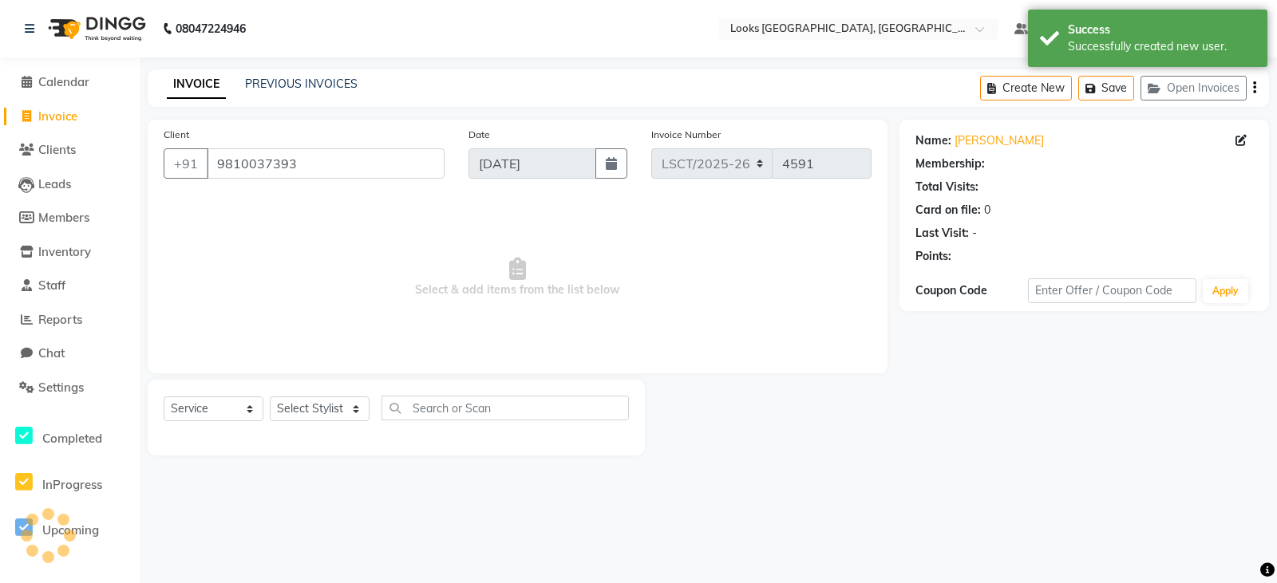
select select "1: Object"
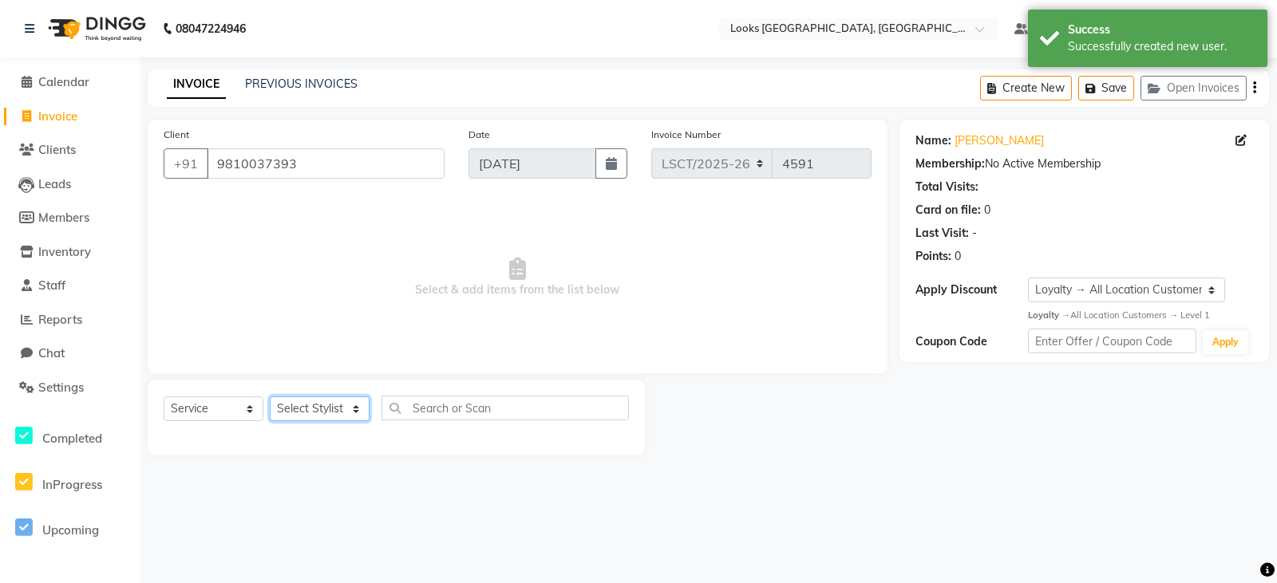
click at [333, 408] on select "Select Stylist [PERSON_NAME] Bharat_pdct Counter Sales [PERSON_NAME] guddu_asst…" at bounding box center [320, 409] width 100 height 25
select select "90414"
click at [270, 397] on select "Select Stylist [PERSON_NAME] Bharat_pdct Counter Sales [PERSON_NAME] guddu_asst…" at bounding box center [320, 409] width 100 height 25
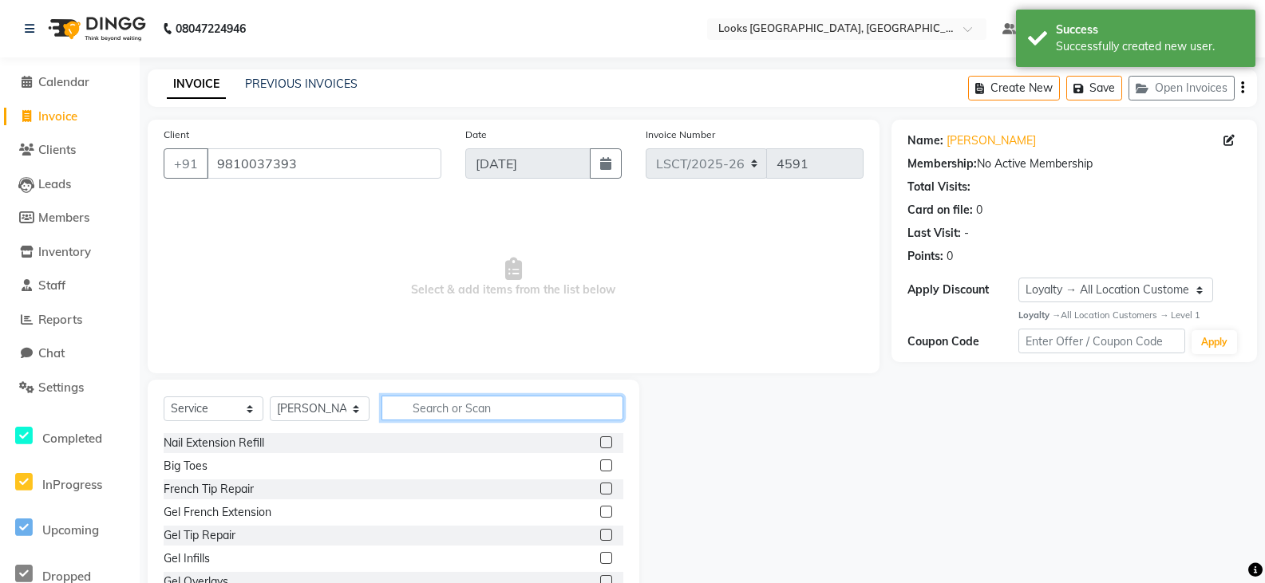
click at [462, 408] on input "text" at bounding box center [502, 408] width 242 height 25
type input "CUT"
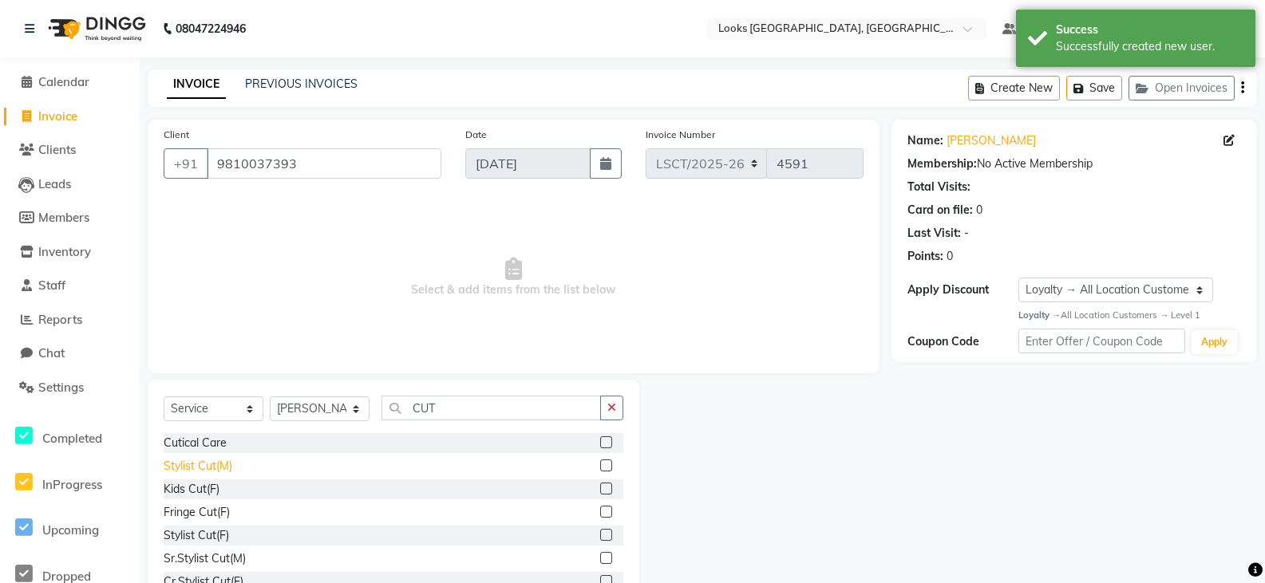
click at [185, 460] on div "Stylist Cut(M)" at bounding box center [198, 466] width 69 height 17
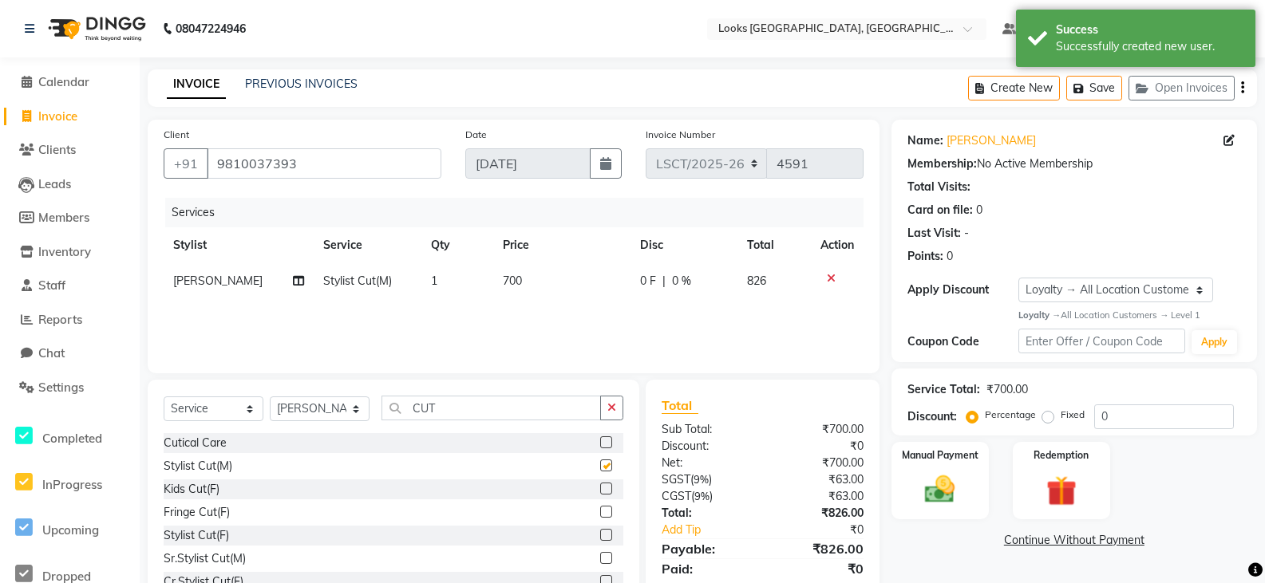
checkbox input "false"
drag, startPoint x: 463, startPoint y: 416, endPoint x: 355, endPoint y: 416, distance: 107.7
click at [355, 416] on div "Select Service Product Membership Package Voucher Prepaid Gift Card Select Styl…" at bounding box center [394, 414] width 460 height 37
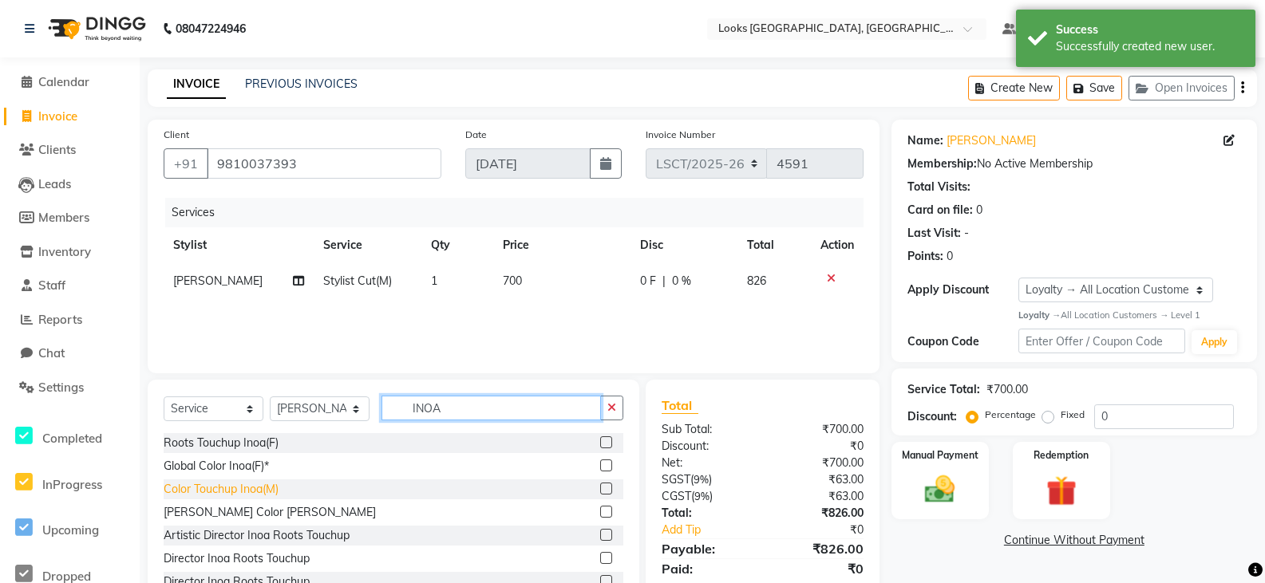
type input "INOA"
click at [230, 484] on div "Color Touchup Inoa(M)" at bounding box center [221, 489] width 115 height 17
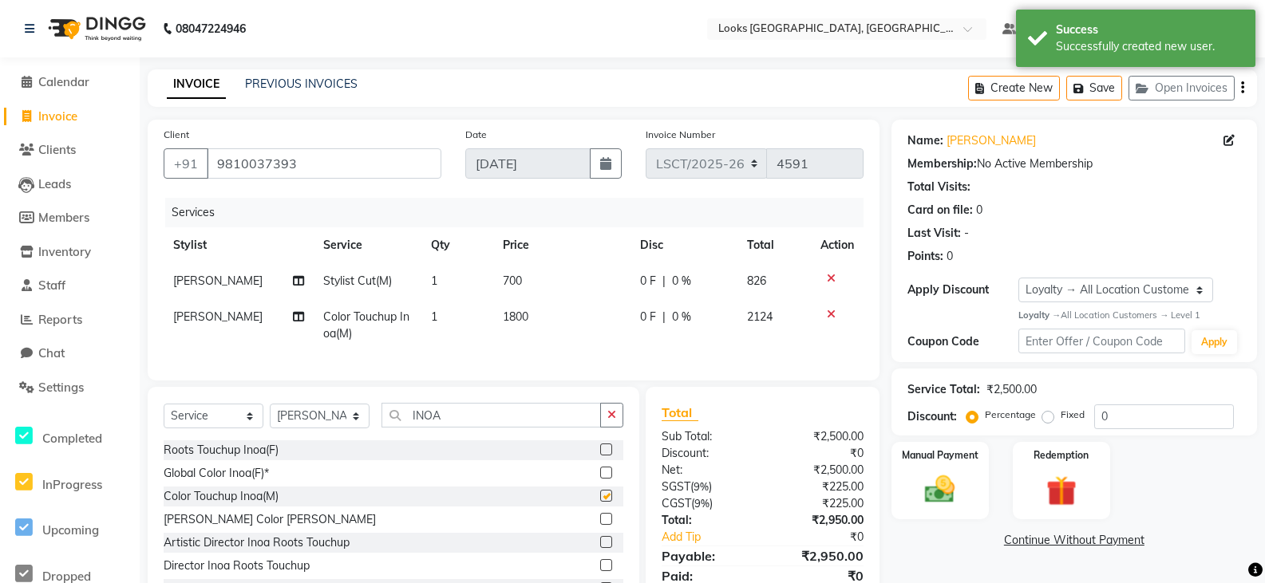
checkbox input "false"
click at [534, 318] on td "1800" at bounding box center [561, 325] width 137 height 53
select select "90414"
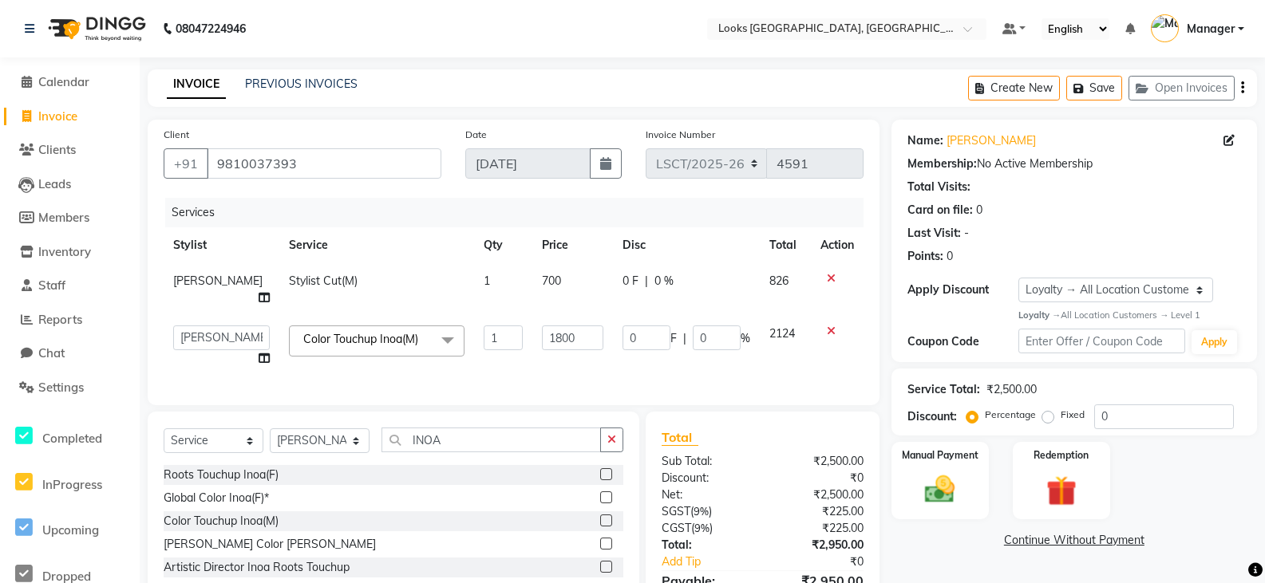
click at [542, 282] on span "700" at bounding box center [551, 281] width 19 height 14
select select "90414"
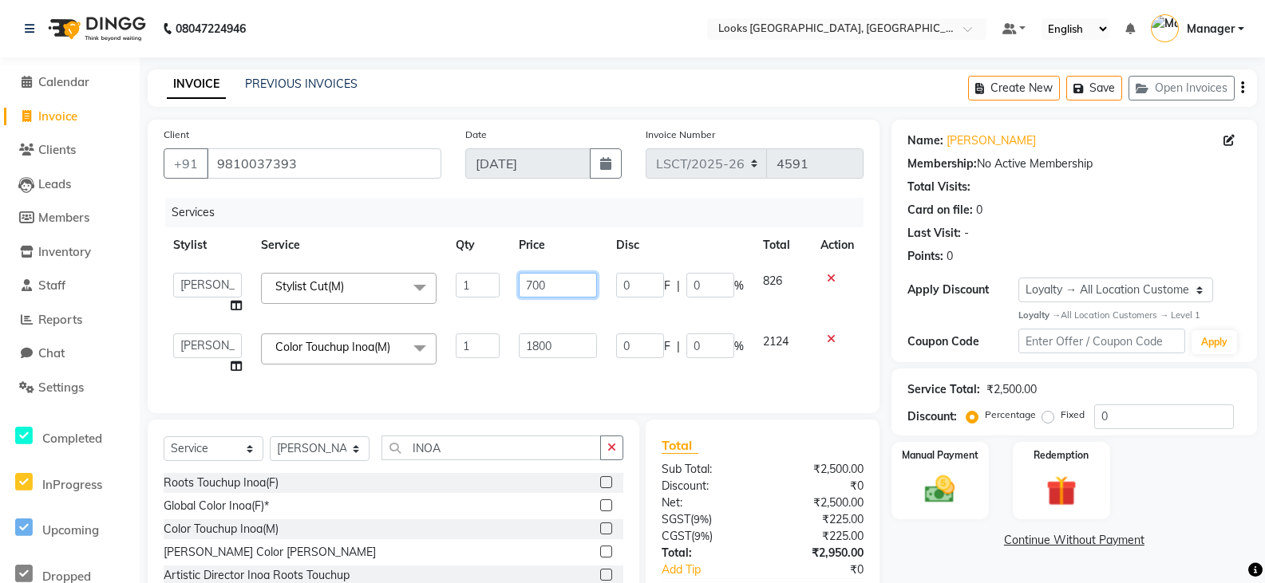
drag, startPoint x: 566, startPoint y: 281, endPoint x: 492, endPoint y: 290, distance: 73.9
click at [492, 290] on tr "[PERSON_NAME] Ajay_pdct Bharat_pdct Counter Sales [PERSON_NAME] guddu_asst [PER…" at bounding box center [514, 293] width 700 height 61
type input "750"
click at [562, 338] on td "1800" at bounding box center [557, 354] width 97 height 61
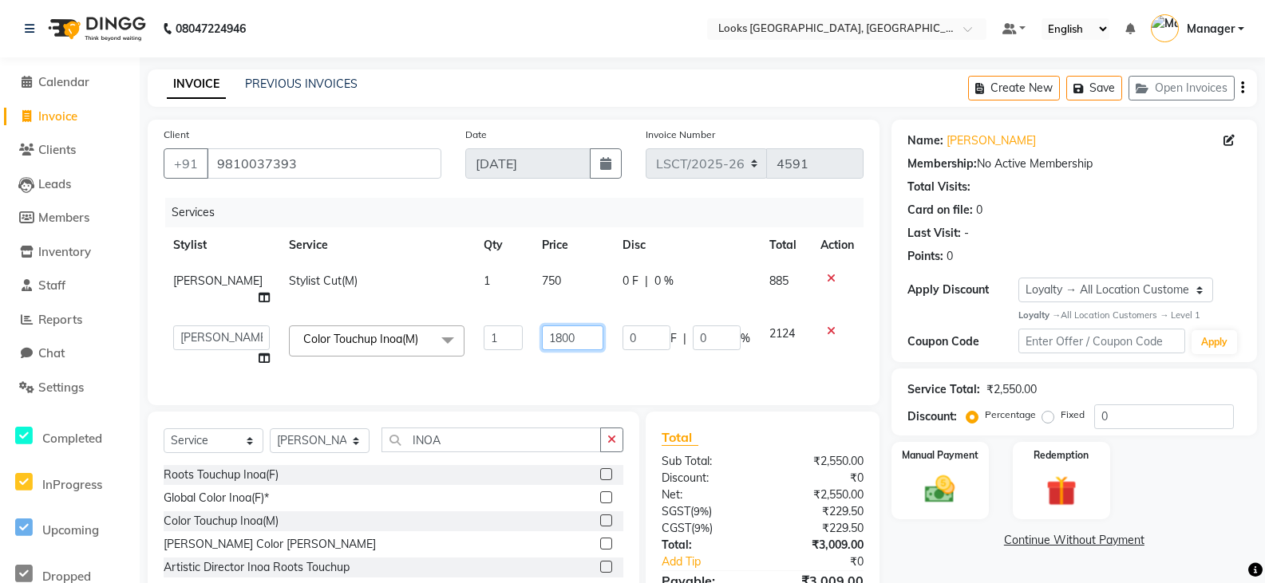
drag, startPoint x: 577, startPoint y: 329, endPoint x: 501, endPoint y: 326, distance: 75.9
click at [501, 326] on tr "[PERSON_NAME] Ajay_pdct Bharat_pdct Counter Sales [PERSON_NAME] guddu_asst [PER…" at bounding box center [514, 346] width 700 height 61
type input "1600"
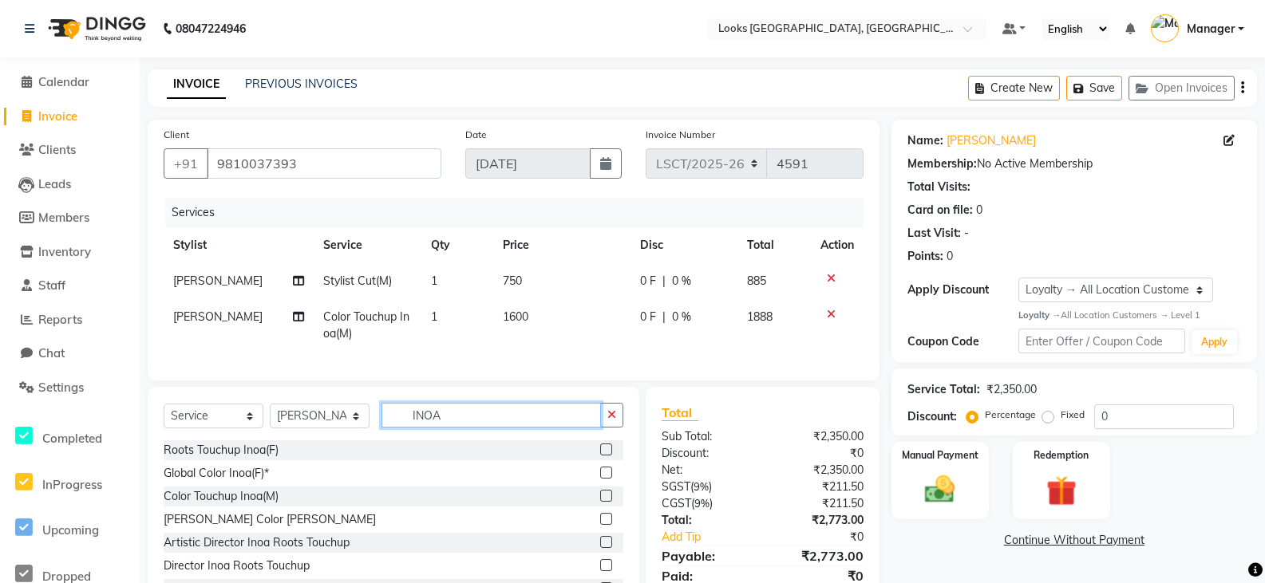
drag, startPoint x: 461, startPoint y: 435, endPoint x: 344, endPoint y: 450, distance: 118.3
click at [344, 440] on div "Select Service Product Membership Package Voucher Prepaid Gift Card Select Styl…" at bounding box center [394, 421] width 460 height 37
type input "SHAVE"
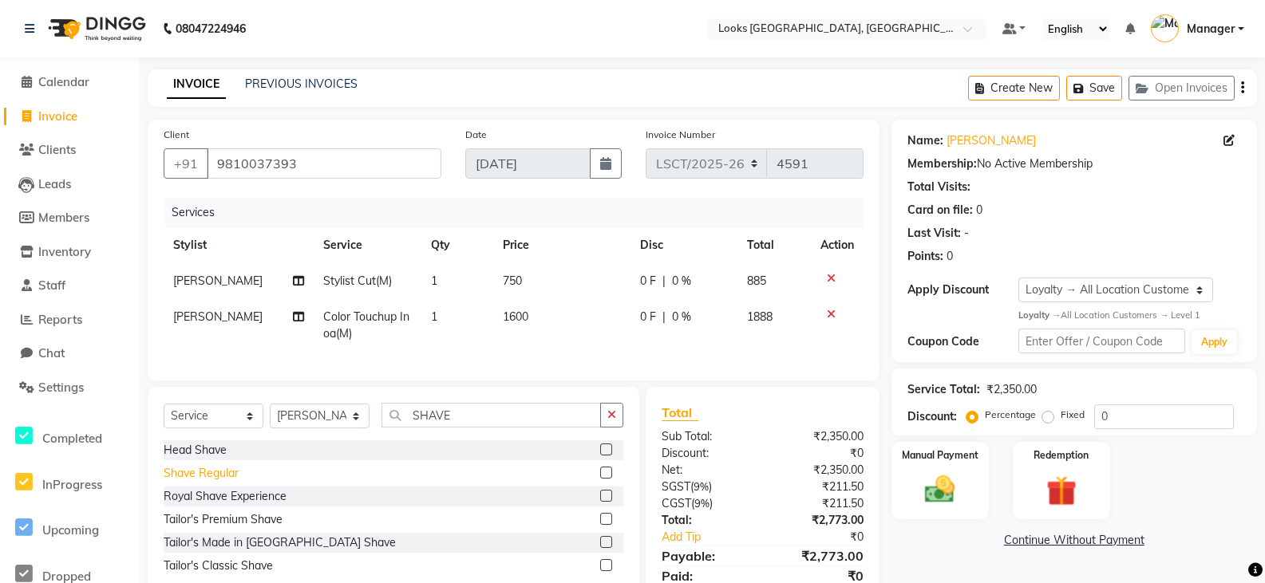
click at [191, 481] on div "Shave Regular" at bounding box center [201, 473] width 75 height 17
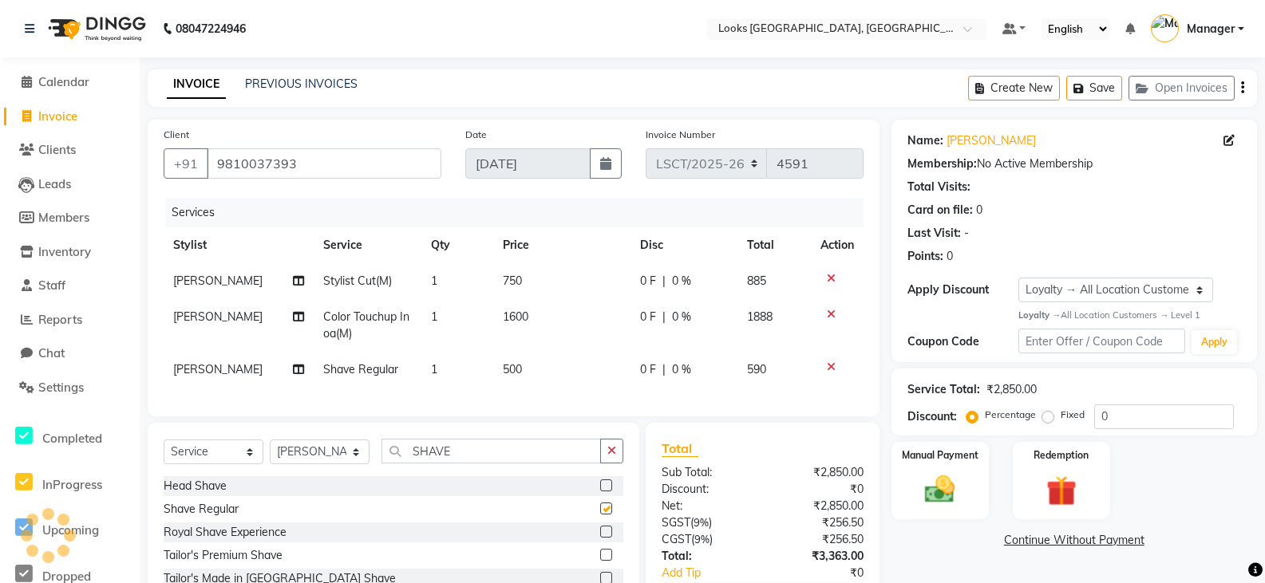
checkbox input "false"
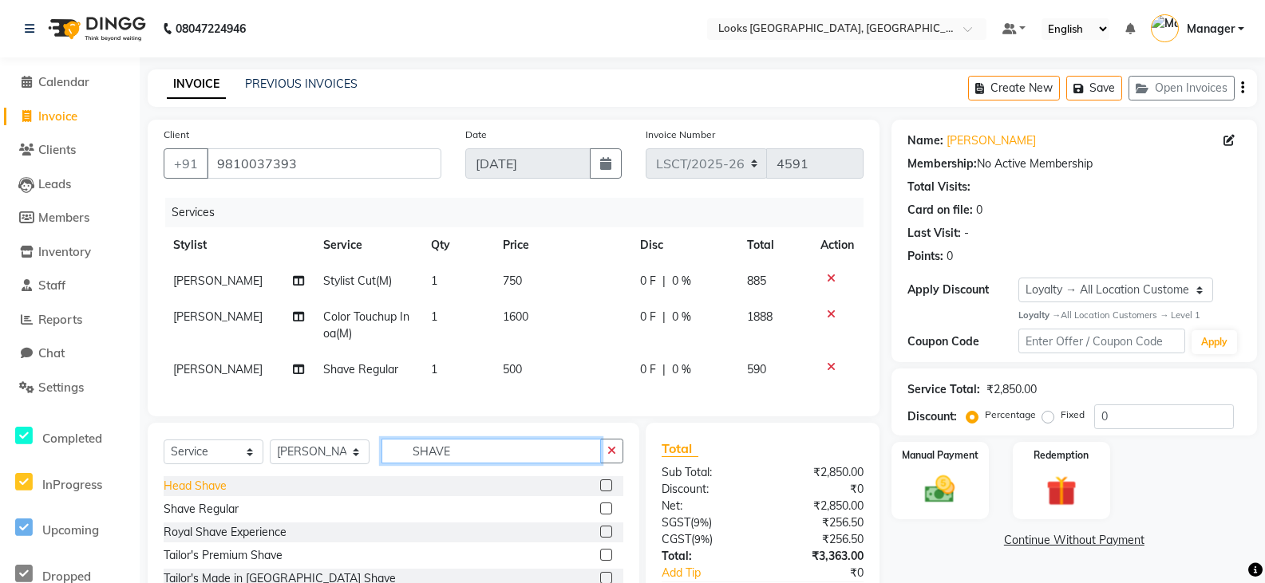
drag, startPoint x: 456, startPoint y: 460, endPoint x: 198, endPoint y: 499, distance: 261.3
click at [198, 499] on div "Select Service Product Membership Package Voucher Prepaid Gift Card Select Styl…" at bounding box center [393, 530] width 491 height 215
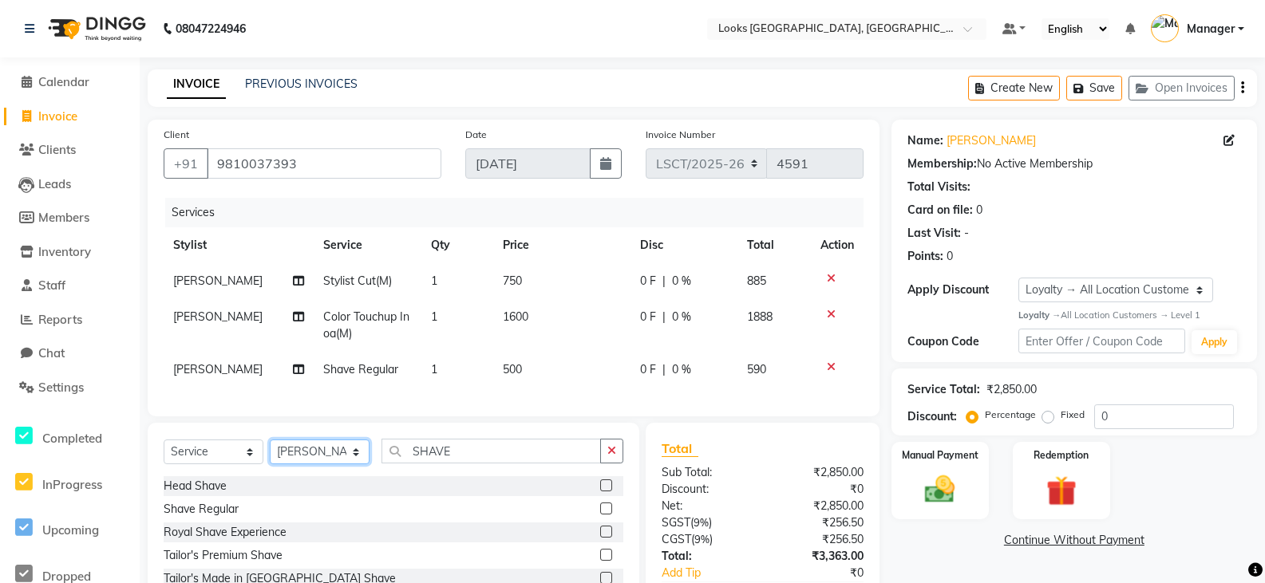
click at [306, 464] on select "Select Stylist [PERSON_NAME] Bharat_pdct Counter Sales [PERSON_NAME] guddu_asst…" at bounding box center [320, 452] width 100 height 25
select select "90420"
click at [270, 452] on select "Select Stylist [PERSON_NAME] Bharat_pdct Counter Sales [PERSON_NAME] guddu_asst…" at bounding box center [320, 452] width 100 height 25
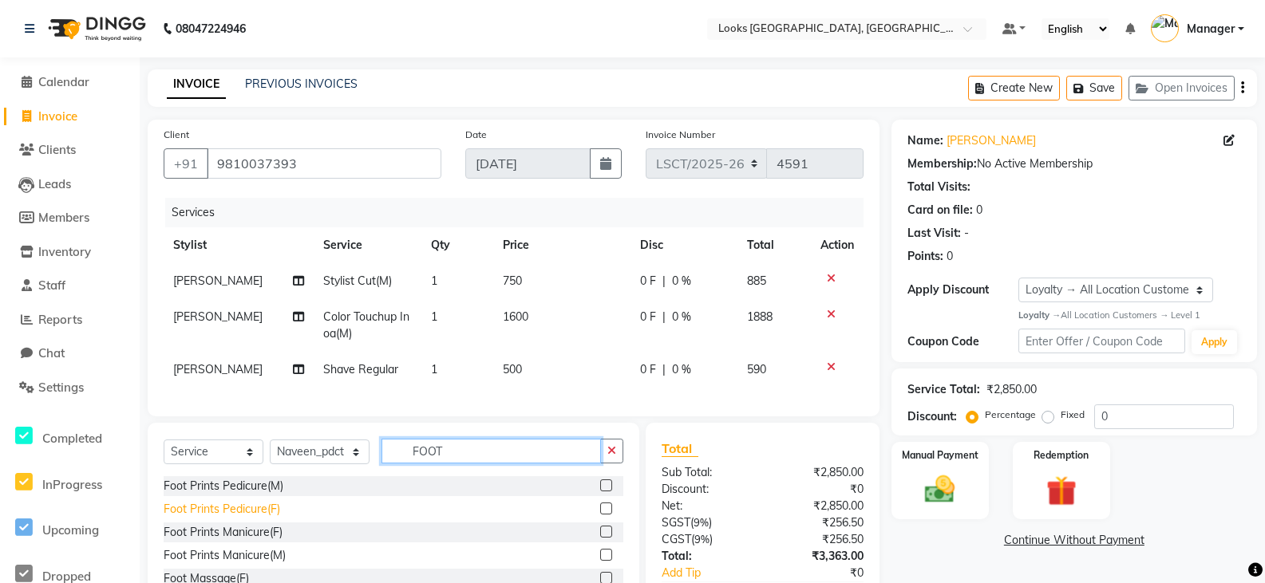
type input "FOOT"
click at [249, 518] on div "Foot Prints Pedicure(F)" at bounding box center [222, 509] width 116 height 17
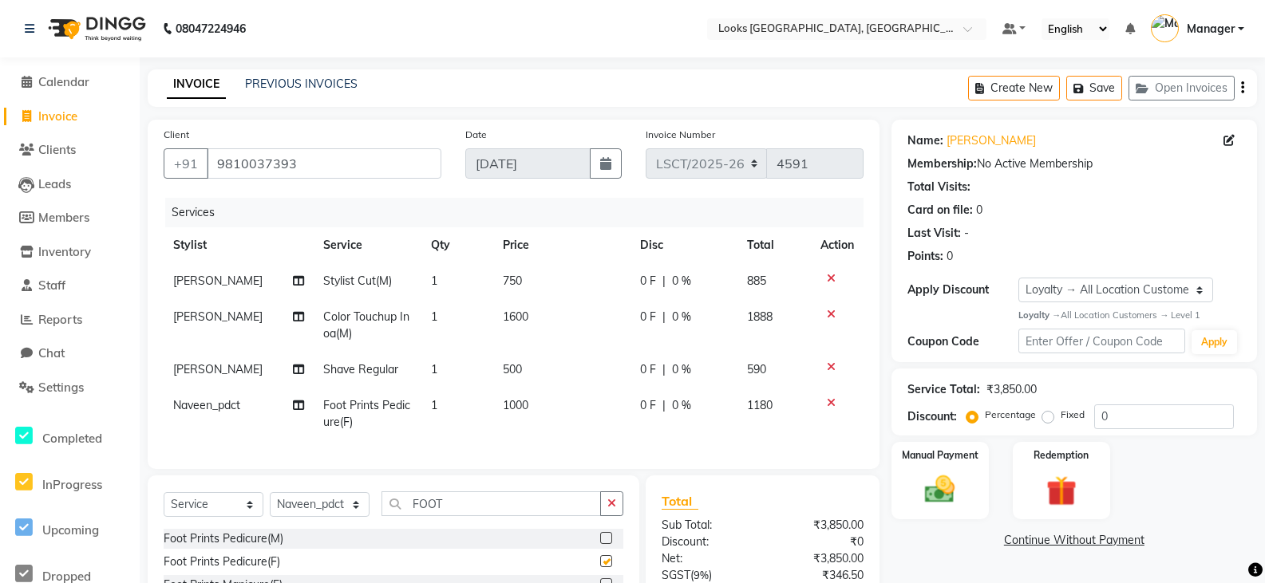
checkbox input "false"
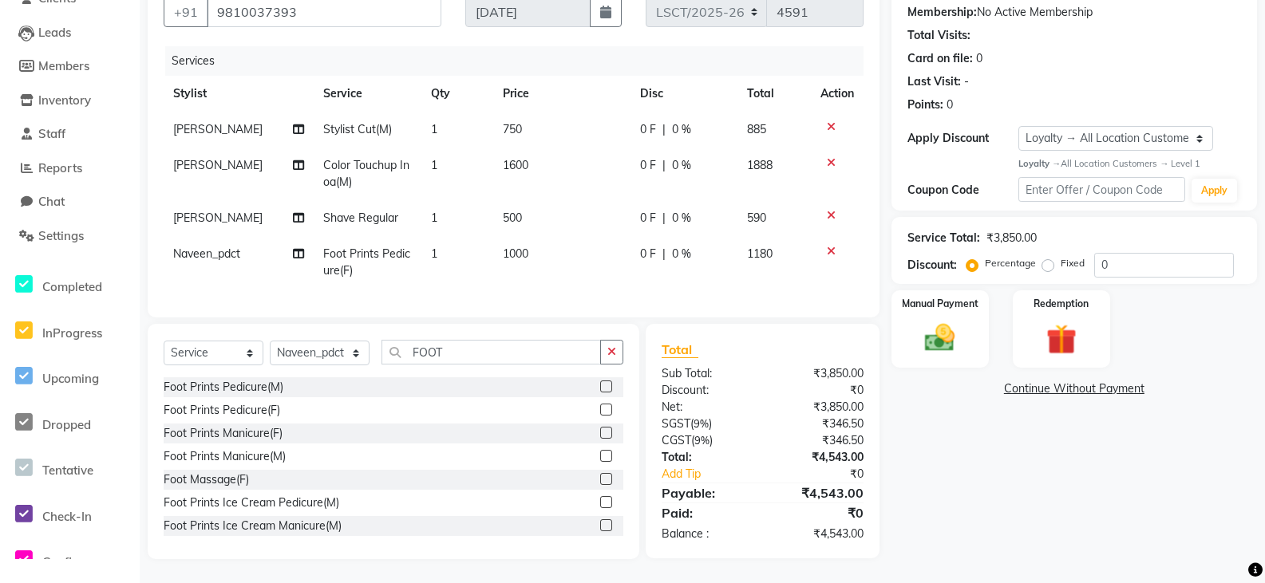
scroll to position [164, 0]
click at [925, 325] on img at bounding box center [939, 338] width 51 height 36
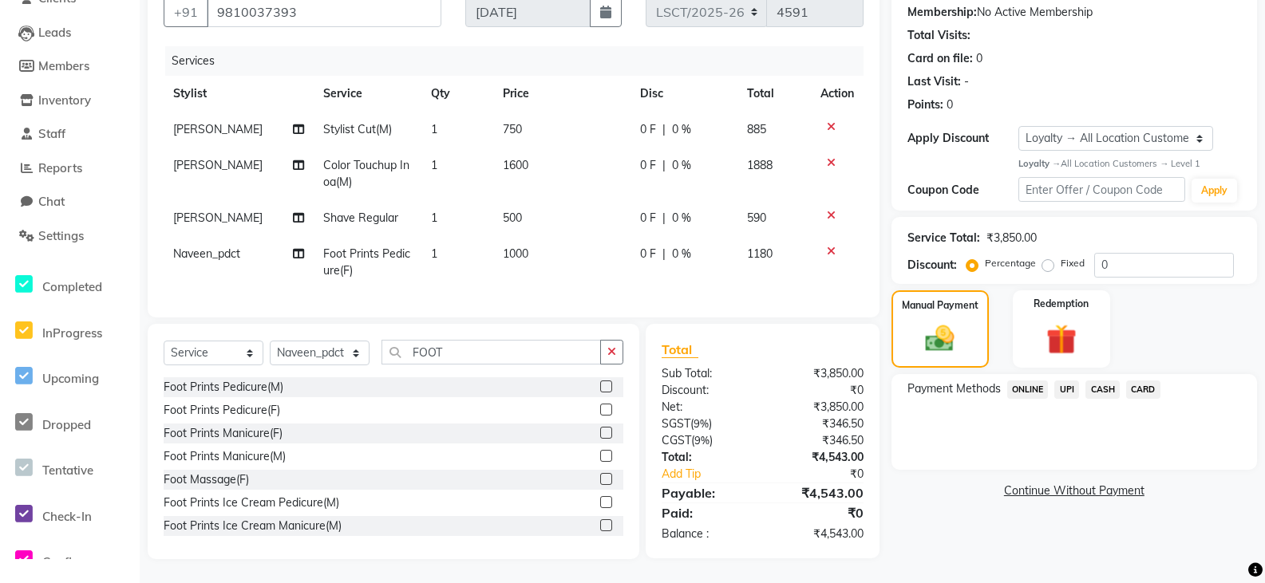
click at [1099, 381] on span "CASH" at bounding box center [1102, 390] width 34 height 18
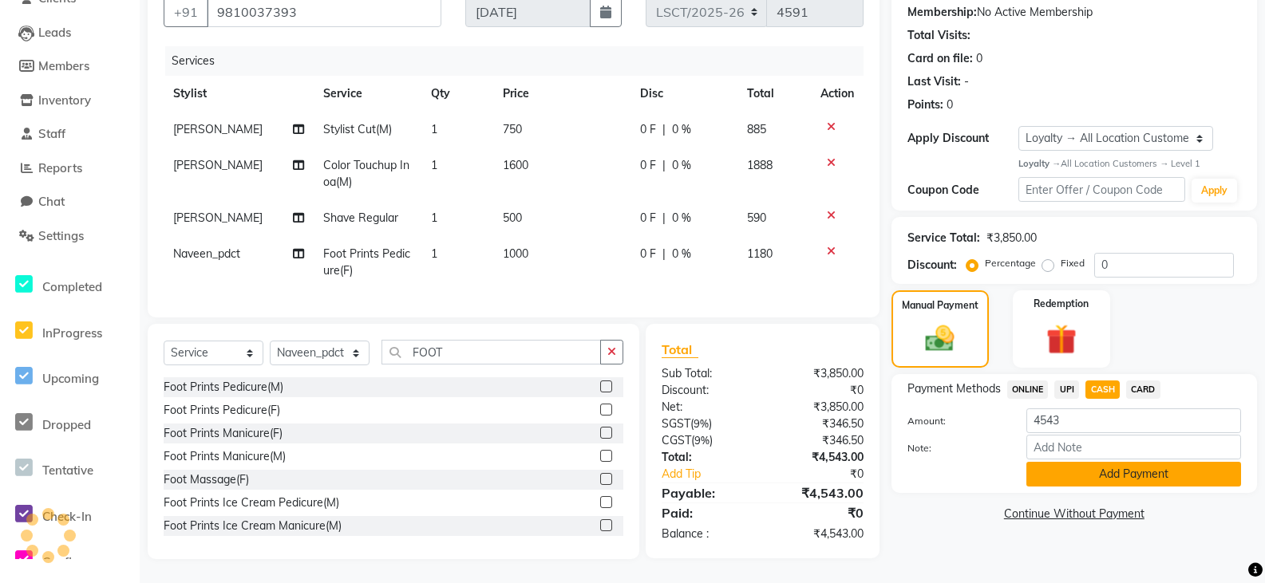
click at [1090, 464] on button "Add Payment" at bounding box center [1133, 474] width 215 height 25
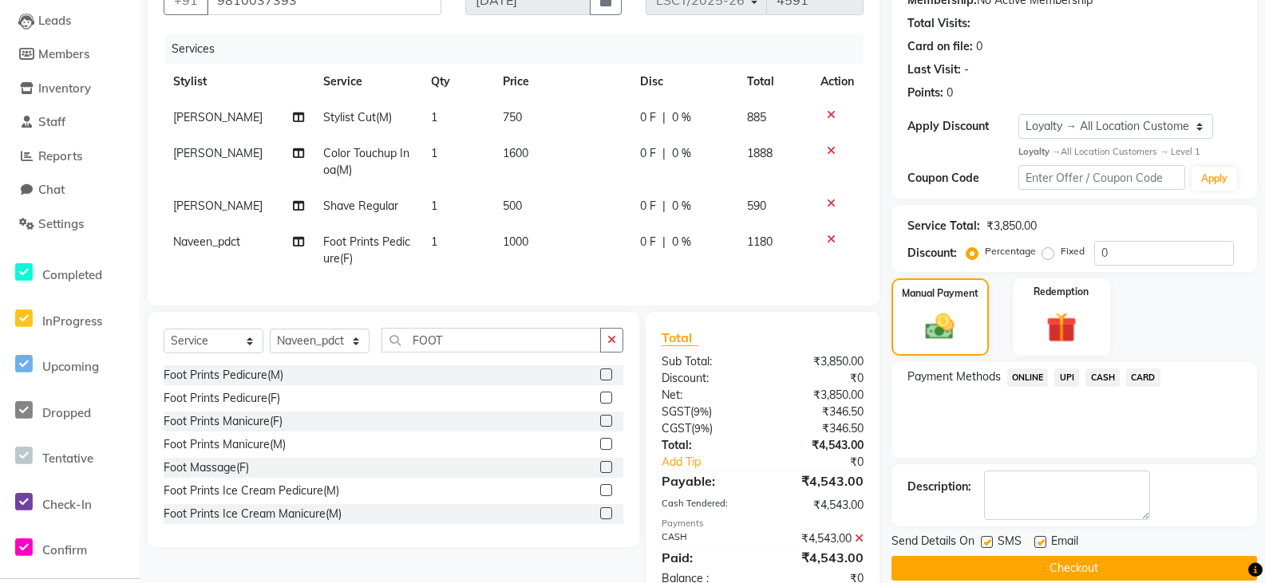
click at [1054, 566] on button "Checkout" at bounding box center [1073, 568] width 365 height 25
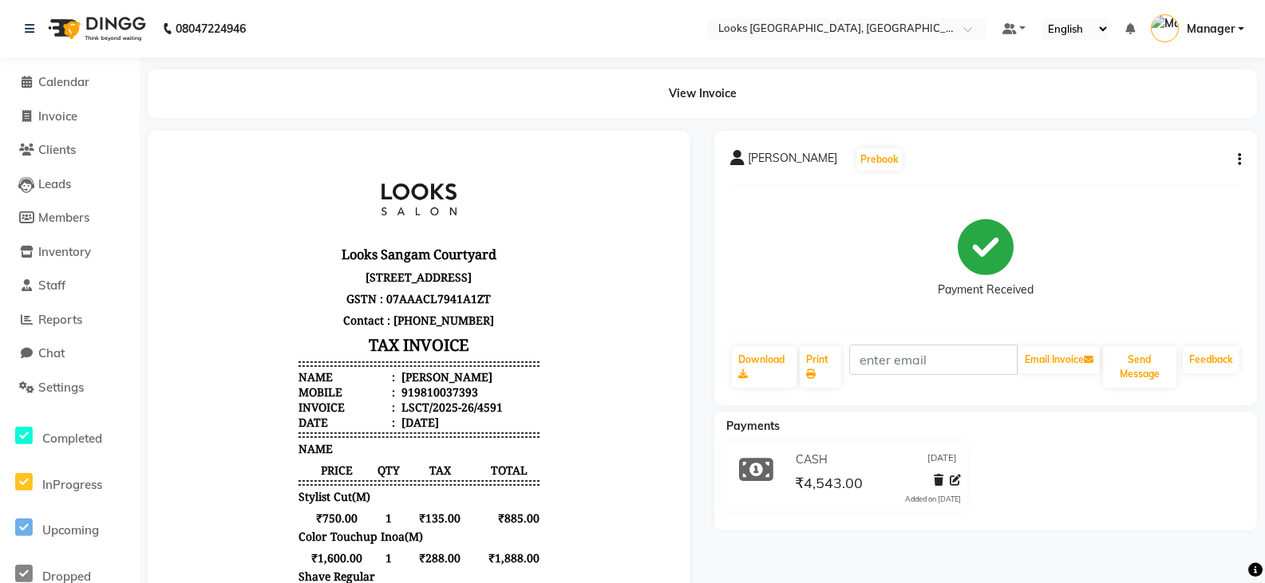
click at [66, 92] on li "Calendar" at bounding box center [70, 82] width 140 height 34
click at [54, 115] on span "Invoice" at bounding box center [57, 116] width 39 height 15
select select "service"
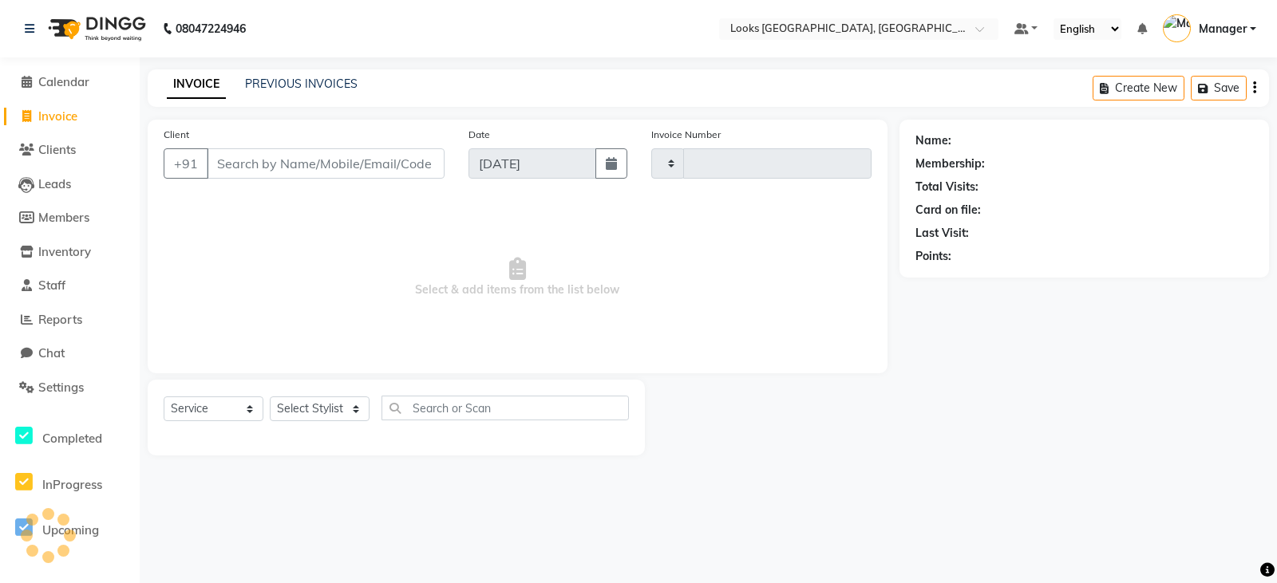
type input "4592"
select select "8942"
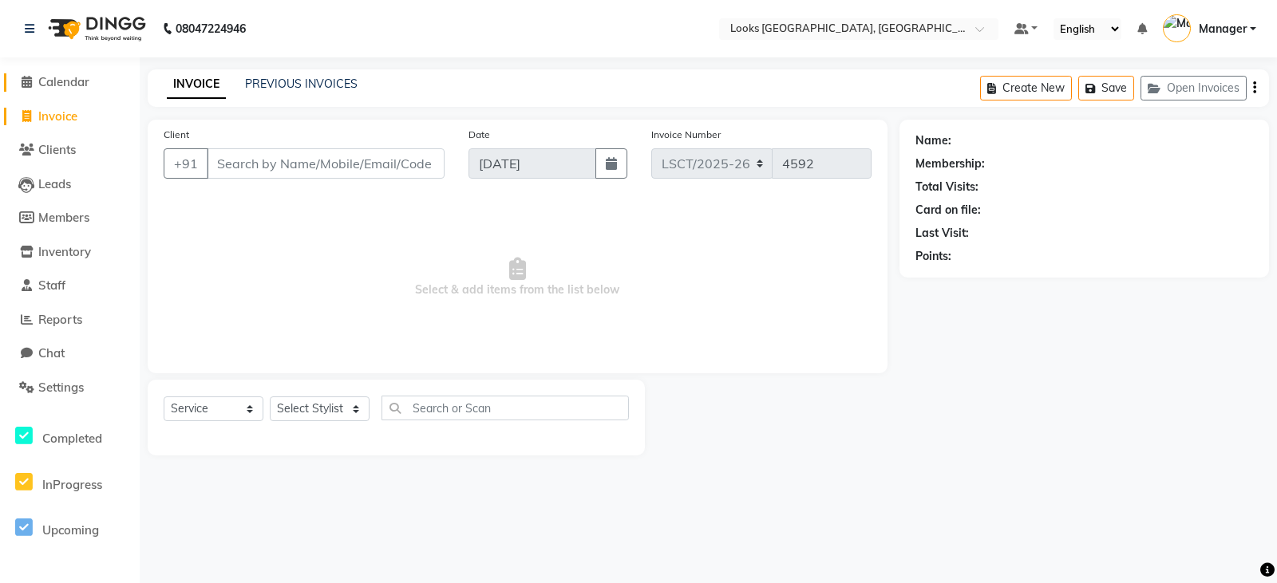
click at [45, 85] on span "Calendar" at bounding box center [63, 81] width 51 height 15
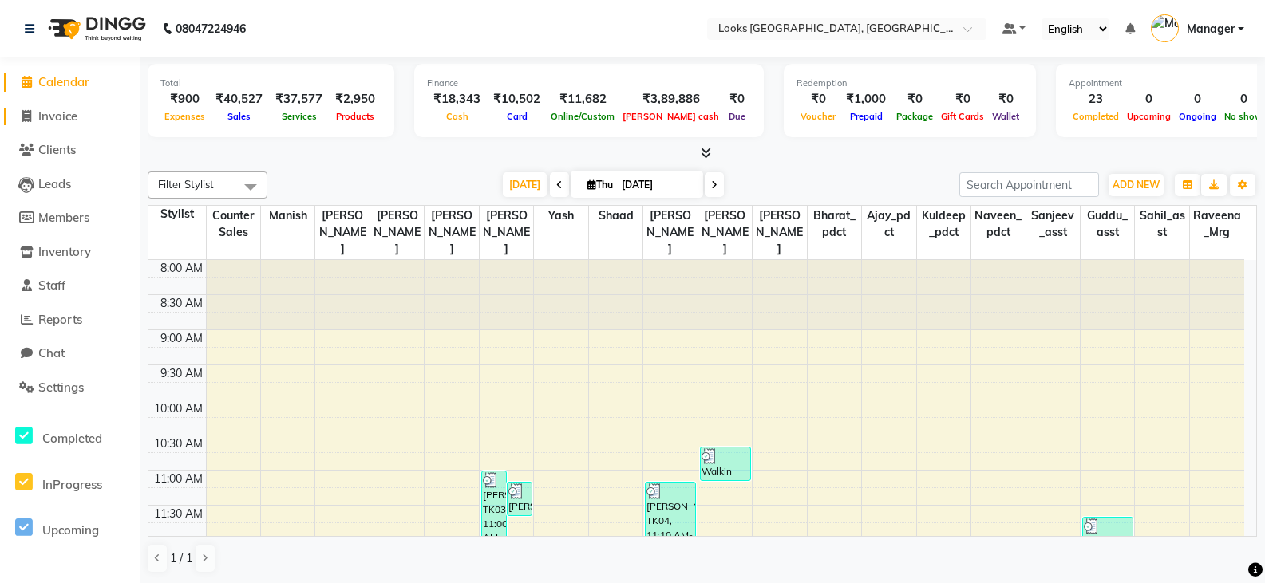
click at [61, 120] on span "Invoice" at bounding box center [57, 116] width 39 height 15
select select "service"
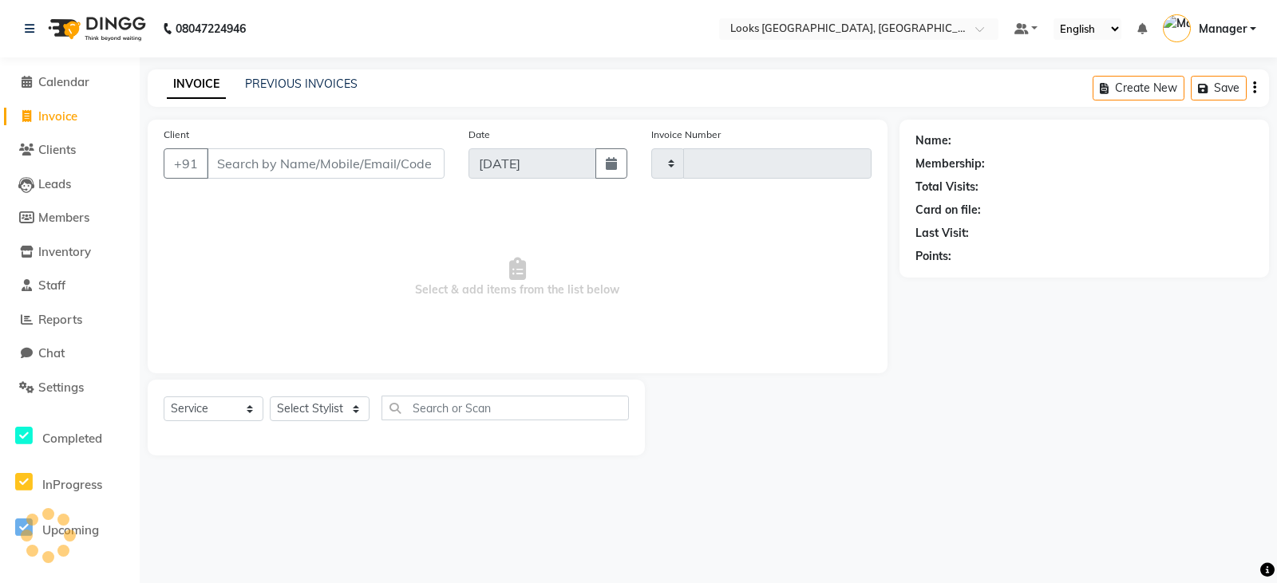
type input "4592"
select select "8942"
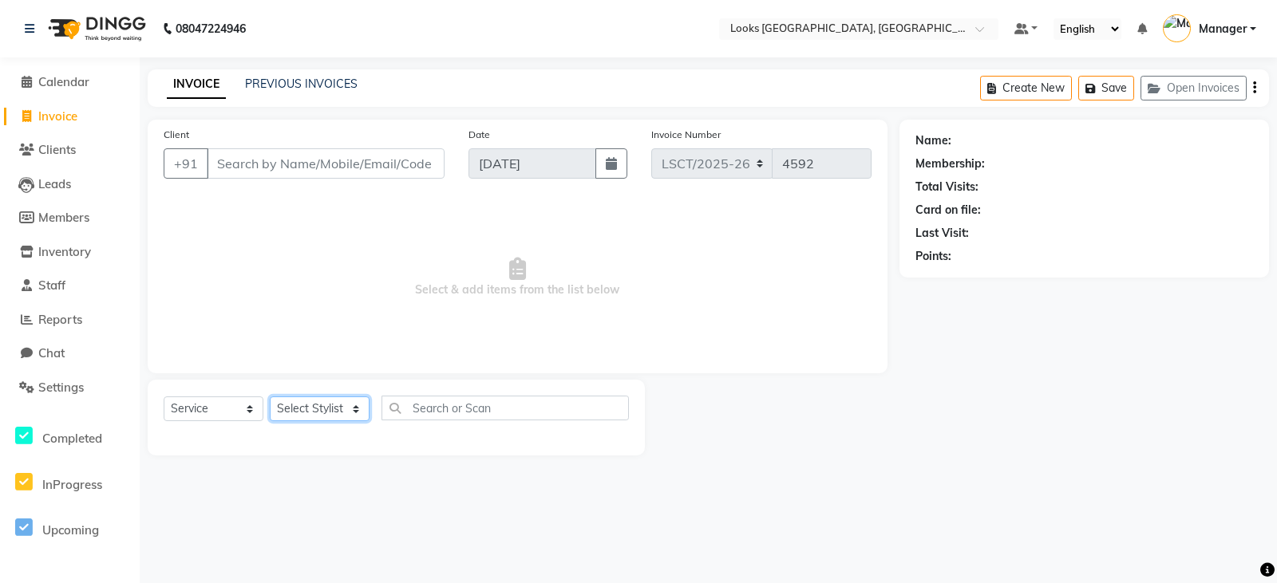
click at [296, 413] on select "Select Stylist [PERSON_NAME] Bharat_pdct Counter Sales [PERSON_NAME] guddu_asst…" at bounding box center [320, 409] width 100 height 25
select select "90419"
click at [270, 397] on select "Select Stylist [PERSON_NAME] Bharat_pdct Counter Sales [PERSON_NAME] guddu_asst…" at bounding box center [320, 409] width 100 height 25
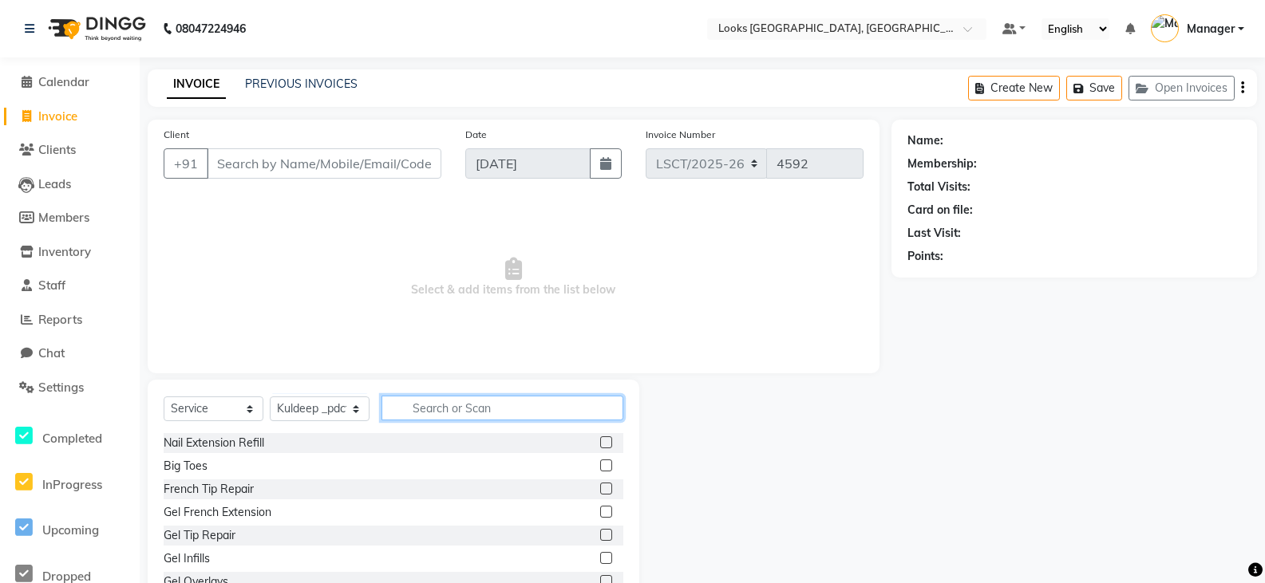
click at [449, 407] on input "text" at bounding box center [502, 408] width 242 height 25
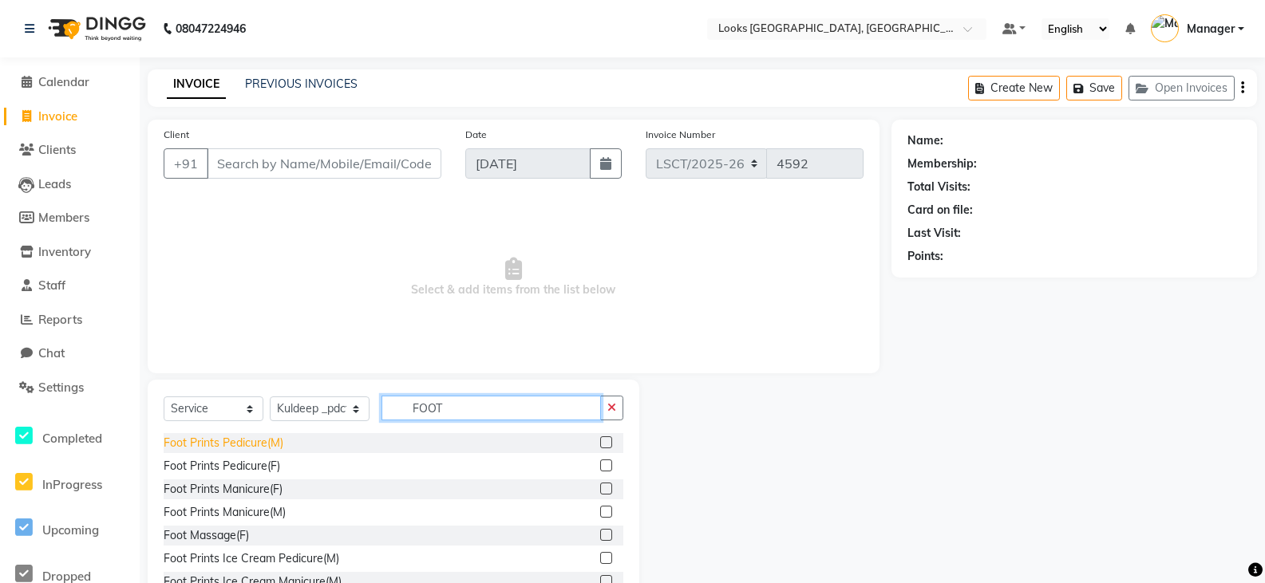
type input "FOOT"
drag, startPoint x: 209, startPoint y: 445, endPoint x: 270, endPoint y: 444, distance: 61.5
click at [209, 445] on div "Foot Prints Pedicure(M)" at bounding box center [224, 443] width 120 height 17
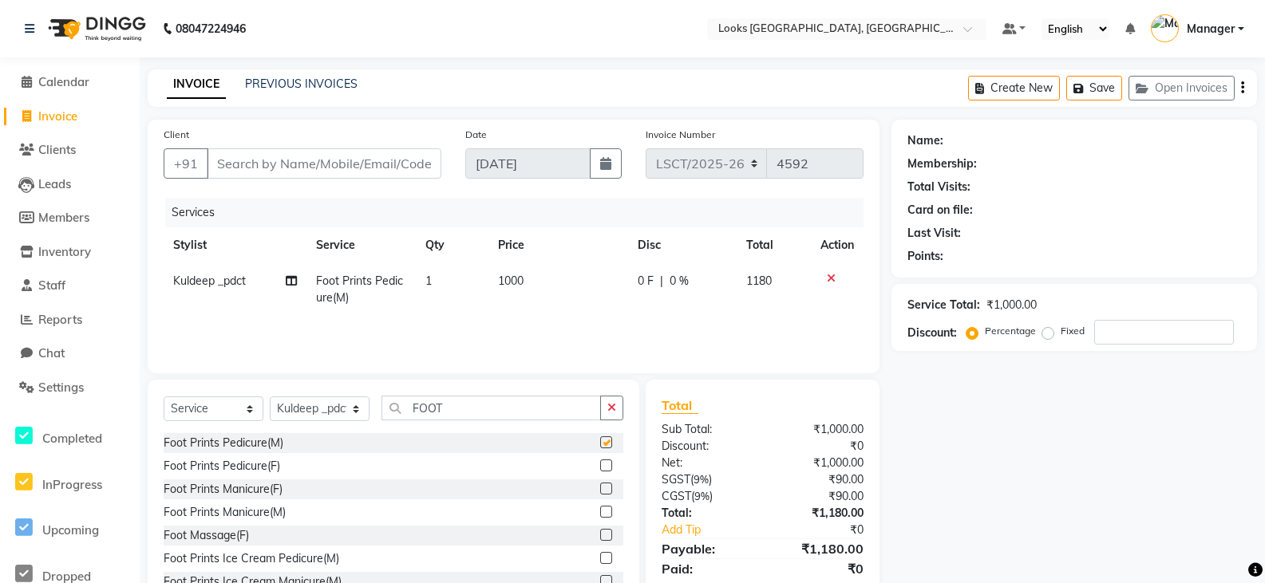
checkbox input "false"
drag, startPoint x: 492, startPoint y: 411, endPoint x: 398, endPoint y: 412, distance: 94.1
click at [398, 412] on input "FOOT" at bounding box center [490, 408] width 219 height 25
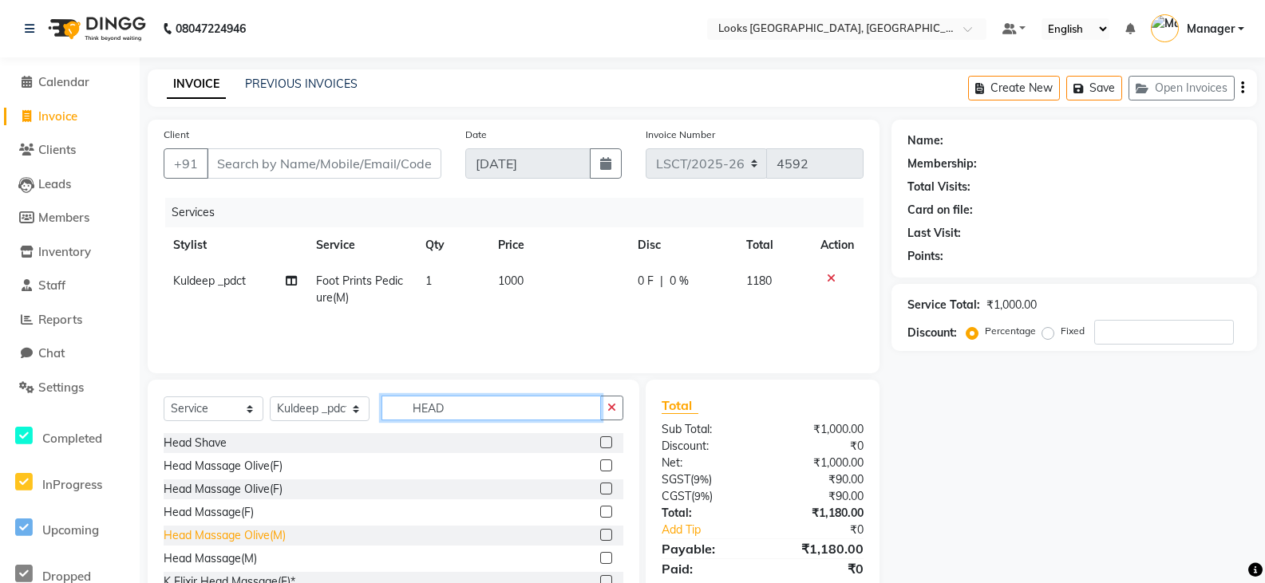
type input "HEAD"
click at [262, 534] on div "Head Massage Olive(M)" at bounding box center [225, 535] width 122 height 17
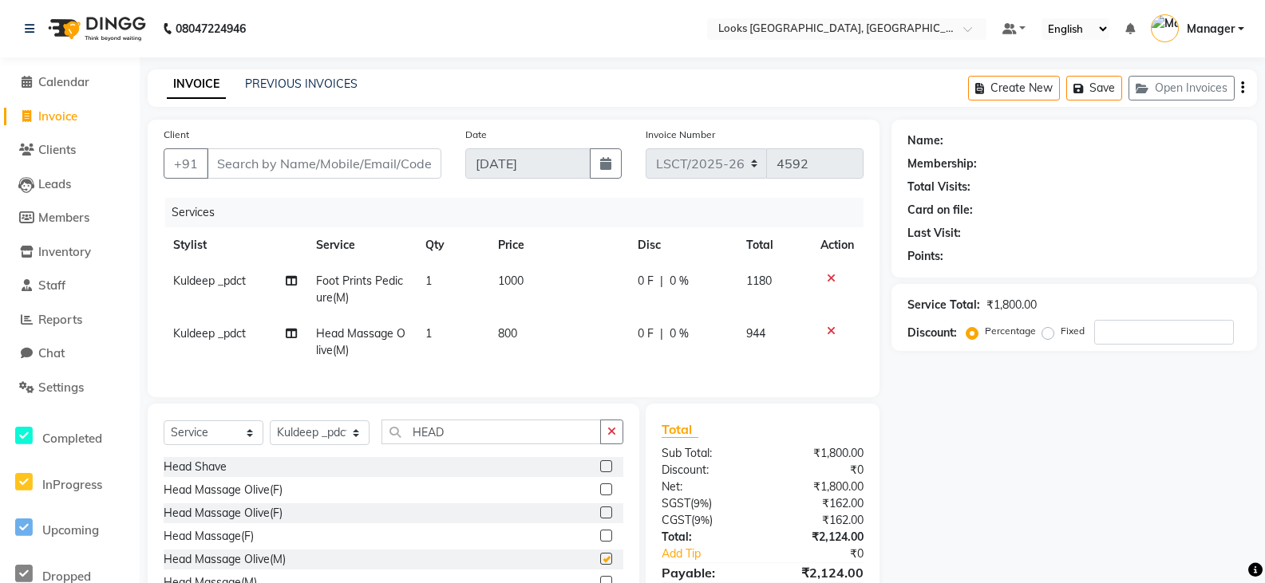
checkbox input "false"
click at [509, 329] on span "800" at bounding box center [507, 333] width 19 height 14
select select "90419"
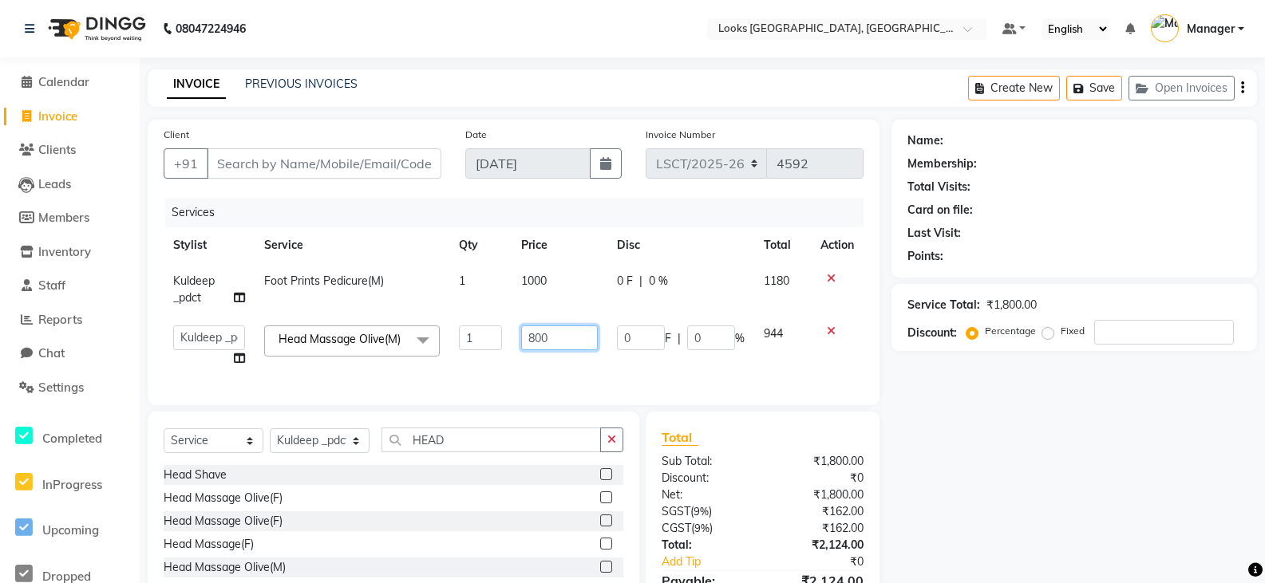
drag, startPoint x: 552, startPoint y: 337, endPoint x: 475, endPoint y: 347, distance: 78.0
click at [475, 347] on tr "[PERSON_NAME] Ajay_pdct Bharat_pdct Counter Sales [PERSON_NAME] guddu_asst [PER…" at bounding box center [514, 346] width 700 height 61
type input "650"
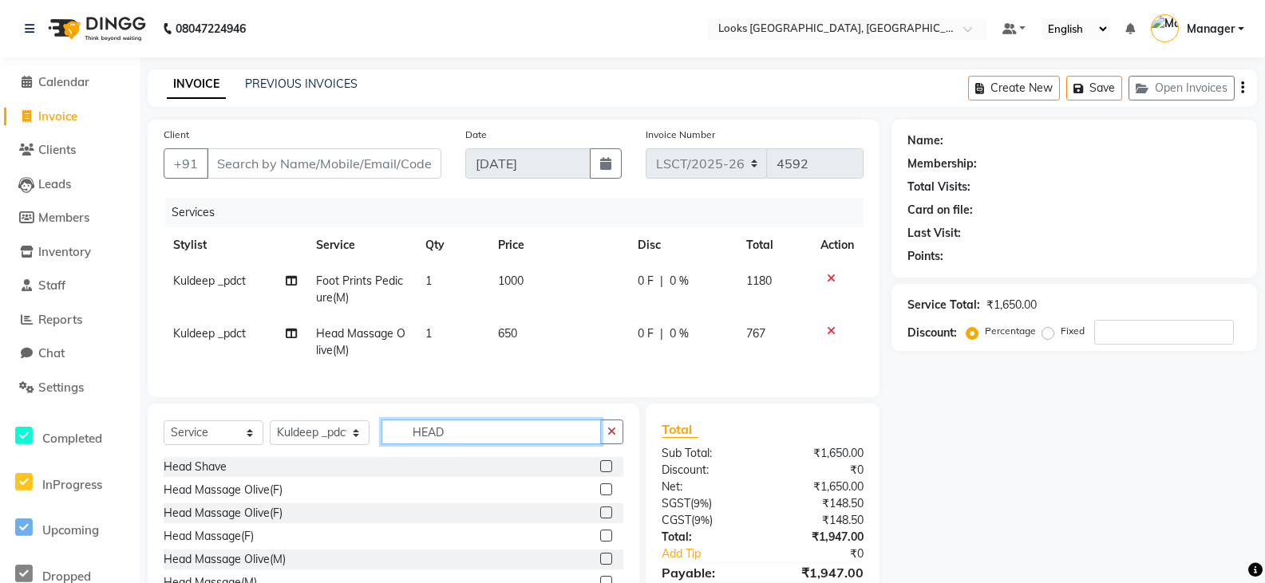
click at [468, 457] on div "Select Service Product Membership Package Voucher Prepaid Gift Card Select Styl…" at bounding box center [394, 438] width 460 height 37
drag, startPoint x: 456, startPoint y: 448, endPoint x: 363, endPoint y: 459, distance: 93.9
click at [363, 457] on div "Select Service Product Membership Package Voucher Prepaid Gift Card Select Styl…" at bounding box center [394, 438] width 460 height 37
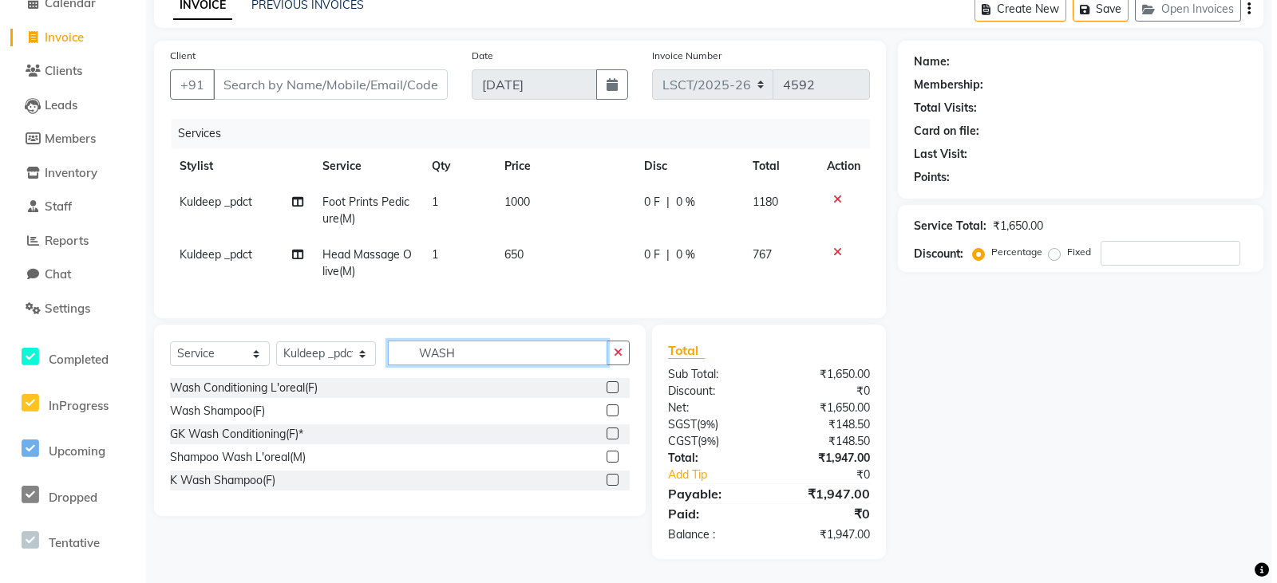
scroll to position [91, 0]
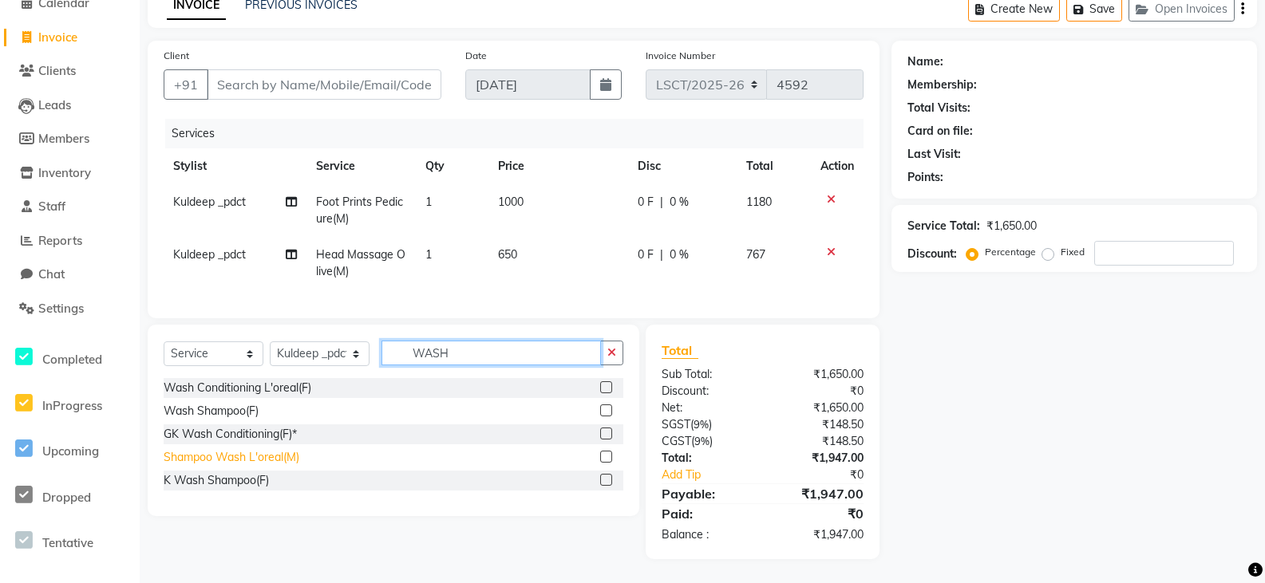
type input "WASH"
click at [287, 459] on div "Shampoo Wash L'oreal(M)" at bounding box center [232, 457] width 136 height 17
checkbox input "false"
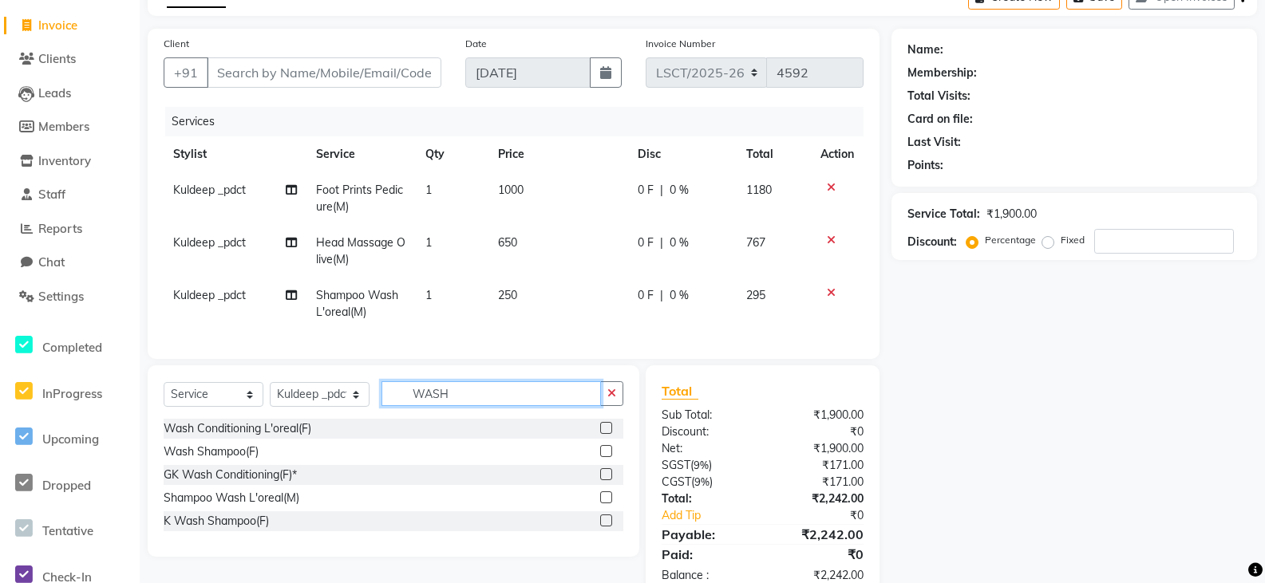
drag, startPoint x: 456, startPoint y: 406, endPoint x: 399, endPoint y: 409, distance: 56.7
click at [399, 406] on input "WASH" at bounding box center [490, 393] width 219 height 25
click at [523, 279] on td "250" at bounding box center [558, 304] width 140 height 53
select select "90419"
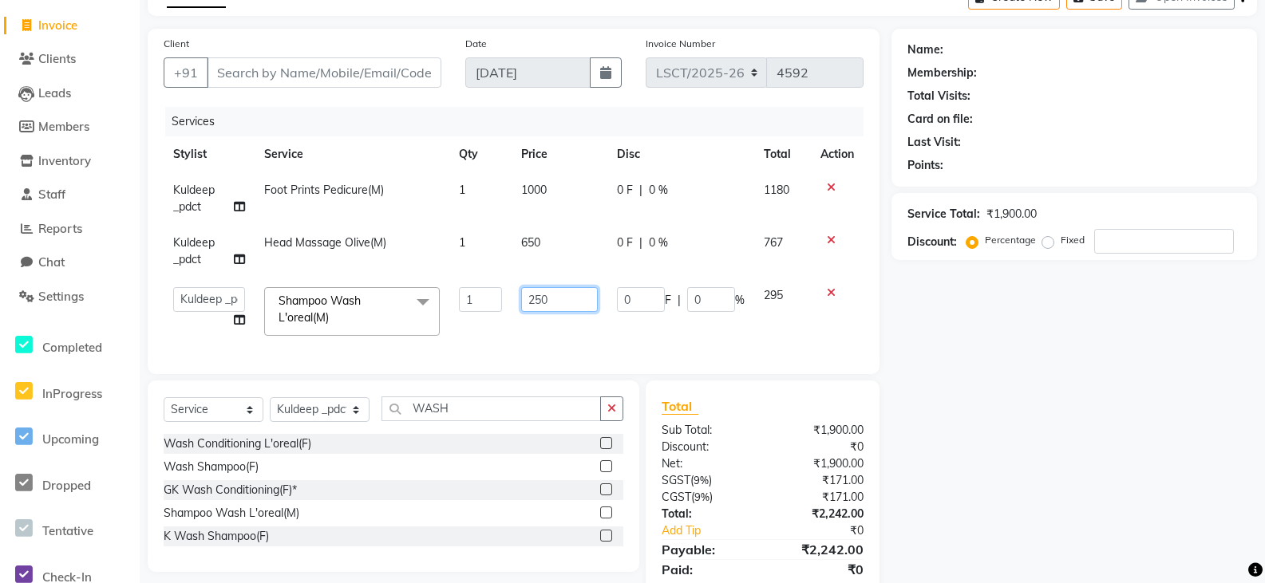
drag, startPoint x: 572, startPoint y: 300, endPoint x: 470, endPoint y: 312, distance: 102.8
click at [470, 312] on tr "[PERSON_NAME] Ajay_pdct Bharat_pdct Counter Sales [PERSON_NAME] guddu_asst [PER…" at bounding box center [514, 312] width 700 height 68
type input "450"
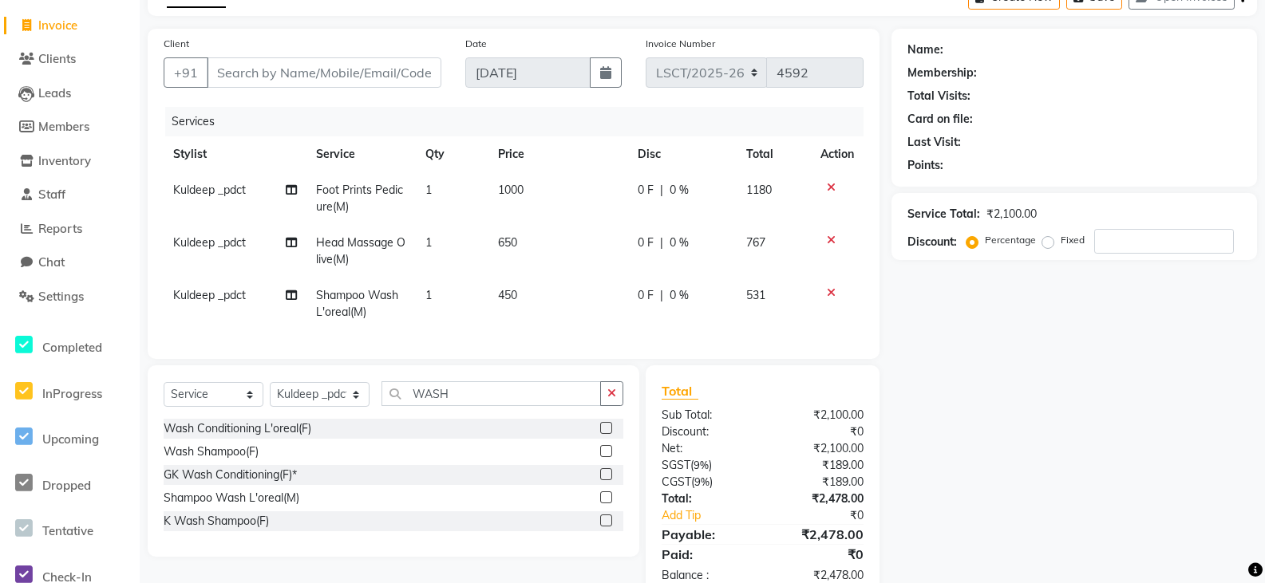
click at [1124, 406] on div "Name: Membership: Total Visits: Card on file: Last Visit: Points: Service Total…" at bounding box center [1079, 314] width 377 height 571
click at [302, 68] on input "Client" at bounding box center [324, 72] width 235 height 30
type input "9"
type input "0"
type input "9810048168"
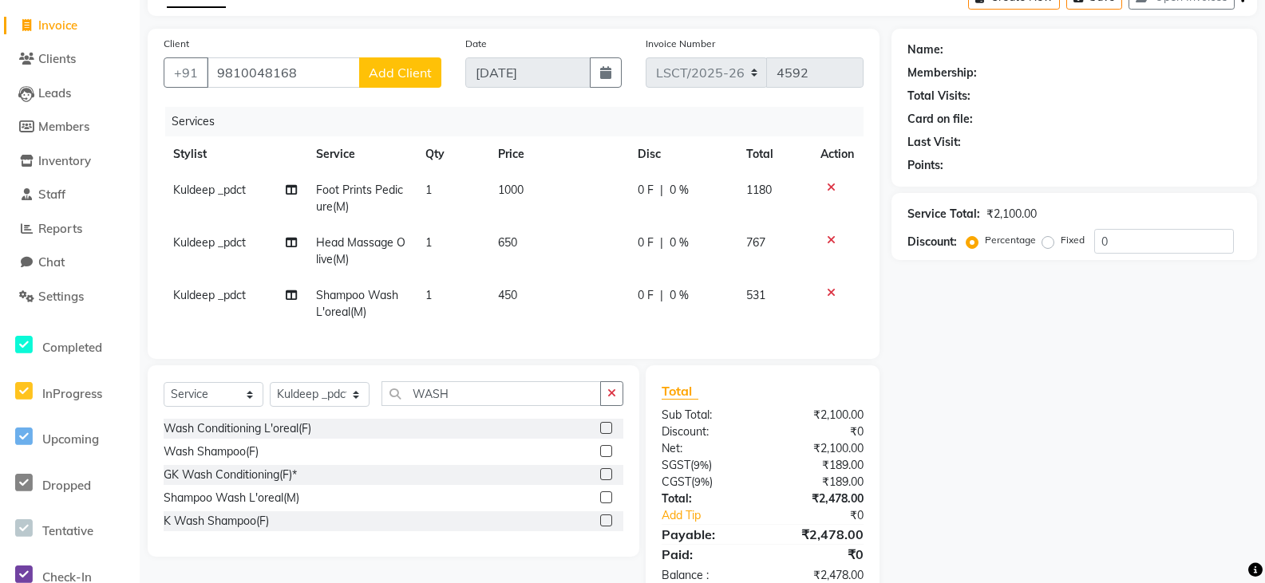
click at [404, 68] on span "Add Client" at bounding box center [400, 73] width 63 height 16
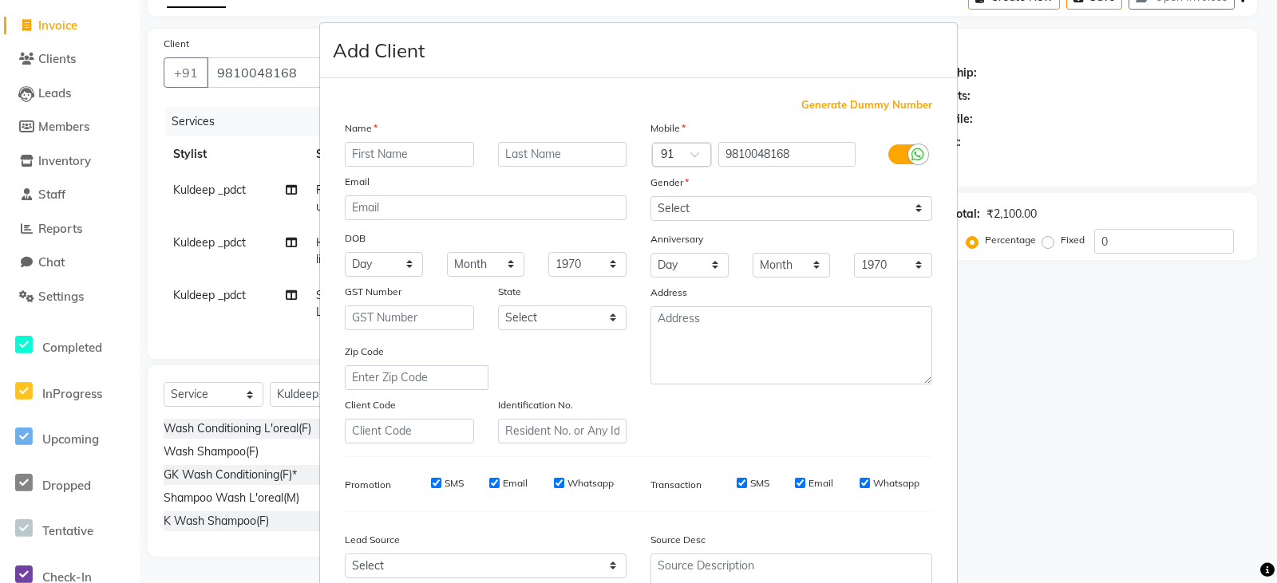
click at [419, 154] on input "text" at bounding box center [409, 154] width 129 height 25
type input "[DEMOGRAPHIC_DATA]"
click at [535, 159] on input "text" at bounding box center [562, 154] width 129 height 25
type input "[PERSON_NAME]"
click at [373, 152] on input "[DEMOGRAPHIC_DATA]" at bounding box center [409, 154] width 129 height 25
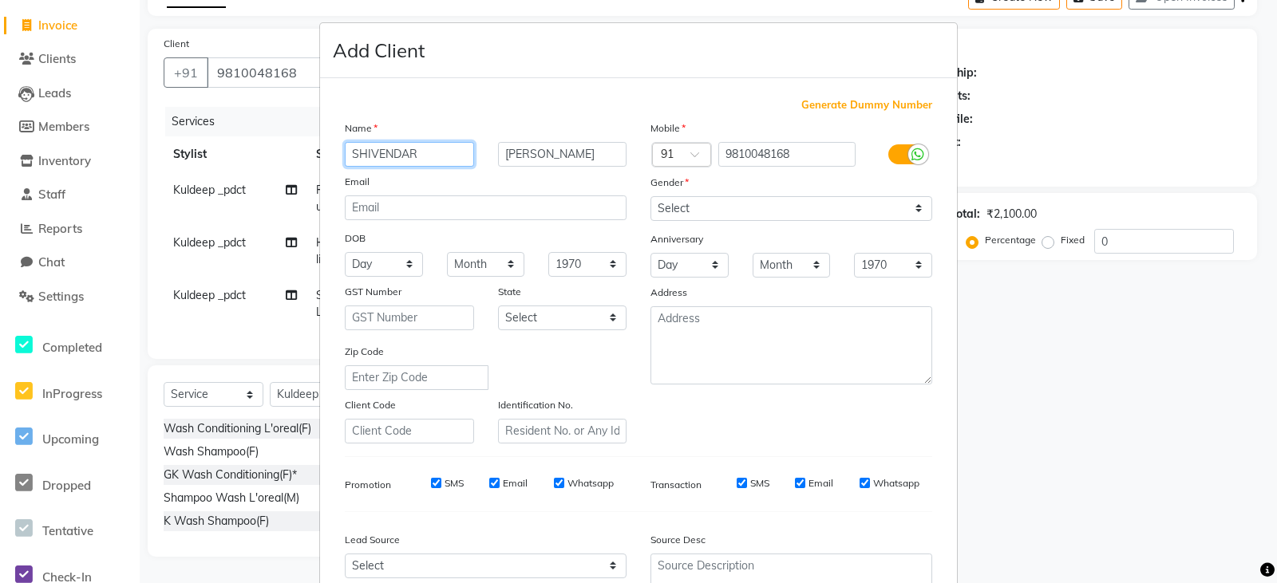
type input "SHIVENDAR"
drag, startPoint x: 555, startPoint y: 154, endPoint x: 494, endPoint y: 155, distance: 61.4
click at [498, 155] on input "[PERSON_NAME]" at bounding box center [562, 154] width 129 height 25
type input "[PERSON_NAME]"
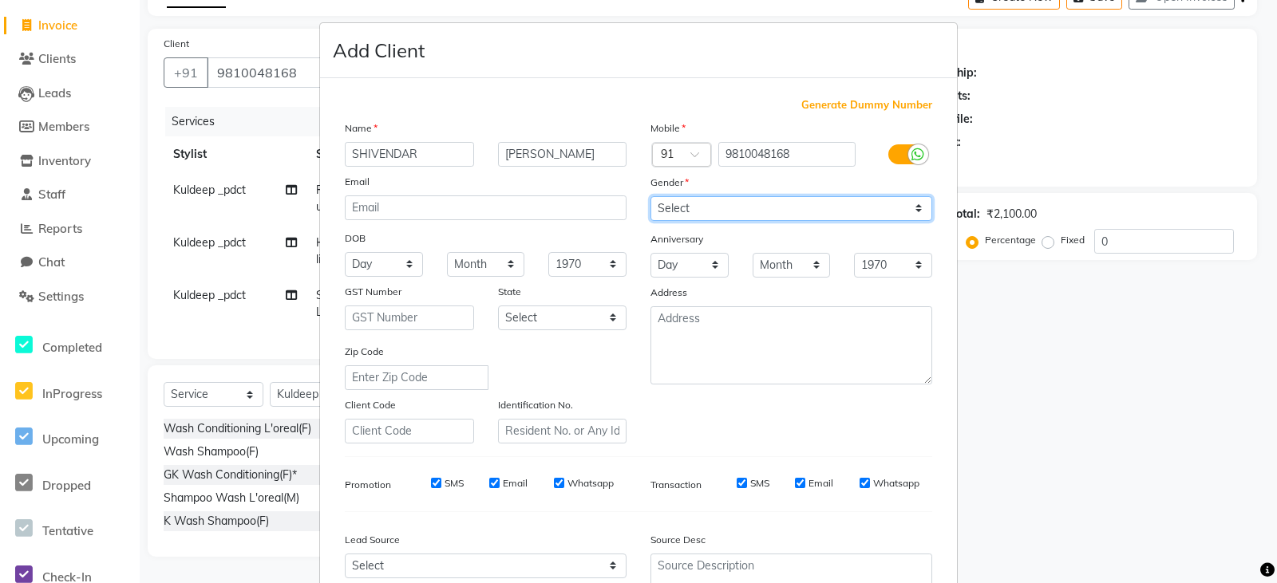
click at [712, 203] on select "Select [DEMOGRAPHIC_DATA] [DEMOGRAPHIC_DATA] Other Prefer Not To Say" at bounding box center [791, 208] width 282 height 25
select select "[DEMOGRAPHIC_DATA]"
click at [650, 196] on select "Select [DEMOGRAPHIC_DATA] [DEMOGRAPHIC_DATA] Other Prefer Not To Say" at bounding box center [791, 208] width 282 height 25
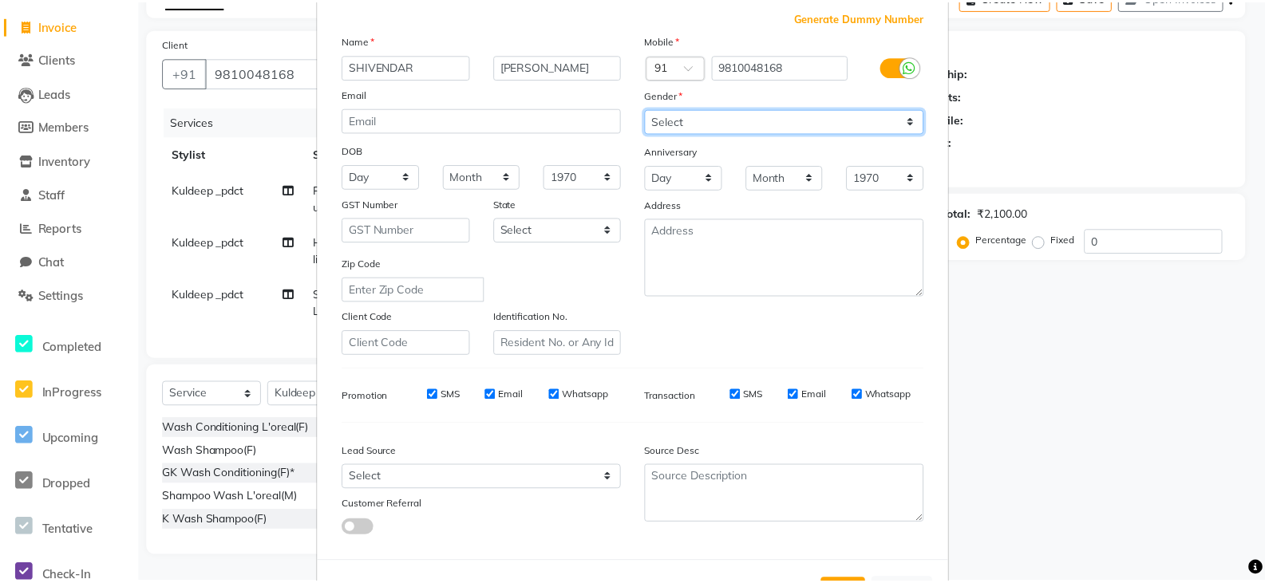
scroll to position [153, 0]
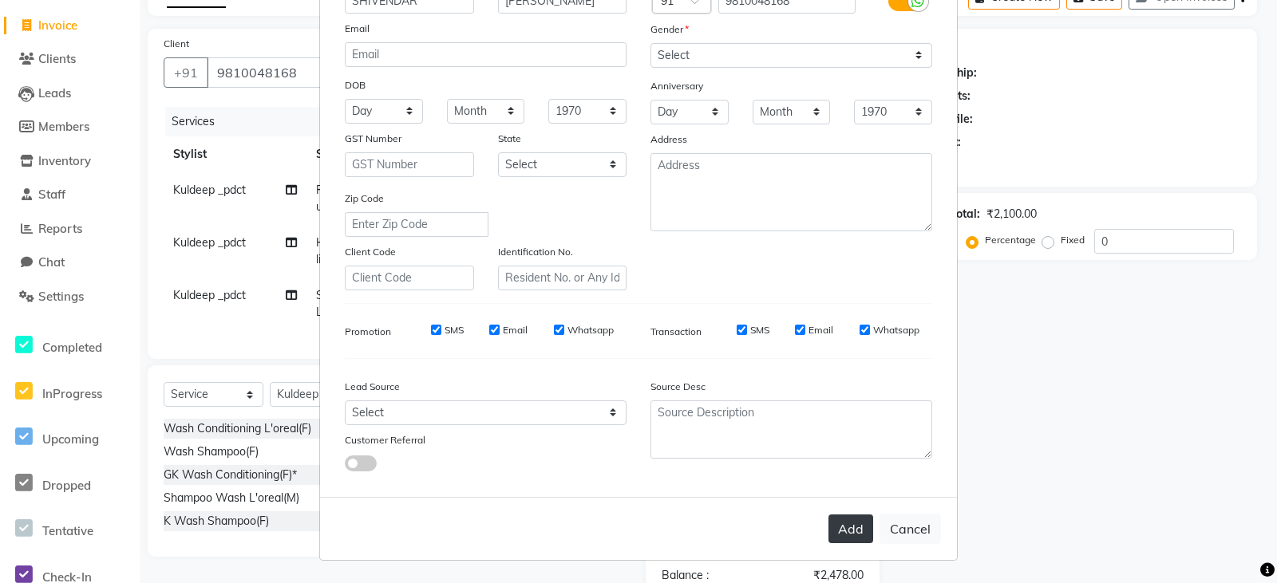
click at [843, 531] on button "Add" at bounding box center [850, 529] width 45 height 29
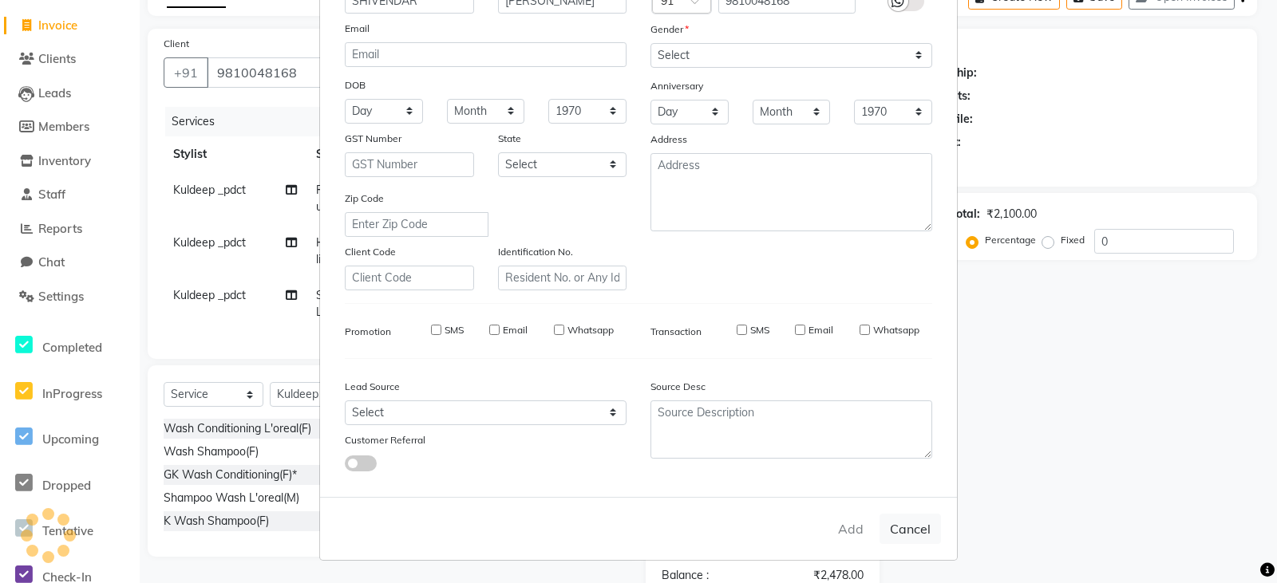
select select
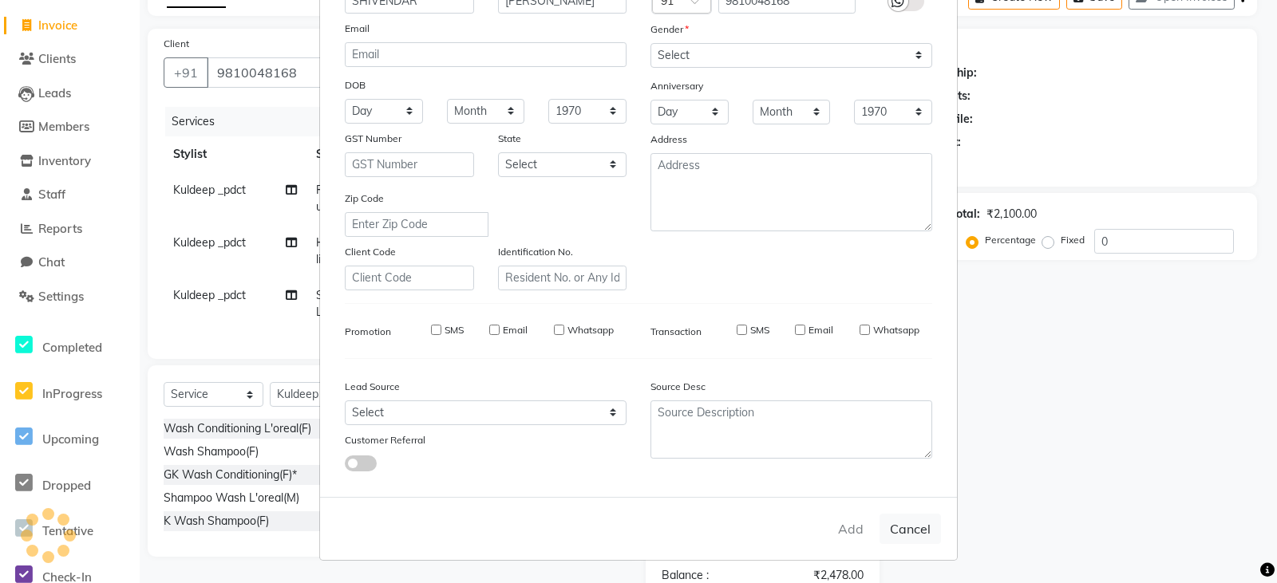
select select
checkbox input "false"
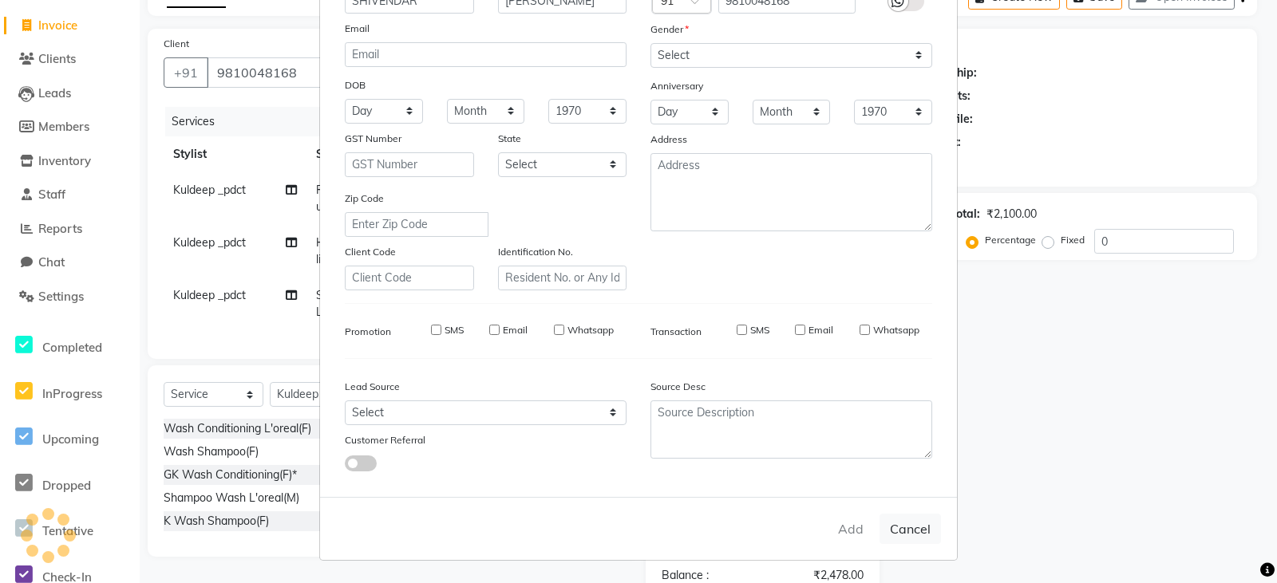
checkbox input "false"
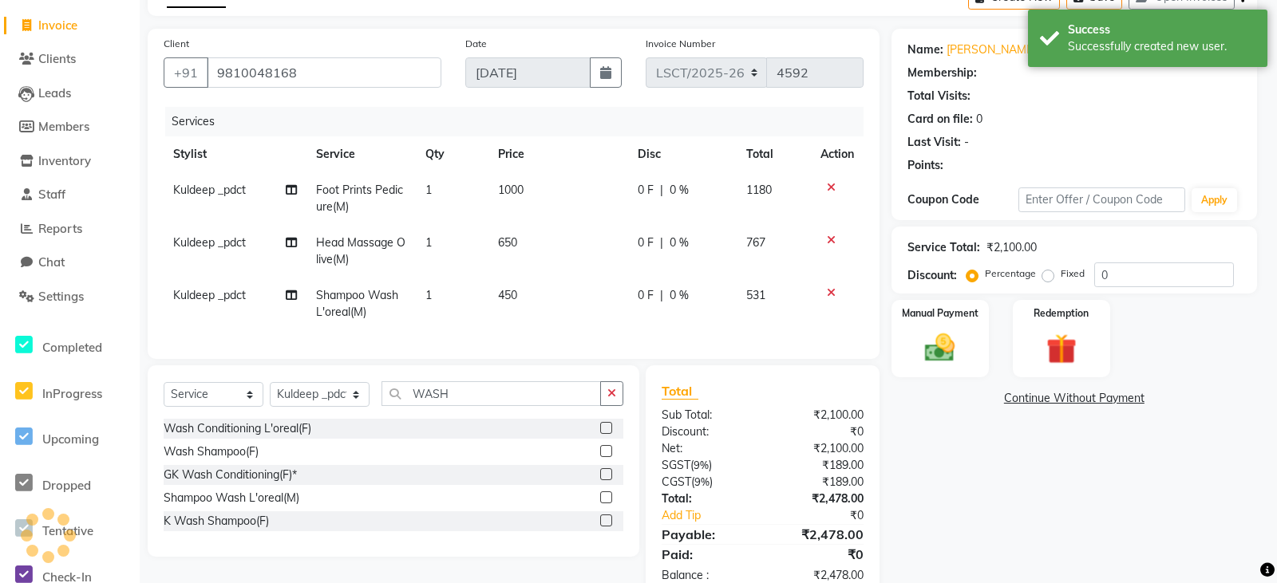
select select "1: Object"
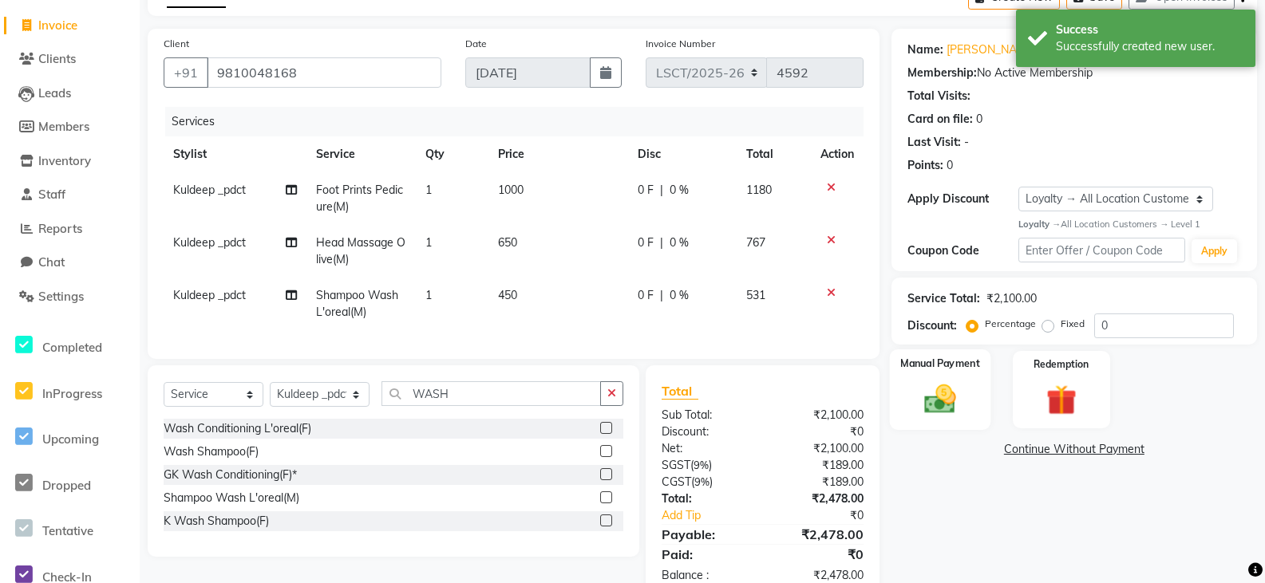
click at [958, 397] on img at bounding box center [939, 399] width 51 height 36
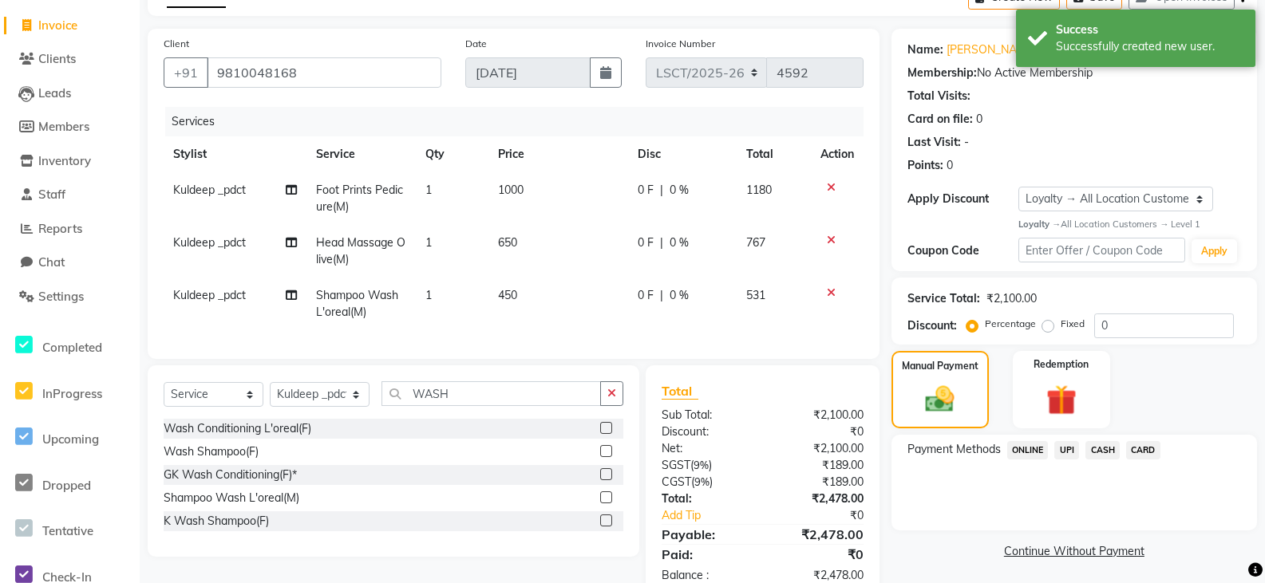
click at [1065, 445] on span "UPI" at bounding box center [1066, 450] width 25 height 18
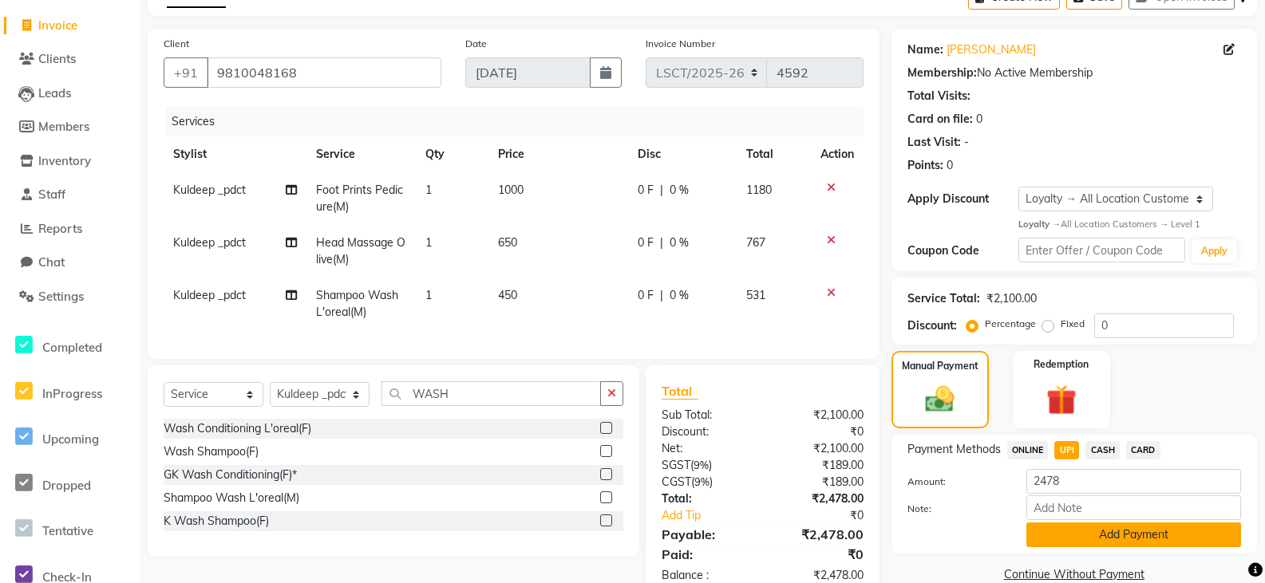
click at [1089, 532] on button "Add Payment" at bounding box center [1133, 535] width 215 height 25
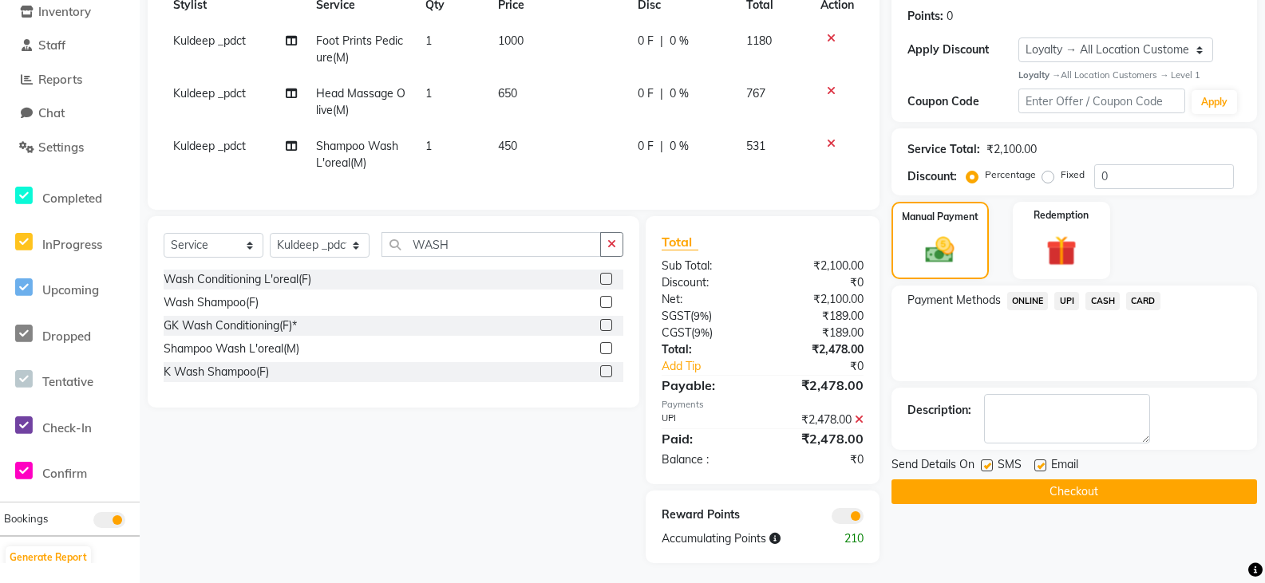
scroll to position [256, 0]
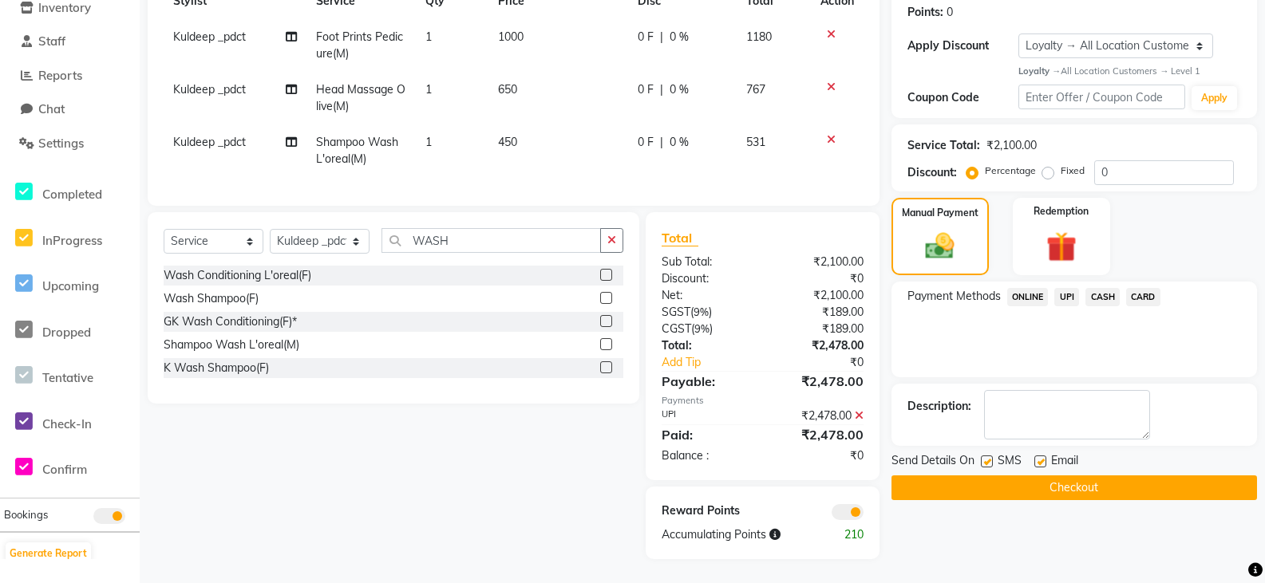
click at [1083, 476] on button "Checkout" at bounding box center [1073, 488] width 365 height 25
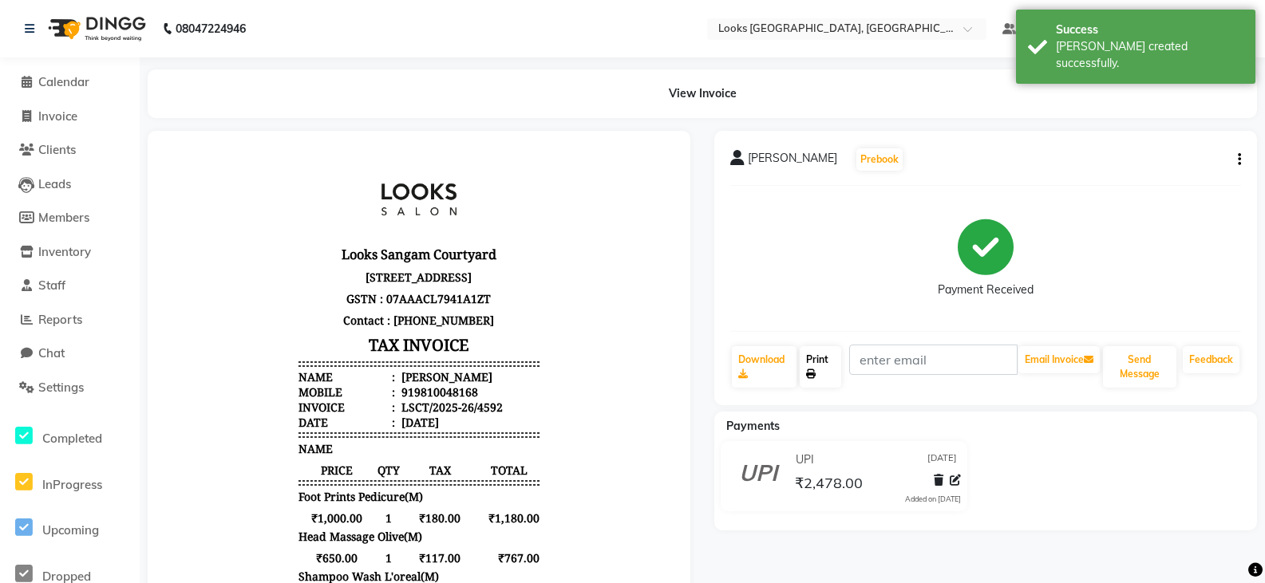
click at [828, 369] on link "Print" at bounding box center [820, 366] width 42 height 41
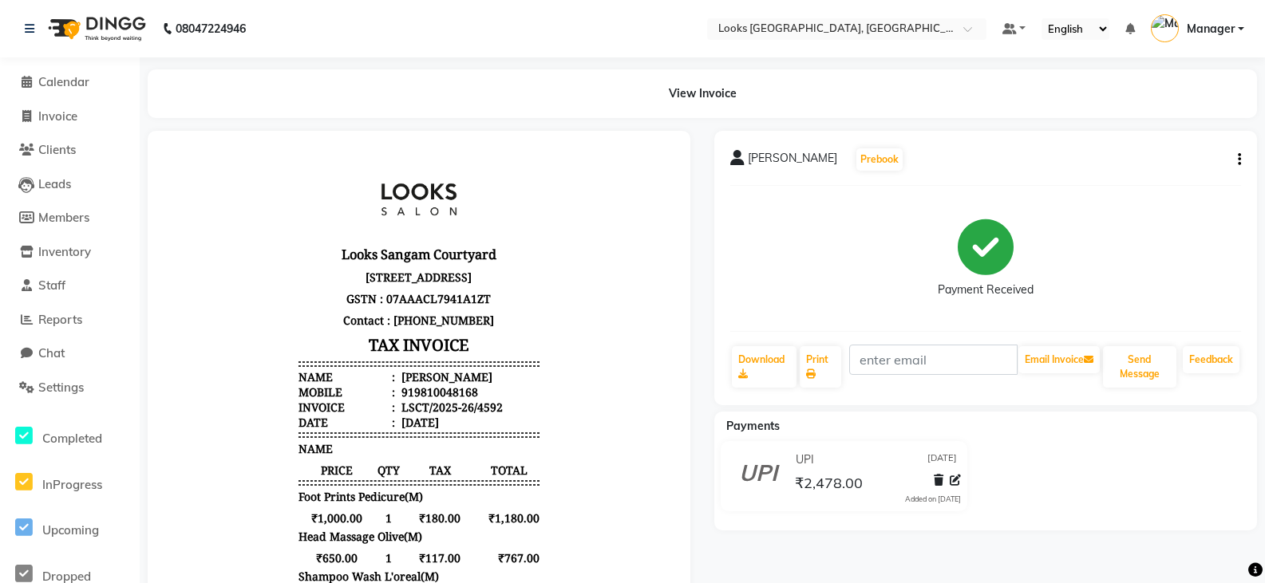
click at [61, 125] on li "Invoice" at bounding box center [70, 117] width 140 height 34
click at [53, 120] on span "Invoice" at bounding box center [57, 116] width 39 height 15
select select "service"
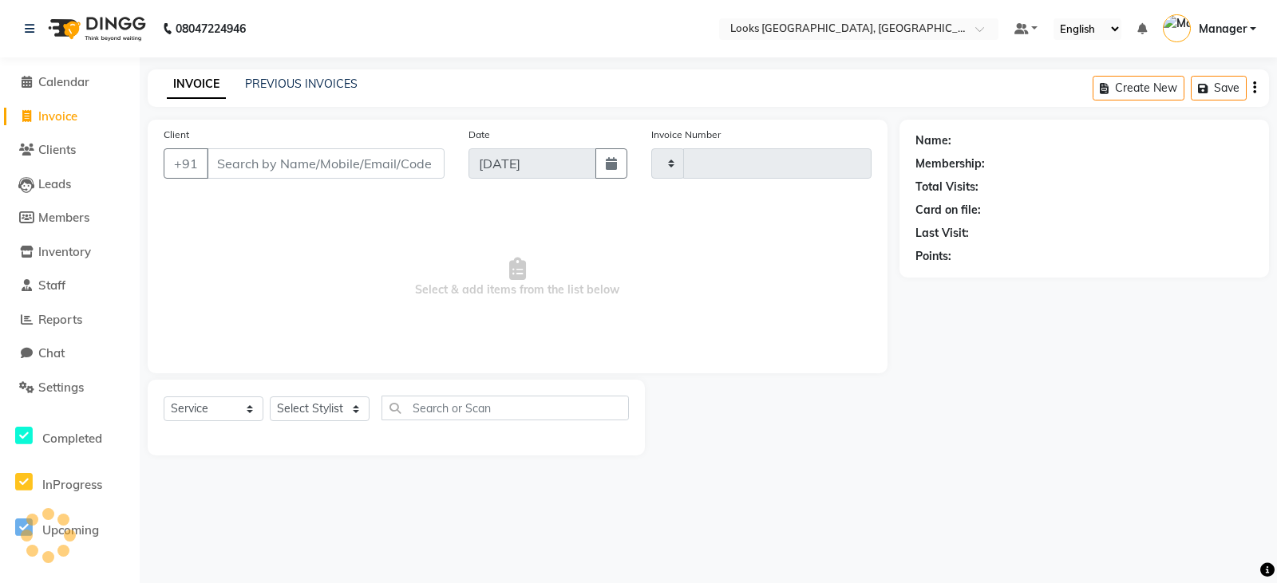
type input "4593"
select select "8942"
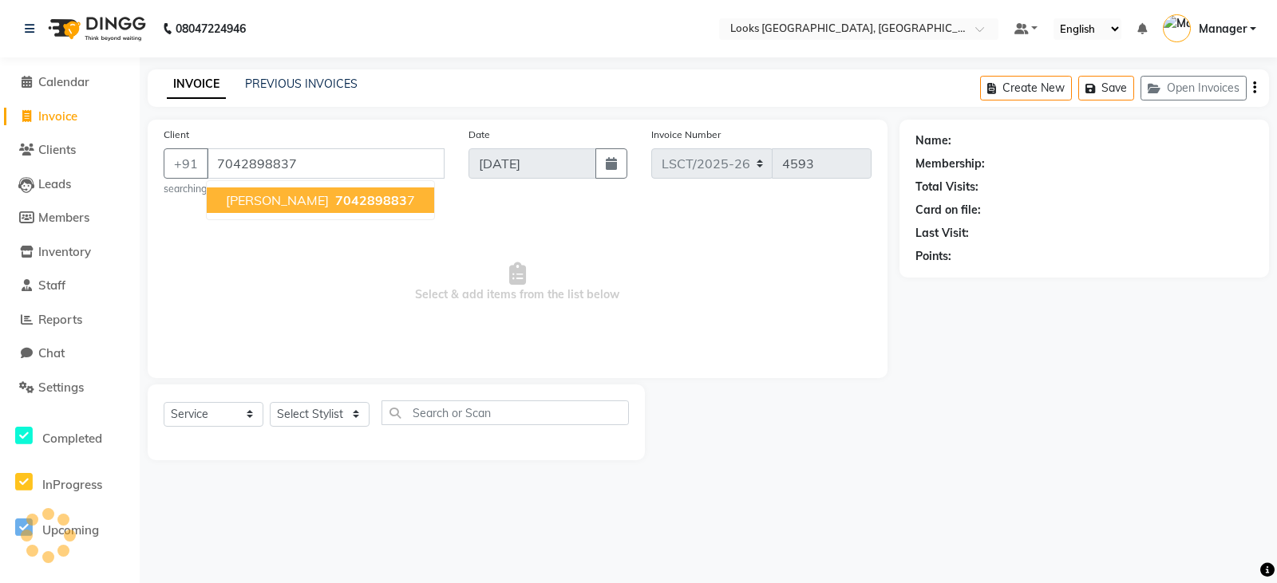
type input "7042898837"
select select "1: Object"
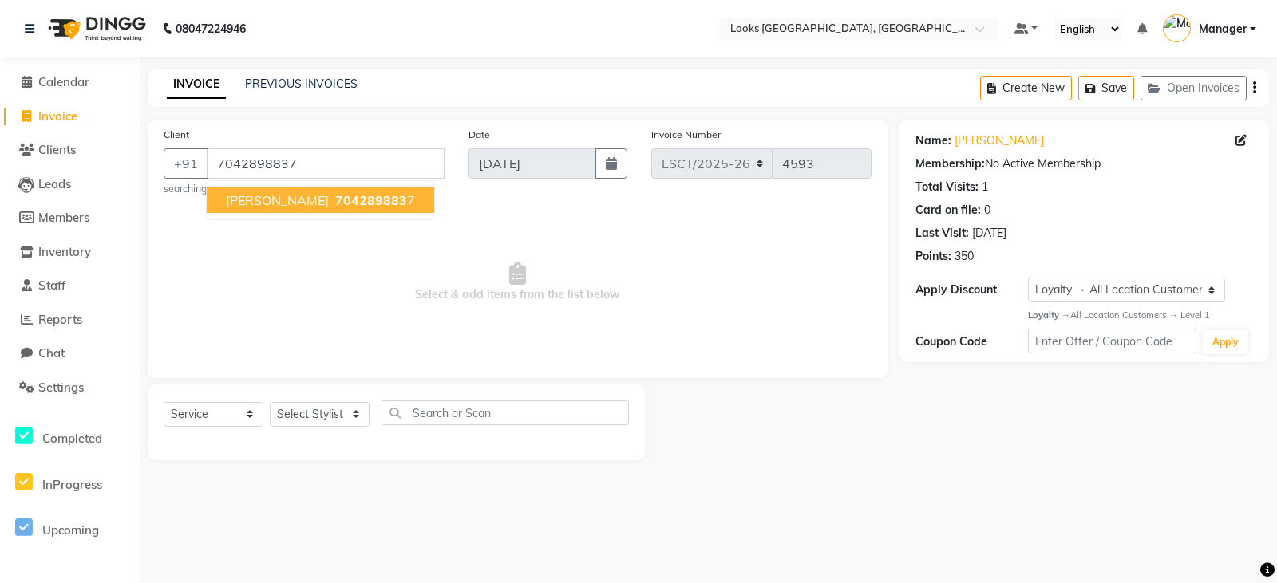
click at [689, 266] on span "Select & add items from the list below" at bounding box center [518, 283] width 708 height 160
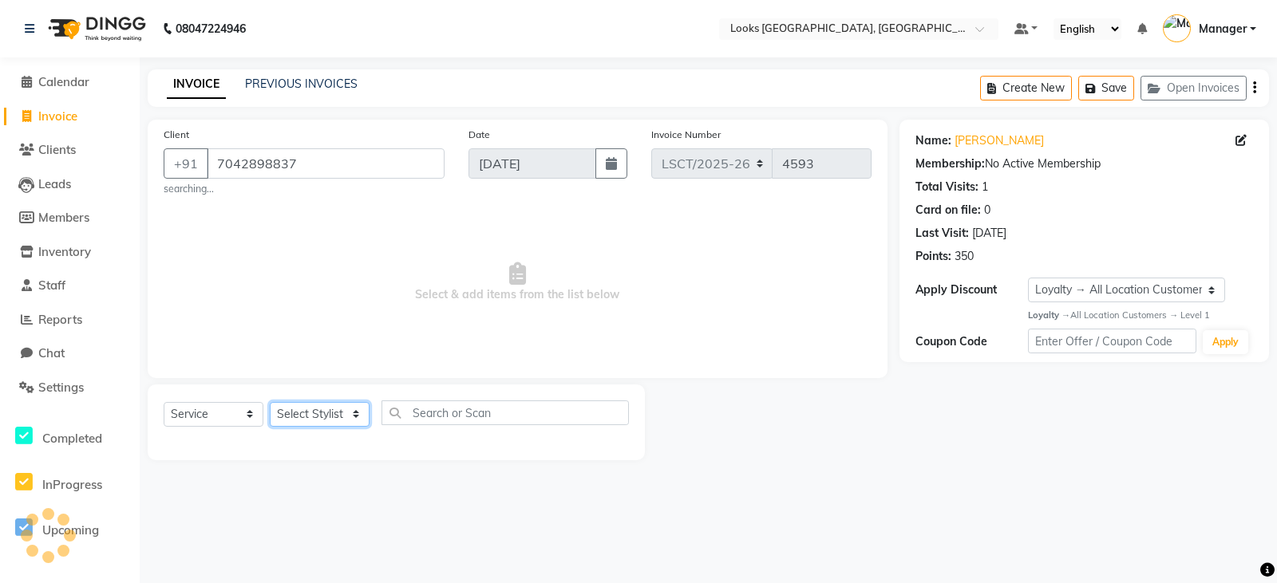
click at [314, 426] on select "Select Stylist [PERSON_NAME] Bharat_pdct Counter Sales [PERSON_NAME] guddu_asst…" at bounding box center [320, 414] width 100 height 25
select select "90420"
click at [270, 402] on select "Select Stylist [PERSON_NAME] Bharat_pdct Counter Sales [PERSON_NAME] guddu_asst…" at bounding box center [320, 414] width 100 height 25
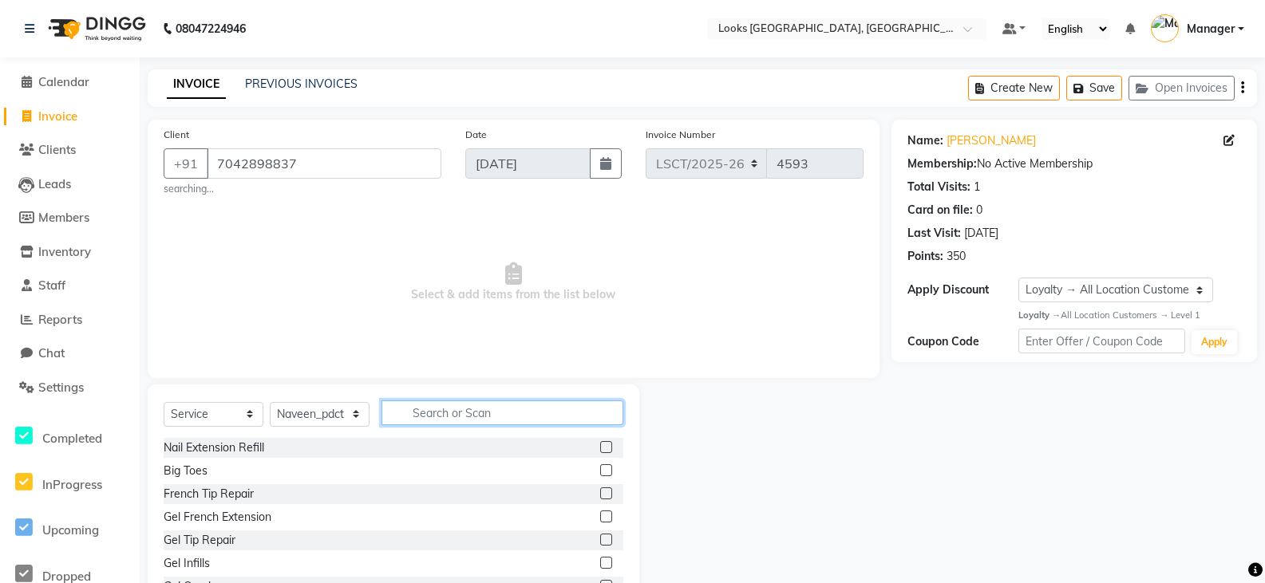
click at [480, 415] on input "text" at bounding box center [502, 413] width 242 height 25
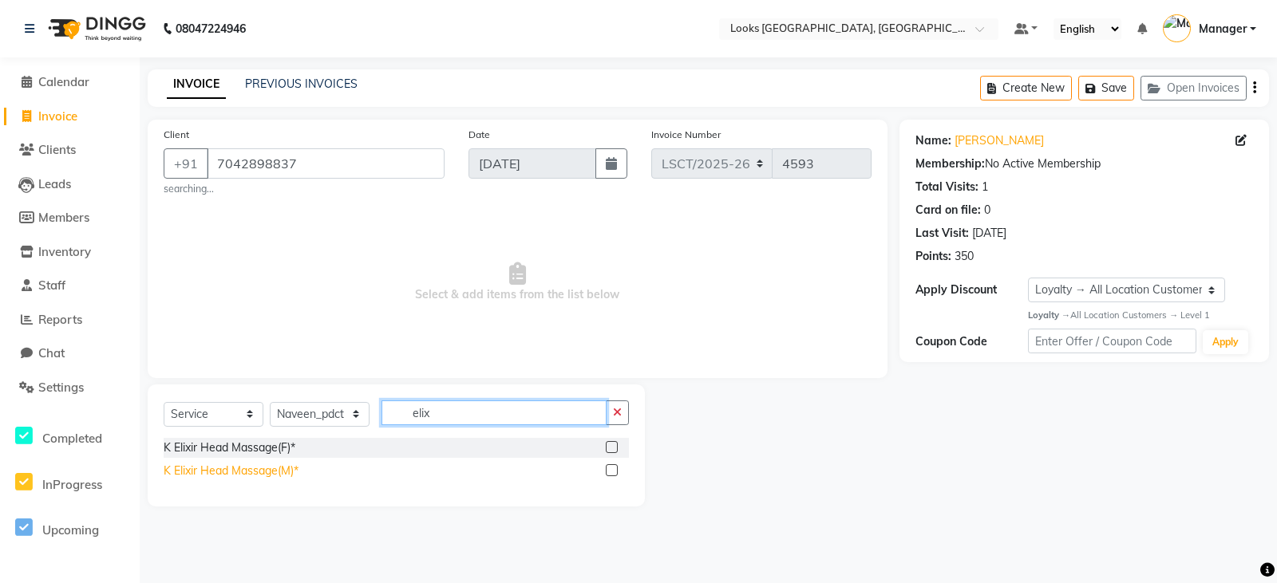
type input "elix"
click at [263, 468] on div "K Elixir Head Massage(M)*" at bounding box center [231, 471] width 135 height 17
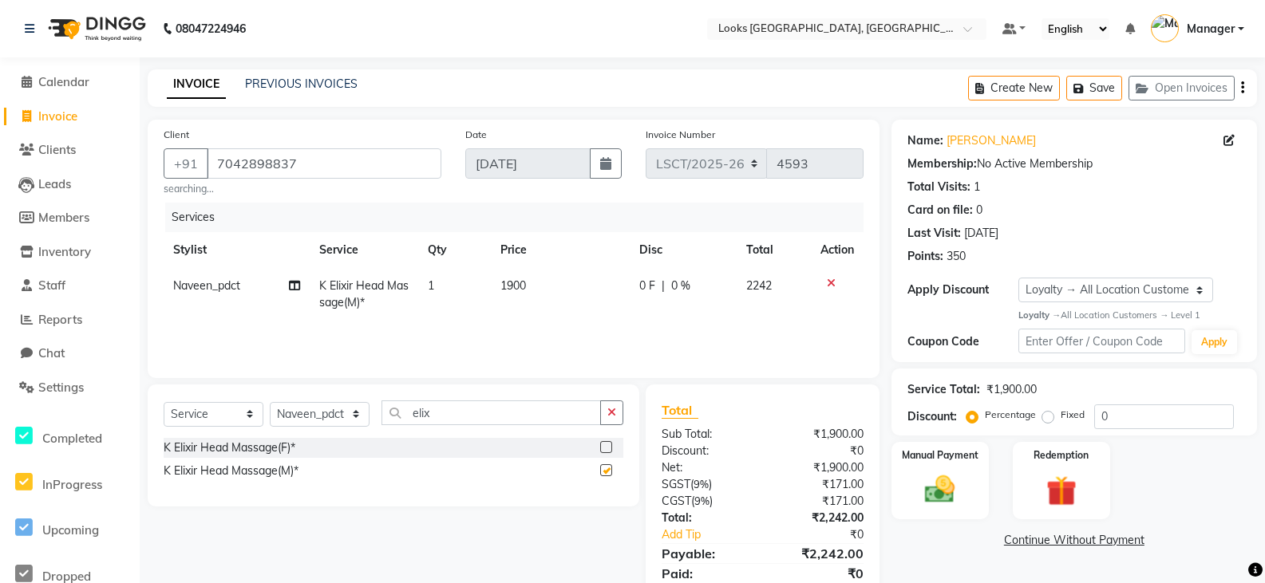
checkbox input "false"
click at [495, 290] on td "1900" at bounding box center [560, 294] width 139 height 53
select select "90420"
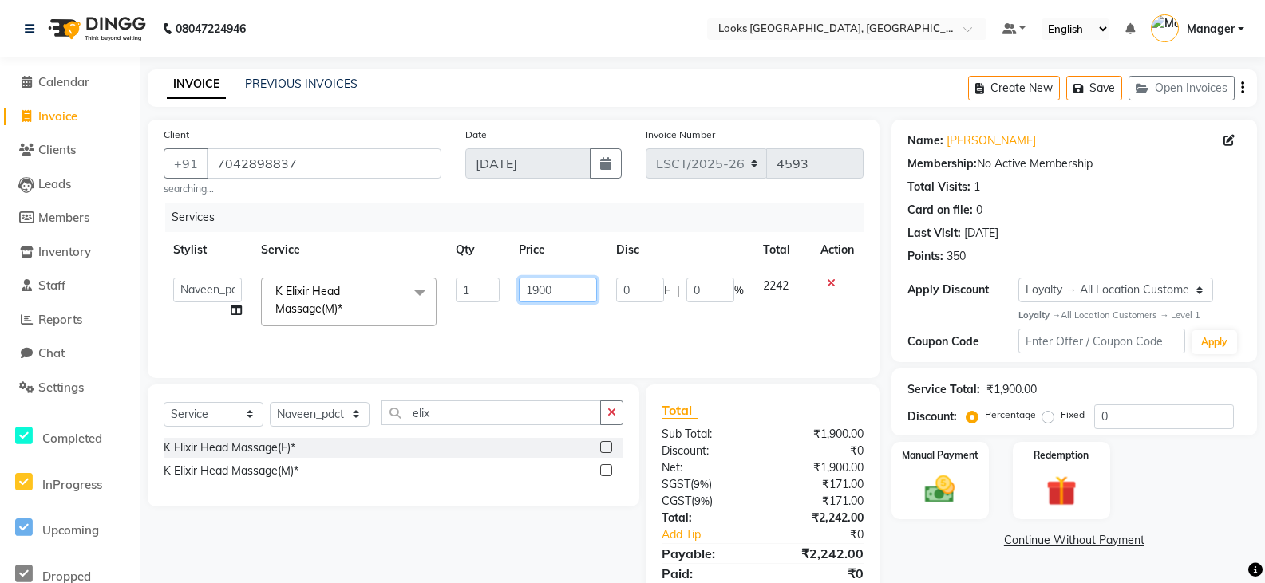
drag, startPoint x: 566, startPoint y: 294, endPoint x: 486, endPoint y: 286, distance: 80.9
click at [494, 296] on tr "[PERSON_NAME] Ajay_pdct Bharat_pdct Counter Sales [PERSON_NAME] guddu_asst [PER…" at bounding box center [514, 302] width 700 height 68
type input "1600"
click at [1225, 502] on div "Manual Payment Redemption" at bounding box center [1073, 480] width 389 height 77
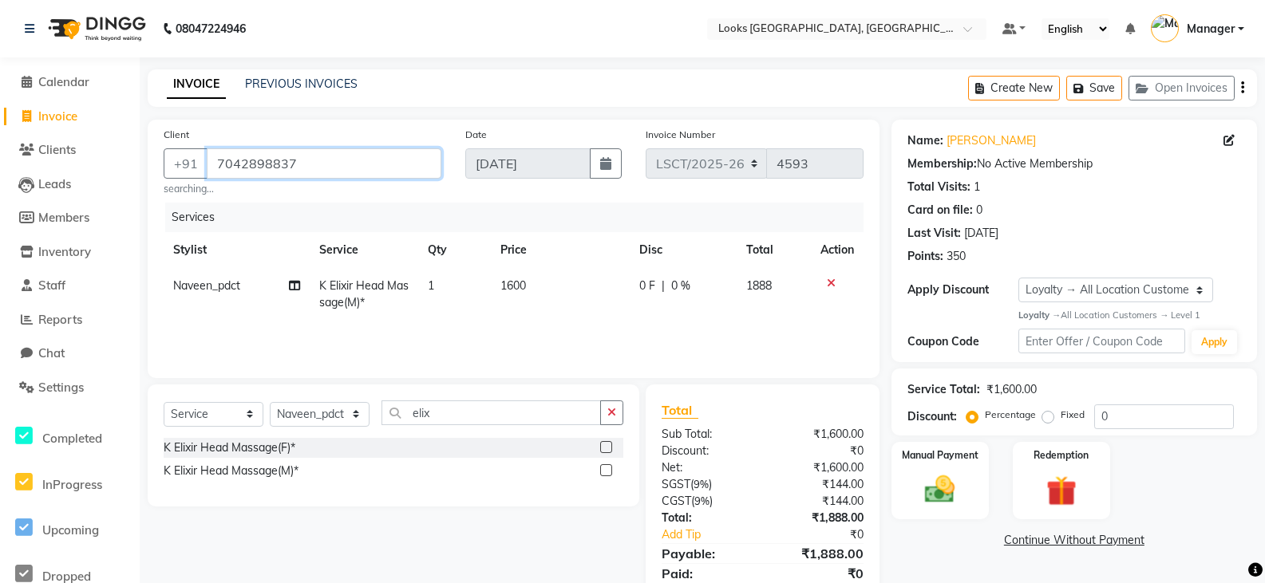
click at [326, 168] on input "7042898837" at bounding box center [324, 163] width 235 height 30
click at [519, 329] on div "Services Stylist Service Qty Price Disc Total Action Naveen_pdct K Elixir Head …" at bounding box center [514, 283] width 700 height 160
click at [518, 327] on div "Services Stylist Service Qty Price Disc Total Action Naveen_pdct K Elixir Head …" at bounding box center [514, 283] width 700 height 160
click at [937, 468] on div "Manual Payment" at bounding box center [939, 480] width 101 height 81
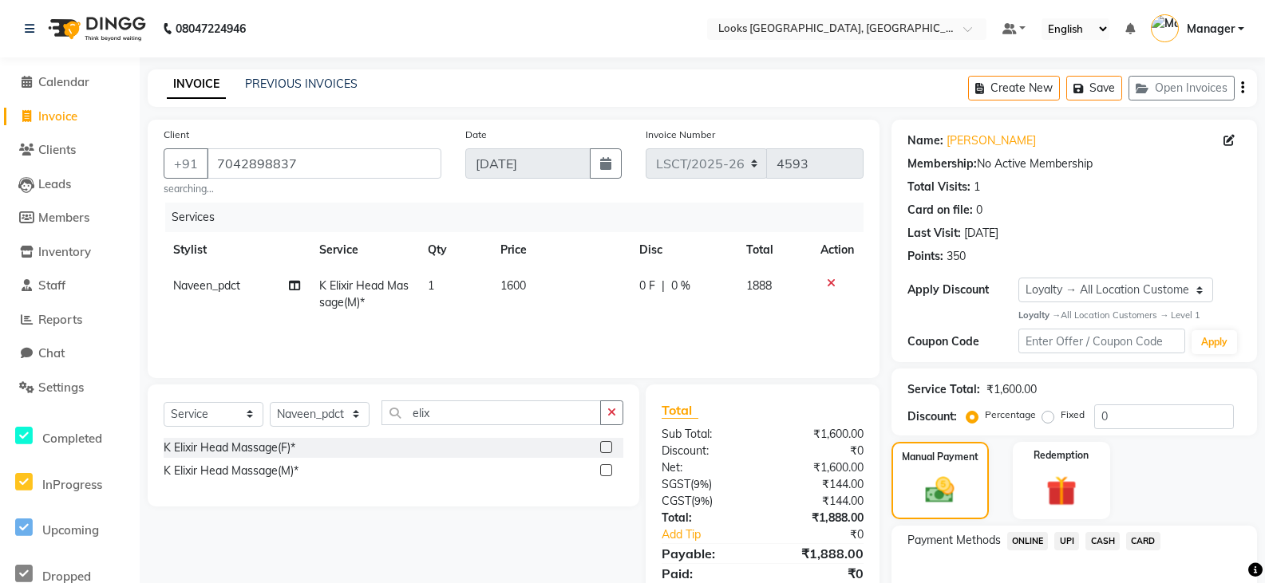
click at [1072, 540] on span "UPI" at bounding box center [1066, 541] width 25 height 18
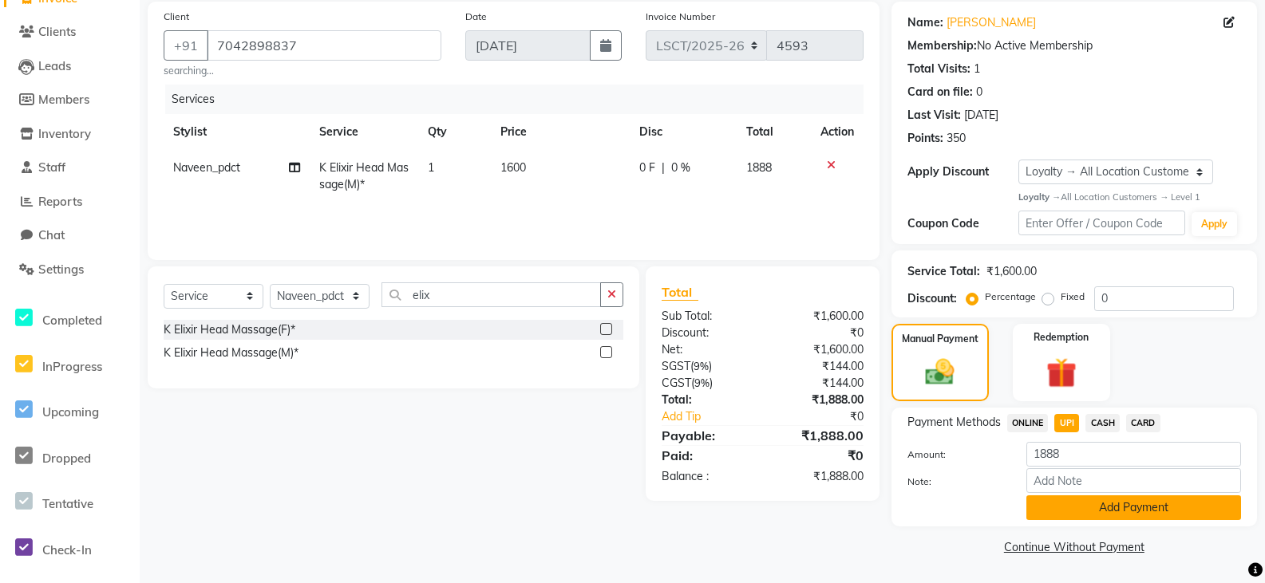
click at [1085, 512] on button "Add Payment" at bounding box center [1133, 507] width 215 height 25
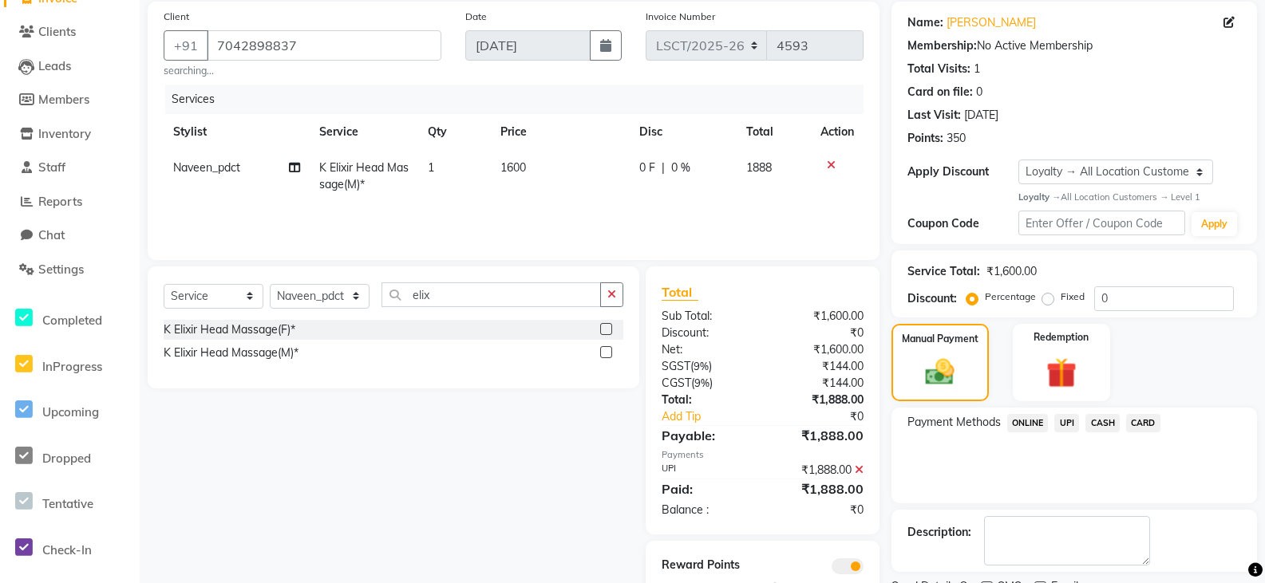
scroll to position [185, 0]
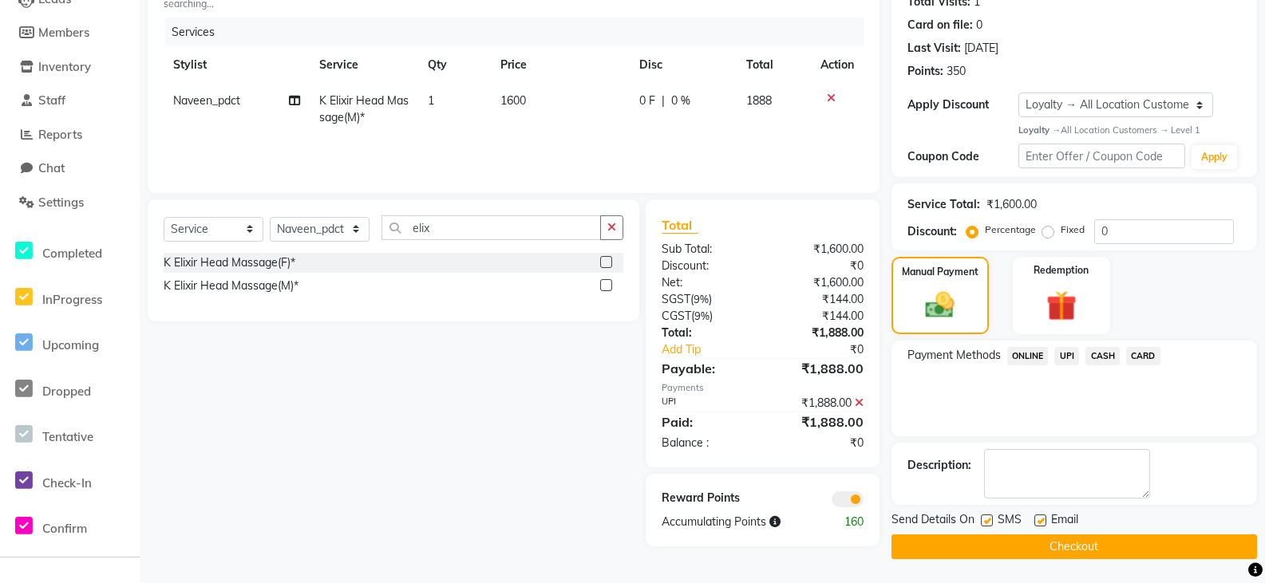
click at [1070, 542] on button "Checkout" at bounding box center [1073, 547] width 365 height 25
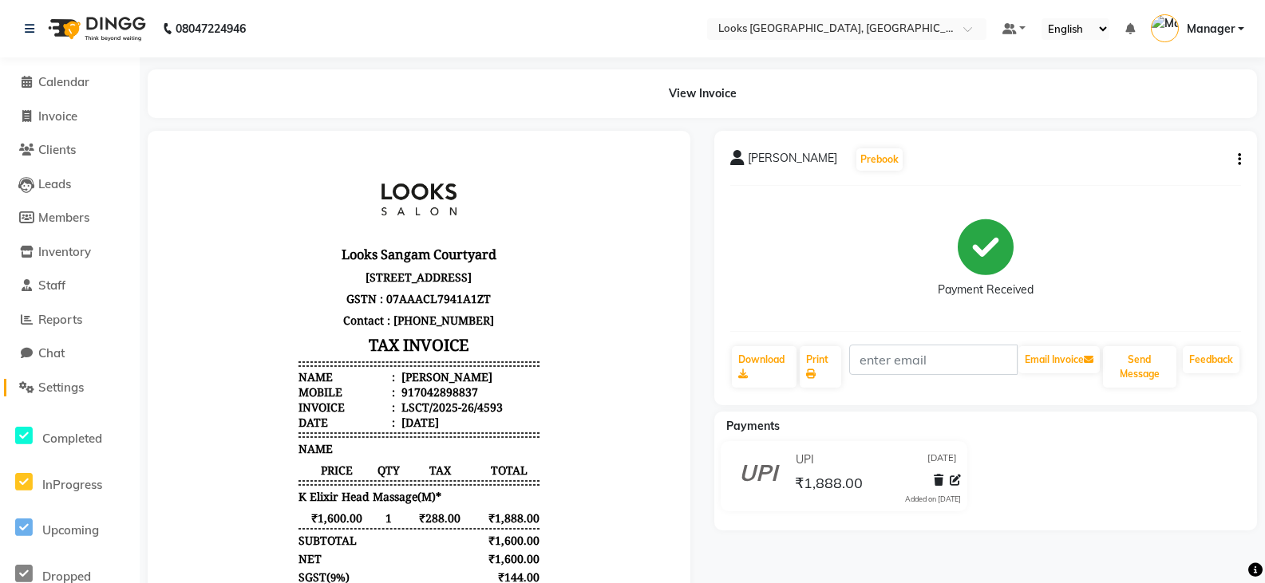
click at [57, 383] on span "Settings" at bounding box center [60, 387] width 45 height 15
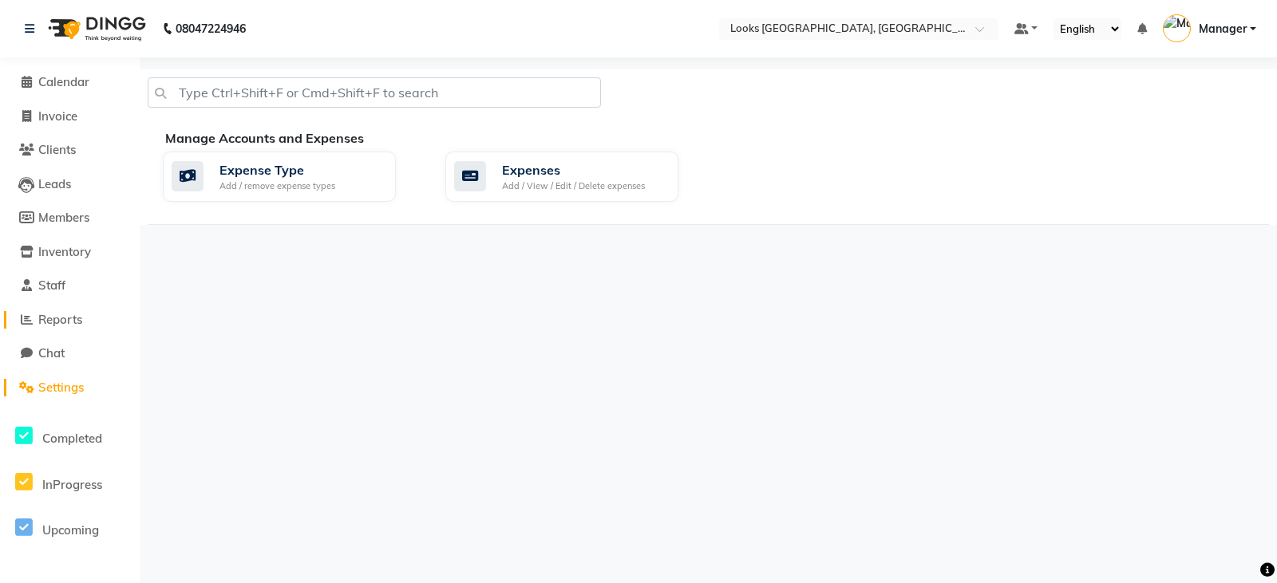
click at [57, 314] on span "Reports" at bounding box center [60, 319] width 44 height 15
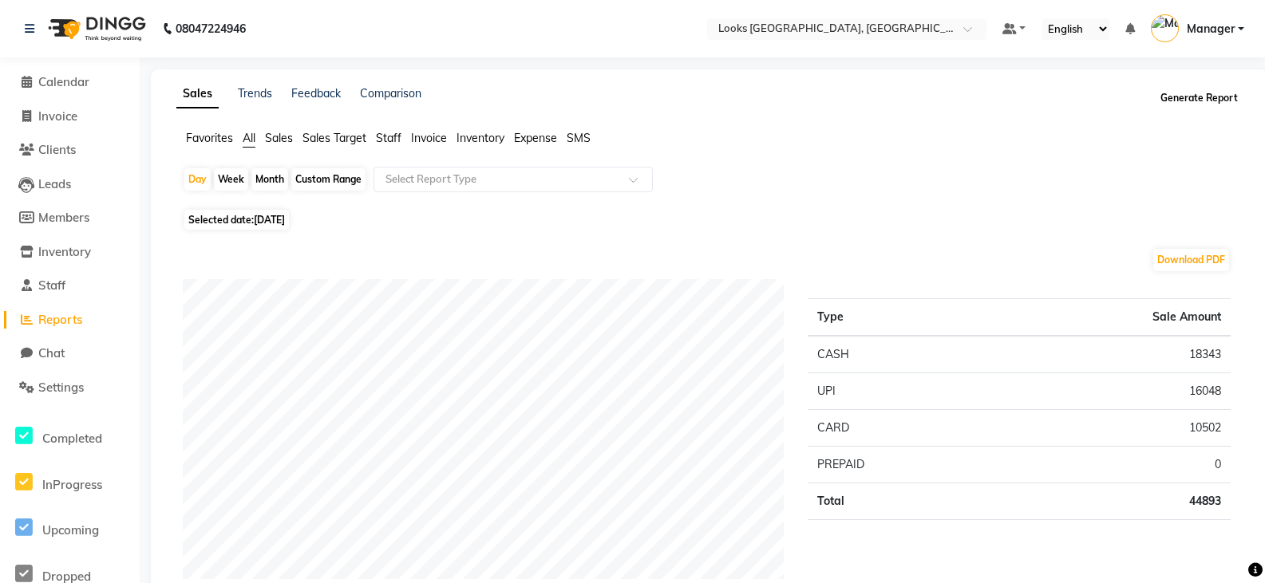
click at [1186, 103] on button "Generate Report" at bounding box center [1198, 98] width 85 height 22
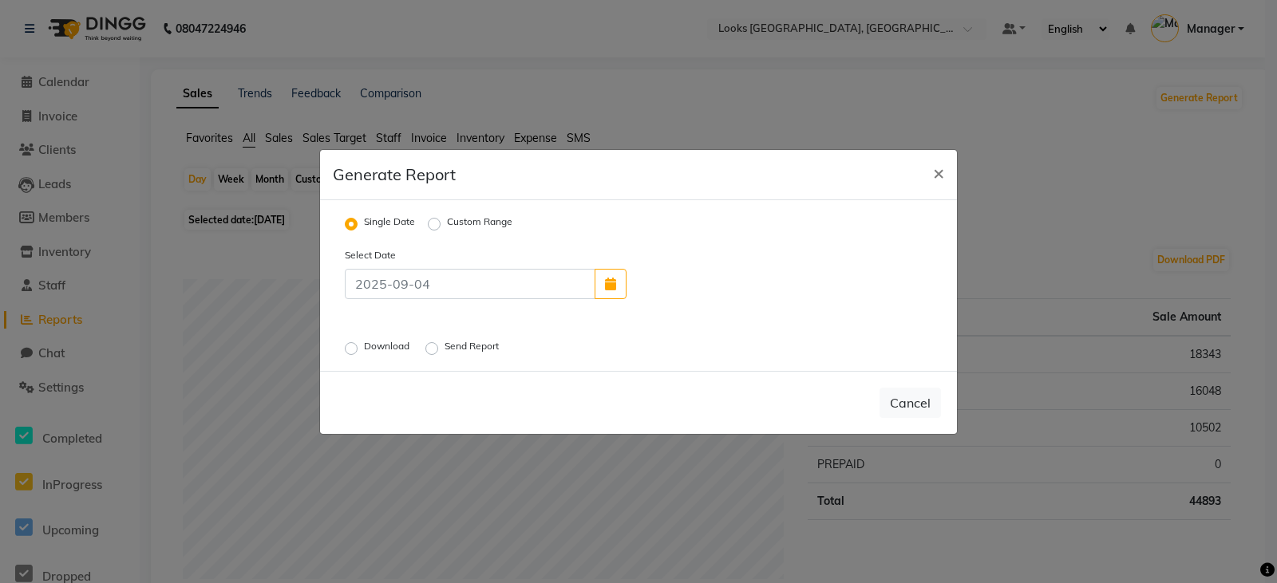
click at [364, 343] on label "Download" at bounding box center [388, 348] width 49 height 19
click at [350, 343] on input "Download" at bounding box center [353, 347] width 11 height 11
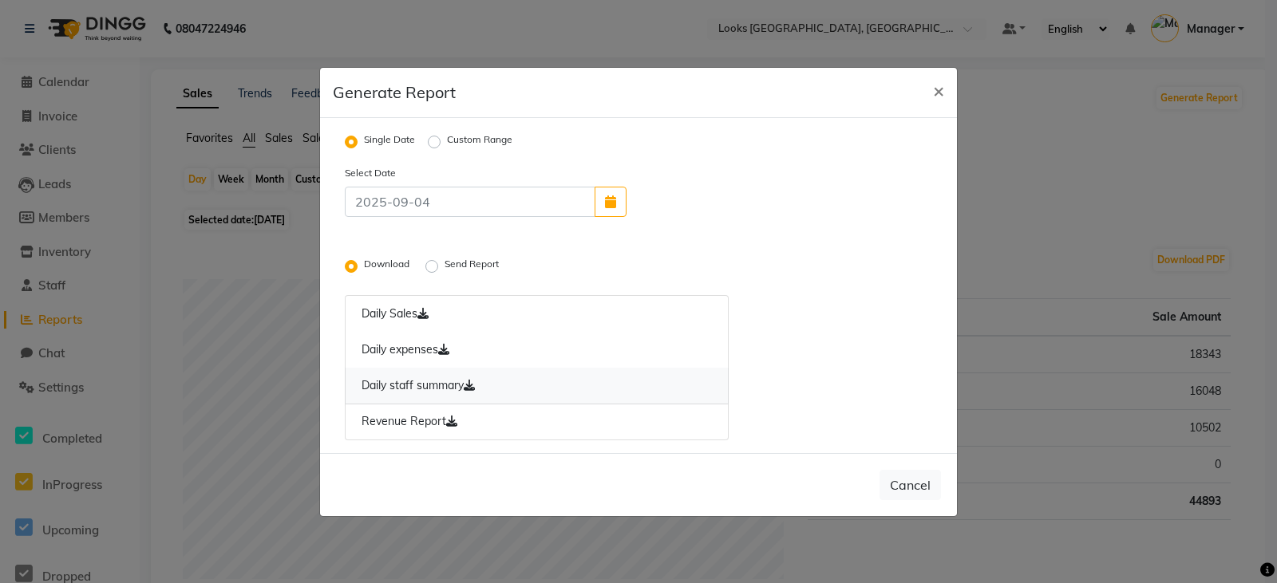
click at [416, 393] on link "Daily staff summary" at bounding box center [537, 386] width 384 height 37
click at [933, 93] on span "×" at bounding box center [938, 90] width 11 height 24
radio input "false"
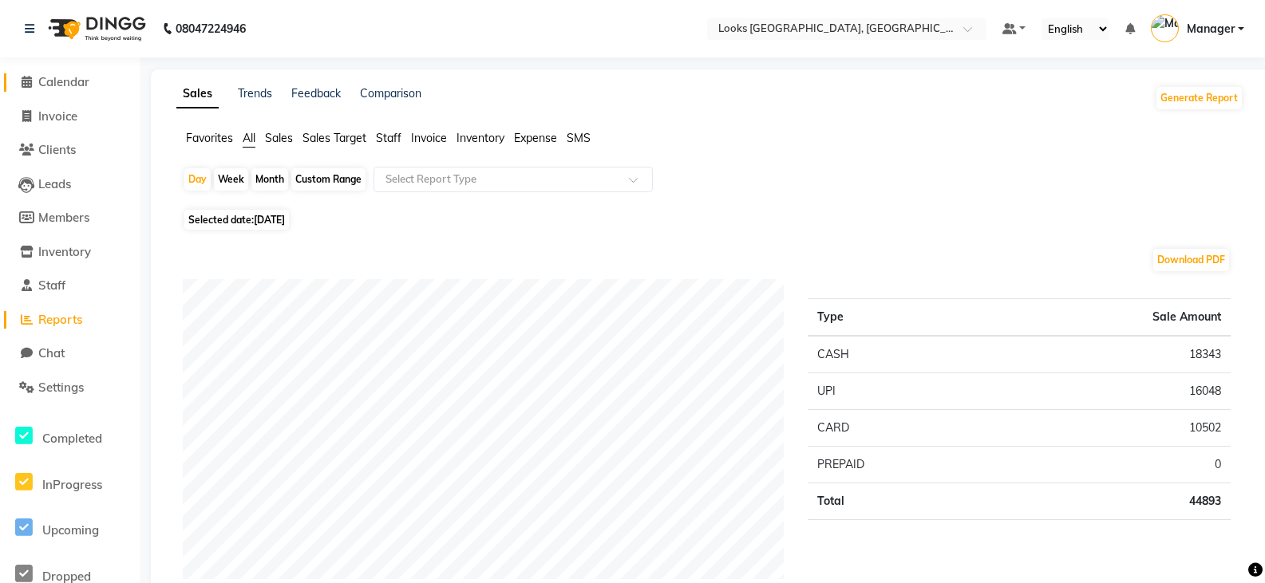
click at [69, 76] on span "Calendar" at bounding box center [63, 81] width 51 height 15
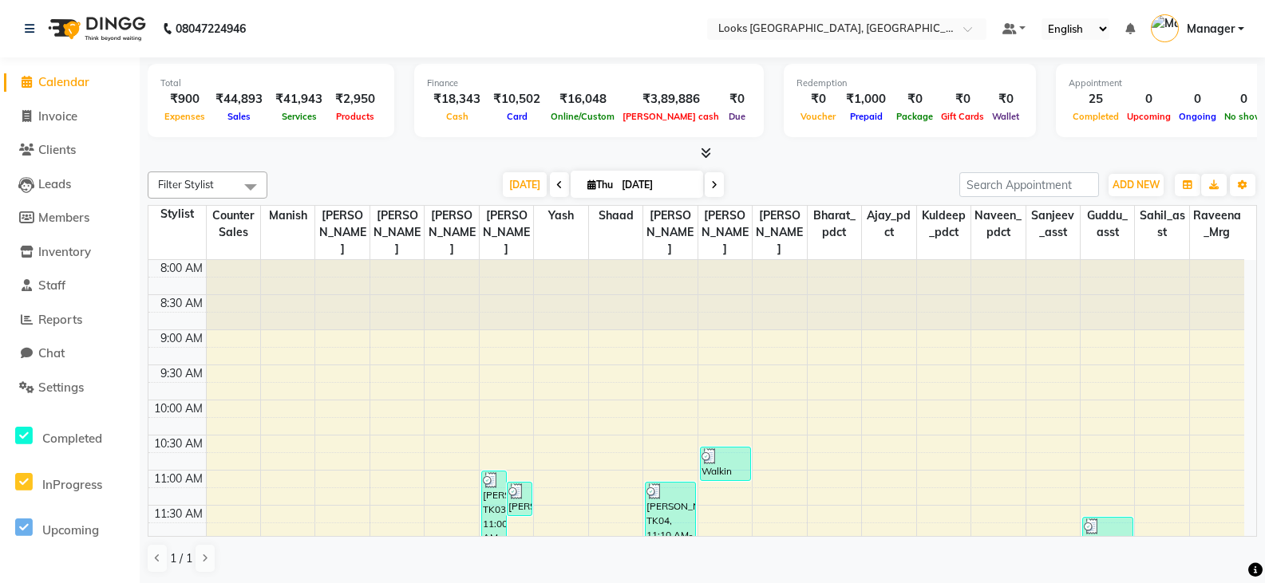
click at [701, 151] on icon at bounding box center [706, 153] width 10 height 12
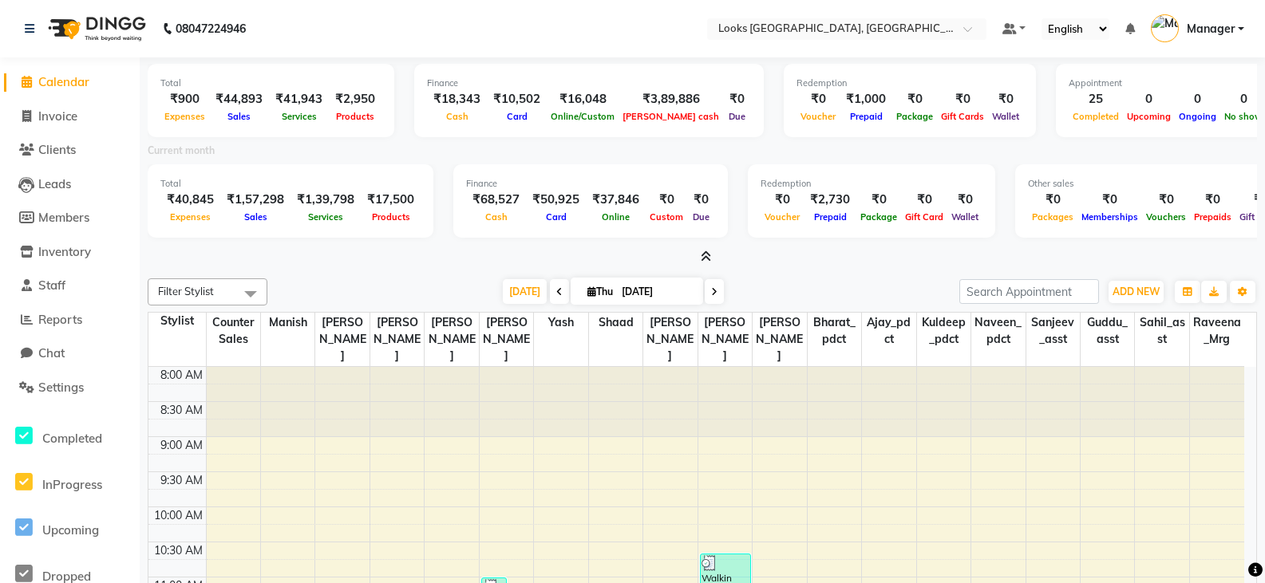
click at [80, 82] on span "Calendar" at bounding box center [63, 81] width 51 height 15
click at [77, 115] on span "Invoice" at bounding box center [57, 116] width 39 height 15
select select "service"
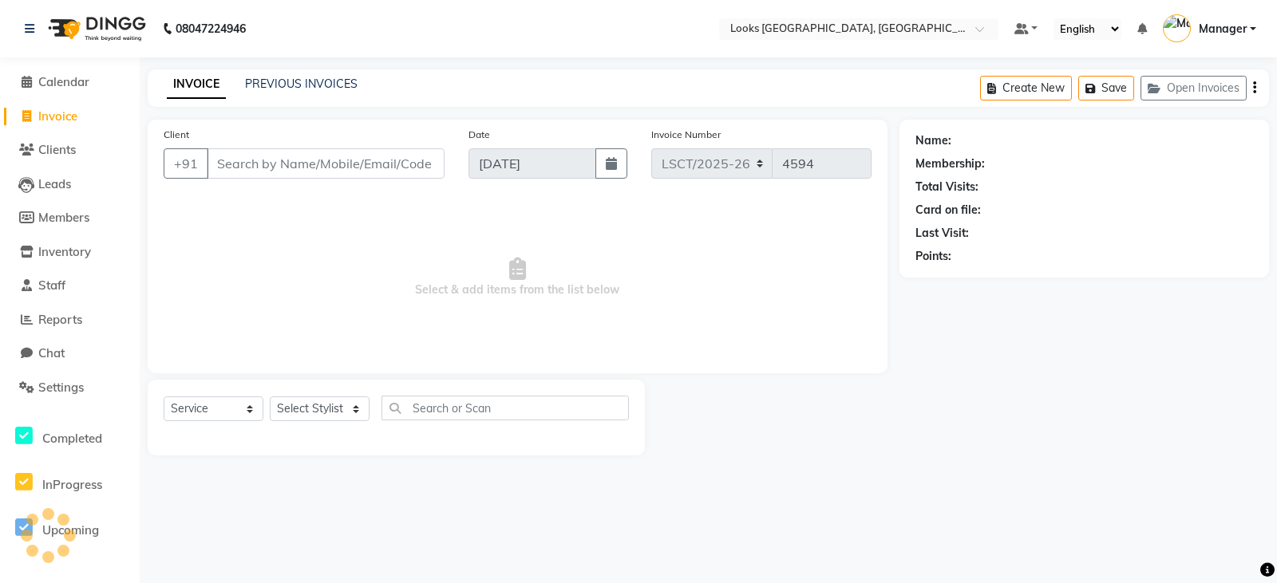
click at [345, 155] on input "Client" at bounding box center [326, 163] width 238 height 30
click at [352, 159] on input "Client" at bounding box center [326, 163] width 238 height 30
type input "9711507730"
click at [418, 164] on span "Add Client" at bounding box center [403, 164] width 63 height 16
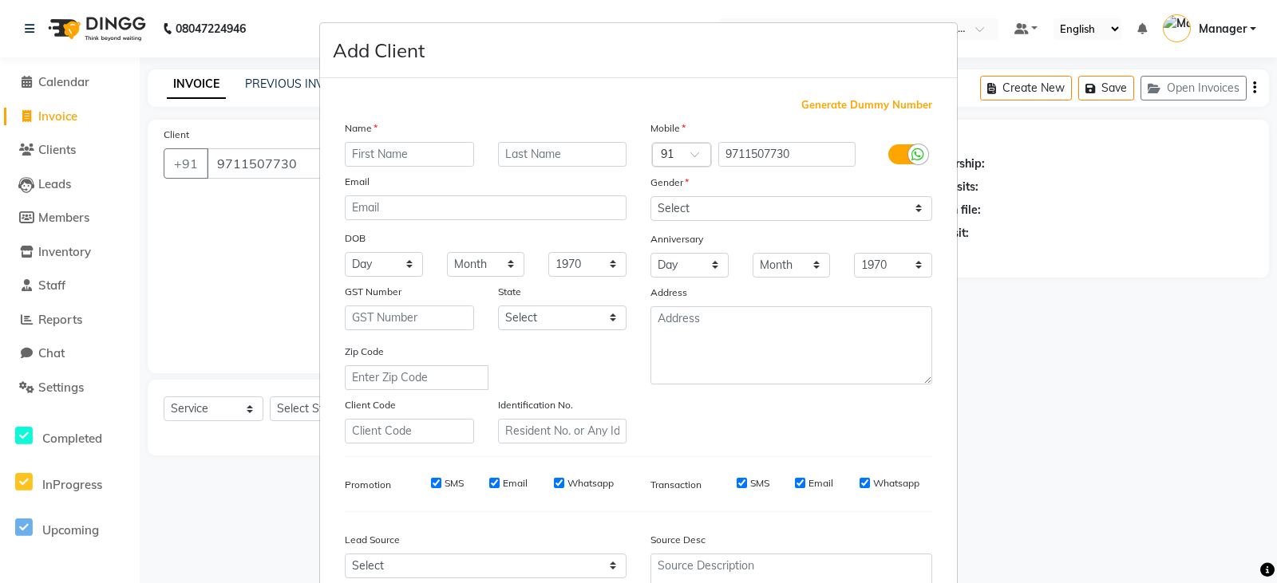
click at [380, 156] on input "text" at bounding box center [409, 154] width 129 height 25
click at [519, 160] on input "text" at bounding box center [562, 154] width 129 height 25
click at [388, 157] on input "aryan" at bounding box center [409, 154] width 129 height 25
type input "ARYAN"
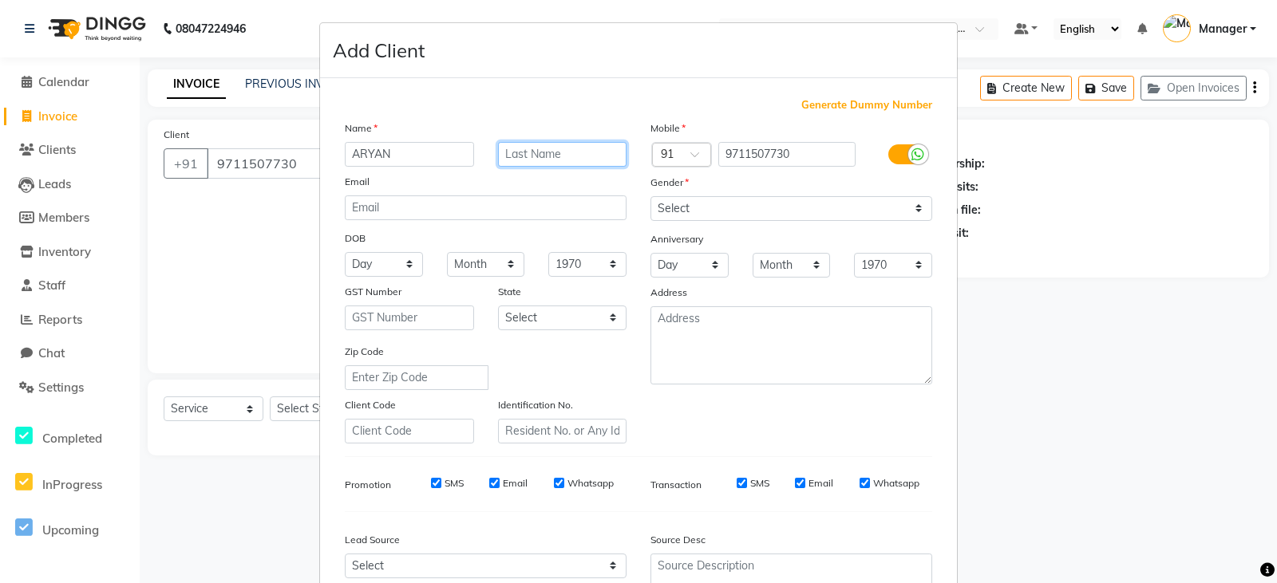
click at [531, 160] on input "text" at bounding box center [562, 154] width 129 height 25
type input "SIR"
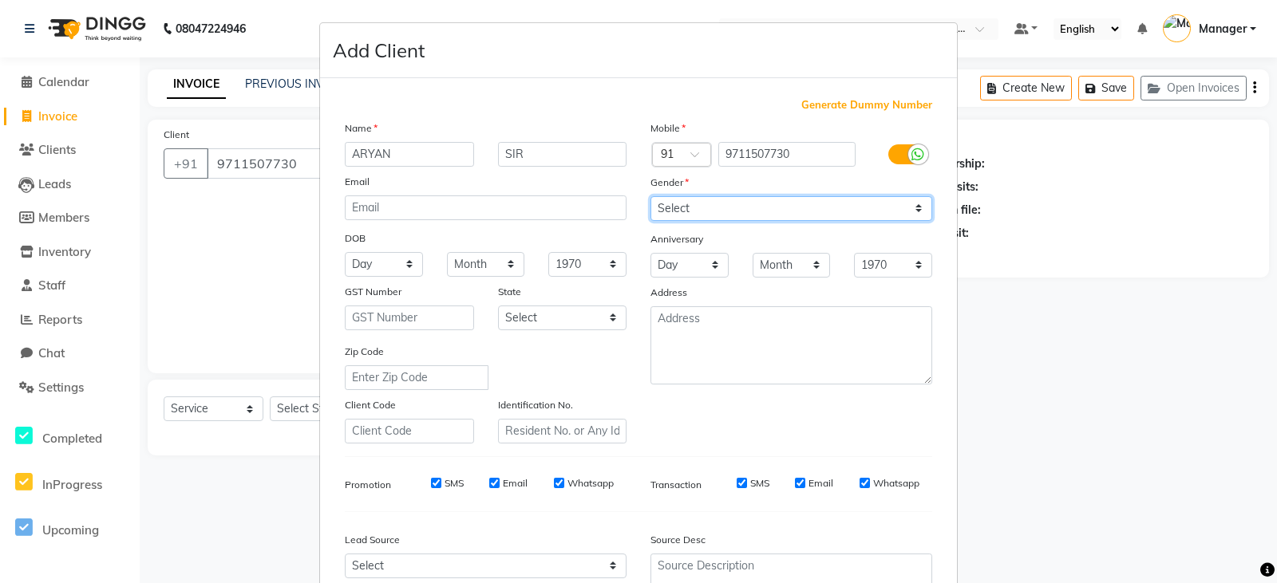
click at [705, 206] on select "Select [DEMOGRAPHIC_DATA] [DEMOGRAPHIC_DATA] Other Prefer Not To Say" at bounding box center [791, 208] width 282 height 25
select select "[DEMOGRAPHIC_DATA]"
click at [650, 196] on select "Select [DEMOGRAPHIC_DATA] [DEMOGRAPHIC_DATA] Other Prefer Not To Say" at bounding box center [791, 208] width 282 height 25
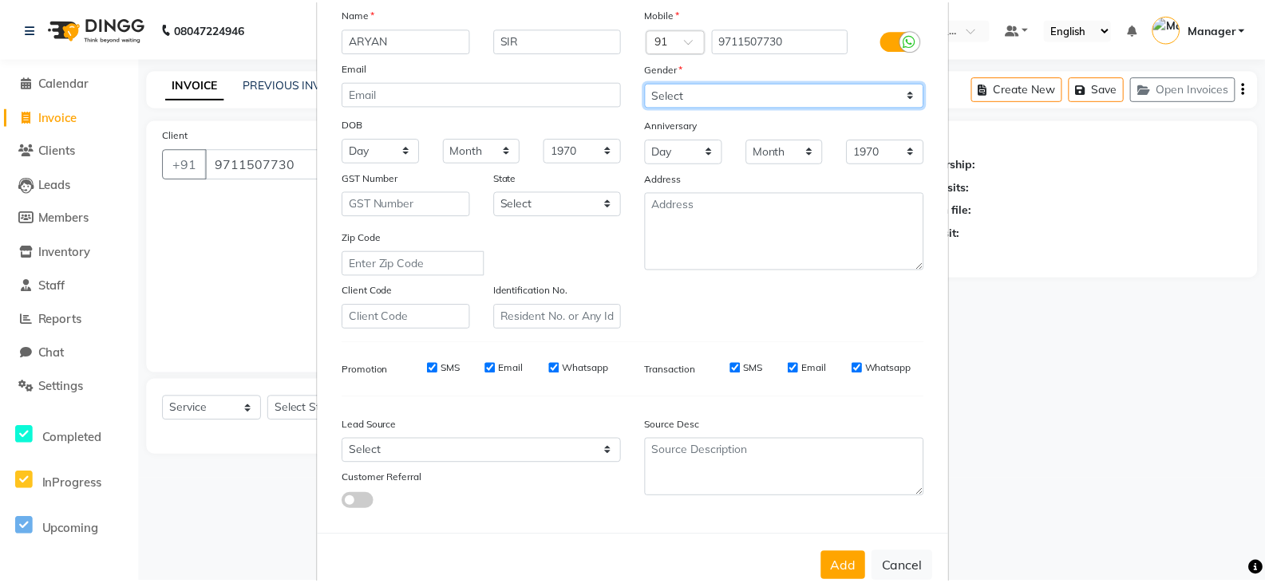
scroll to position [153, 0]
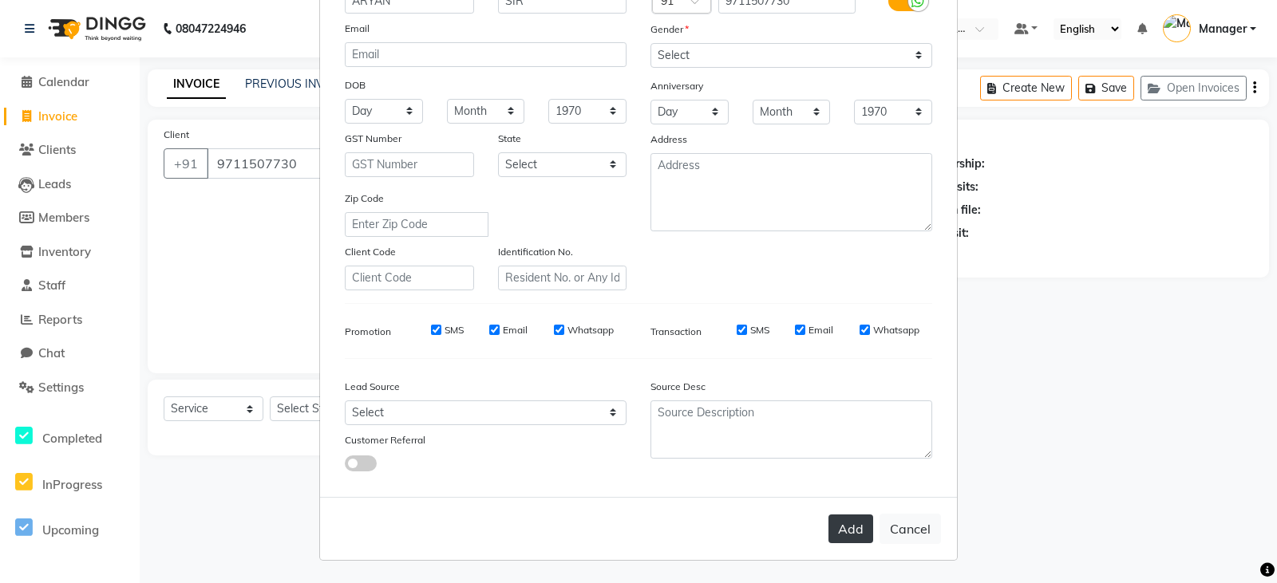
click at [837, 533] on button "Add" at bounding box center [850, 529] width 45 height 29
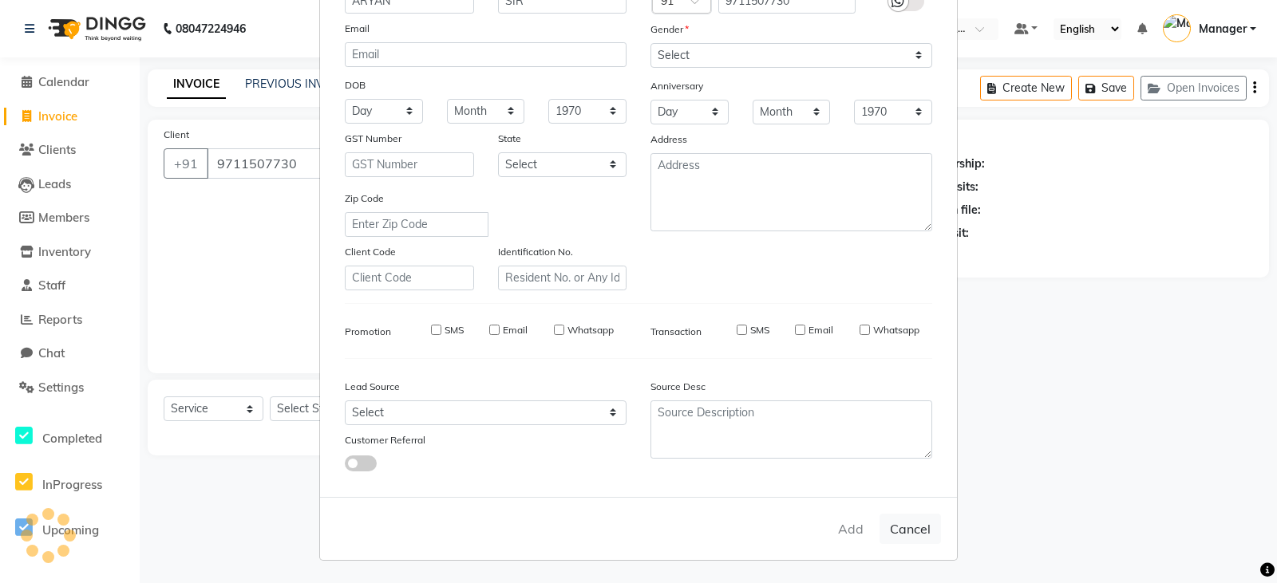
select select
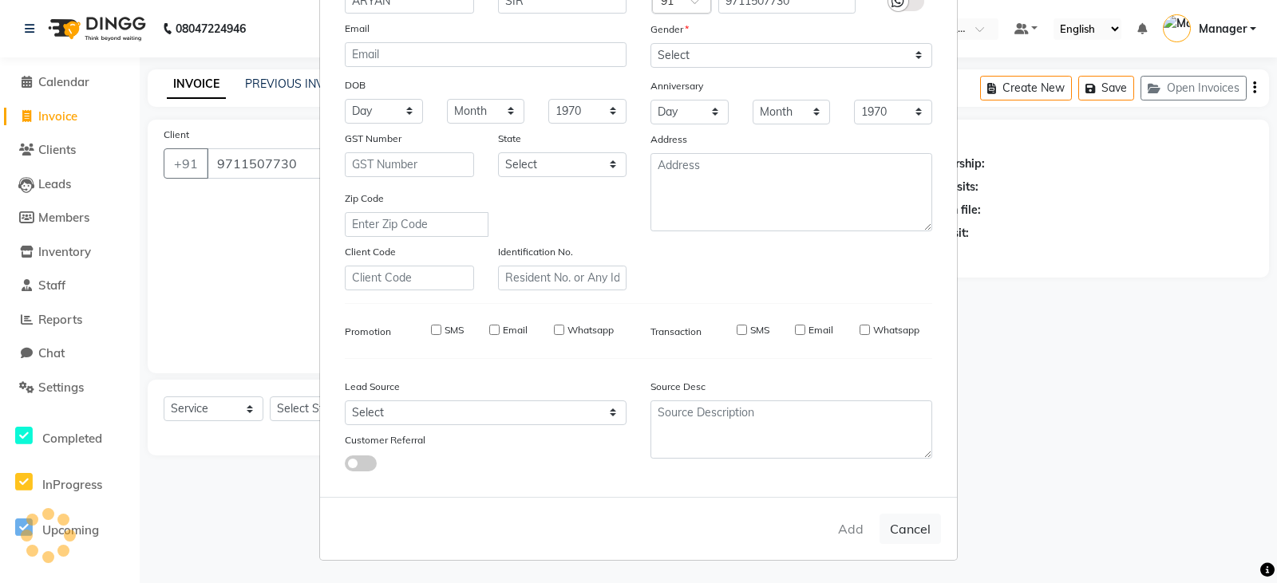
select select
checkbox input "false"
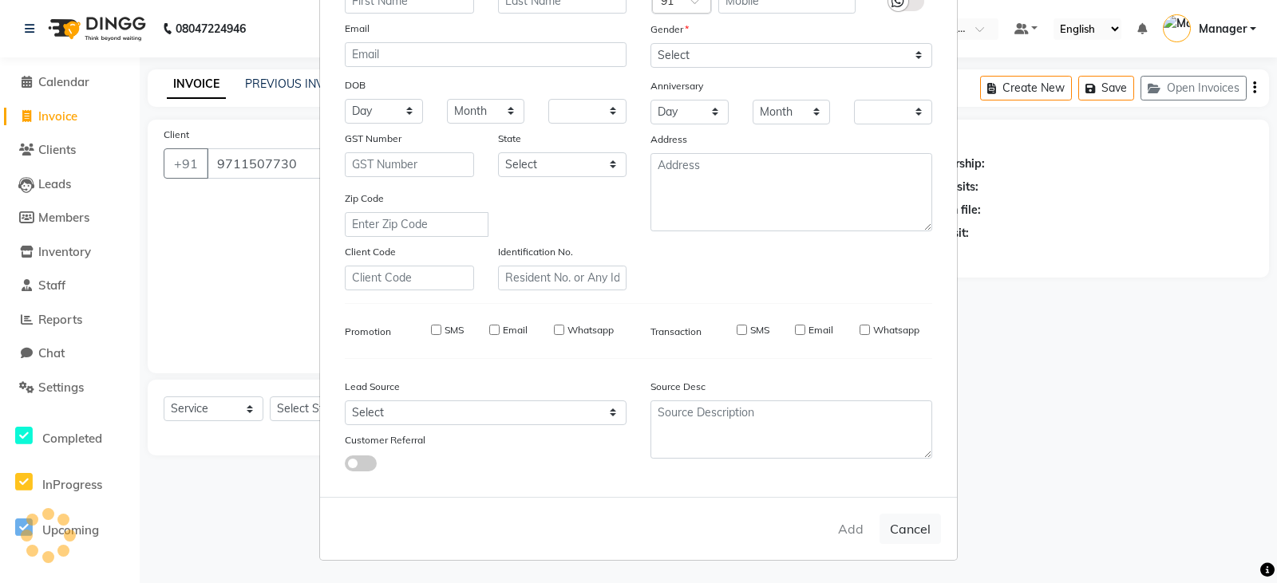
checkbox input "false"
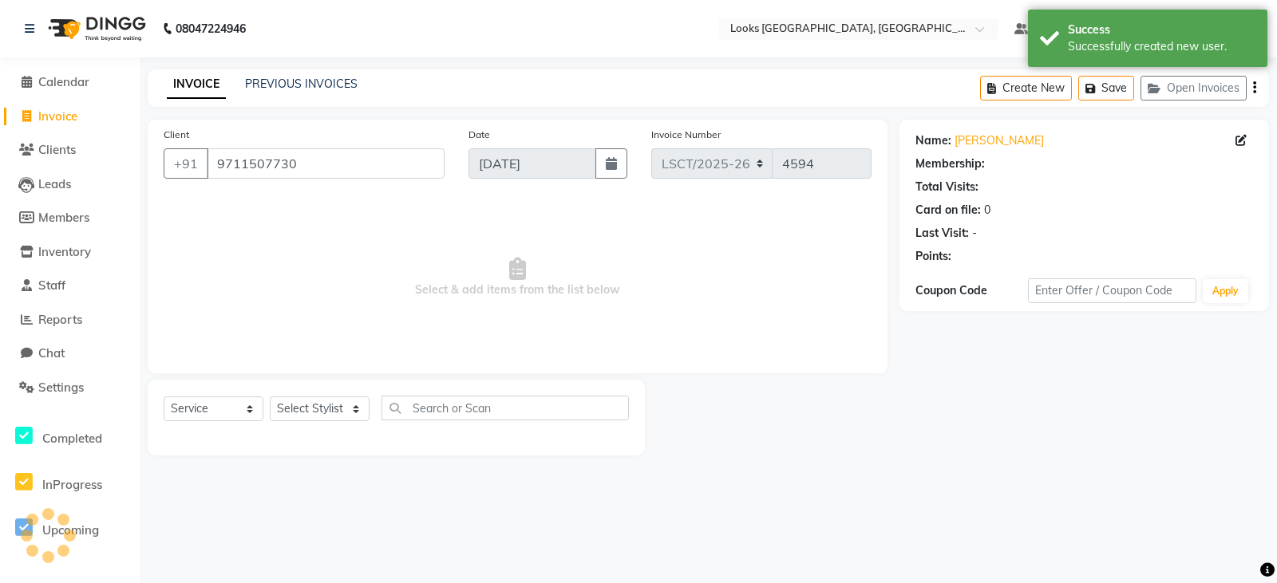
select select "1: Object"
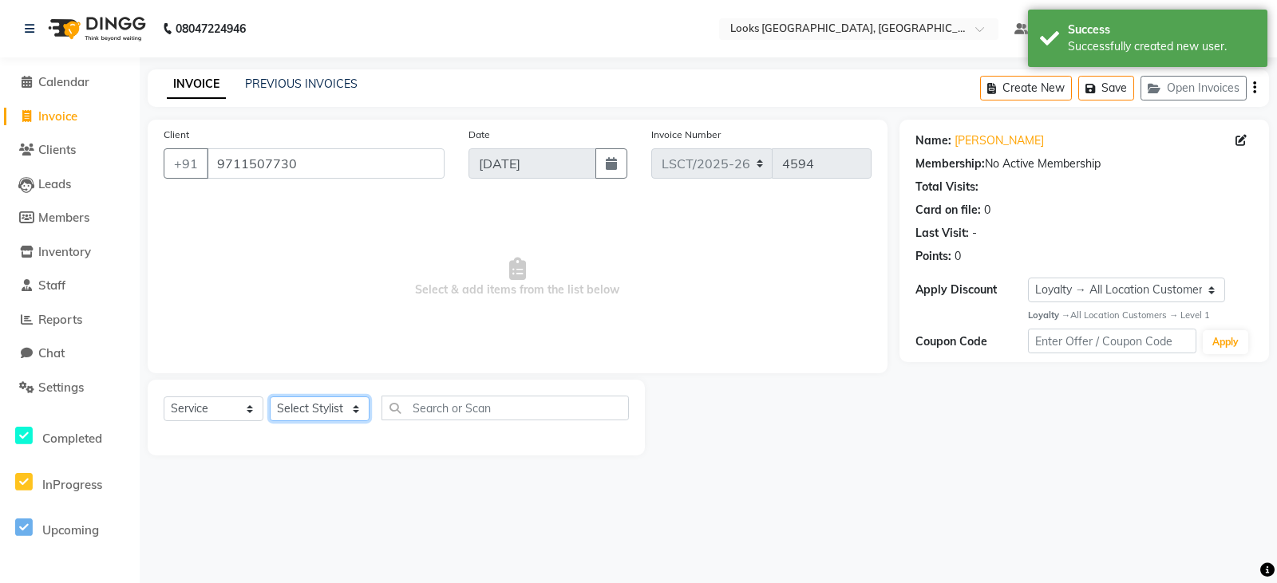
click at [320, 406] on select "Select Stylist [PERSON_NAME] Bharat_pdct Counter Sales [PERSON_NAME] guddu_asst…" at bounding box center [320, 409] width 100 height 25
select select "90414"
click at [270, 397] on select "Select Stylist [PERSON_NAME] Bharat_pdct Counter Sales [PERSON_NAME] guddu_asst…" at bounding box center [320, 409] width 100 height 25
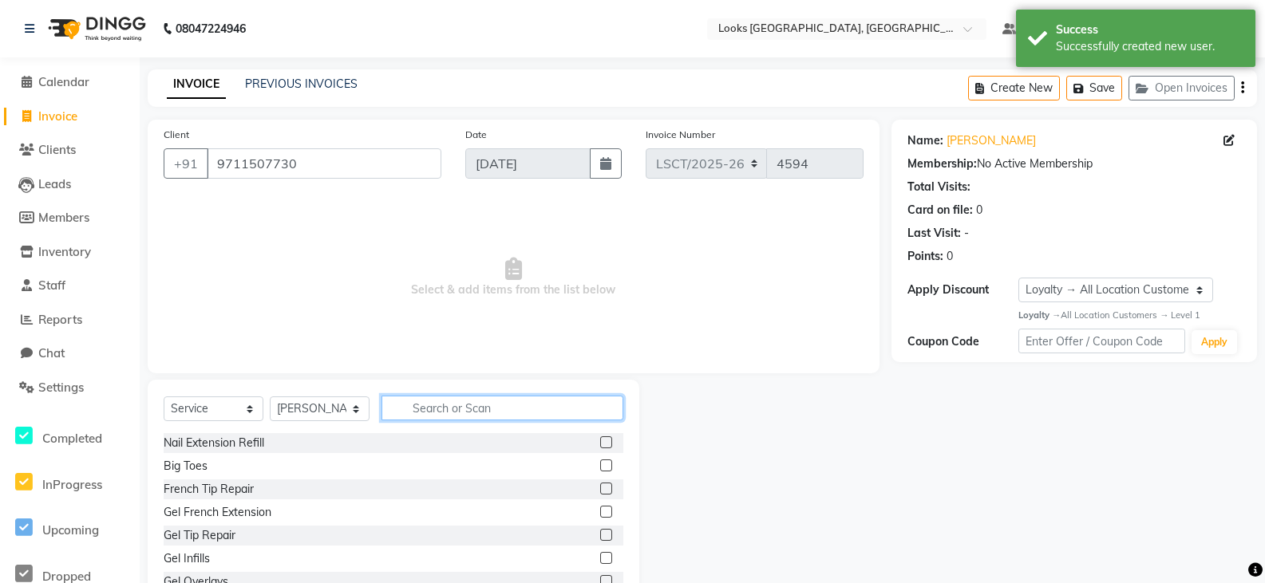
click at [462, 409] on input "text" at bounding box center [502, 408] width 242 height 25
type input "CUT"
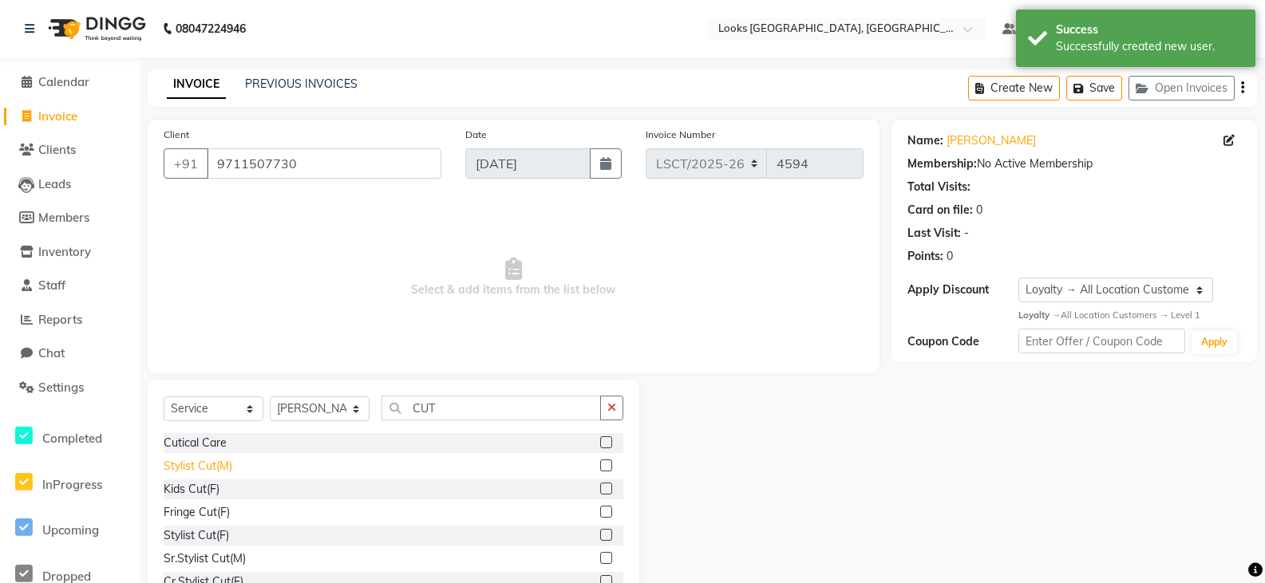
click at [199, 465] on div "Stylist Cut(M)" at bounding box center [198, 466] width 69 height 17
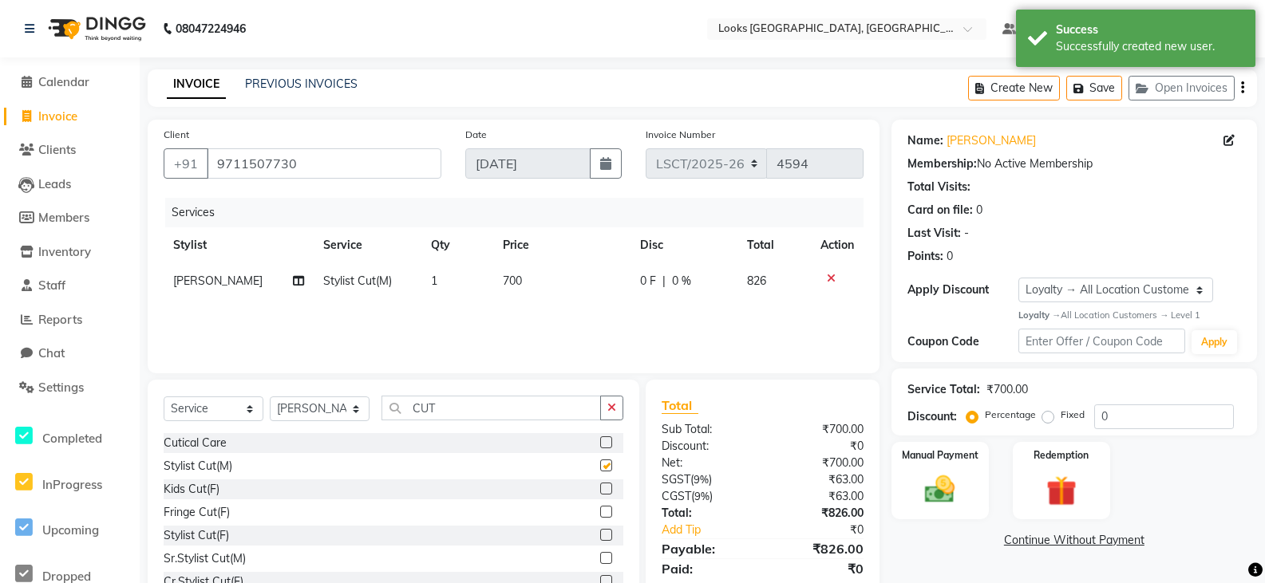
checkbox input "false"
click at [539, 283] on td "700" at bounding box center [561, 281] width 137 height 36
select select "90414"
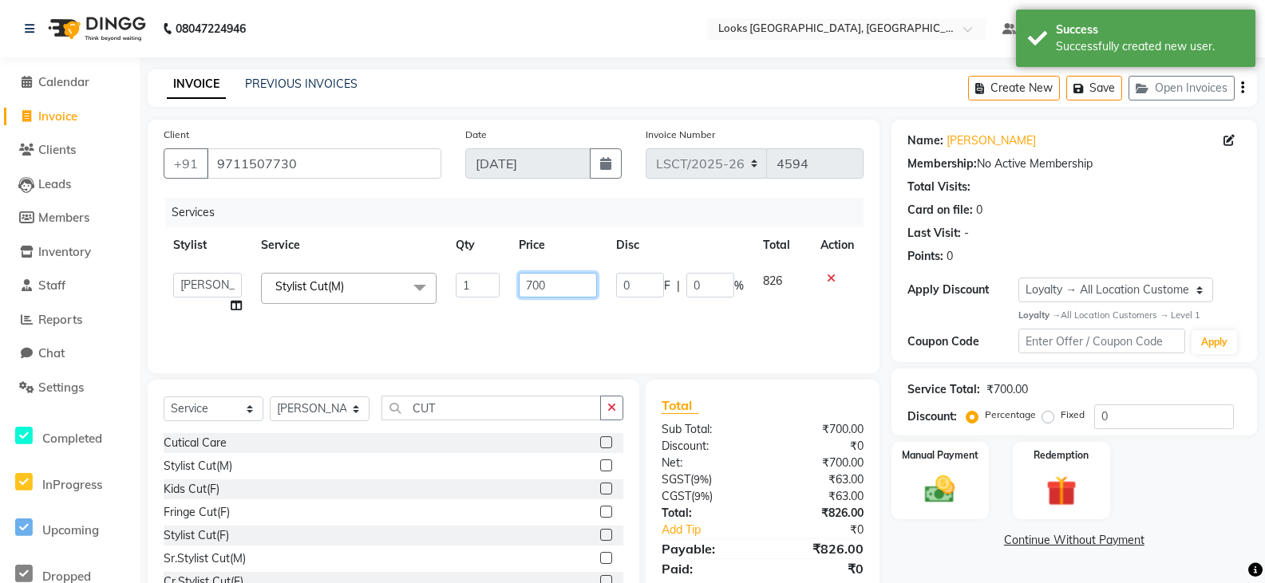
drag, startPoint x: 563, startPoint y: 286, endPoint x: 473, endPoint y: 275, distance: 90.8
click at [501, 286] on tr "[PERSON_NAME] Ajay_pdct Bharat_pdct Counter Sales [PERSON_NAME] guddu_asst [PER…" at bounding box center [514, 293] width 700 height 61
type input "750"
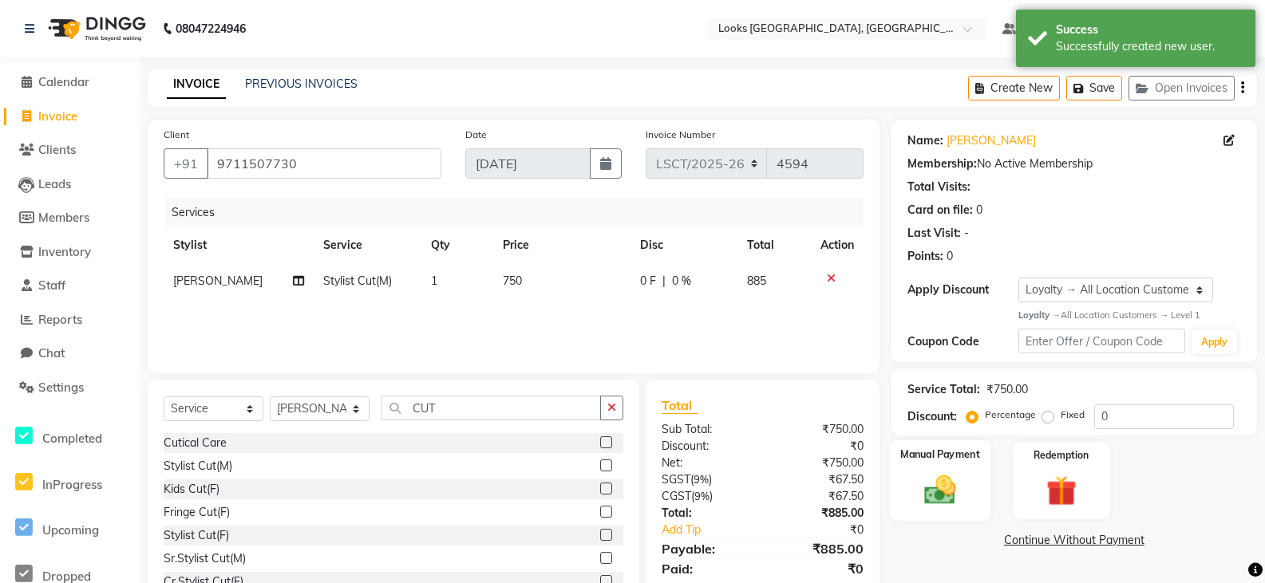
drag, startPoint x: 941, startPoint y: 477, endPoint x: 949, endPoint y: 491, distance: 16.4
click at [941, 477] on img at bounding box center [939, 490] width 51 height 36
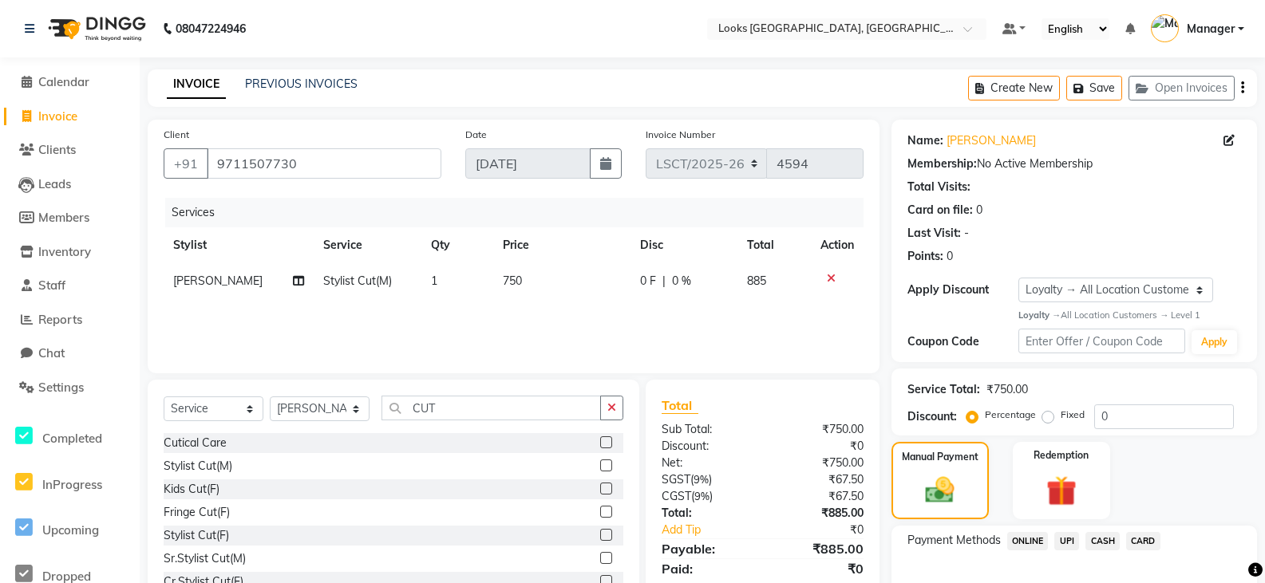
click at [1137, 543] on span "CARD" at bounding box center [1143, 541] width 34 height 18
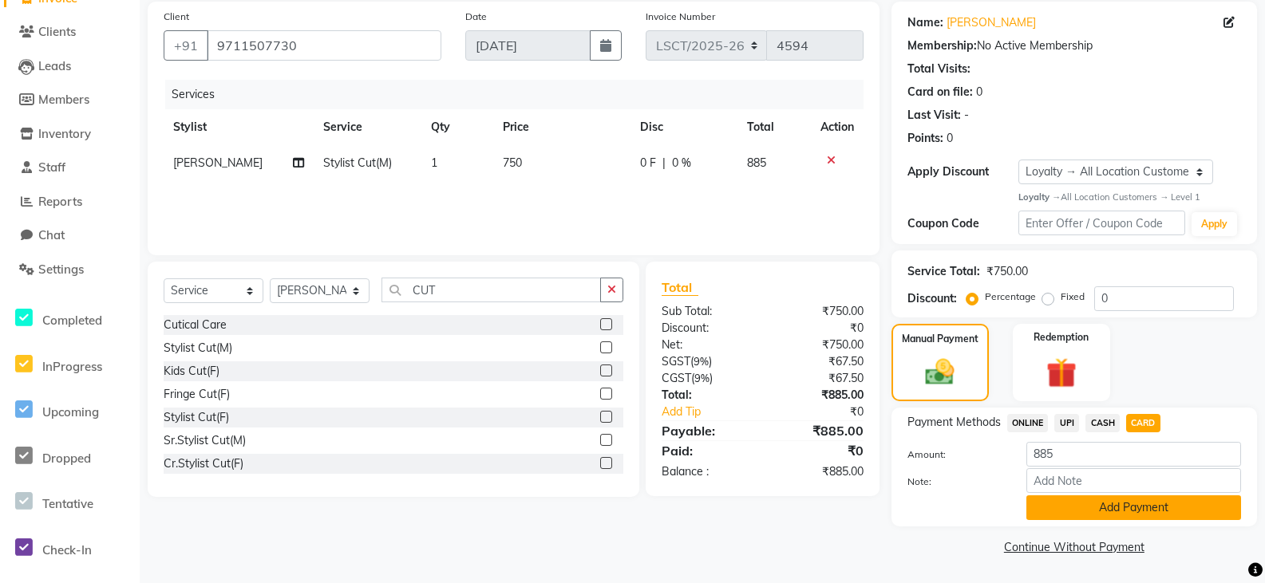
click at [1079, 506] on button "Add Payment" at bounding box center [1133, 507] width 215 height 25
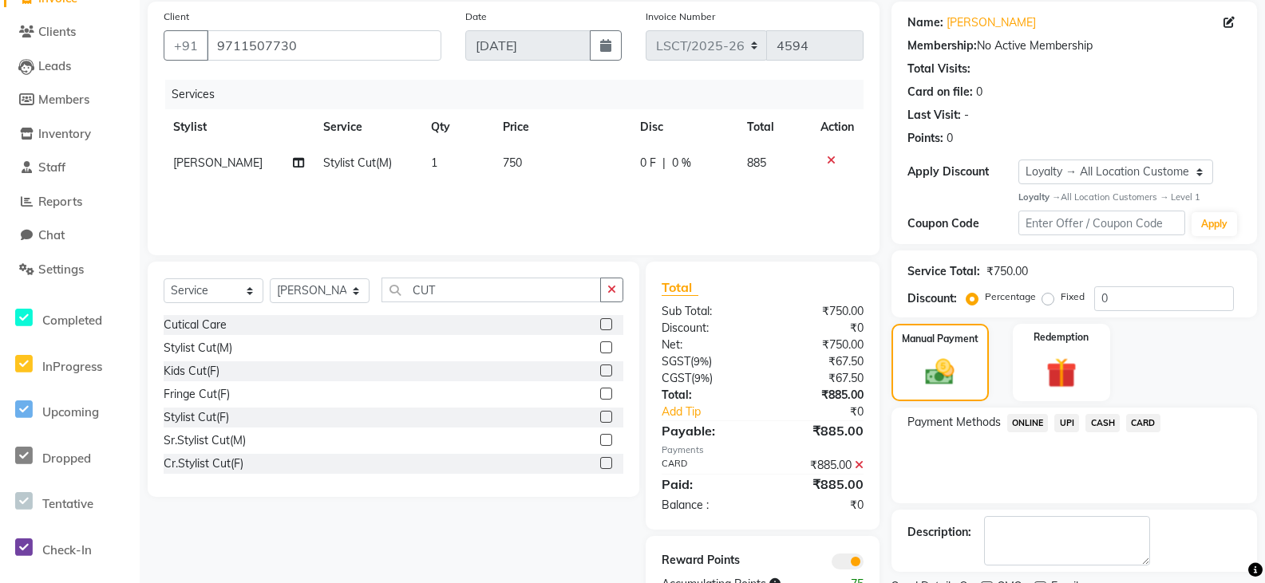
scroll to position [185, 0]
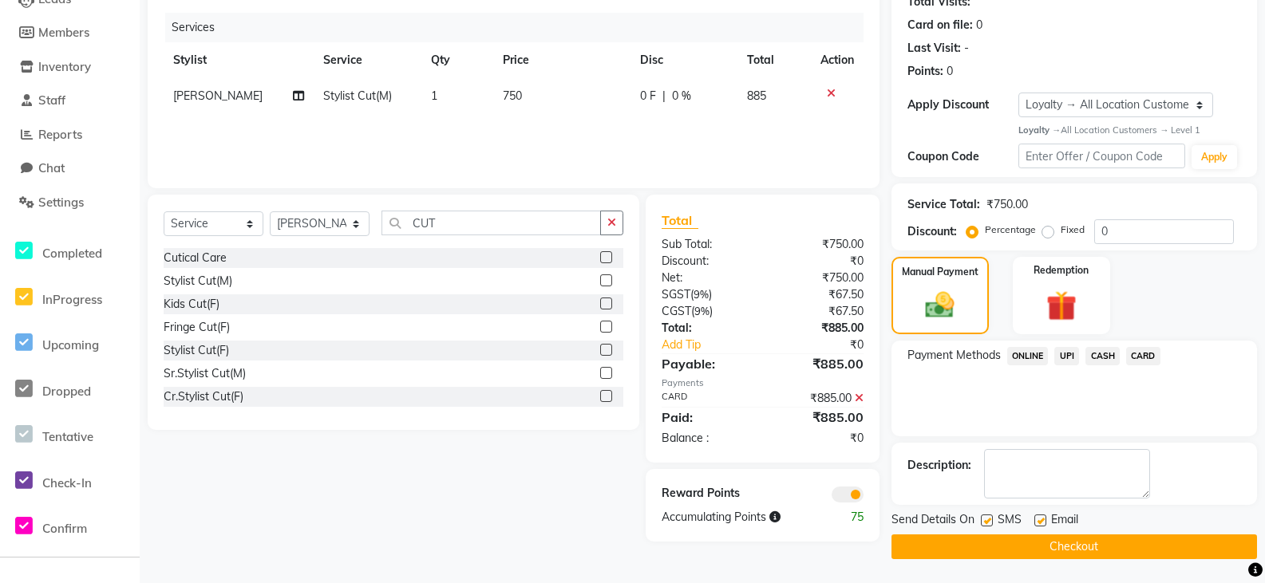
click at [1036, 551] on button "Checkout" at bounding box center [1073, 547] width 365 height 25
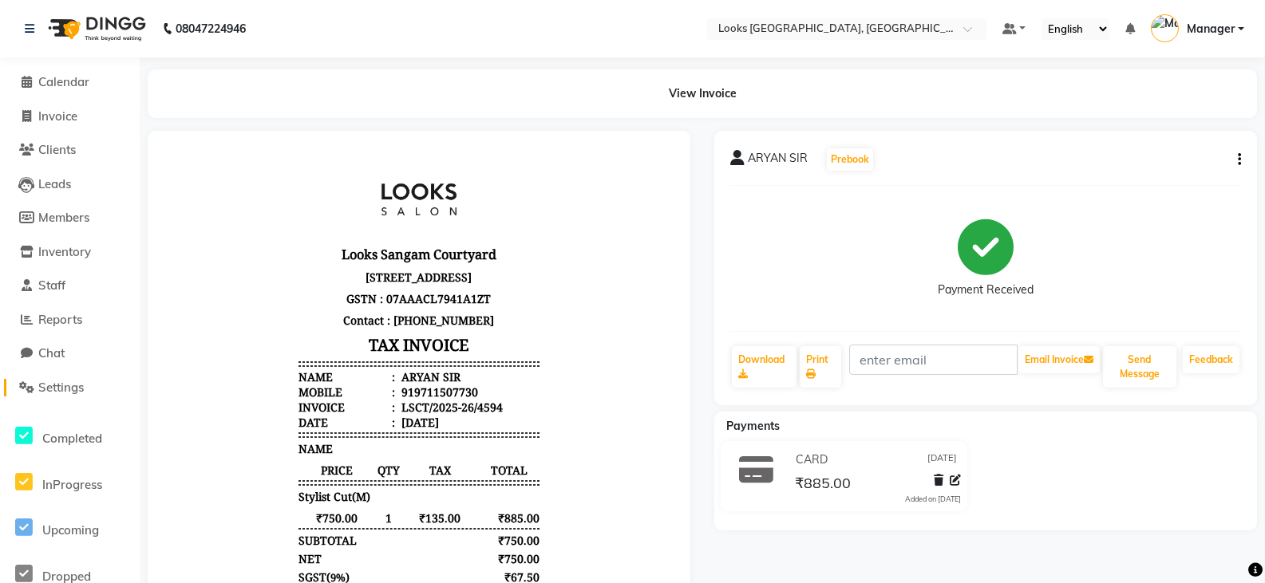
click at [70, 387] on span "Settings" at bounding box center [60, 387] width 45 height 15
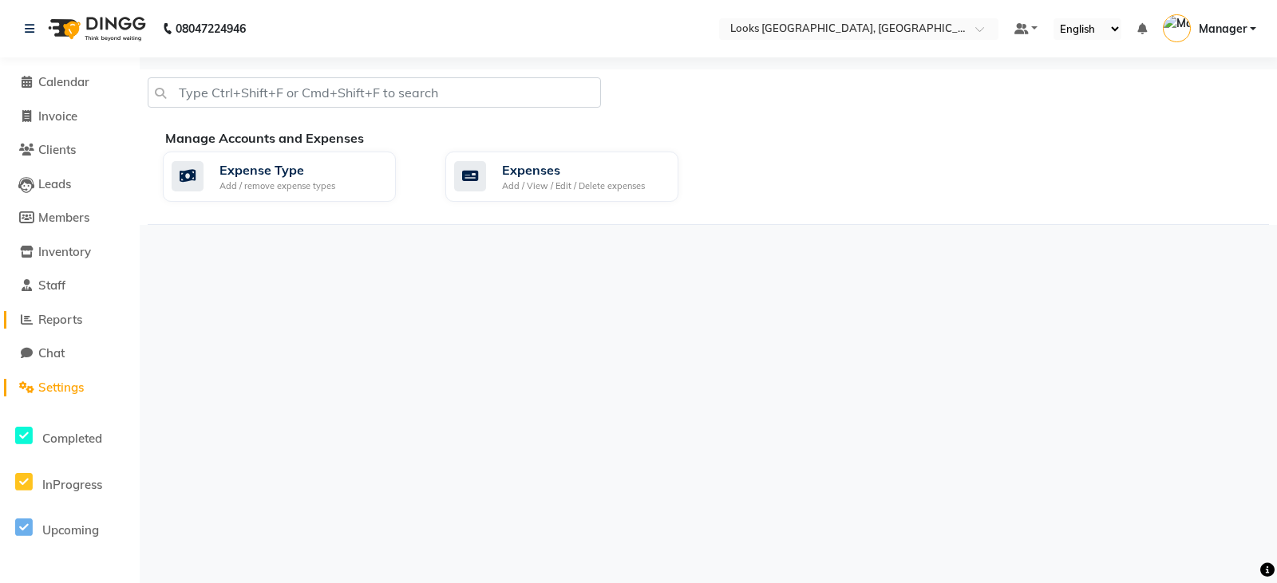
click at [55, 315] on span "Reports" at bounding box center [60, 319] width 44 height 15
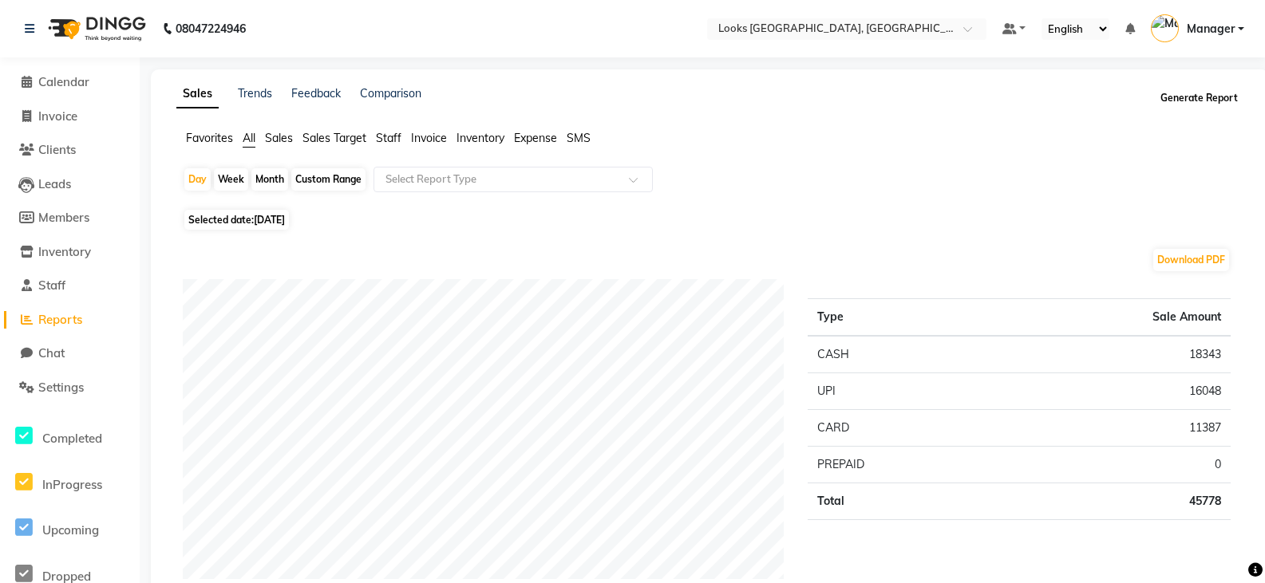
click at [1206, 101] on button "Generate Report" at bounding box center [1198, 98] width 85 height 22
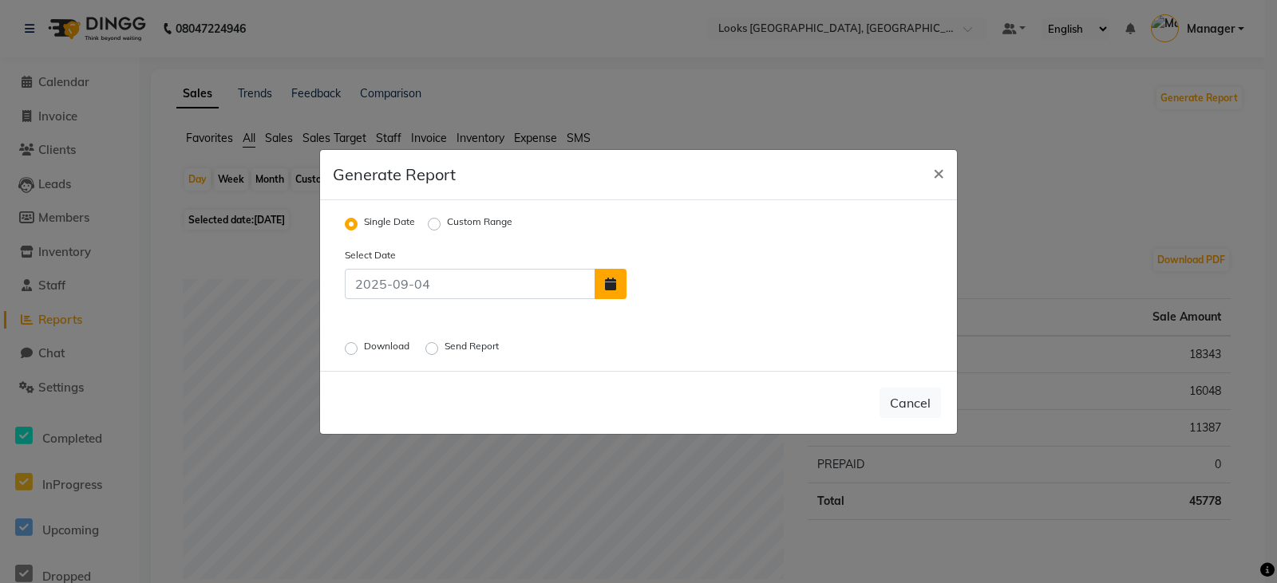
click at [614, 282] on icon "button" at bounding box center [610, 284] width 11 height 13
select select "9"
select select "2025"
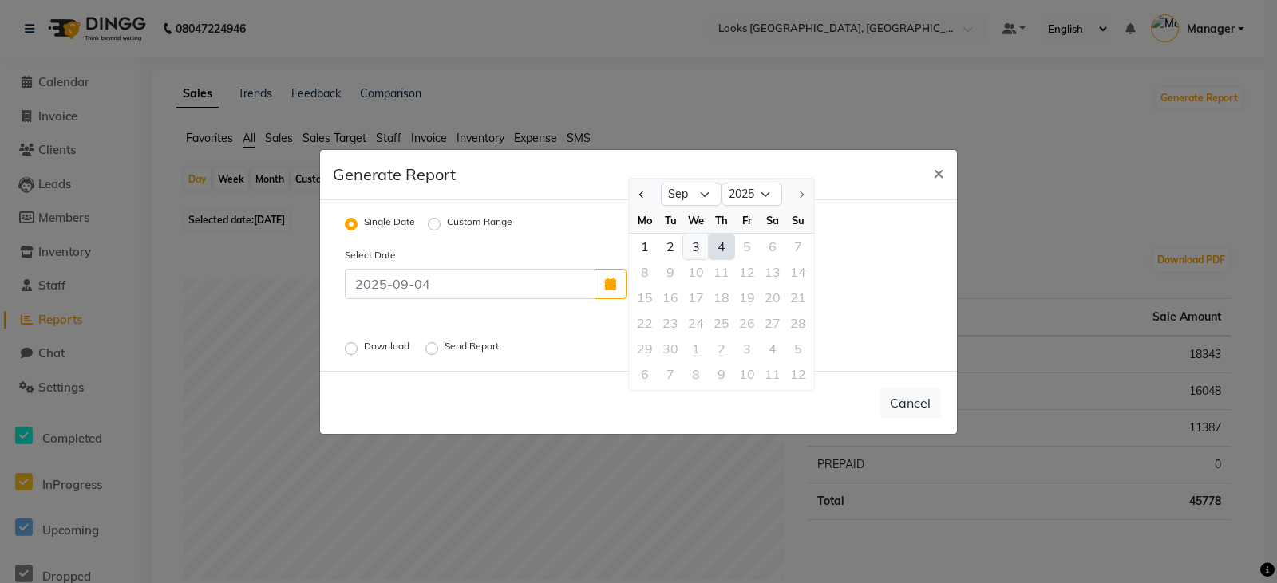
click at [695, 246] on div "3" at bounding box center [696, 247] width 26 height 26
type input "[DATE]"
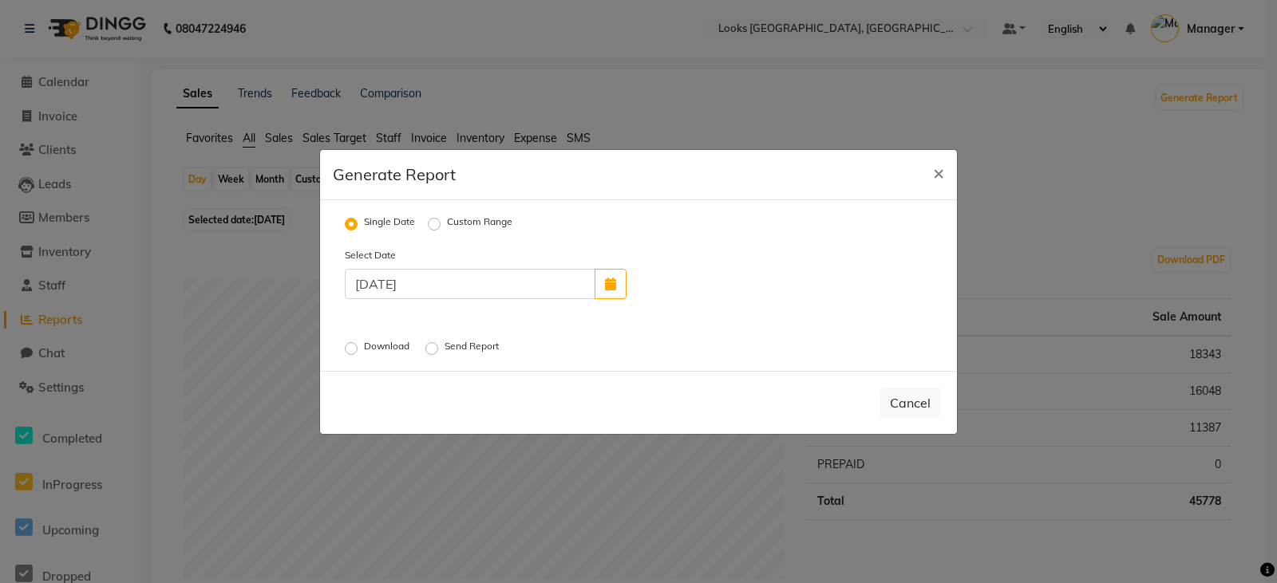
click at [364, 349] on label "Download" at bounding box center [388, 348] width 49 height 19
click at [353, 349] on input "Download" at bounding box center [353, 347] width 11 height 11
radio input "true"
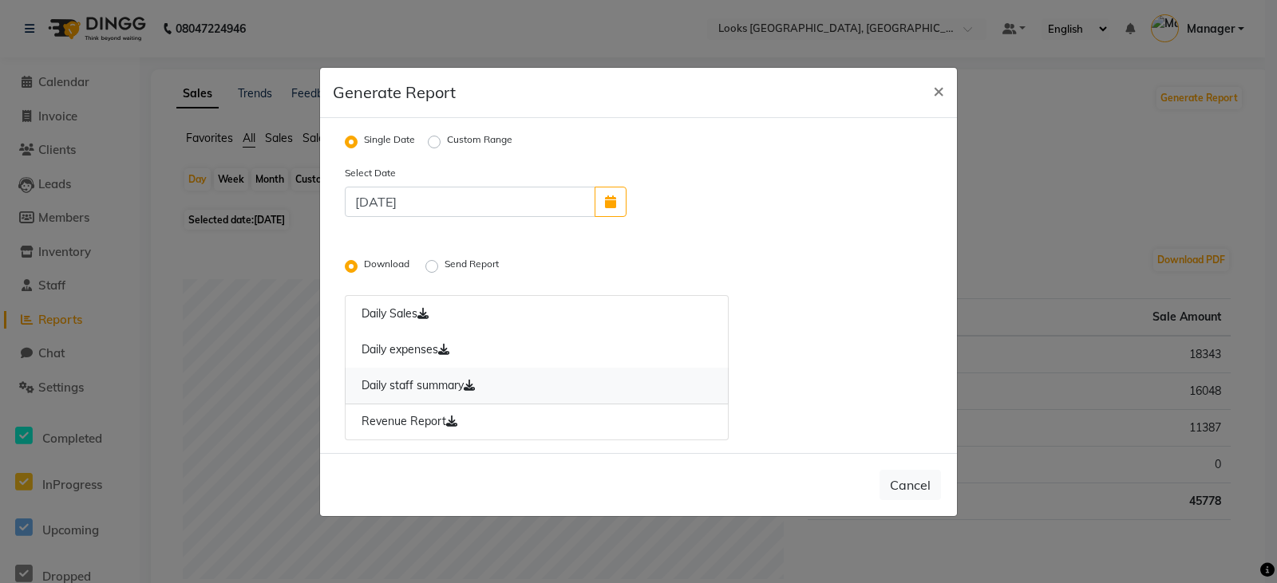
click at [431, 383] on link "Daily staff summary" at bounding box center [537, 386] width 384 height 37
click at [608, 197] on icon "button" at bounding box center [610, 201] width 11 height 13
select select "9"
select select "2025"
click at [673, 163] on div "2" at bounding box center [670, 165] width 26 height 26
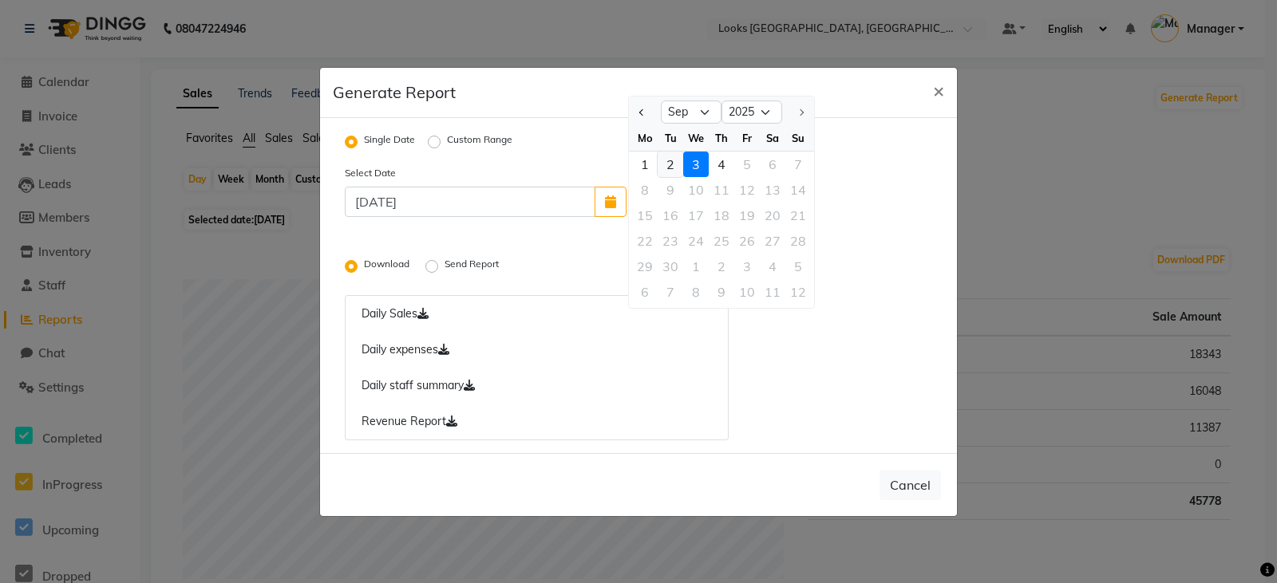
type input "[DATE]"
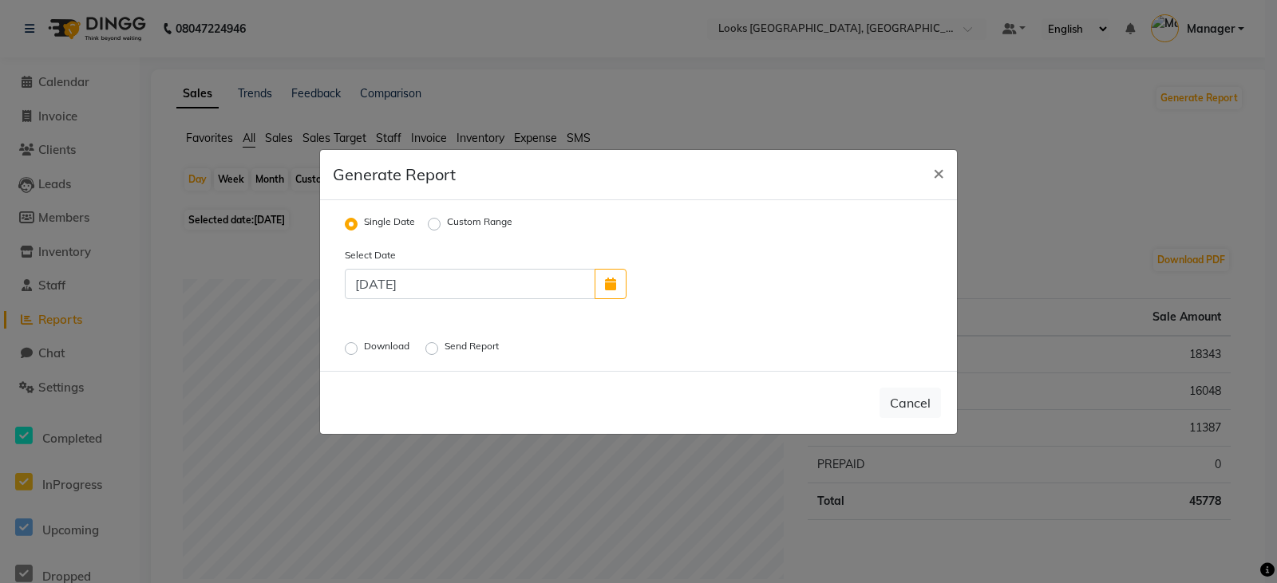
click at [364, 347] on label "Download" at bounding box center [388, 348] width 49 height 19
click at [348, 347] on input "Download" at bounding box center [353, 347] width 11 height 11
radio input "true"
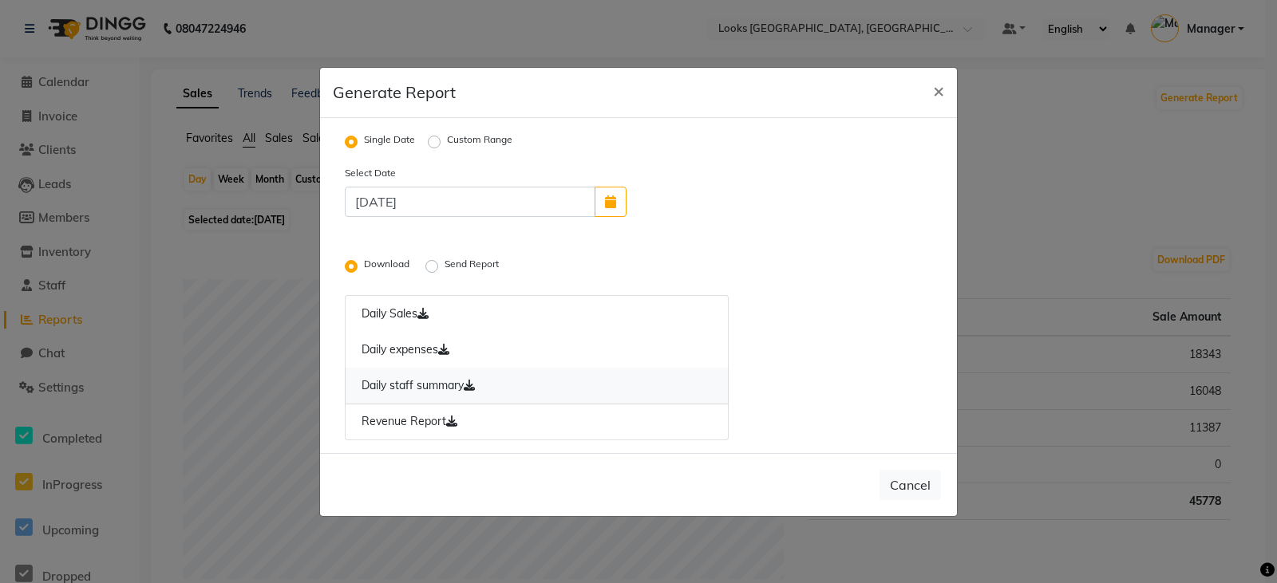
click at [409, 378] on link "Daily staff summary" at bounding box center [537, 386] width 384 height 37
click at [935, 482] on button "Cancel" at bounding box center [909, 485] width 61 height 30
radio input "false"
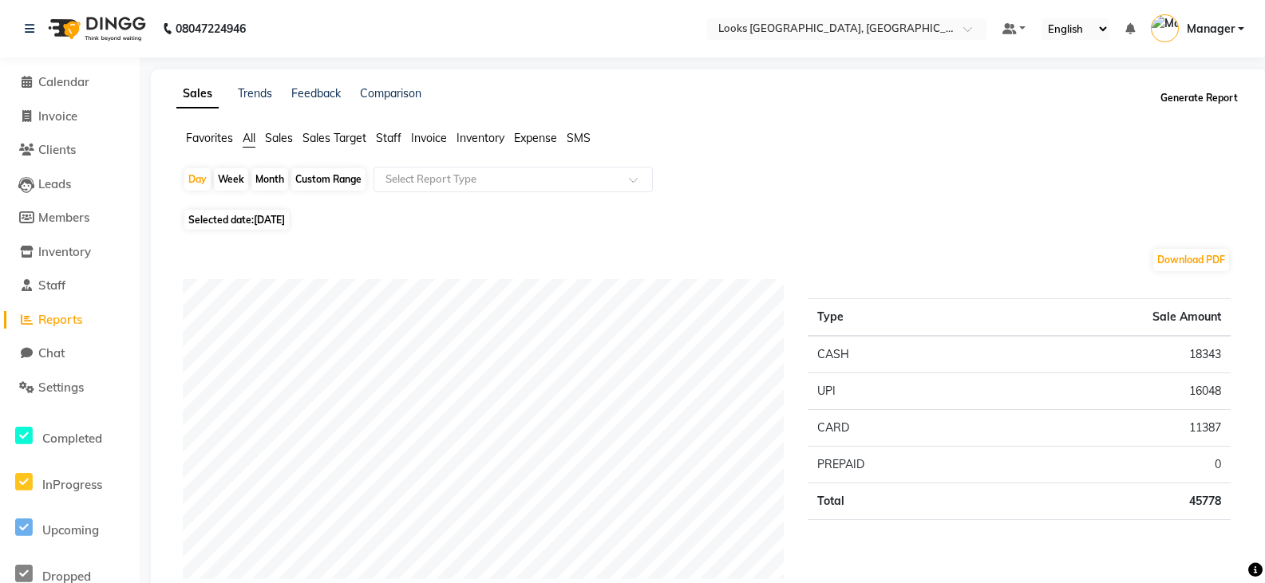
click at [1194, 93] on button "Generate Report" at bounding box center [1198, 98] width 85 height 22
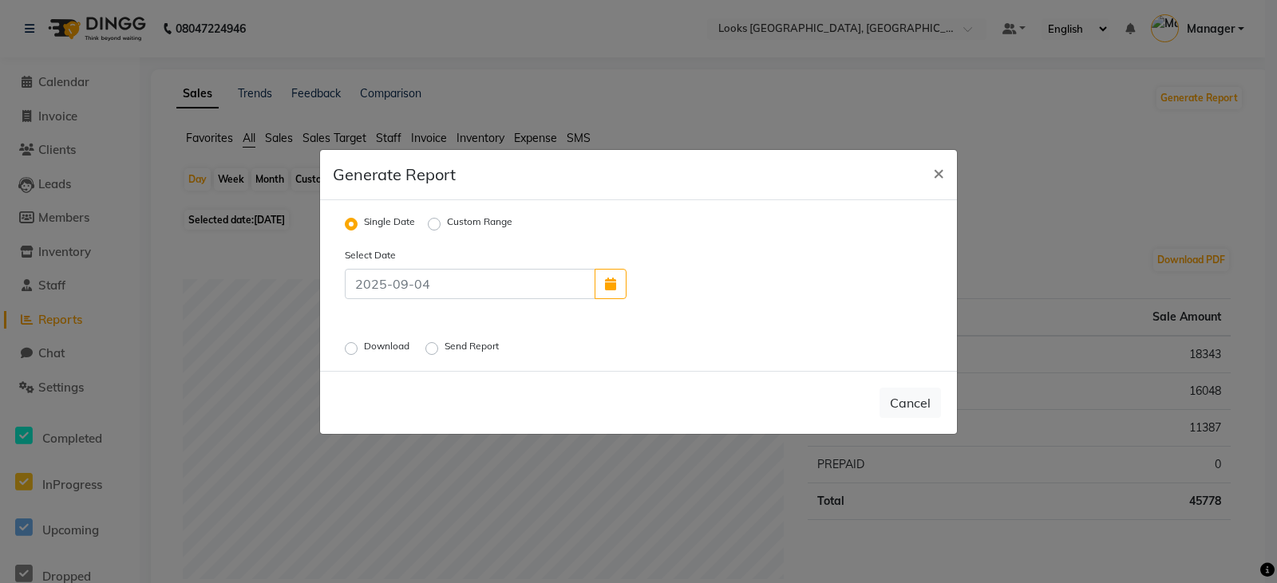
click at [364, 348] on label "Download" at bounding box center [388, 348] width 49 height 19
click at [349, 348] on input "Download" at bounding box center [353, 347] width 11 height 11
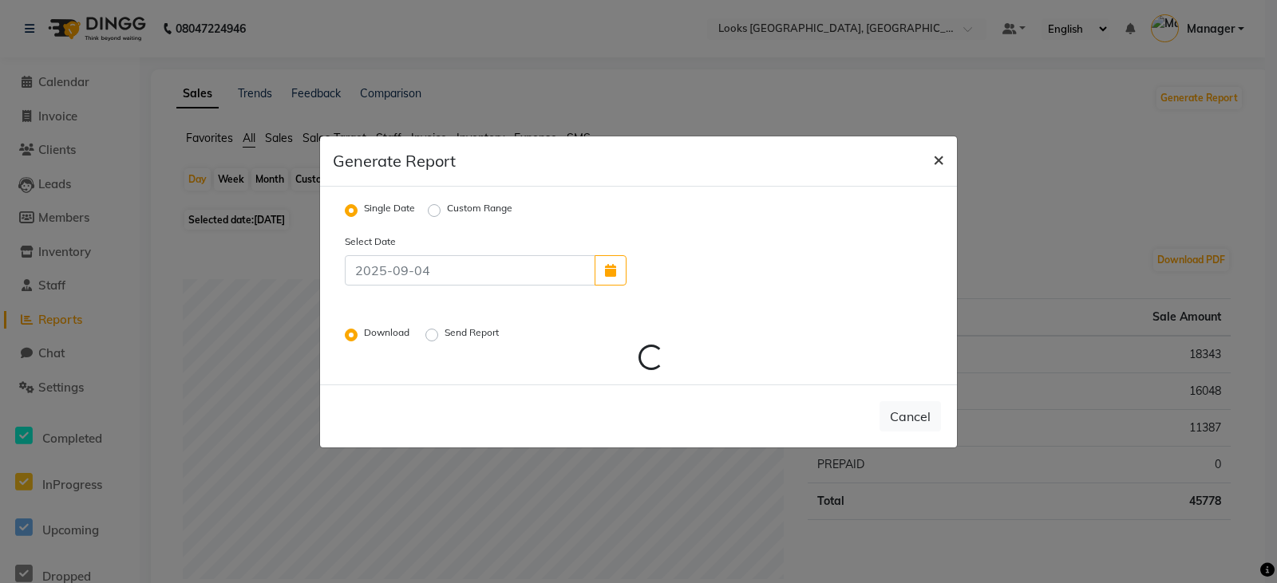
click at [934, 160] on span "×" at bounding box center [938, 159] width 11 height 24
radio input "false"
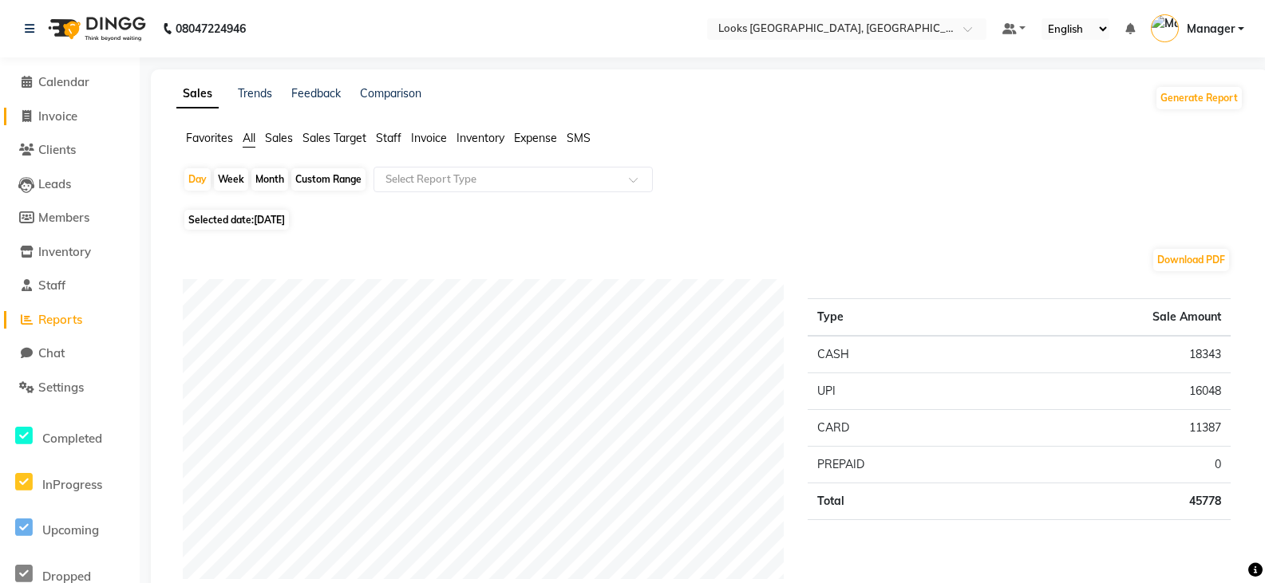
click at [57, 123] on span "Invoice" at bounding box center [57, 116] width 39 height 15
select select "service"
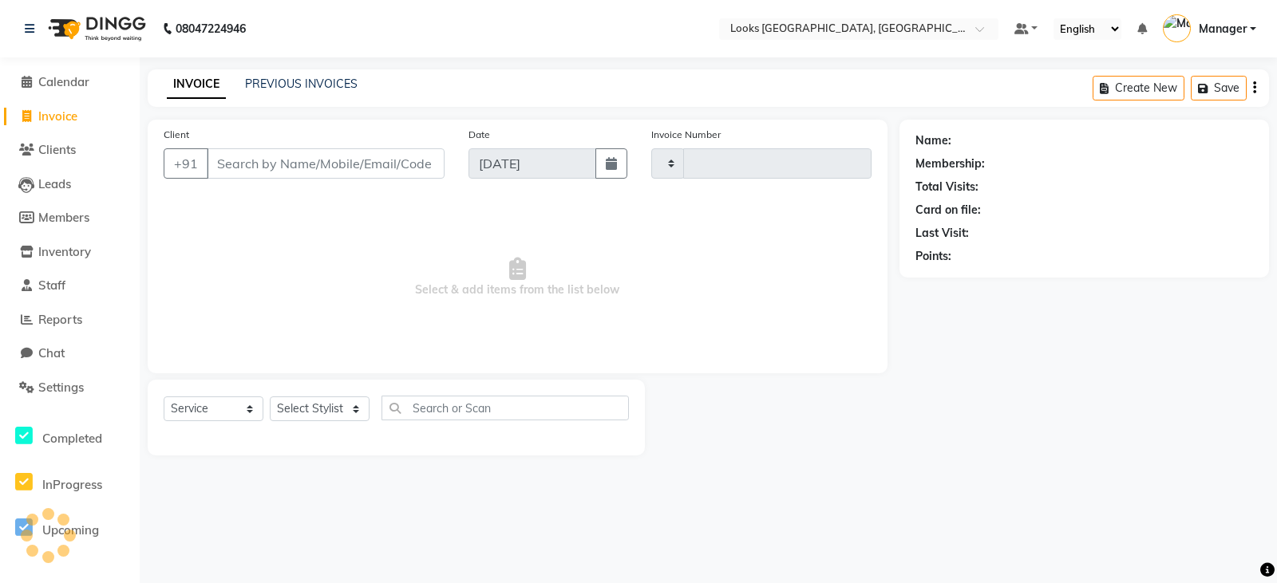
type input "4595"
select select "8942"
